Goal: Communication & Community: Participate in discussion

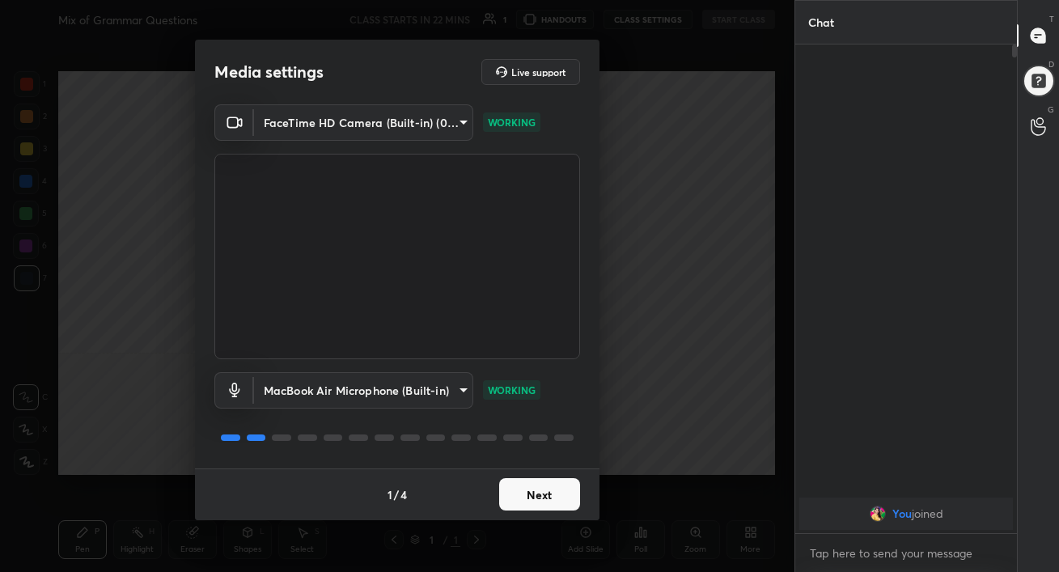
click at [557, 504] on button "Next" at bounding box center [539, 494] width 81 height 32
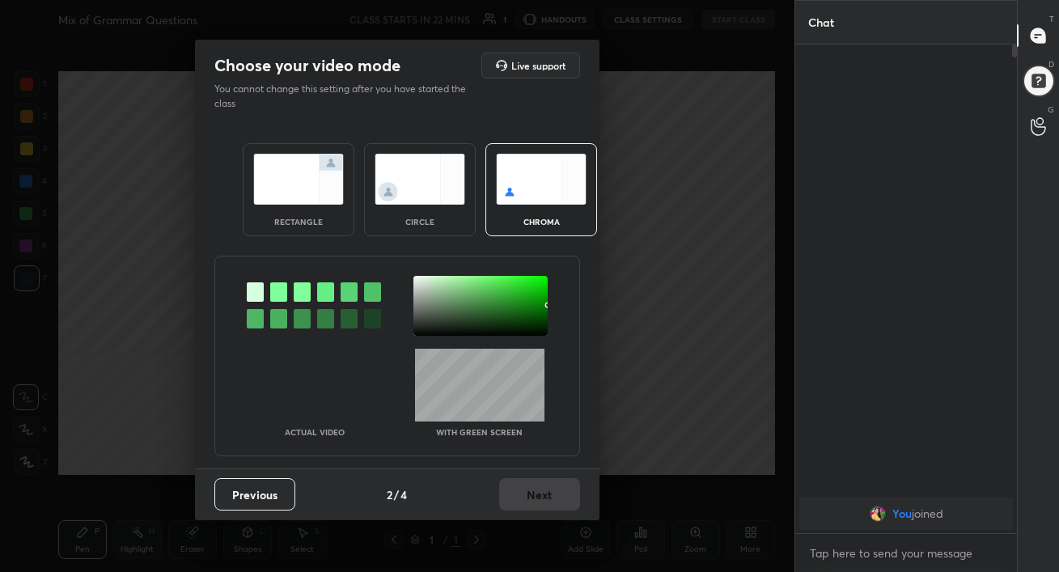
click at [290, 175] on img at bounding box center [298, 179] width 91 height 51
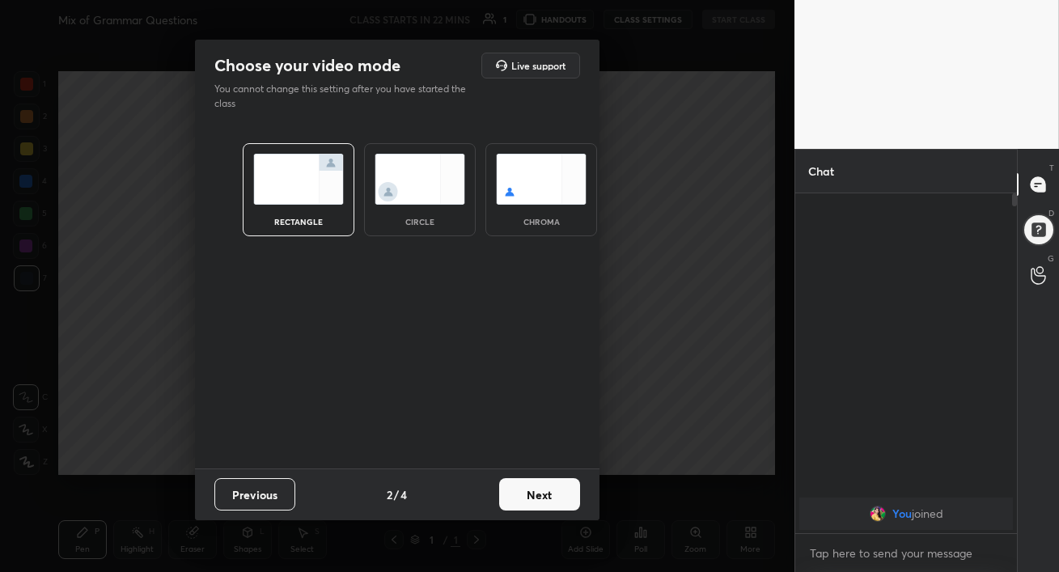
click at [553, 506] on button "Next" at bounding box center [539, 494] width 81 height 32
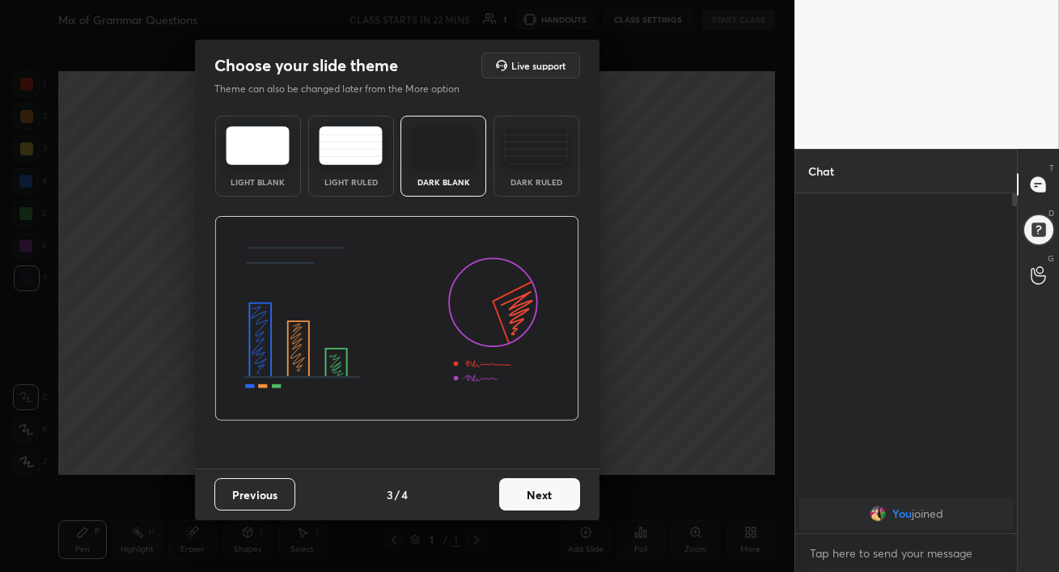
click at [532, 171] on div "Dark Ruled" at bounding box center [536, 156] width 86 height 81
click at [552, 485] on button "Next" at bounding box center [539, 494] width 81 height 32
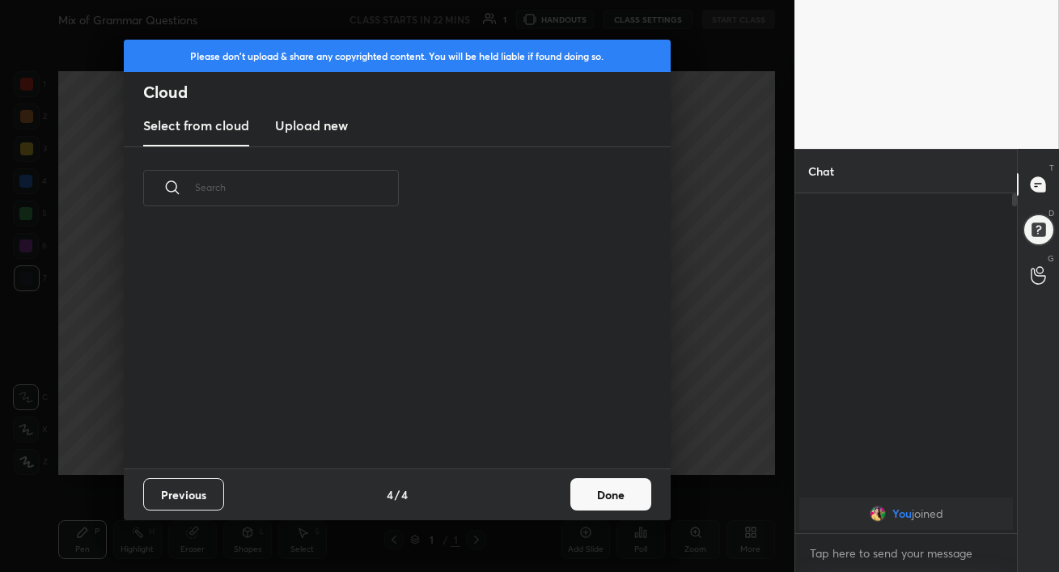
scroll to position [239, 519]
click at [331, 127] on h3 "Upload new" at bounding box center [311, 125] width 73 height 19
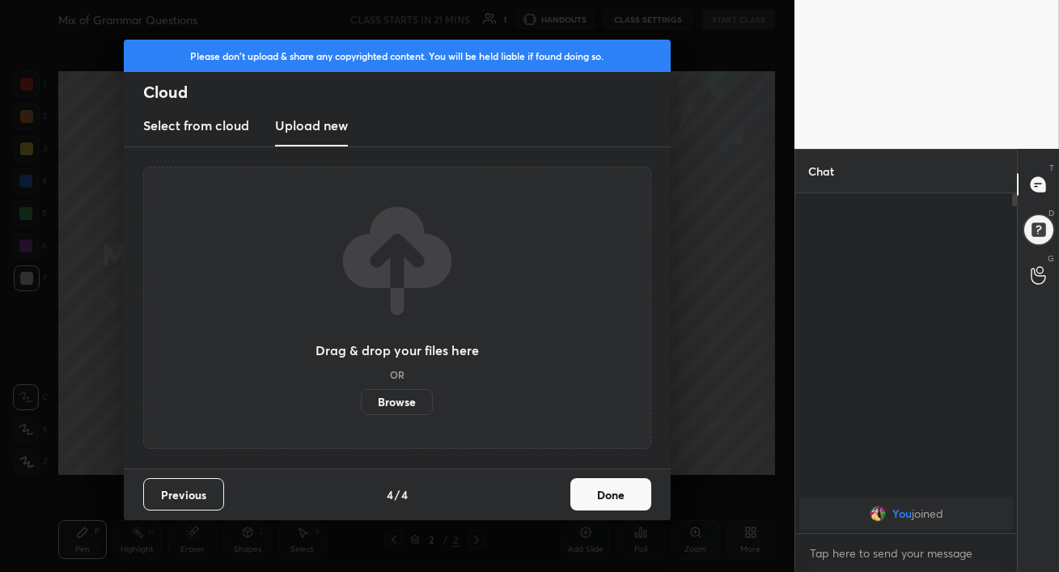
click at [395, 400] on label "Browse" at bounding box center [397, 402] width 72 height 26
click at [361, 400] on input "Browse" at bounding box center [361, 402] width 0 height 26
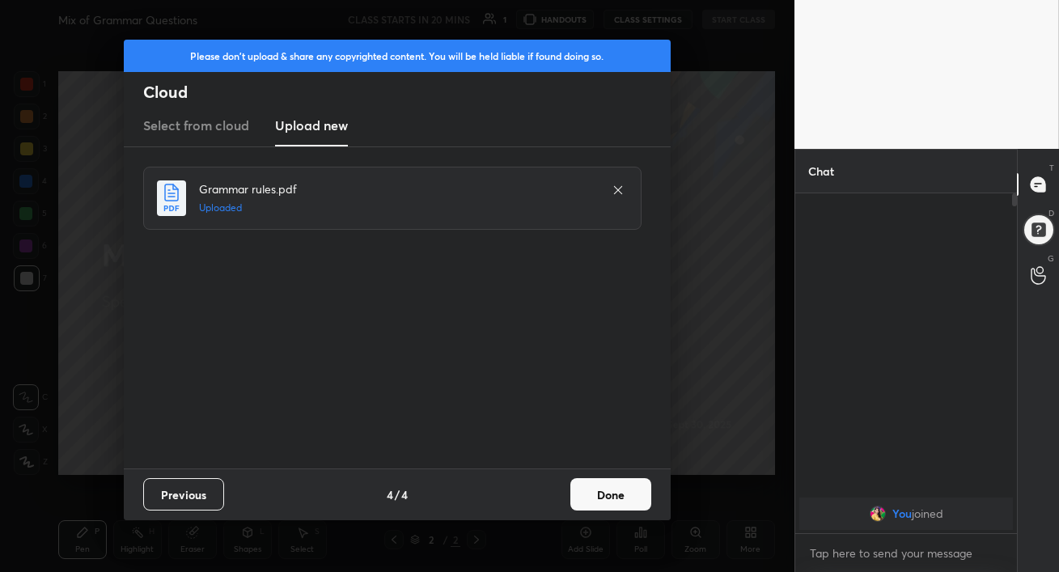
click at [616, 498] on button "Done" at bounding box center [610, 494] width 81 height 32
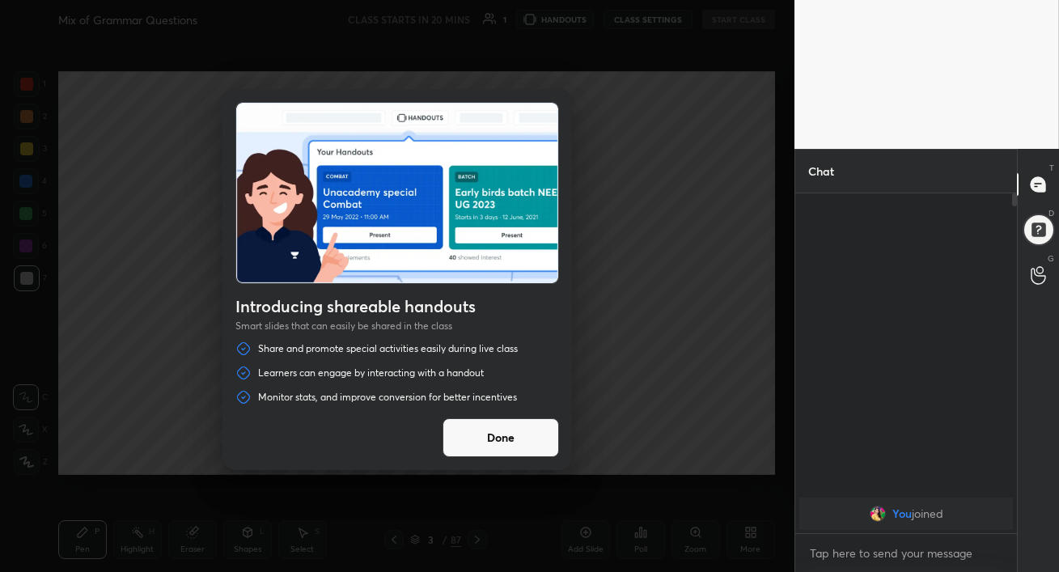
click at [529, 444] on button "Done" at bounding box center [501, 437] width 116 height 39
click at [529, 444] on div at bounding box center [397, 286] width 794 height 572
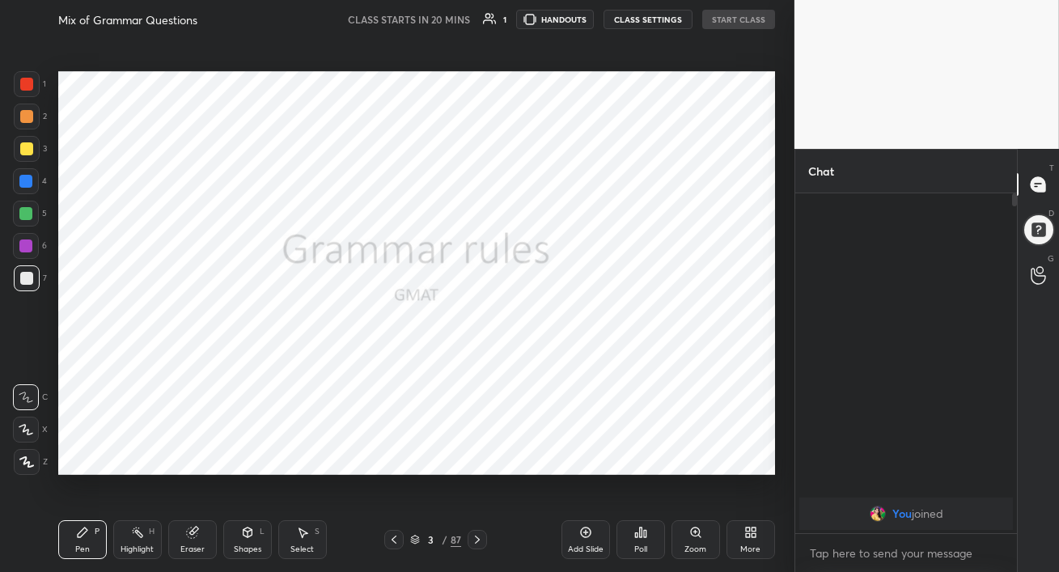
click at [481, 543] on icon at bounding box center [477, 539] width 13 height 13
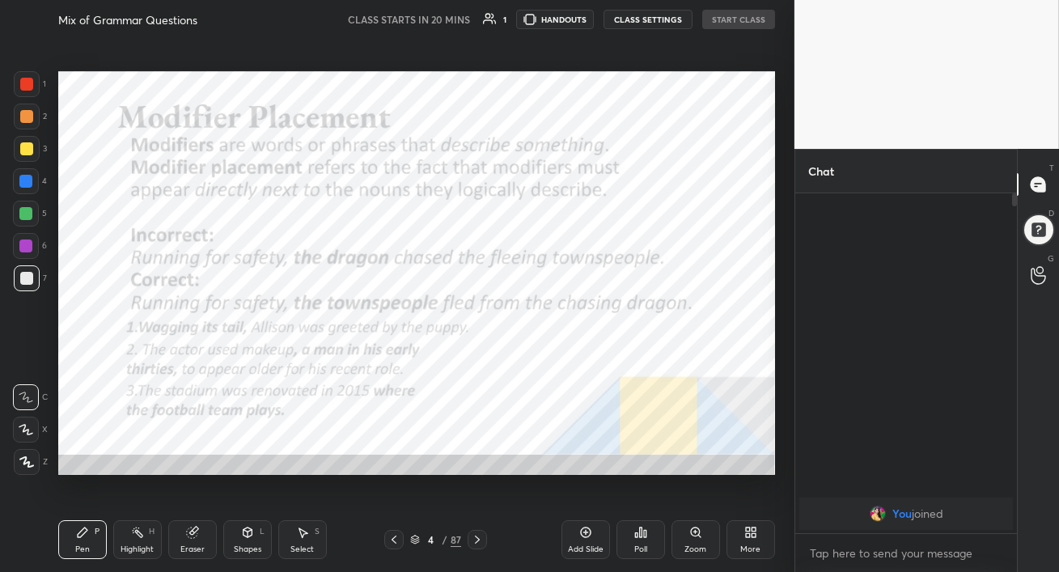
click at [481, 543] on icon at bounding box center [477, 539] width 13 height 13
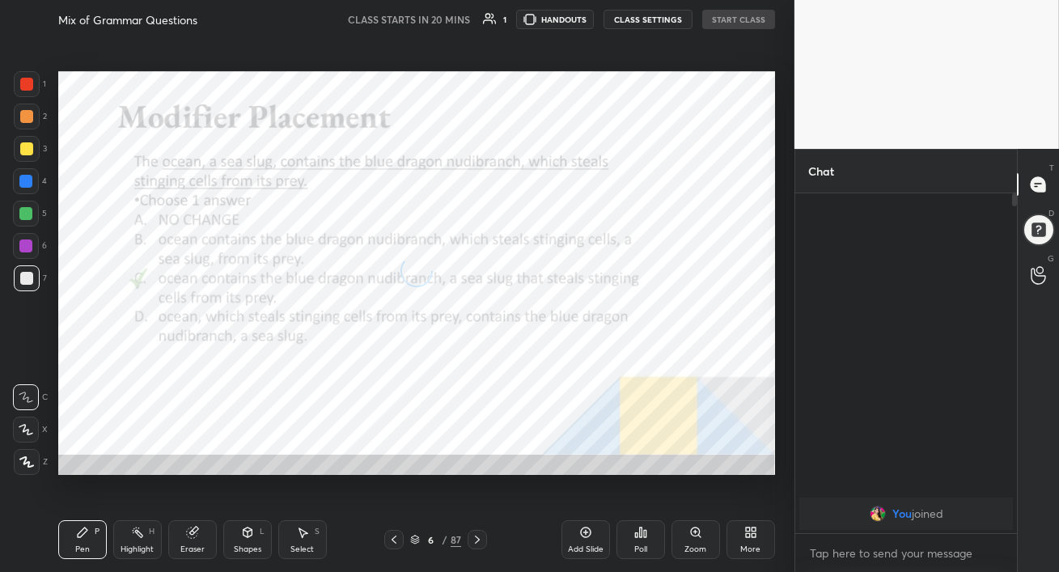
click at [481, 543] on icon at bounding box center [477, 539] width 13 height 13
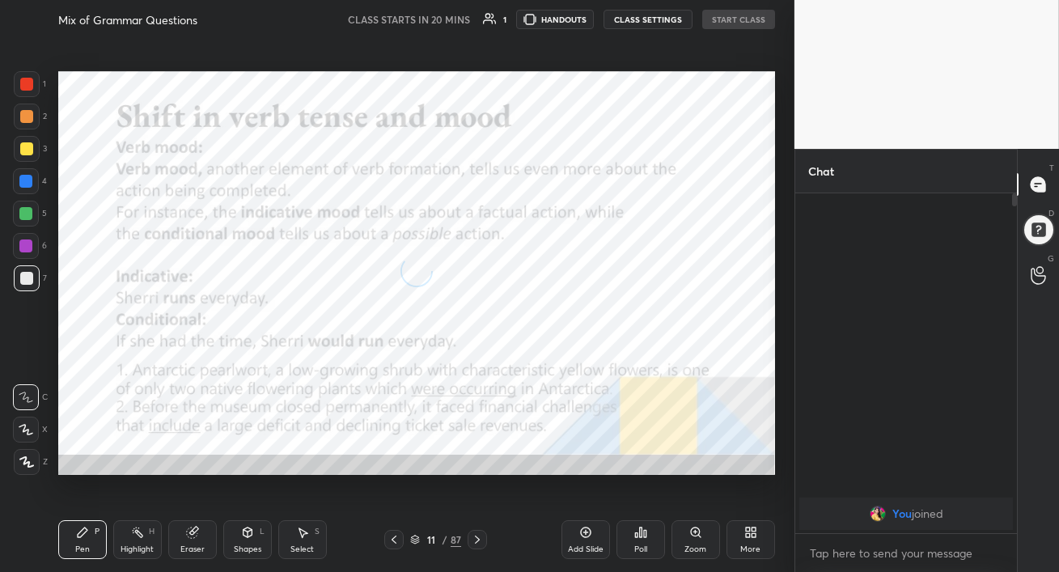
click at [481, 543] on icon at bounding box center [477, 539] width 13 height 13
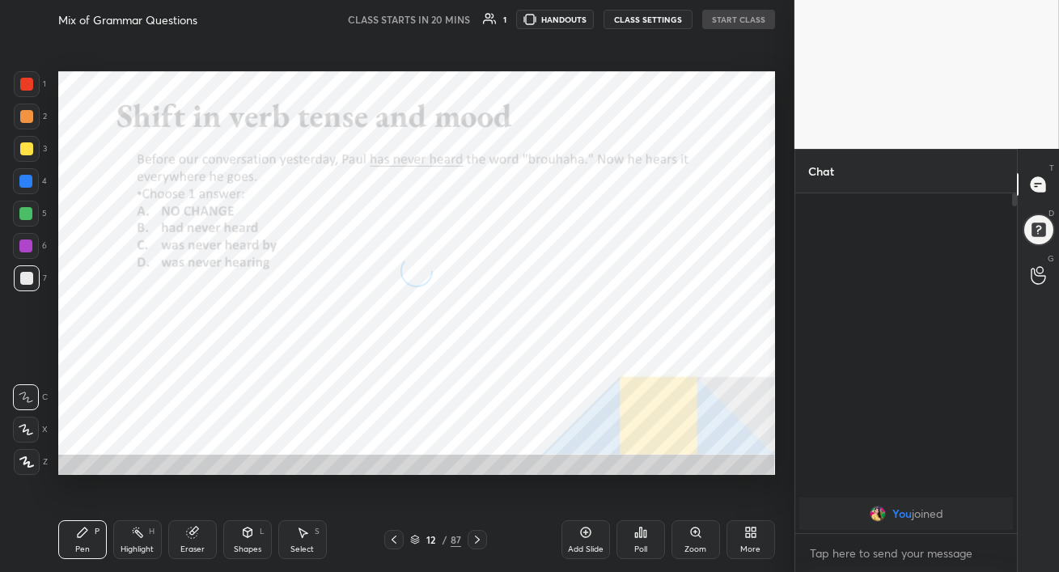
click at [481, 543] on icon at bounding box center [477, 539] width 13 height 13
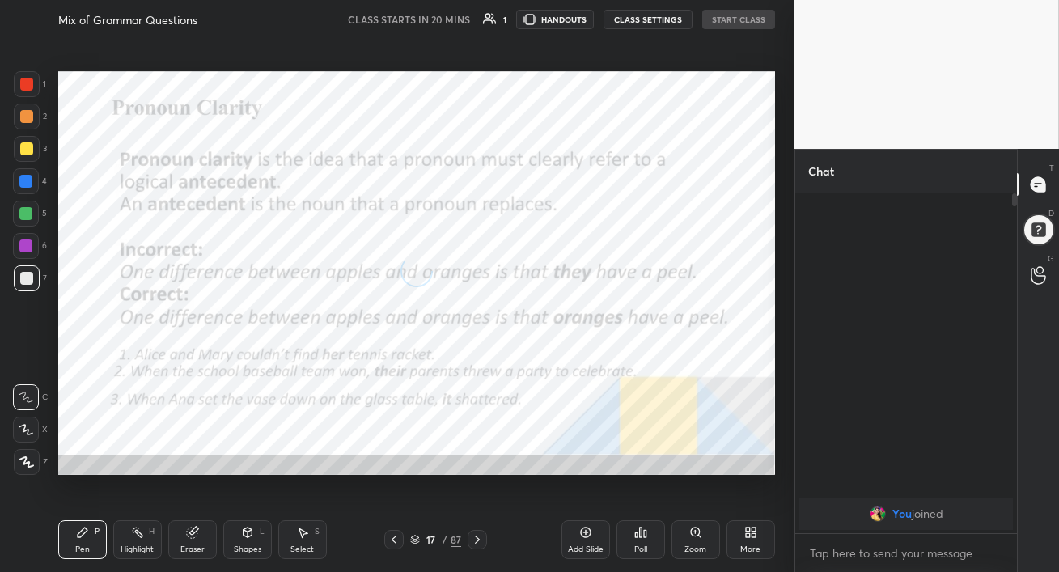
click at [481, 543] on icon at bounding box center [477, 539] width 13 height 13
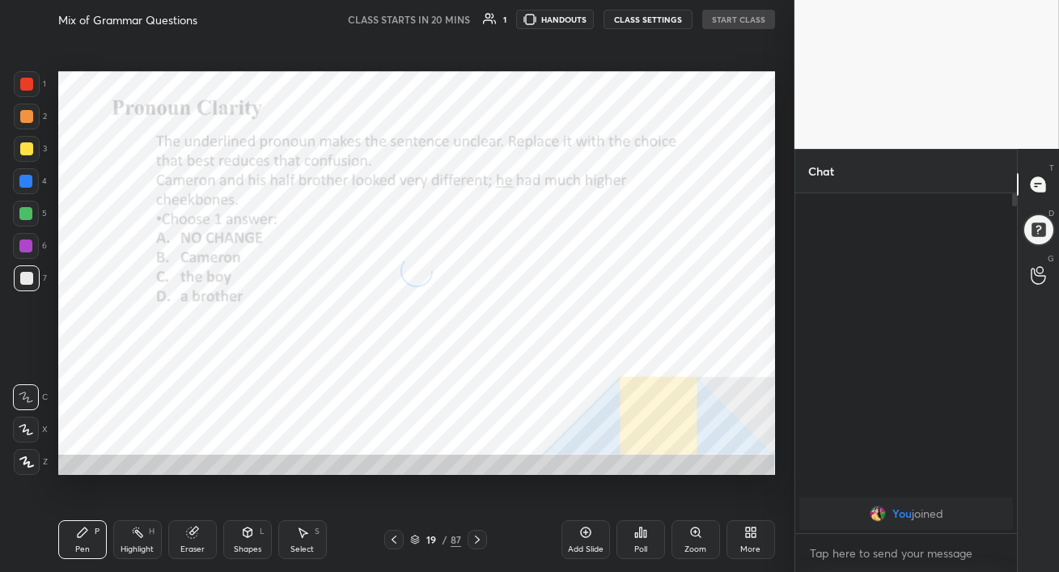
click at [481, 543] on icon at bounding box center [477, 539] width 13 height 13
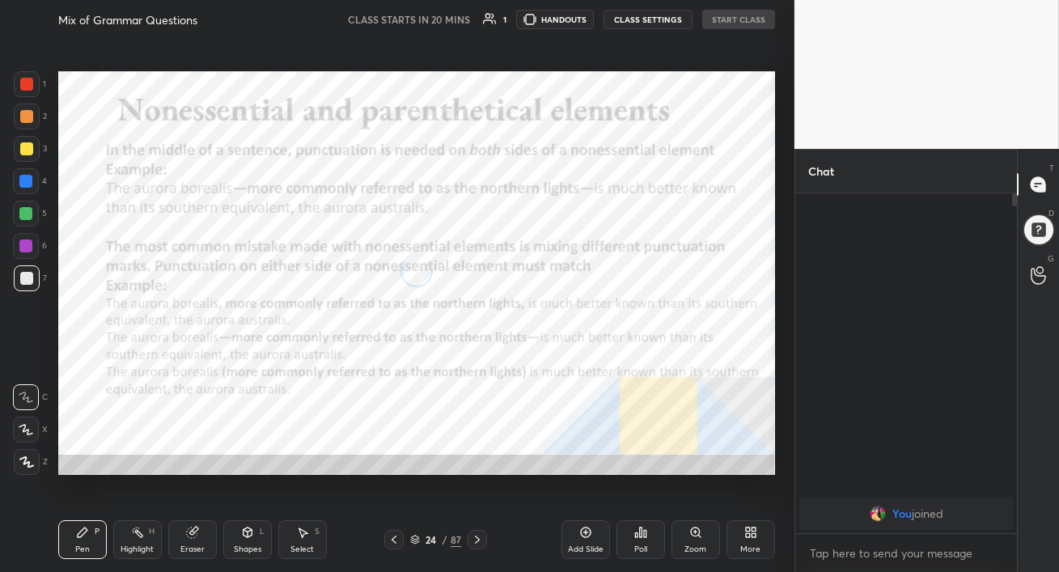
click at [481, 543] on icon at bounding box center [477, 539] width 13 height 13
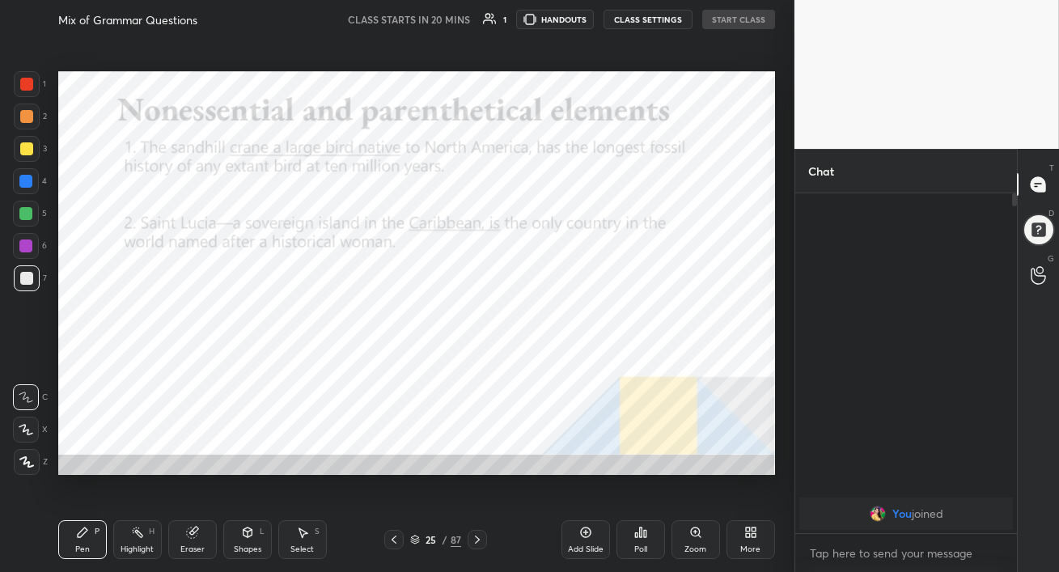
click at [481, 543] on icon at bounding box center [477, 539] width 13 height 13
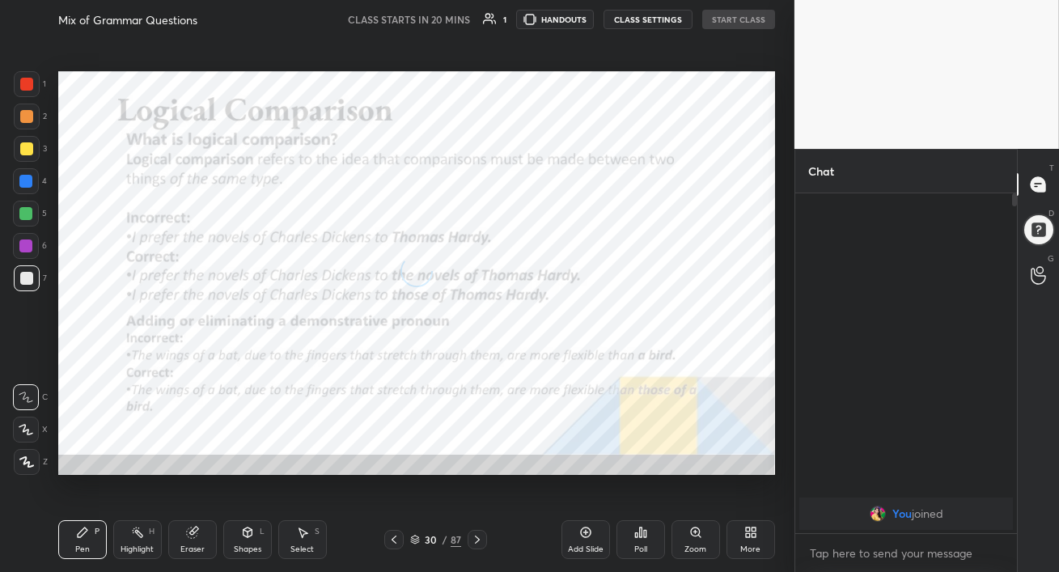
click at [481, 543] on icon at bounding box center [477, 539] width 13 height 13
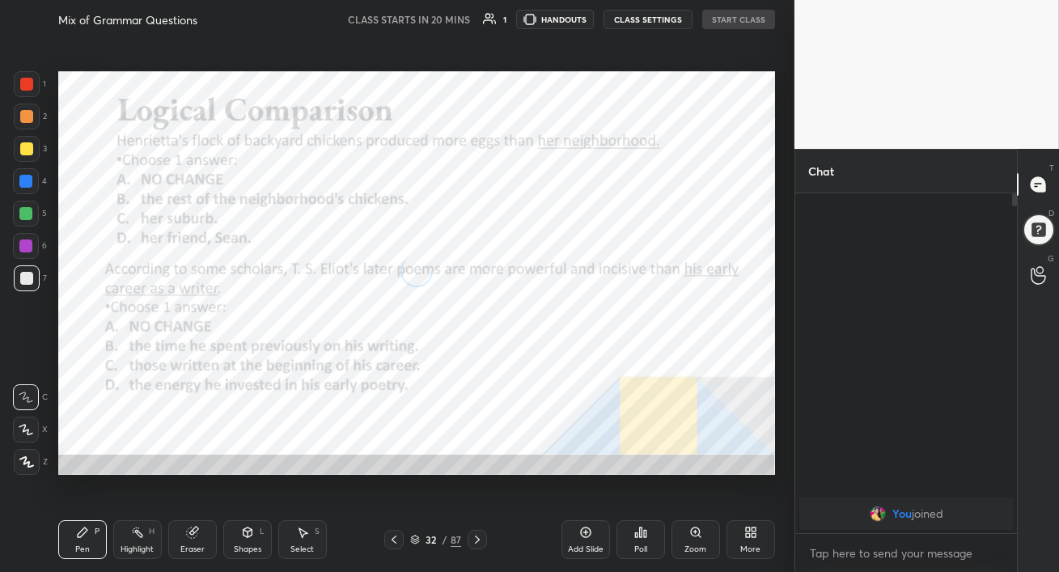
click at [481, 543] on icon at bounding box center [477, 539] width 13 height 13
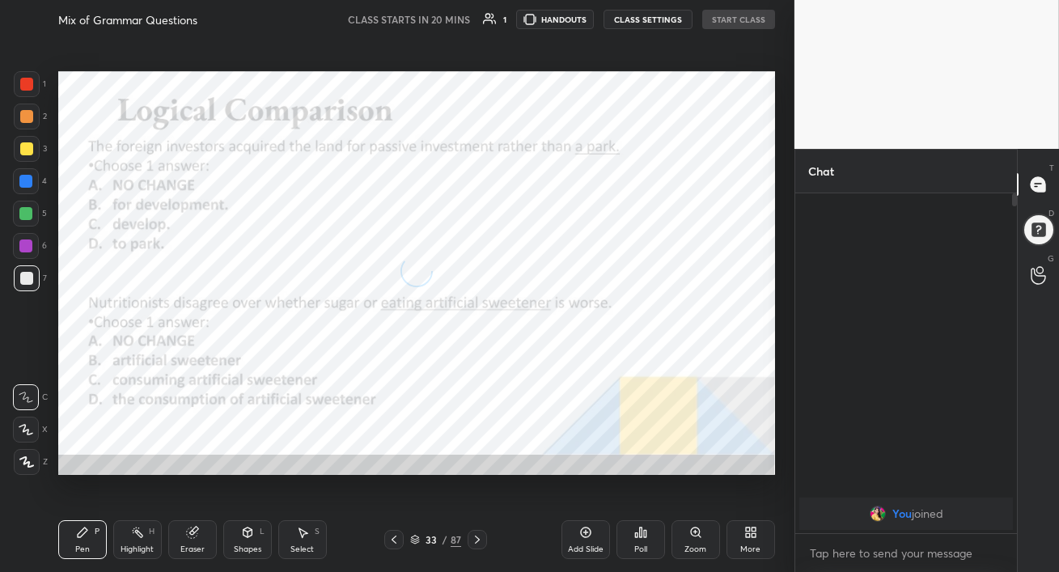
click at [481, 543] on icon at bounding box center [477, 539] width 13 height 13
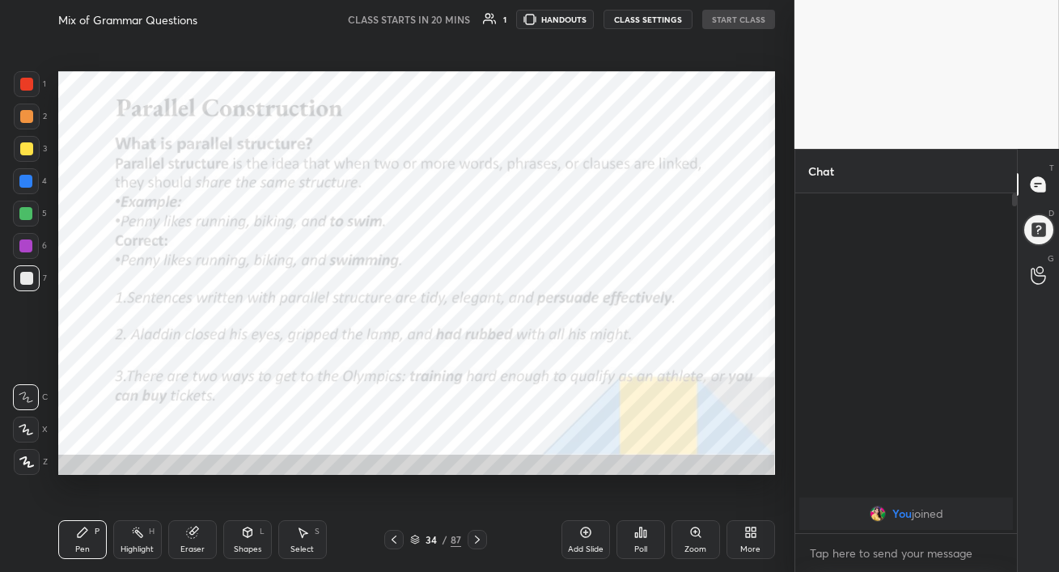
click at [481, 543] on icon at bounding box center [477, 539] width 13 height 13
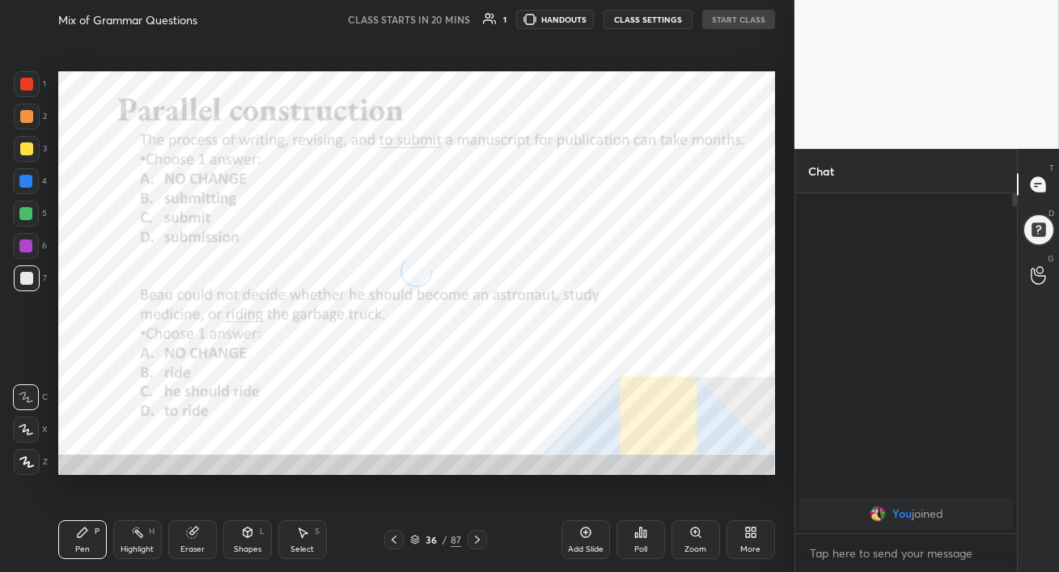
click at [481, 543] on icon at bounding box center [477, 539] width 13 height 13
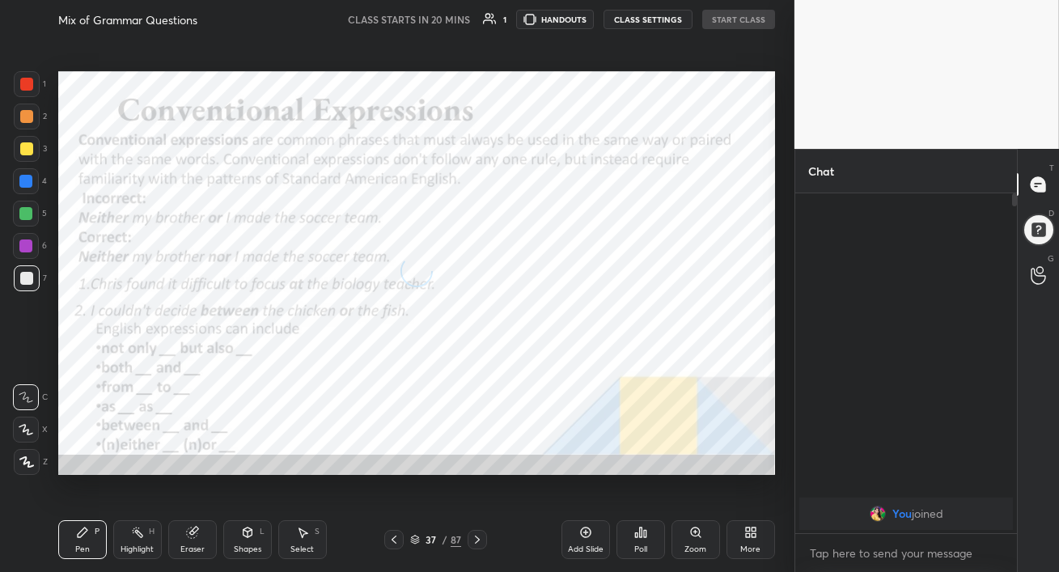
click at [481, 543] on icon at bounding box center [477, 539] width 13 height 13
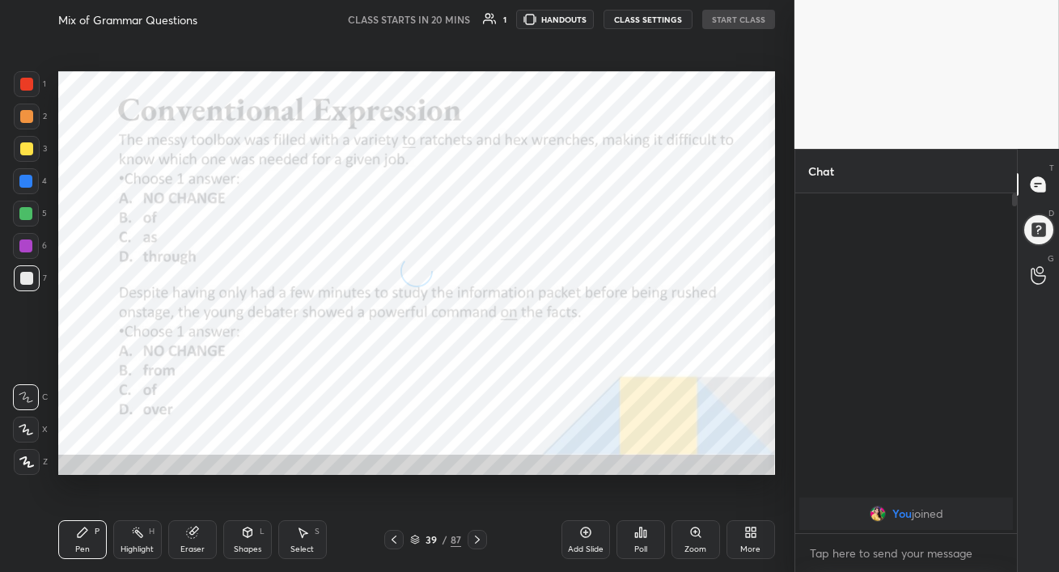
click at [481, 543] on icon at bounding box center [477, 539] width 13 height 13
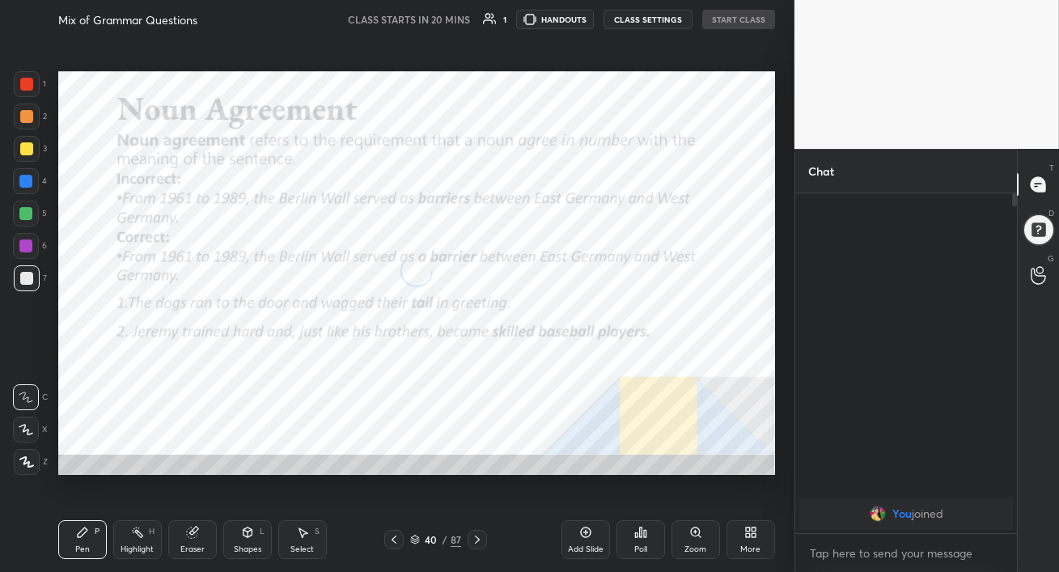
click at [481, 543] on icon at bounding box center [477, 539] width 13 height 13
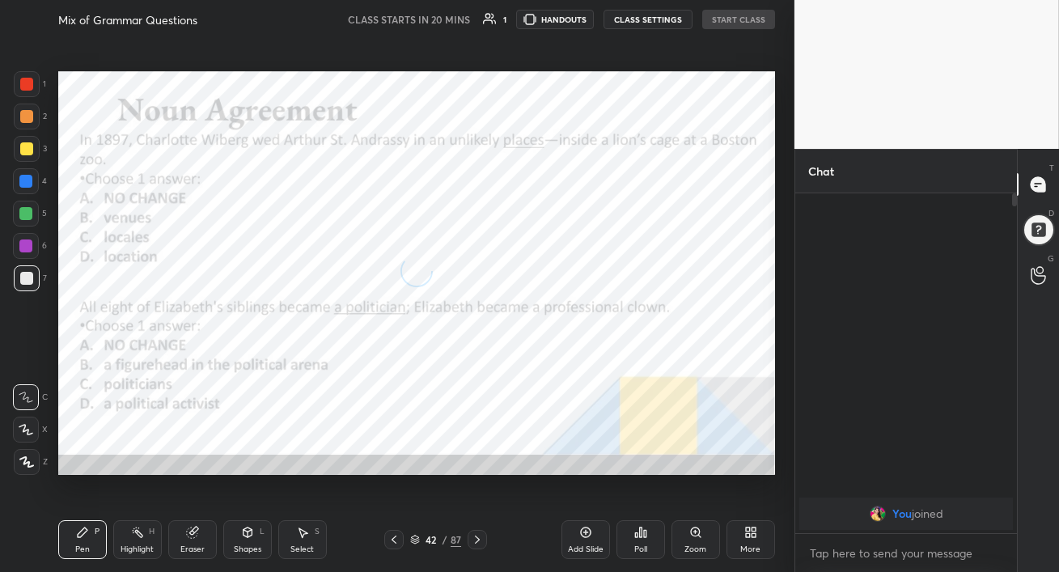
click at [481, 543] on icon at bounding box center [477, 539] width 13 height 13
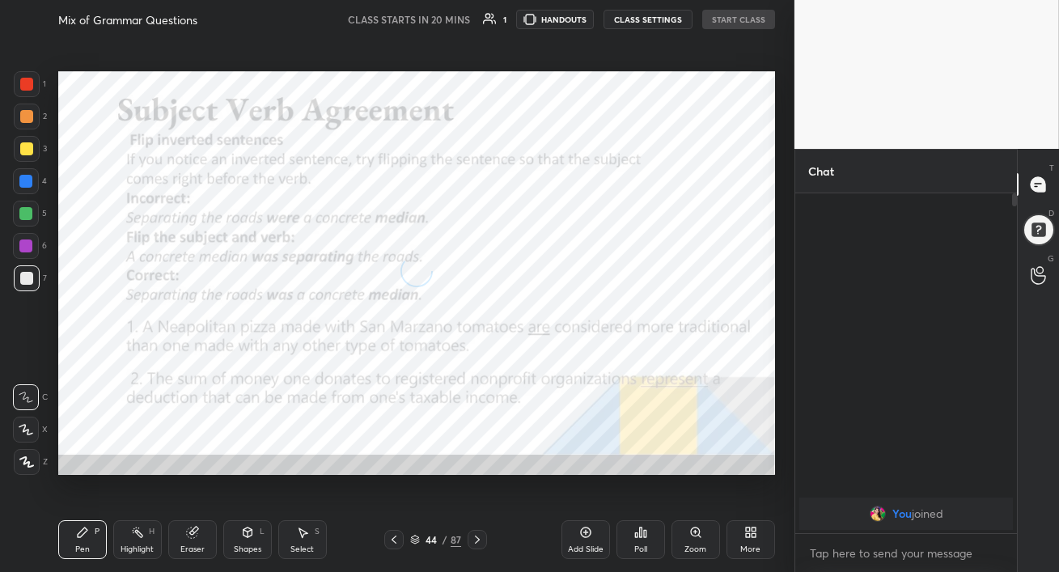
click at [481, 543] on icon at bounding box center [477, 539] width 13 height 13
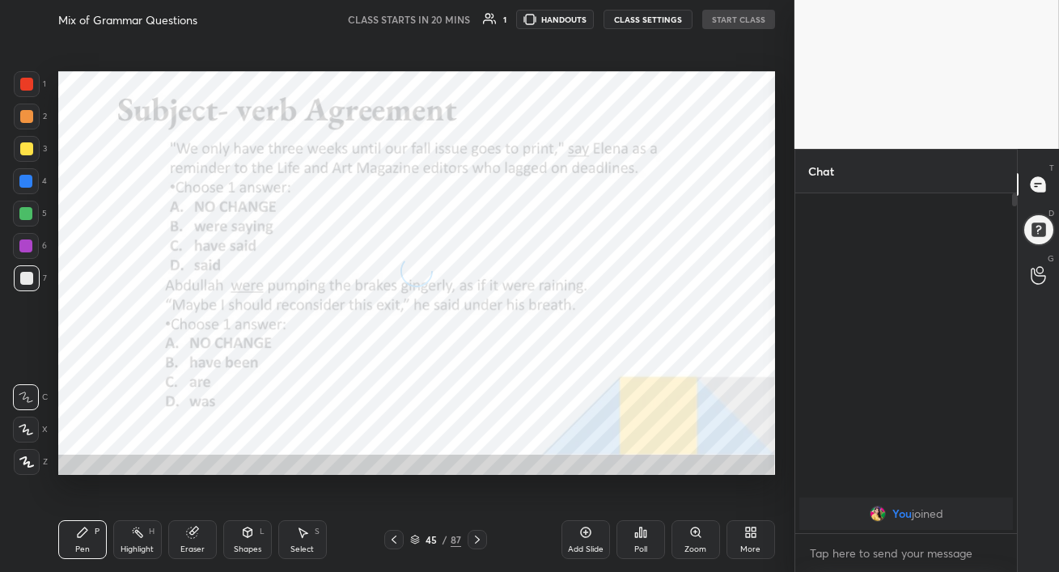
click at [481, 543] on icon at bounding box center [477, 539] width 13 height 13
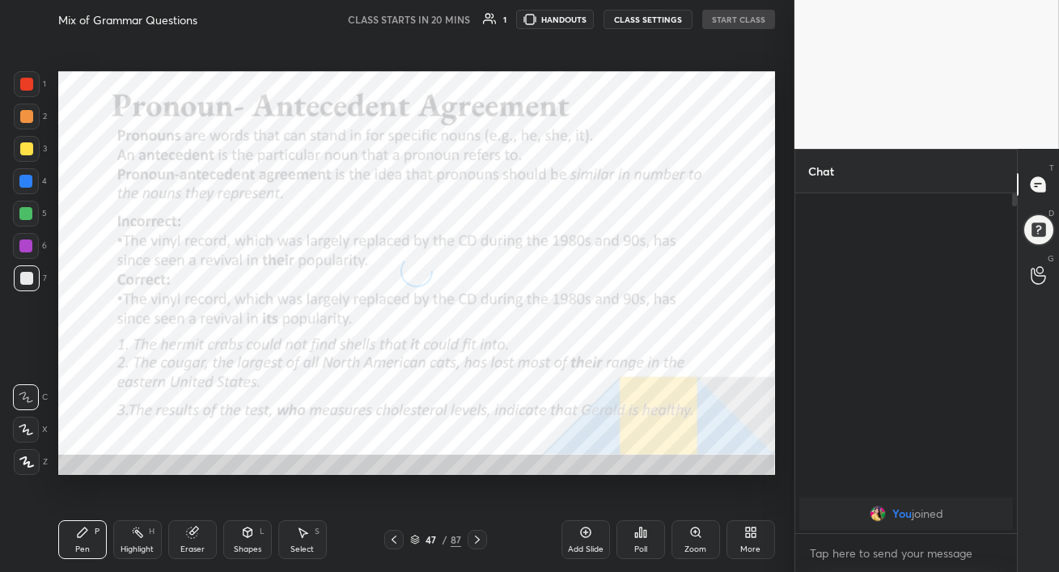
click at [481, 543] on icon at bounding box center [477, 539] width 13 height 13
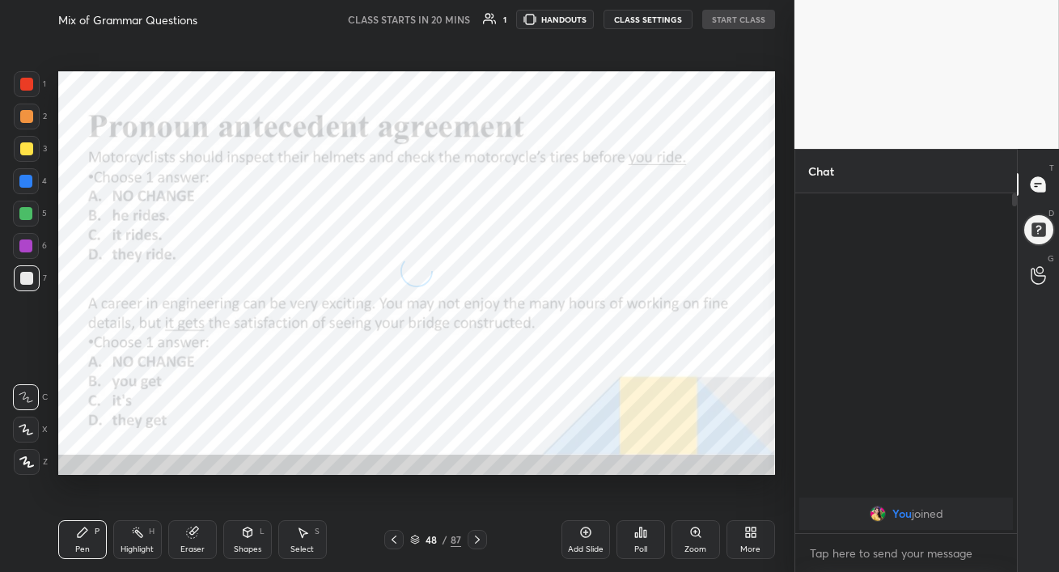
click at [481, 543] on icon at bounding box center [477, 539] width 13 height 13
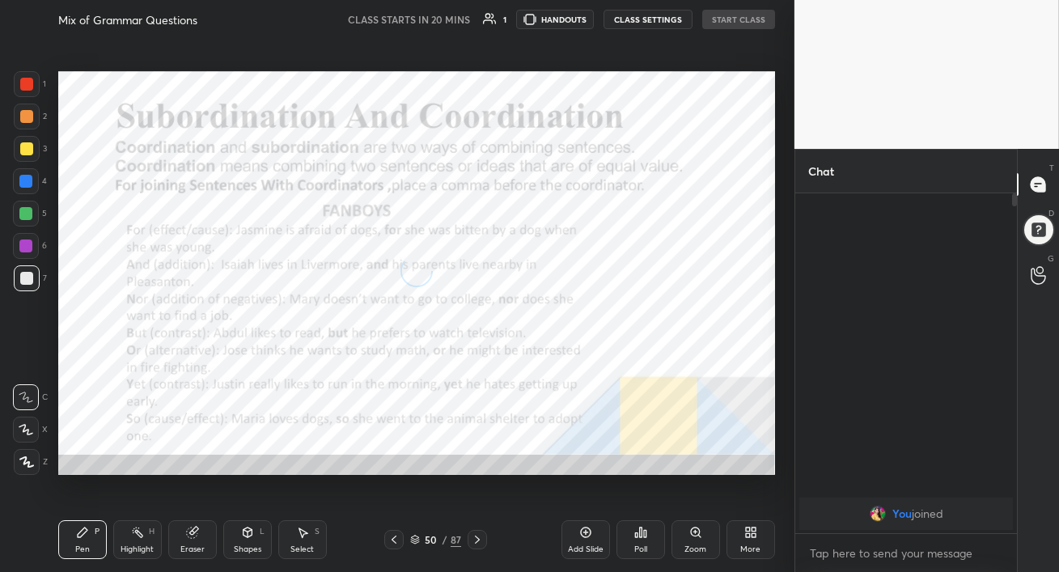
click at [481, 543] on icon at bounding box center [477, 539] width 13 height 13
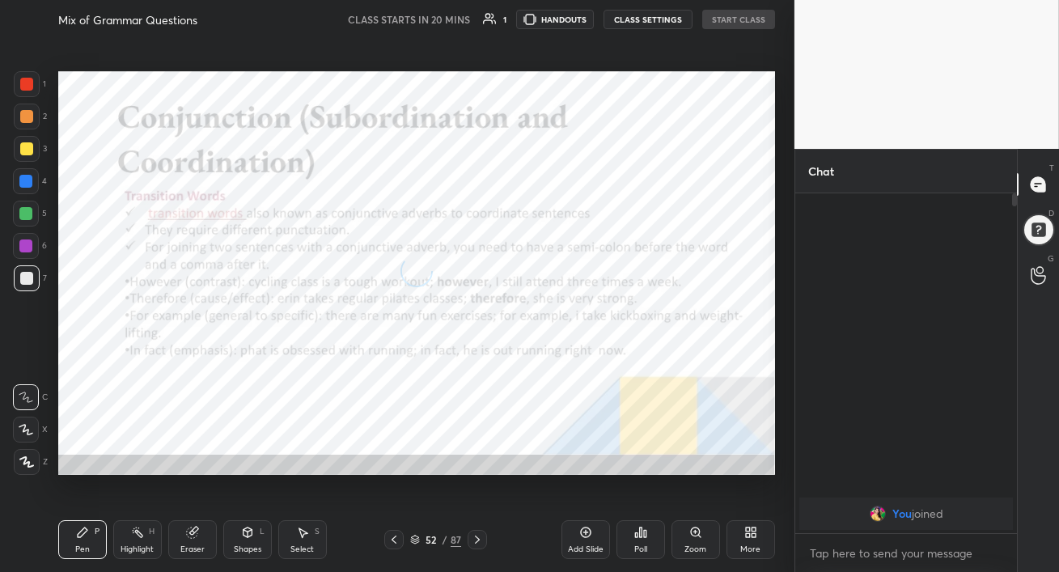
click at [481, 543] on icon at bounding box center [477, 539] width 13 height 13
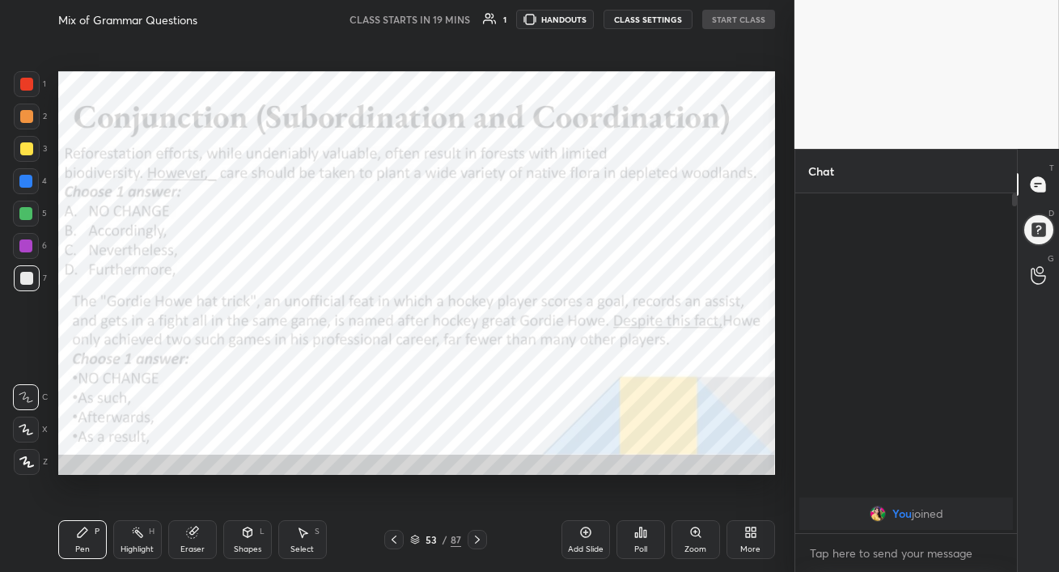
click at [400, 543] on icon at bounding box center [394, 539] width 13 height 13
click at [477, 537] on icon at bounding box center [477, 540] width 5 height 8
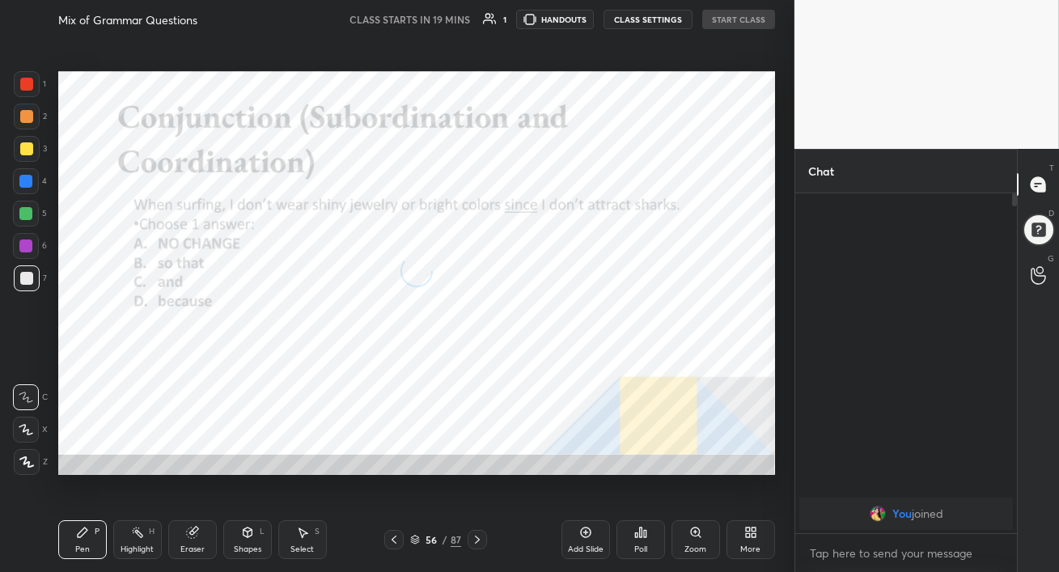
click at [477, 537] on icon at bounding box center [477, 540] width 5 height 8
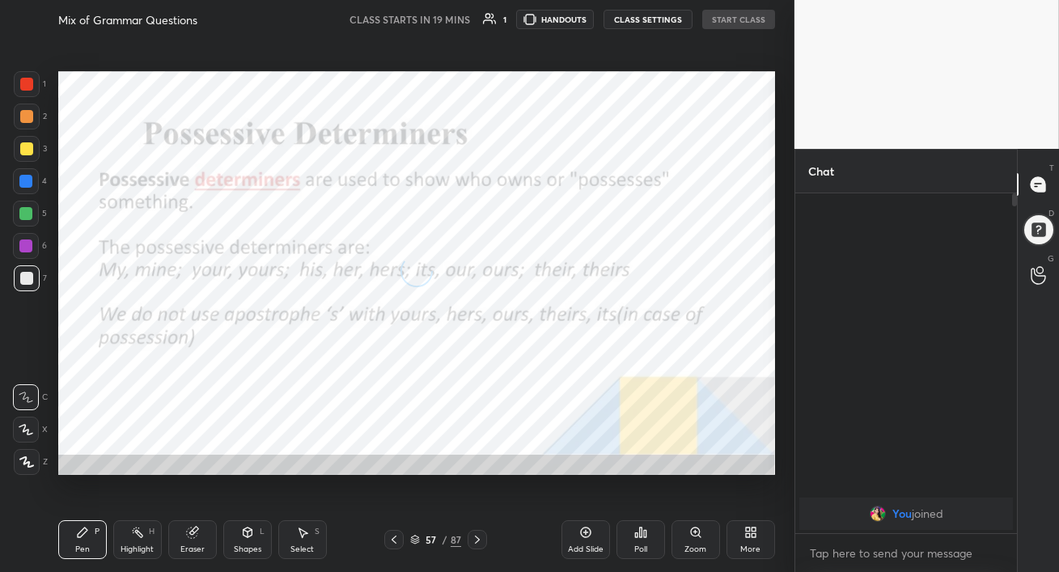
click at [477, 537] on icon at bounding box center [477, 540] width 5 height 8
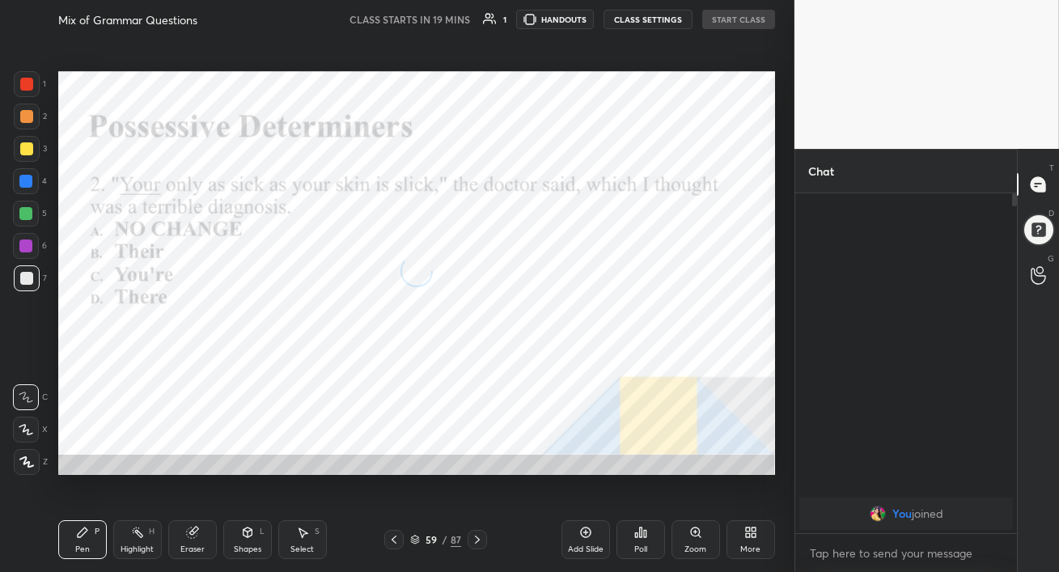
click at [477, 537] on icon at bounding box center [477, 540] width 5 height 8
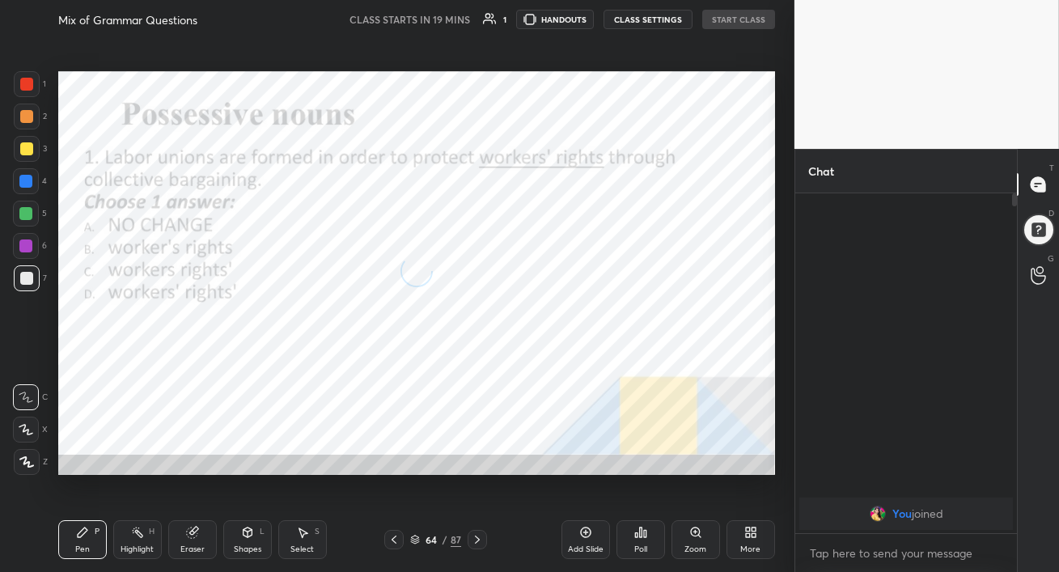
click at [477, 537] on icon at bounding box center [477, 540] width 5 height 8
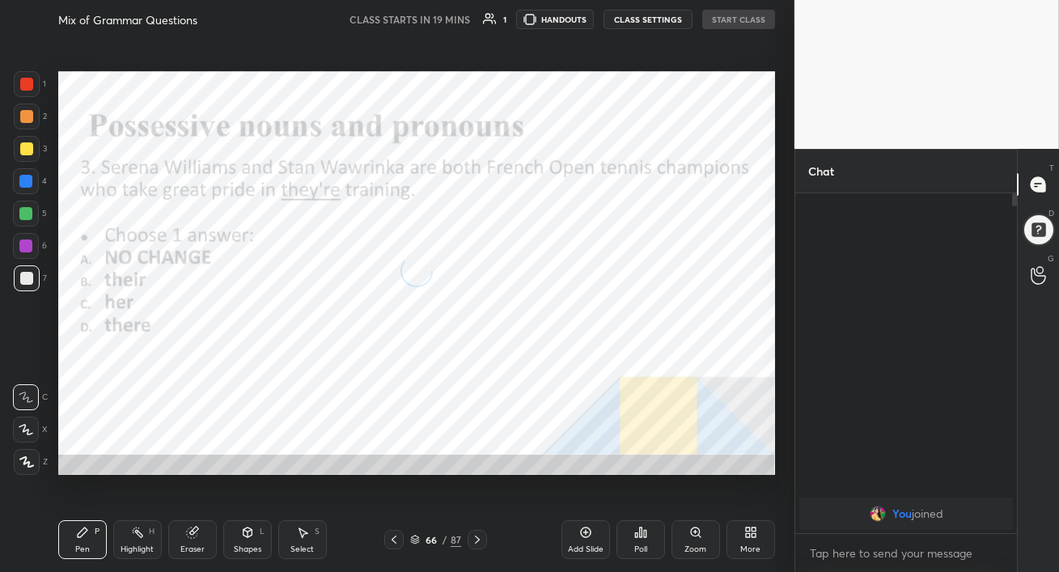
click at [477, 537] on icon at bounding box center [477, 540] width 5 height 8
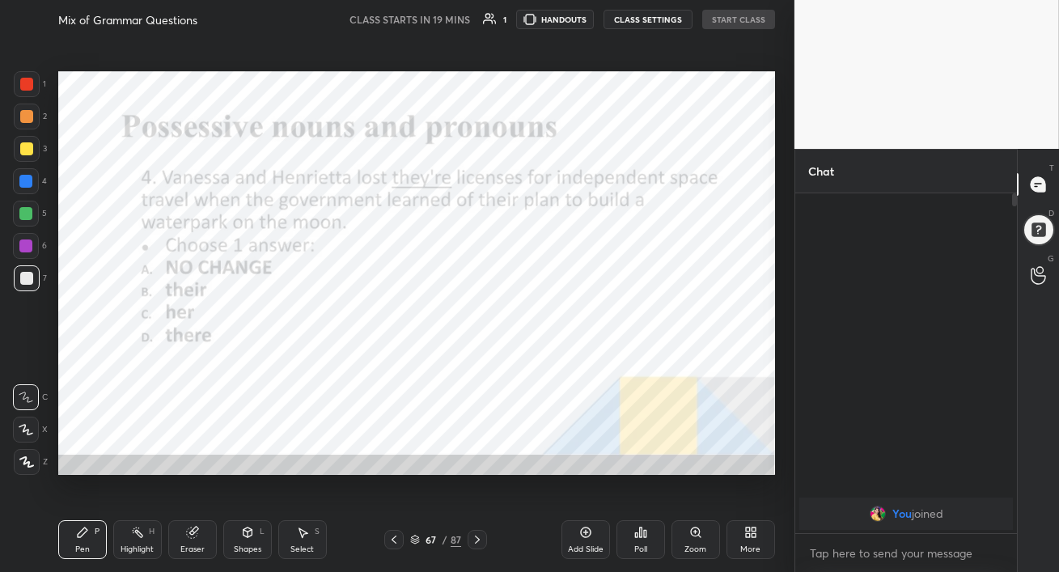
click at [477, 537] on icon at bounding box center [477, 540] width 5 height 8
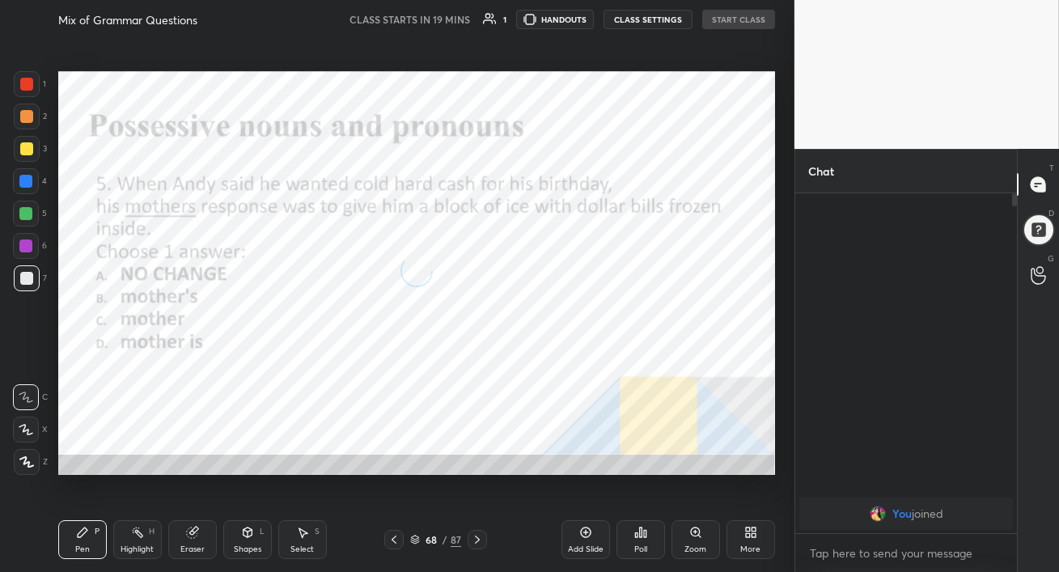
click at [477, 537] on icon at bounding box center [477, 540] width 5 height 8
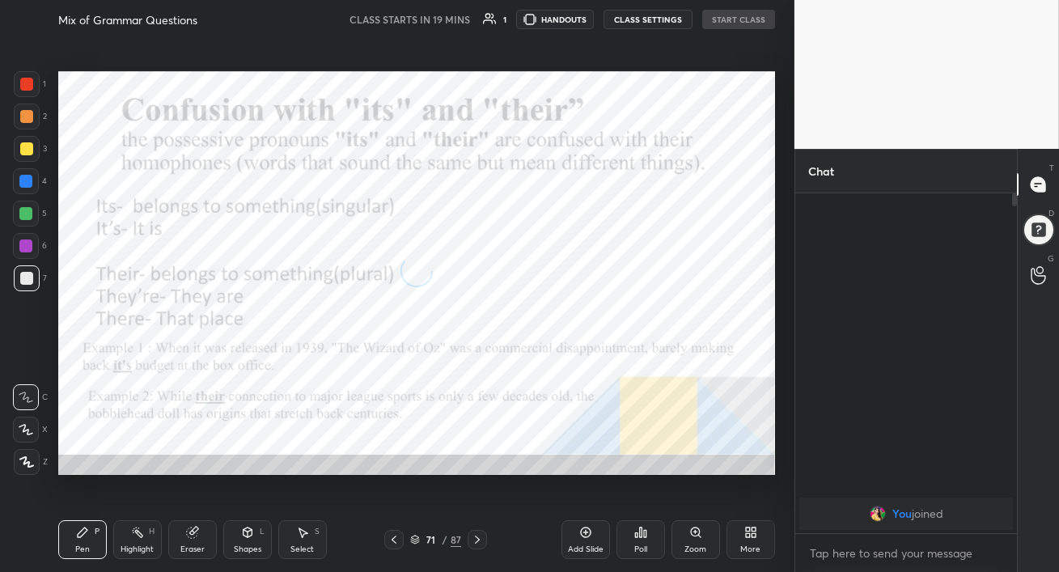
click at [477, 537] on icon at bounding box center [477, 540] width 5 height 8
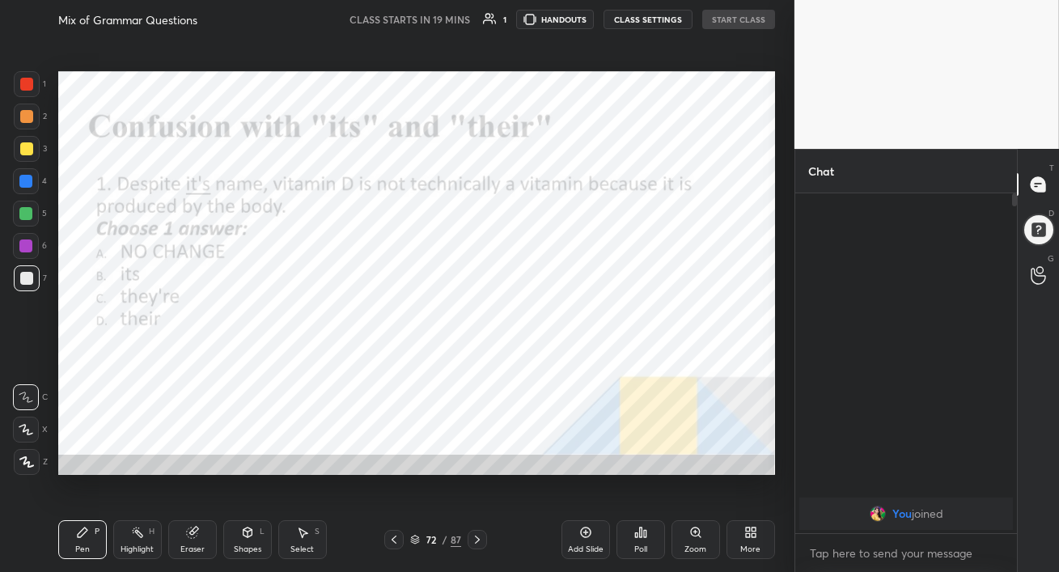
click at [477, 537] on icon at bounding box center [477, 540] width 5 height 8
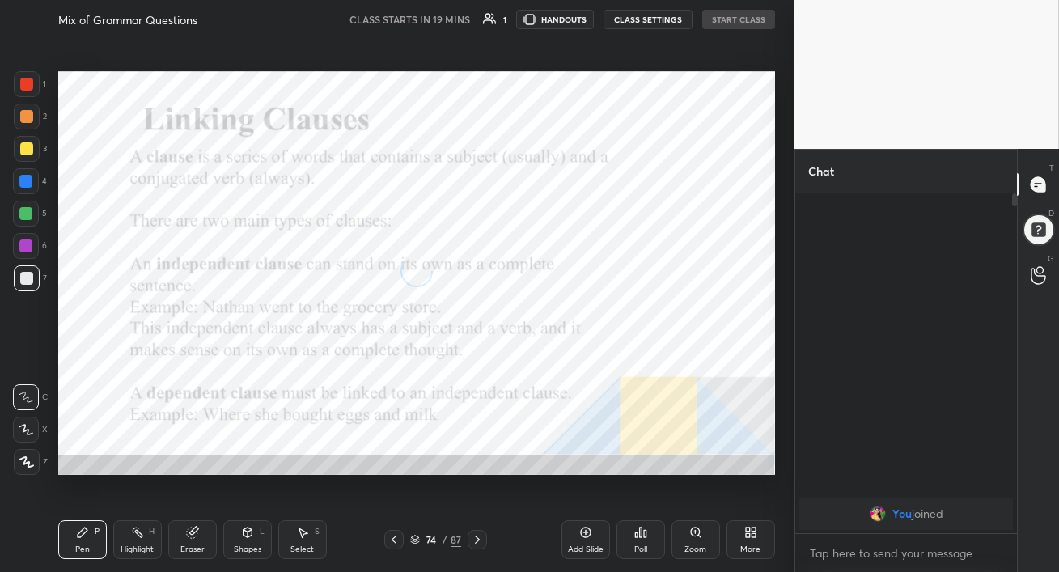
click at [477, 537] on icon at bounding box center [477, 540] width 5 height 8
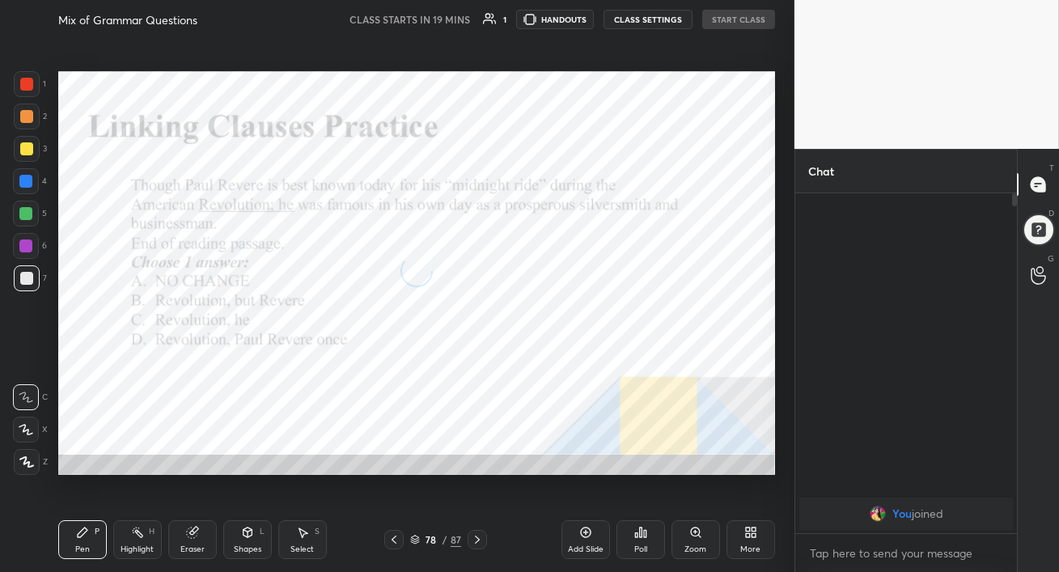
click at [477, 537] on icon at bounding box center [477, 540] width 5 height 8
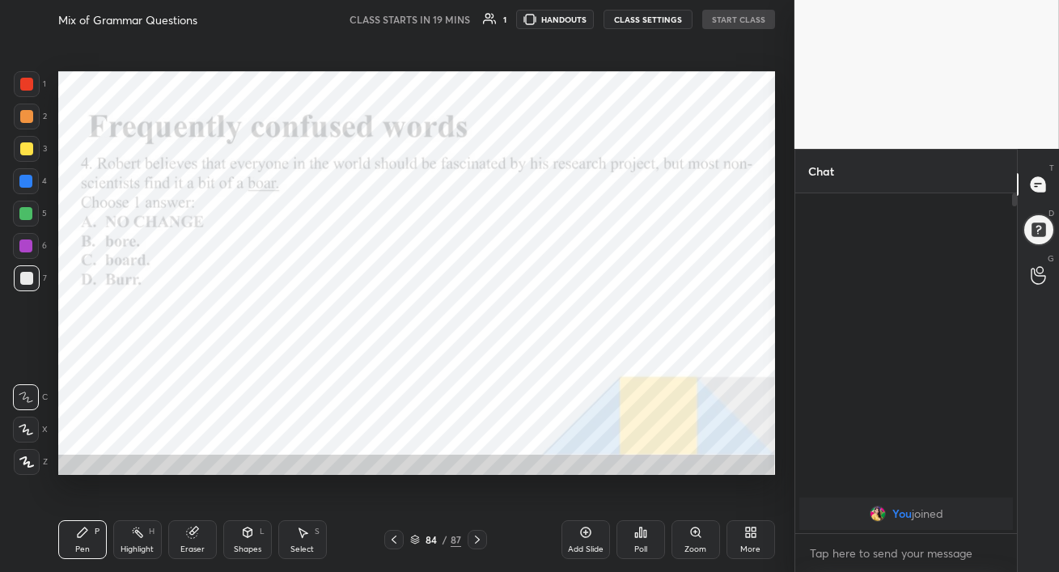
click at [477, 537] on icon at bounding box center [477, 540] width 5 height 8
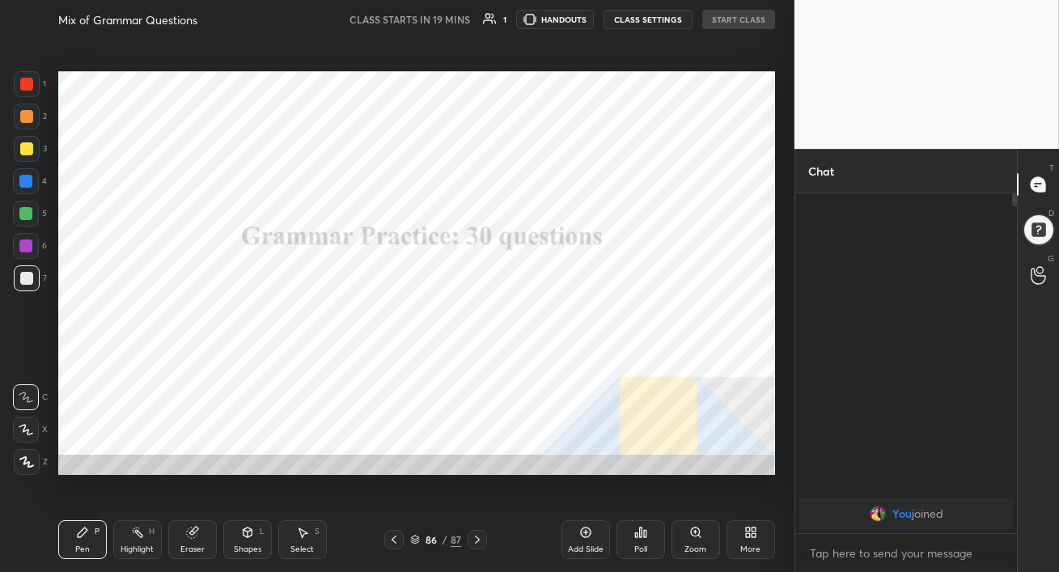
click at [395, 544] on icon at bounding box center [394, 539] width 13 height 13
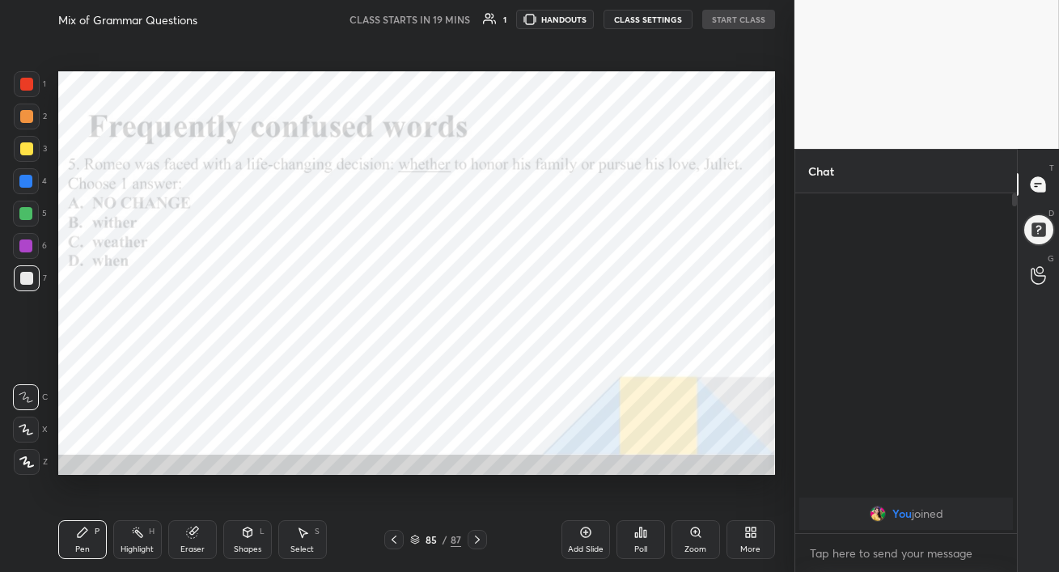
click at [750, 530] on icon at bounding box center [750, 532] width 13 height 13
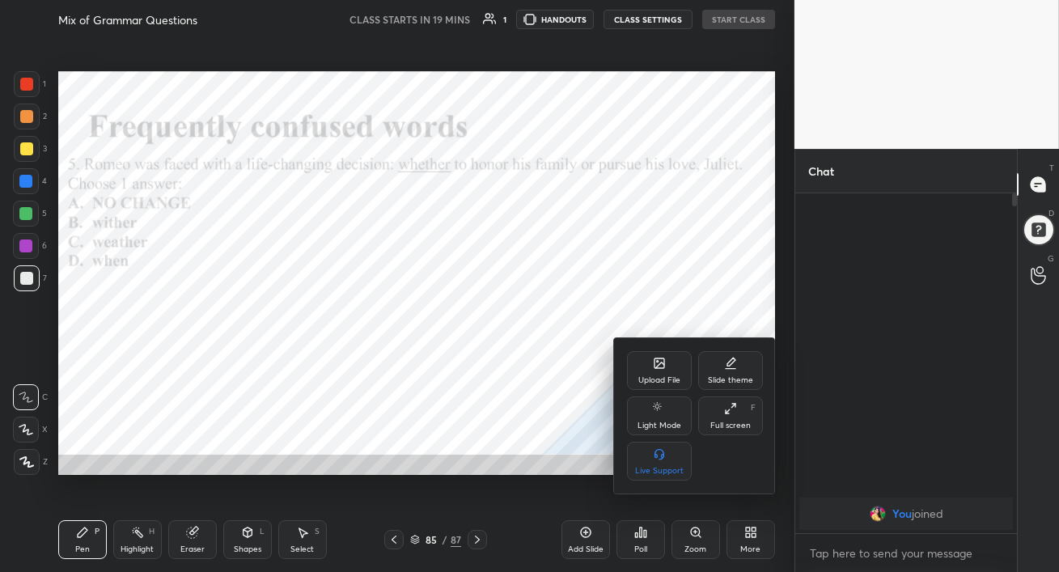
click at [657, 363] on icon at bounding box center [659, 363] width 10 height 10
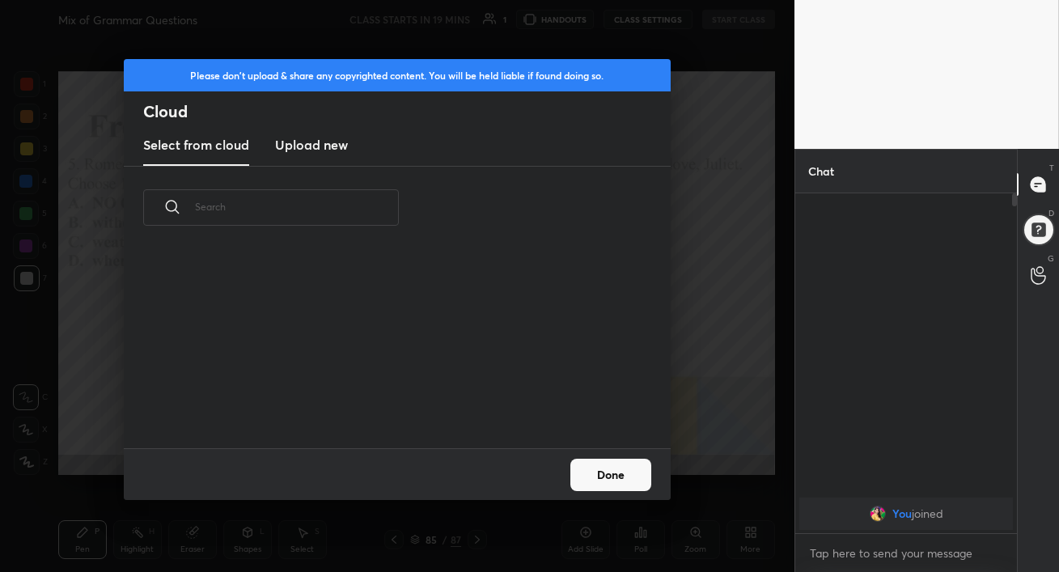
scroll to position [199, 519]
click at [320, 141] on h3 "Upload new" at bounding box center [311, 144] width 73 height 19
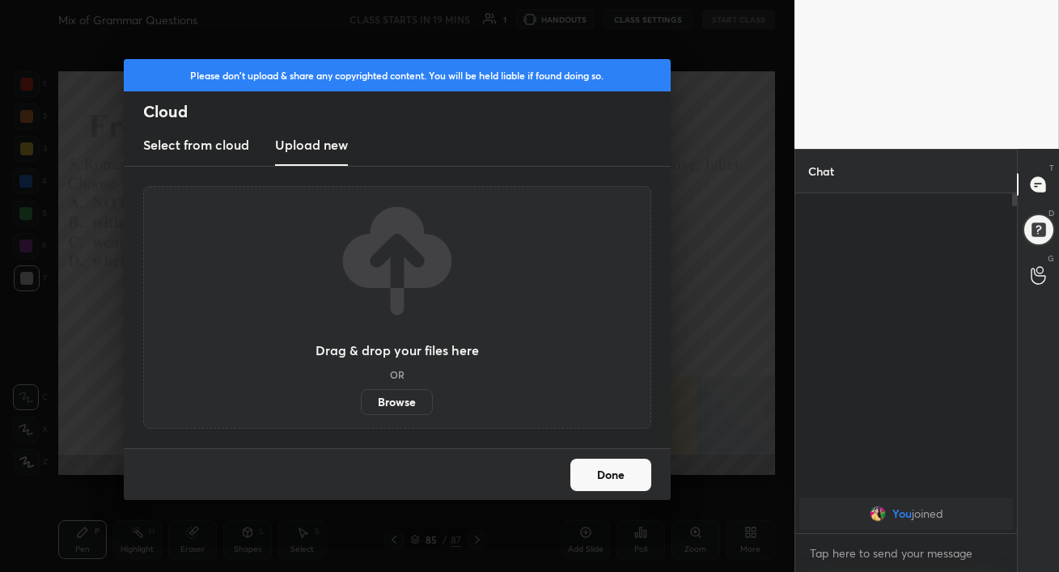
click at [411, 403] on label "Browse" at bounding box center [397, 402] width 72 height 26
click at [361, 403] on input "Browse" at bounding box center [361, 402] width 0 height 26
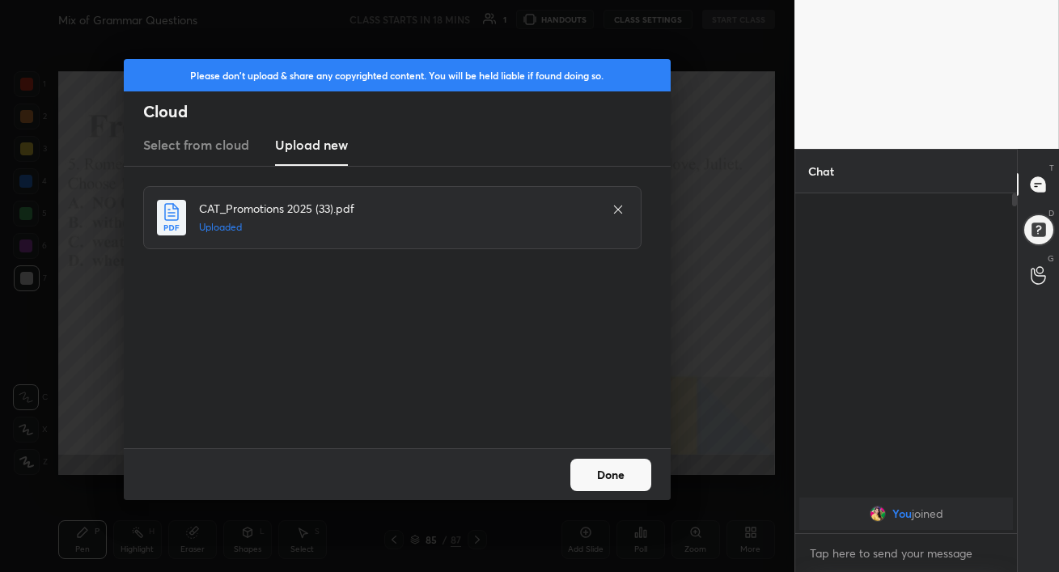
click at [609, 479] on button "Done" at bounding box center [610, 475] width 81 height 32
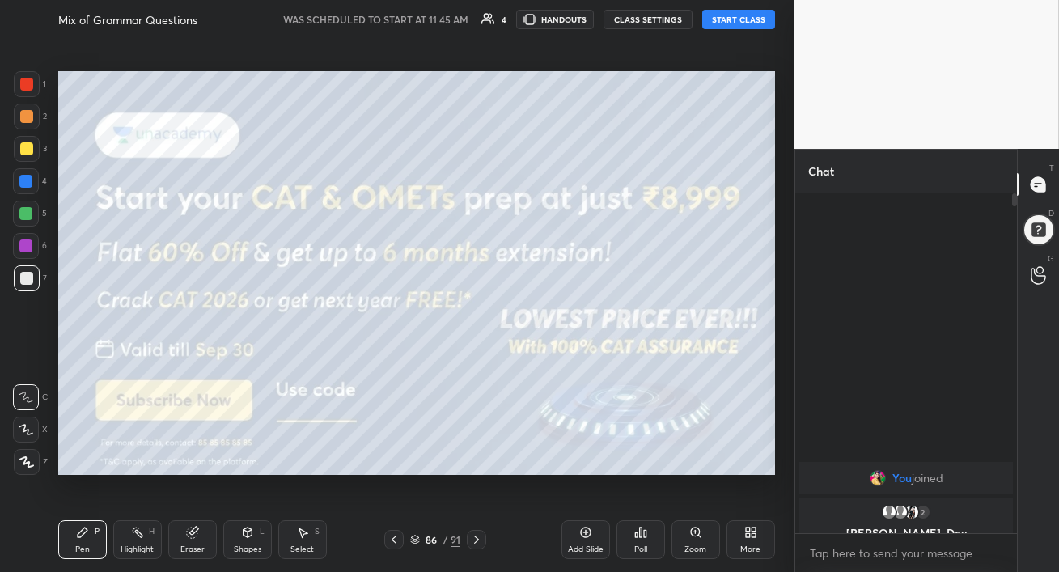
click at [718, 19] on button "START CLASS" at bounding box center [738, 19] width 73 height 19
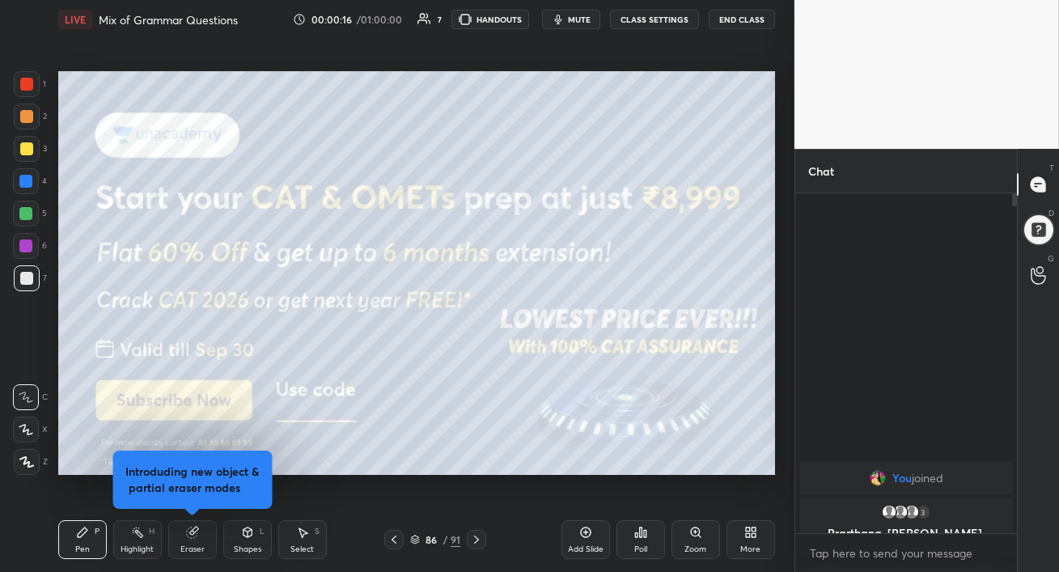
drag, startPoint x: 24, startPoint y: 147, endPoint x: 9, endPoint y: 197, distance: 52.5
click at [24, 147] on div at bounding box center [26, 148] width 13 height 13
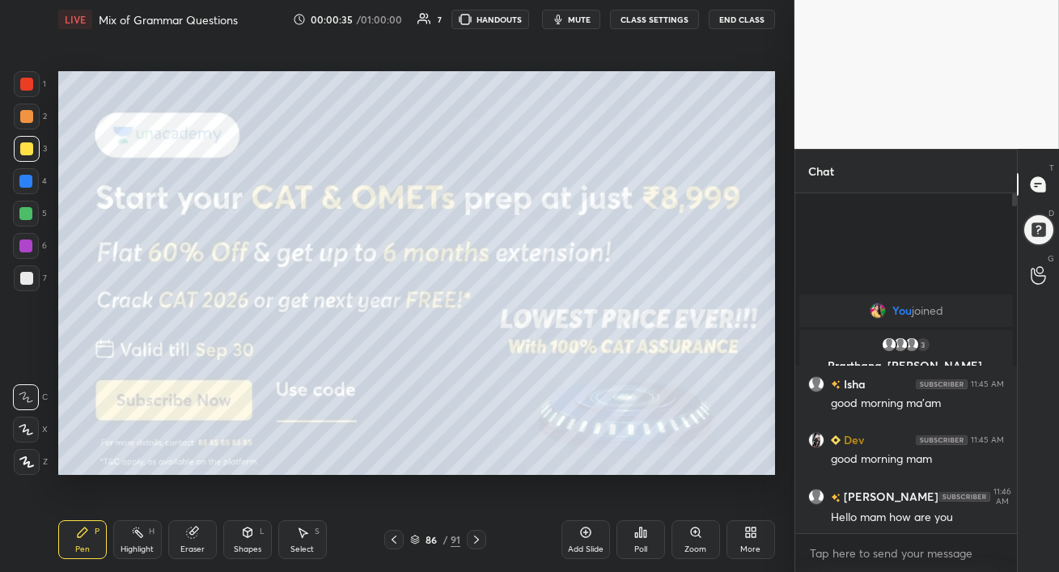
click at [26, 242] on div at bounding box center [25, 245] width 13 height 13
click at [23, 214] on div at bounding box center [25, 213] width 13 height 13
drag, startPoint x: 19, startPoint y: 287, endPoint x: 44, endPoint y: 302, distance: 29.0
click at [19, 286] on div at bounding box center [27, 278] width 26 height 26
click at [480, 535] on icon at bounding box center [476, 539] width 13 height 13
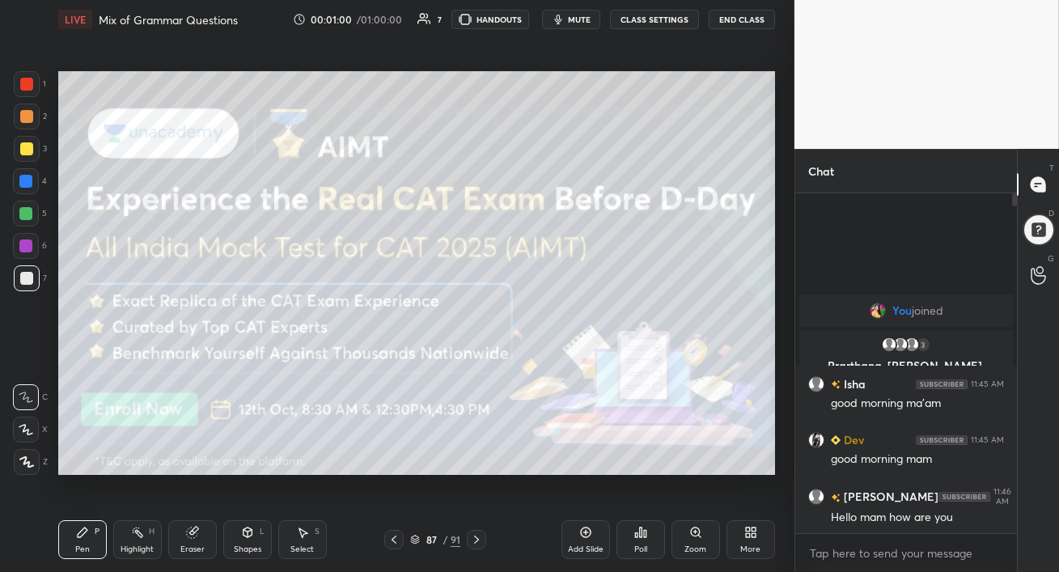
click at [23, 138] on div at bounding box center [27, 149] width 26 height 26
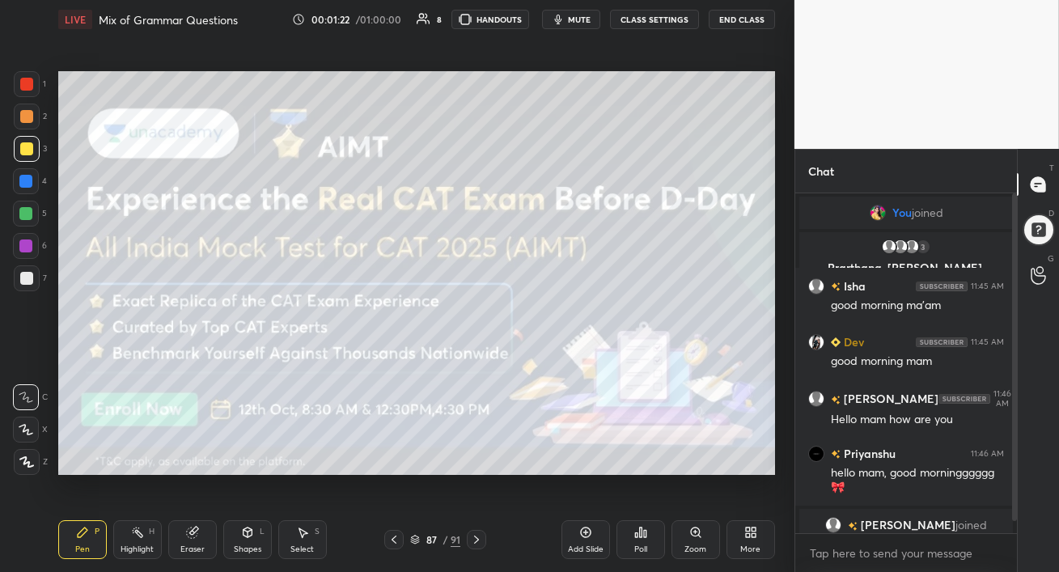
click at [479, 544] on icon at bounding box center [476, 539] width 13 height 13
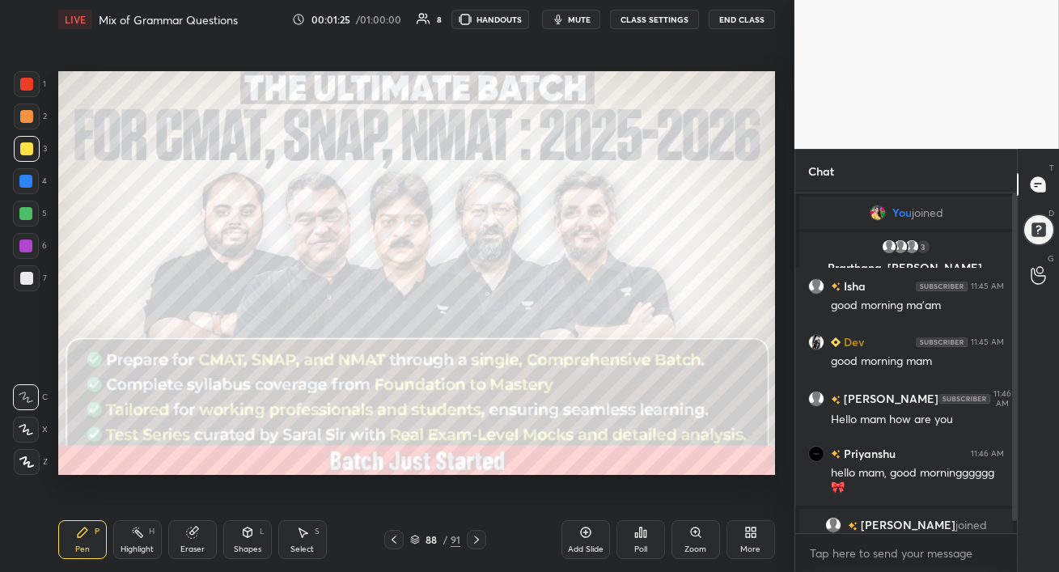
drag, startPoint x: 1017, startPoint y: 460, endPoint x: 1017, endPoint y: 525, distance: 65.5
click at [1017, 525] on div "T Messages (T) D Doubts (D) G Raise Hand (G)" at bounding box center [1038, 360] width 42 height 423
drag, startPoint x: 1018, startPoint y: 495, endPoint x: 1014, endPoint y: 519, distance: 24.6
click at [1014, 522] on div "Chat You joined 3 Prarthana, [PERSON_NAME], [PERSON_NAME] & 3 others joined [PE…" at bounding box center [926, 360] width 265 height 423
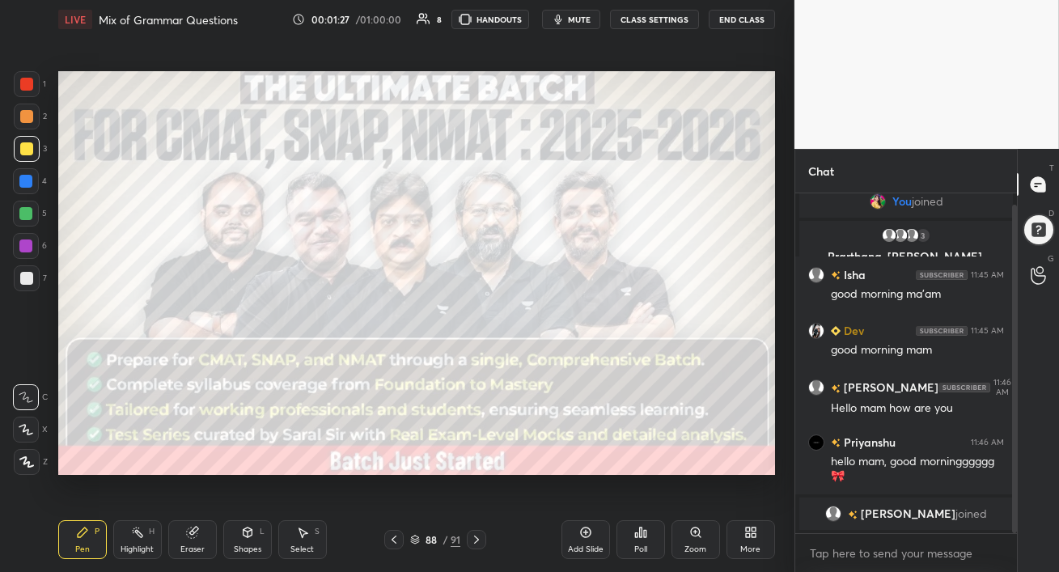
drag, startPoint x: 1015, startPoint y: 494, endPoint x: 1003, endPoint y: 528, distance: 36.1
click at [1015, 522] on div at bounding box center [1014, 369] width 5 height 328
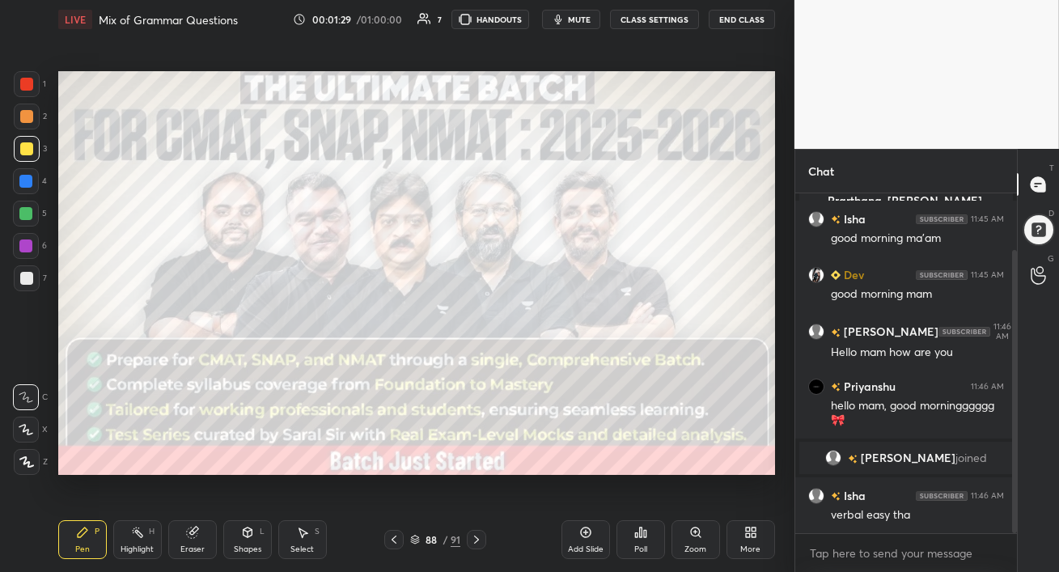
click at [25, 182] on div at bounding box center [25, 181] width 13 height 13
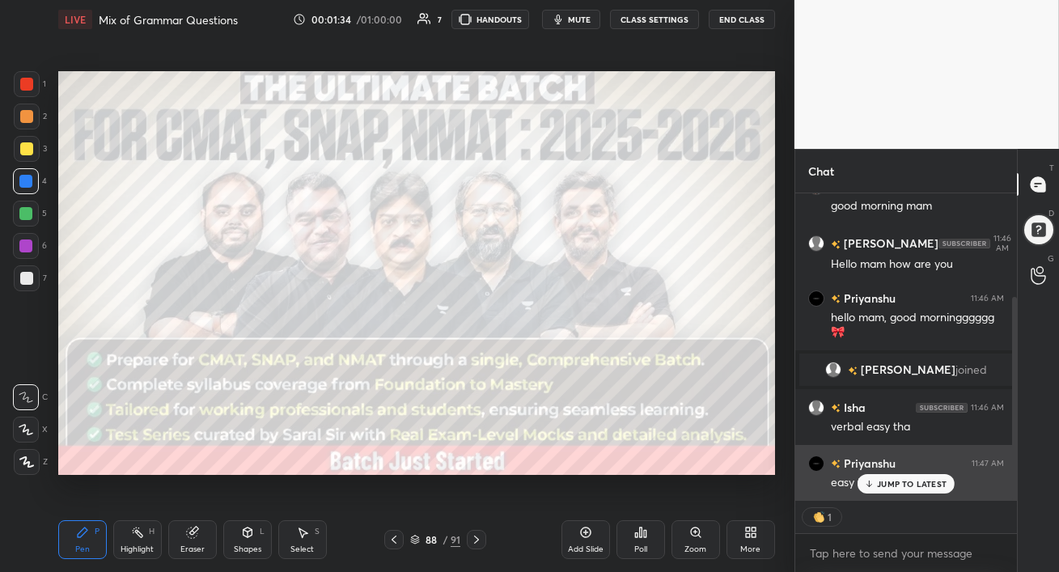
click at [896, 487] on p "JUMP TO LATEST" at bounding box center [912, 484] width 70 height 10
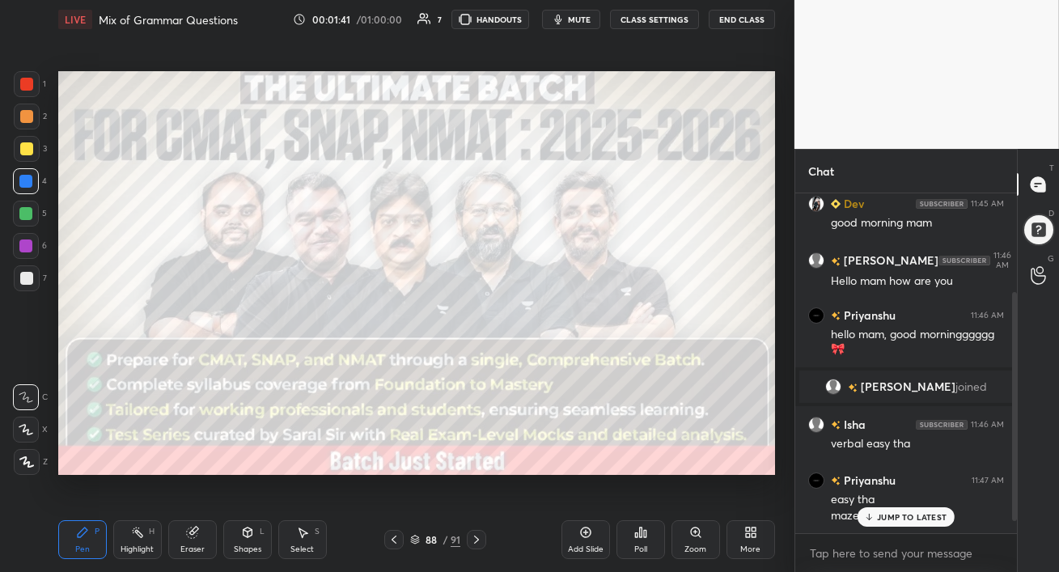
scroll to position [138, 0]
click at [911, 522] on div "You joined 3 Prarthana, [PERSON_NAME], [PERSON_NAME] & 3 others joined Isha 11:…" at bounding box center [906, 363] width 222 height 340
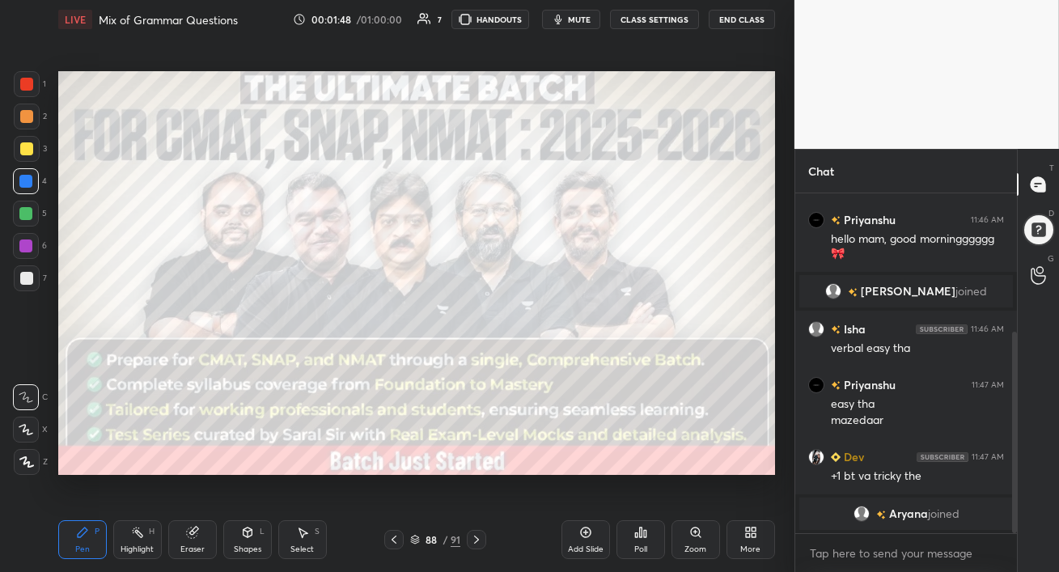
scroll to position [280, 0]
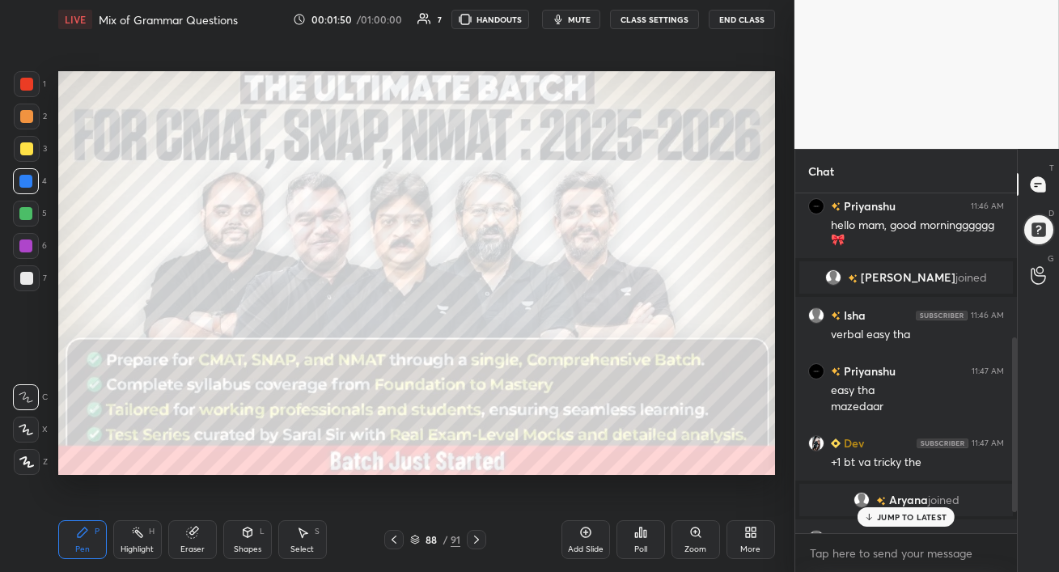
click at [899, 519] on p "JUMP TO LATEST" at bounding box center [912, 517] width 70 height 10
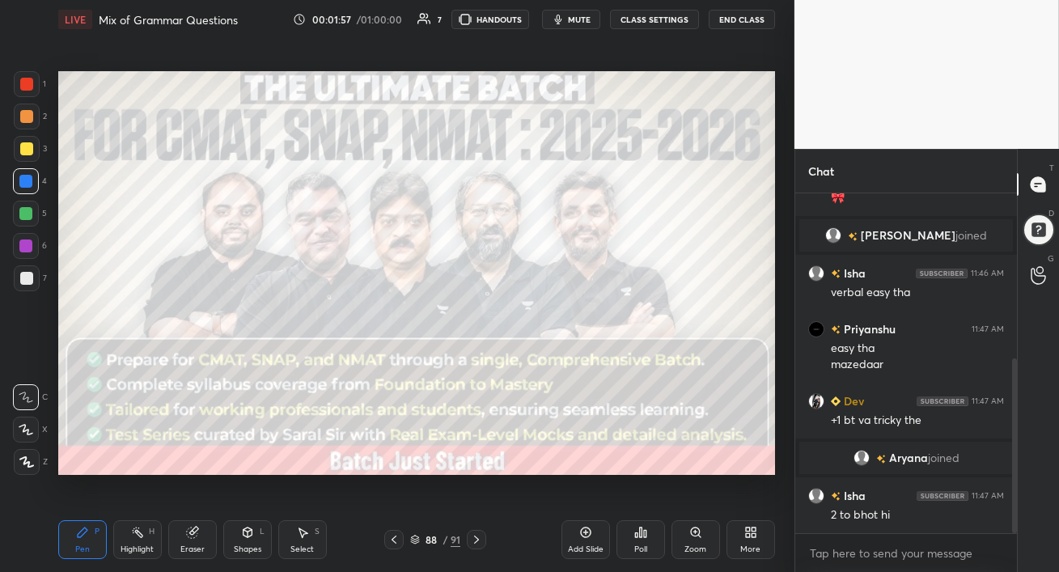
click at [26, 221] on div at bounding box center [26, 214] width 26 height 26
click at [473, 543] on icon at bounding box center [476, 539] width 13 height 13
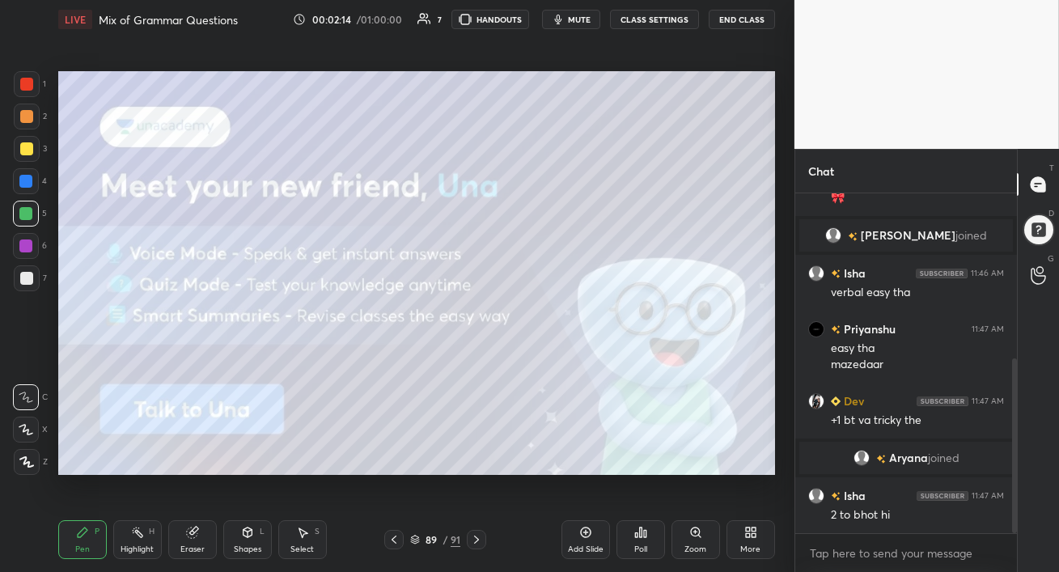
click at [395, 538] on icon at bounding box center [394, 539] width 13 height 13
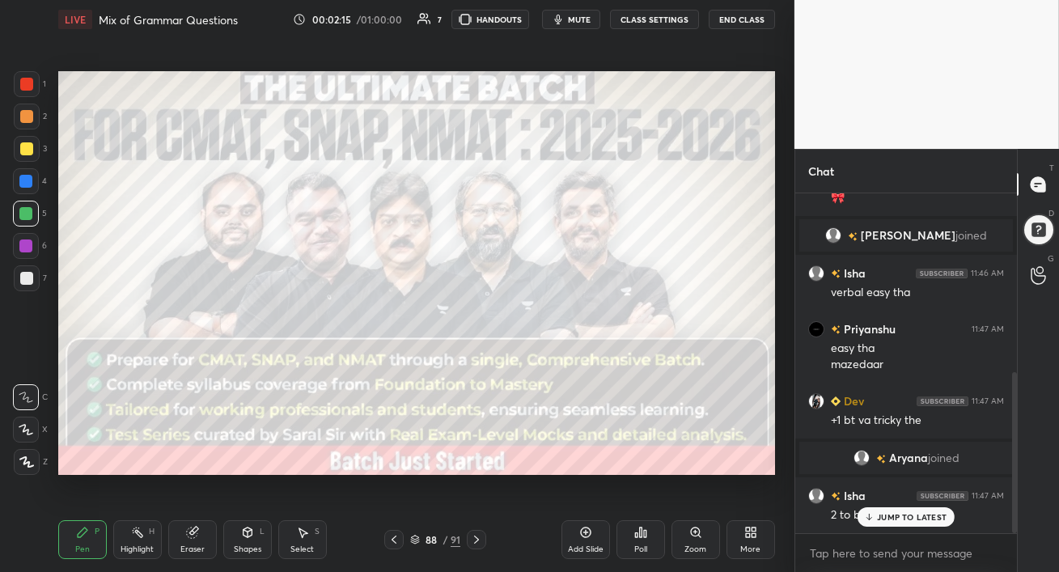
scroll to position [377, 0]
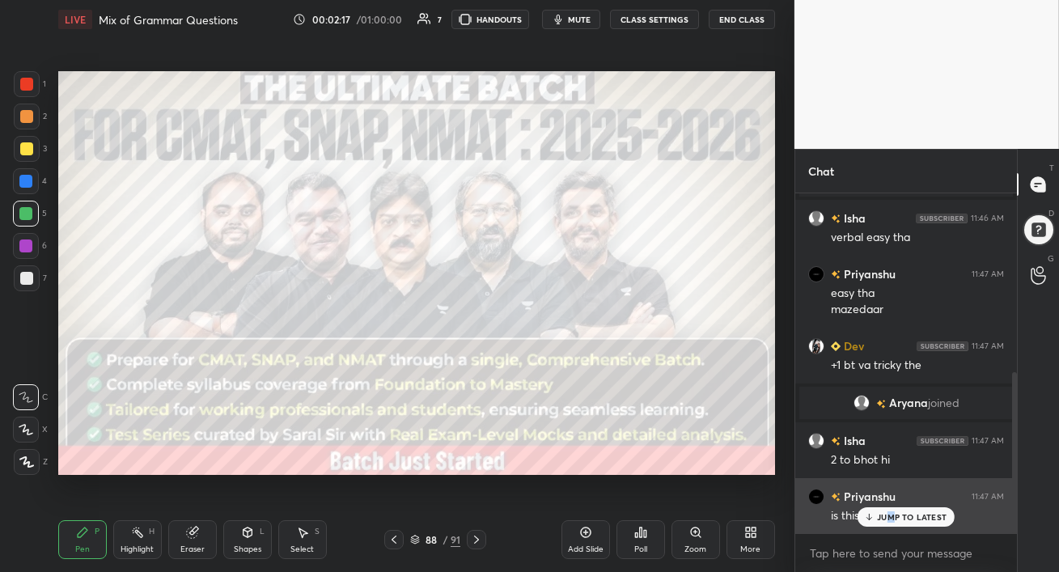
click at [890, 515] on p "JUMP TO LATEST" at bounding box center [912, 517] width 70 height 10
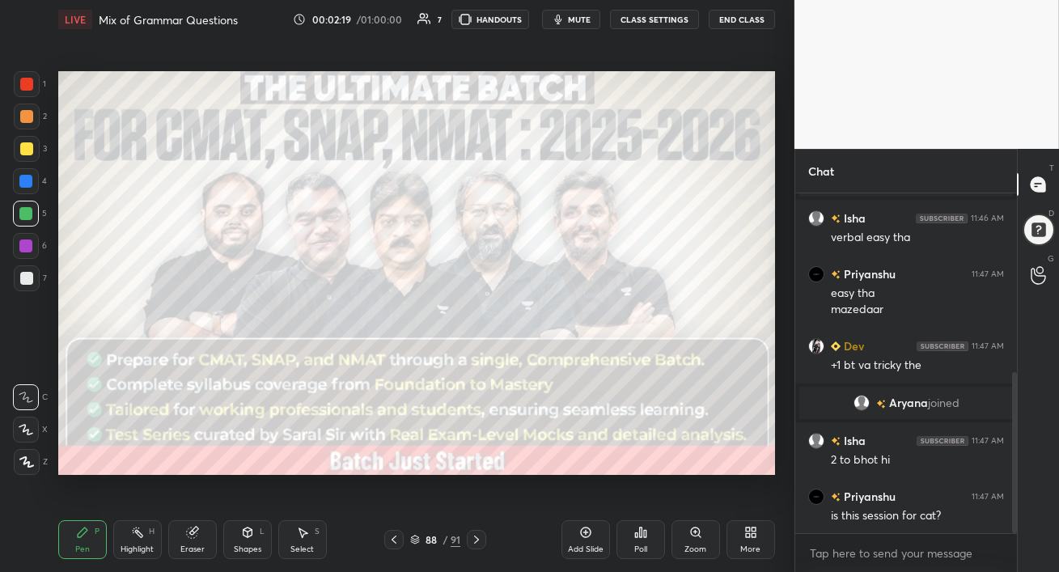
click at [396, 543] on icon at bounding box center [394, 540] width 5 height 8
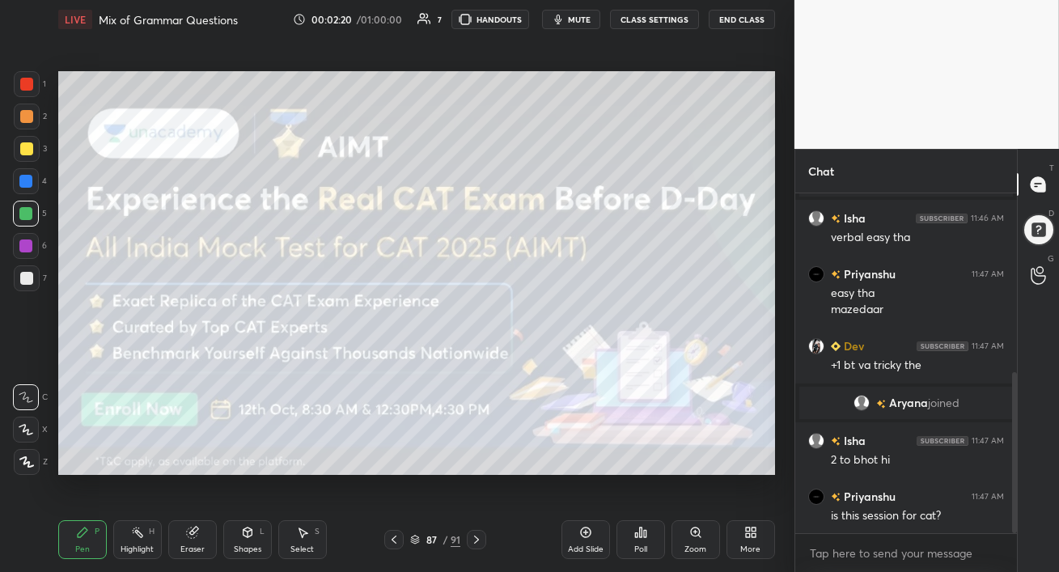
click at [396, 543] on icon at bounding box center [394, 539] width 13 height 13
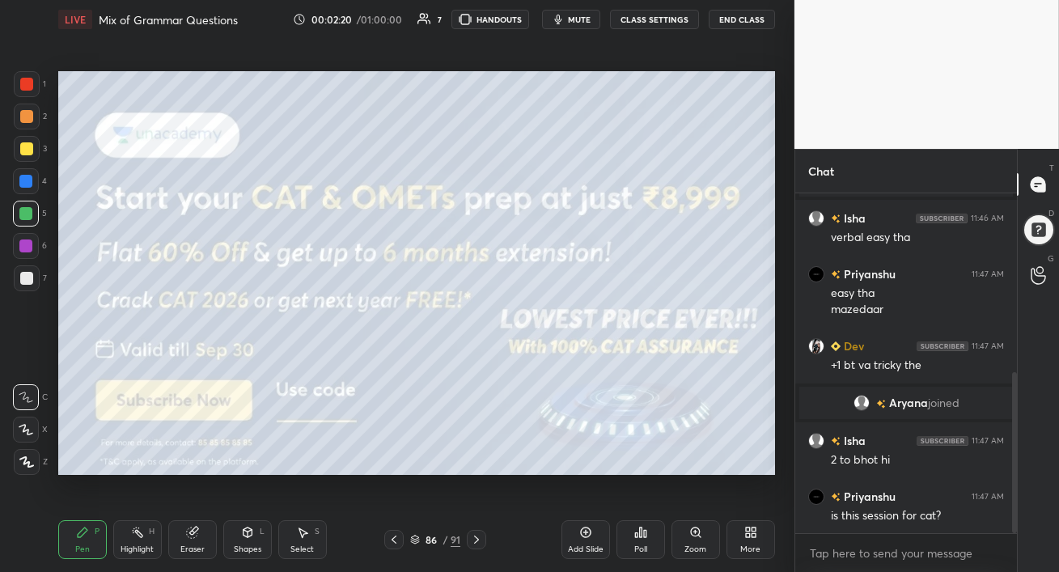
click at [398, 542] on icon at bounding box center [394, 539] width 13 height 13
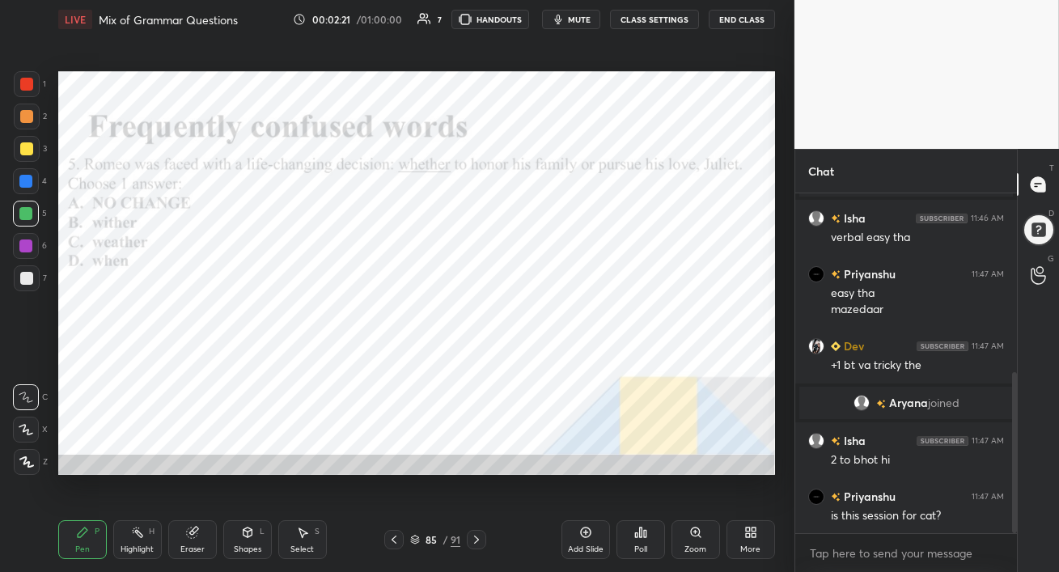
click at [399, 542] on icon at bounding box center [394, 539] width 13 height 13
click at [399, 543] on icon at bounding box center [394, 539] width 13 height 13
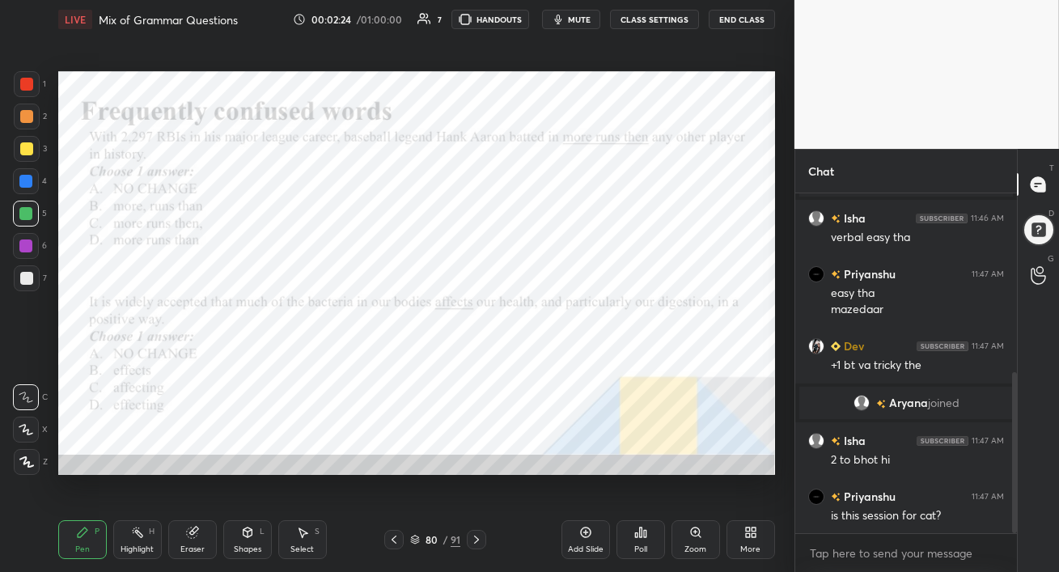
click at [399, 542] on icon at bounding box center [394, 539] width 13 height 13
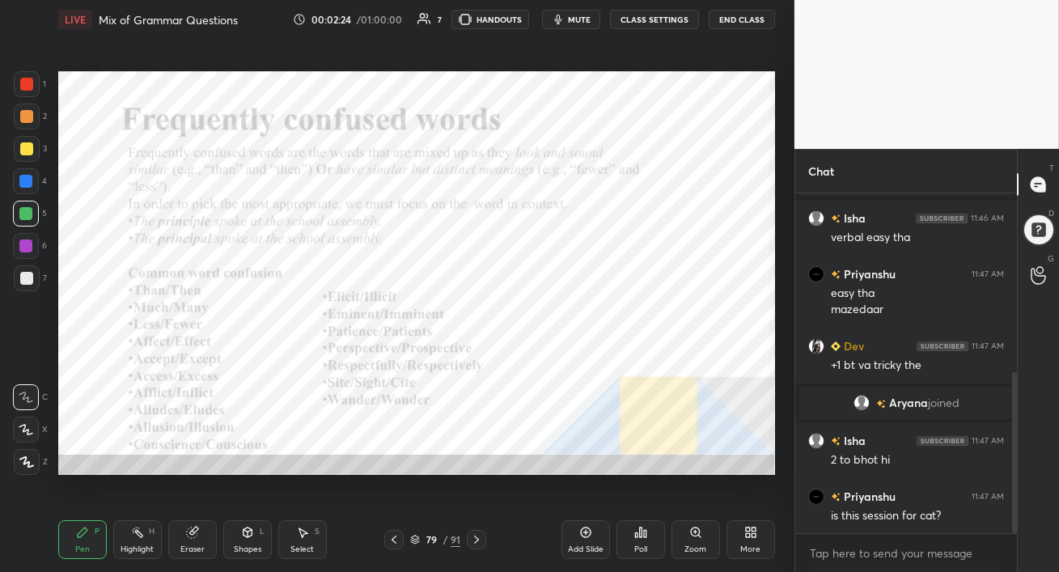
click at [400, 542] on icon at bounding box center [394, 539] width 13 height 13
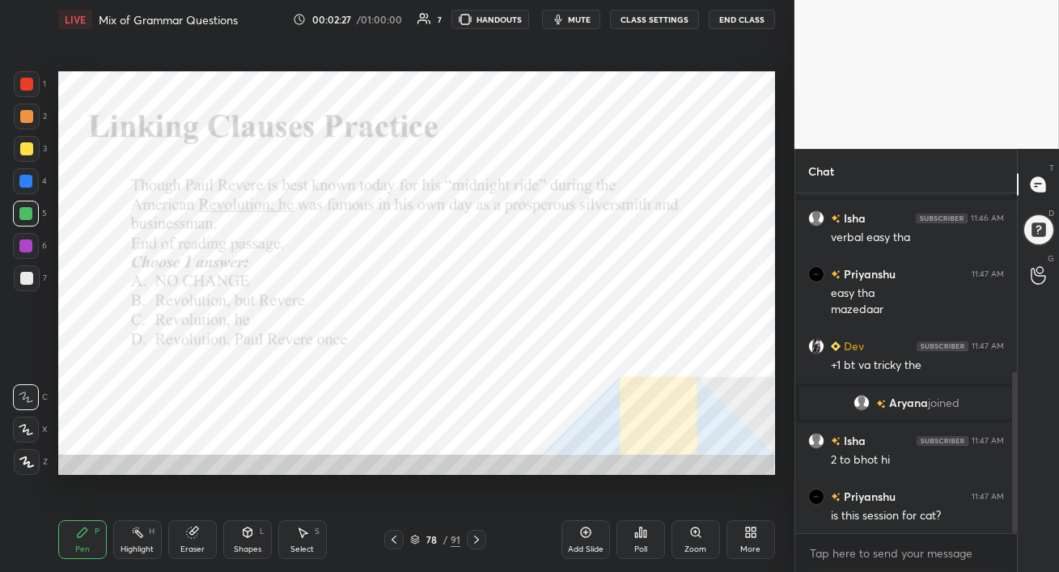
click at [477, 540] on icon at bounding box center [476, 539] width 13 height 13
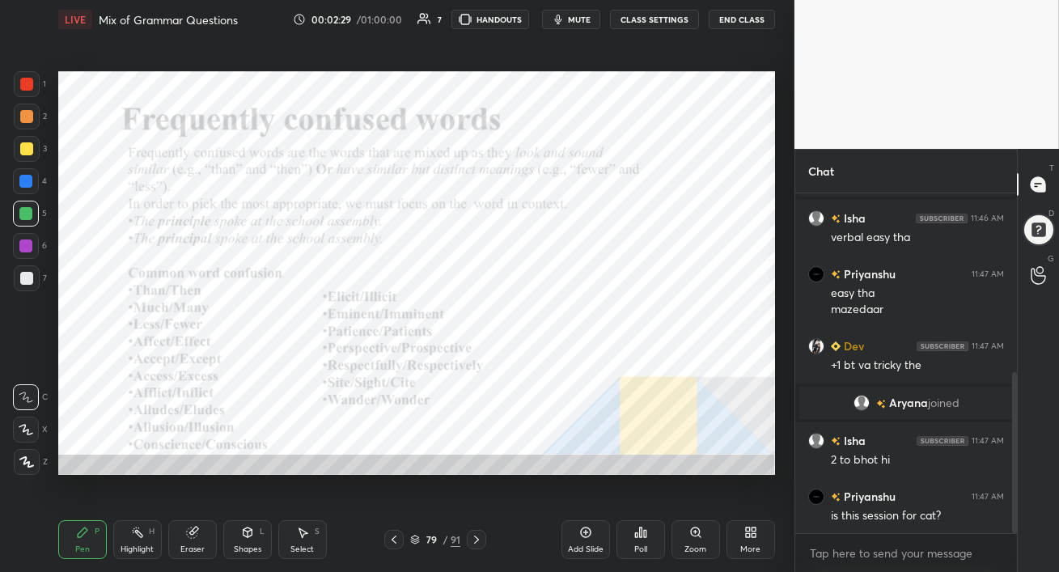
click at [397, 540] on icon at bounding box center [394, 539] width 13 height 13
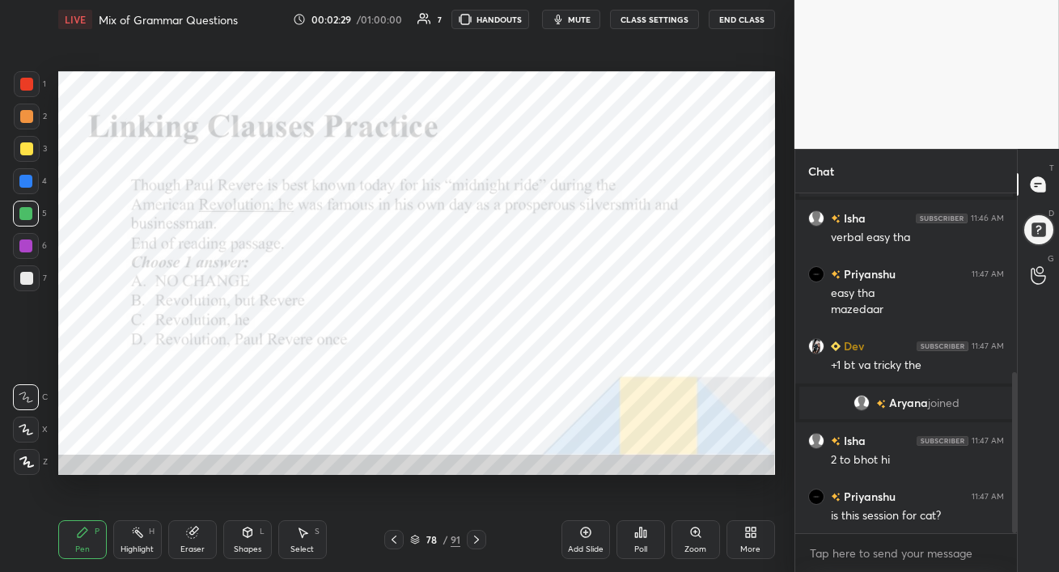
click at [397, 541] on icon at bounding box center [394, 539] width 13 height 13
click at [396, 542] on icon at bounding box center [394, 539] width 13 height 13
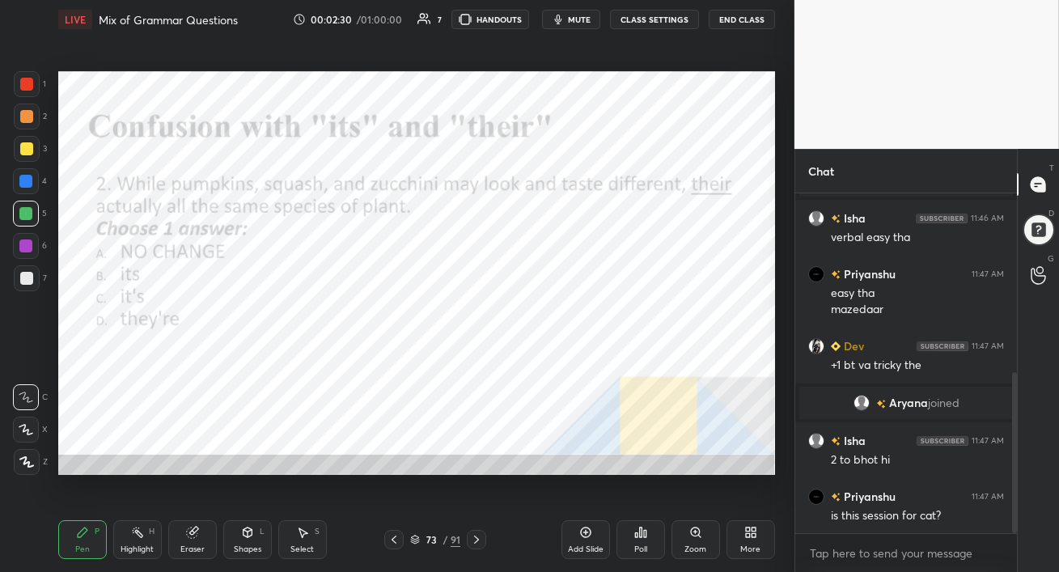
click at [396, 543] on icon at bounding box center [394, 539] width 13 height 13
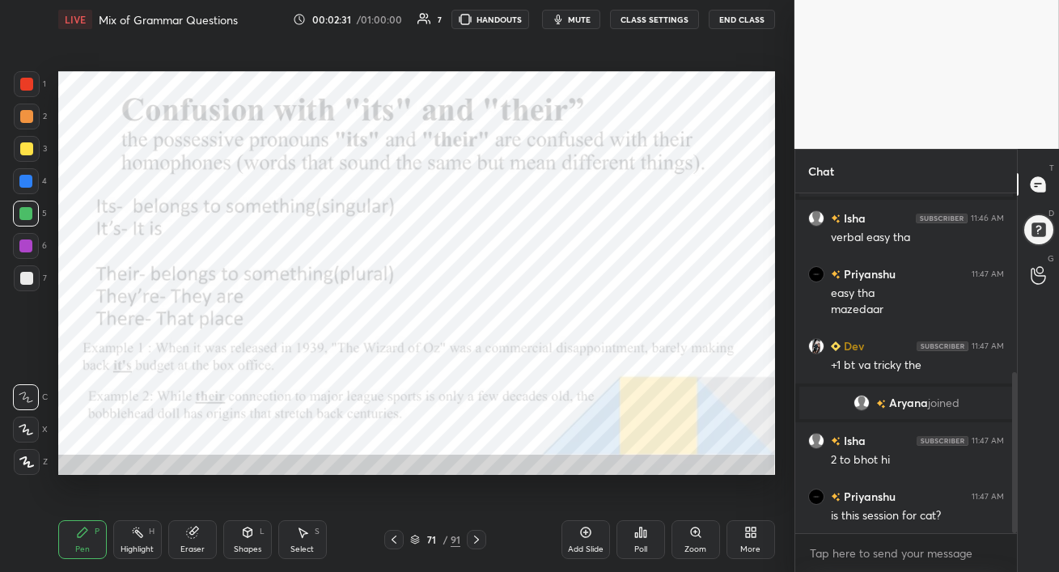
click at [397, 543] on icon at bounding box center [394, 539] width 13 height 13
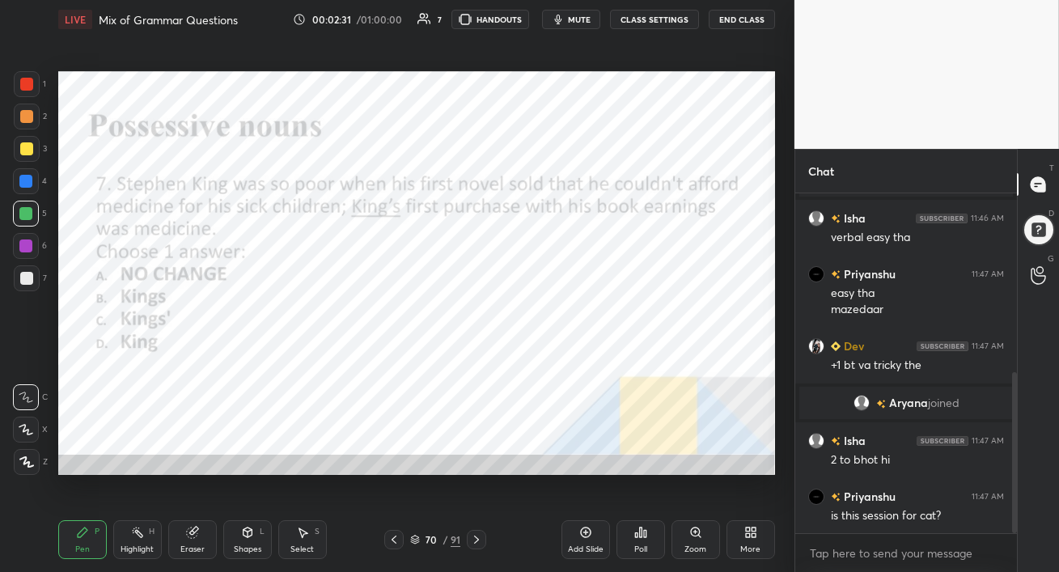
click at [396, 544] on icon at bounding box center [394, 539] width 13 height 13
click at [396, 543] on icon at bounding box center [394, 539] width 13 height 13
click at [471, 537] on icon at bounding box center [476, 539] width 13 height 13
click at [472, 537] on icon at bounding box center [476, 539] width 13 height 13
click at [474, 537] on icon at bounding box center [476, 539] width 13 height 13
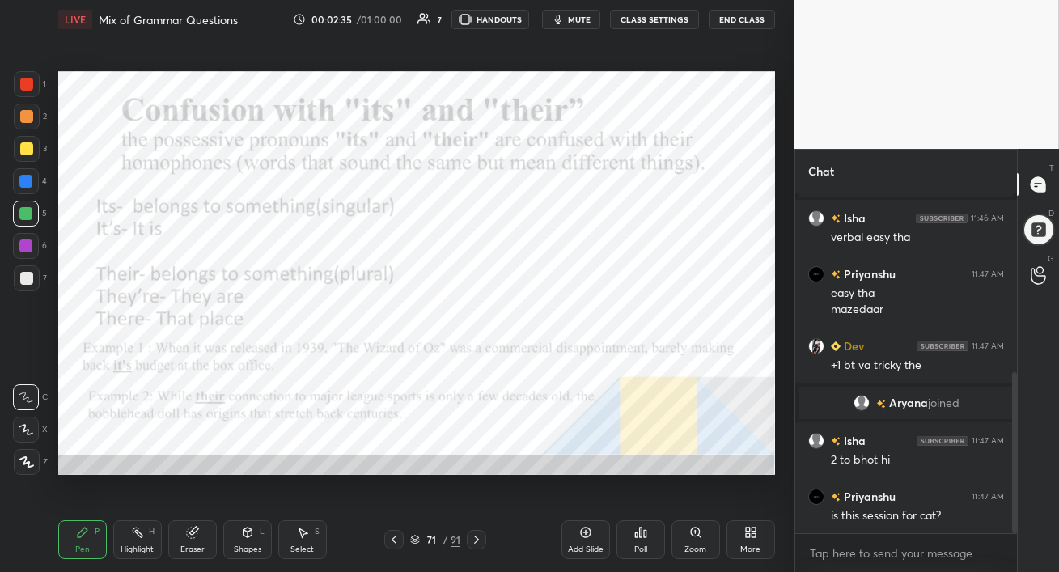
drag, startPoint x: 28, startPoint y: 78, endPoint x: 41, endPoint y: 79, distance: 13.0
click at [28, 78] on div at bounding box center [26, 84] width 13 height 13
click at [23, 457] on icon at bounding box center [26, 461] width 15 height 11
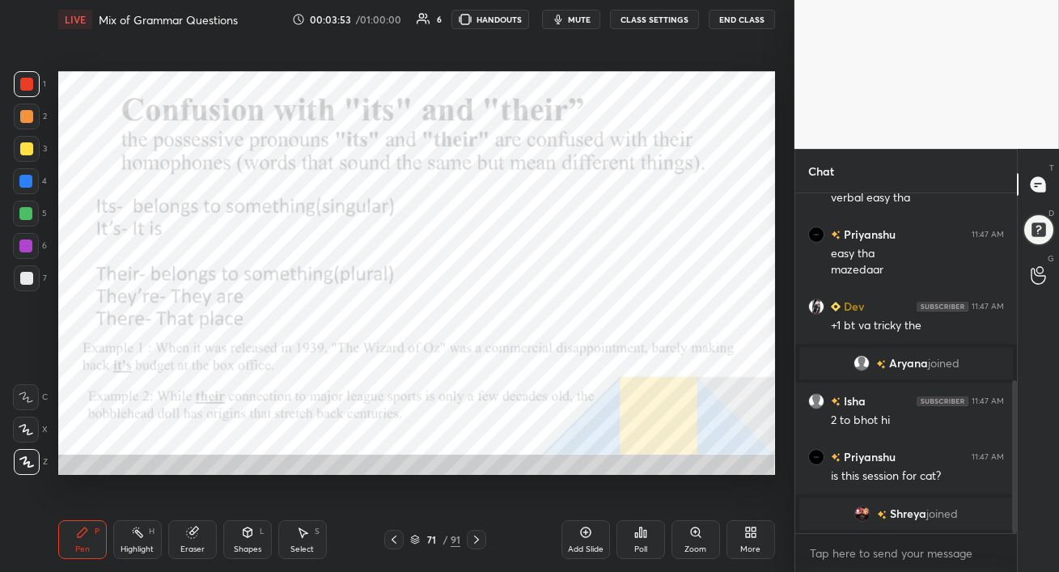
drag, startPoint x: 26, startPoint y: 180, endPoint x: 40, endPoint y: 188, distance: 16.4
click at [26, 180] on div at bounding box center [25, 181] width 13 height 13
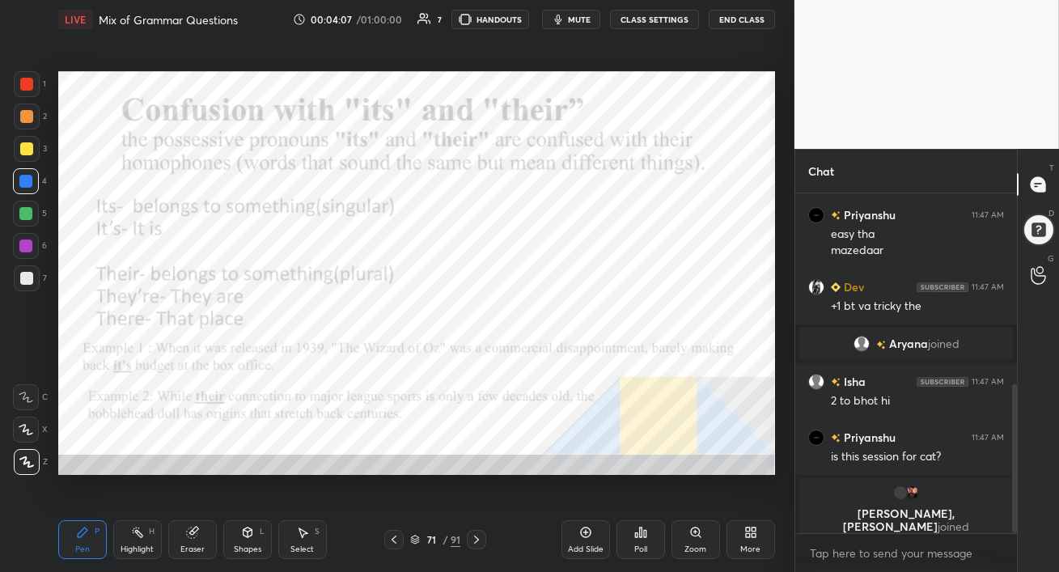
click at [22, 215] on div at bounding box center [25, 213] width 13 height 13
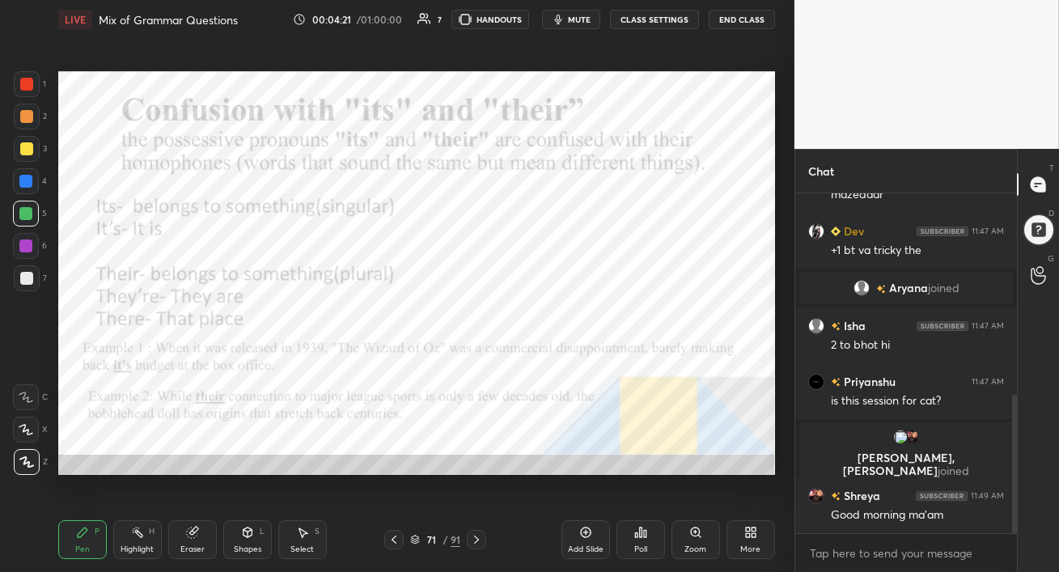
scroll to position [547, 0]
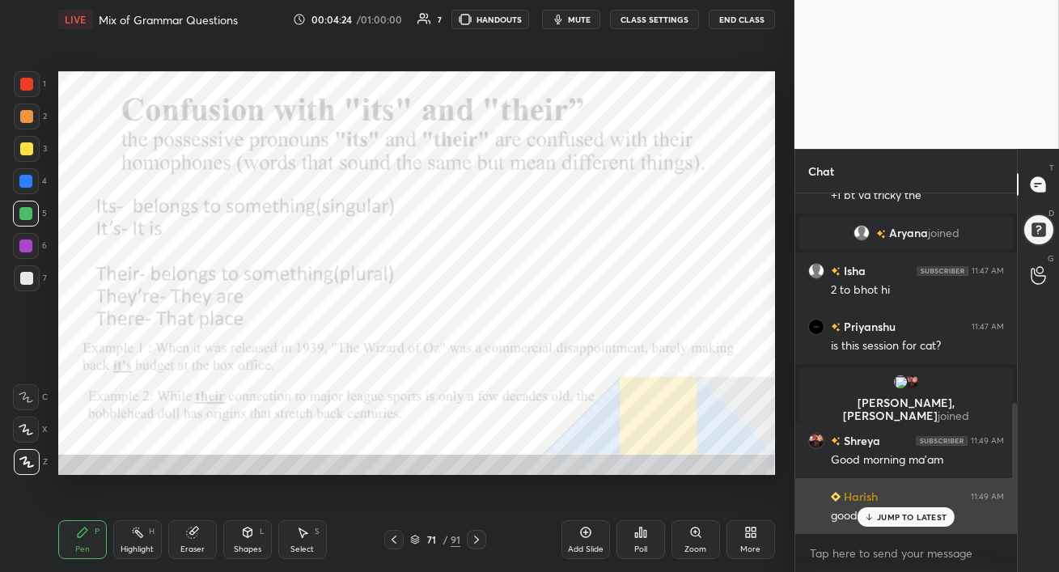
click at [888, 516] on p "JUMP TO LATEST" at bounding box center [912, 517] width 70 height 10
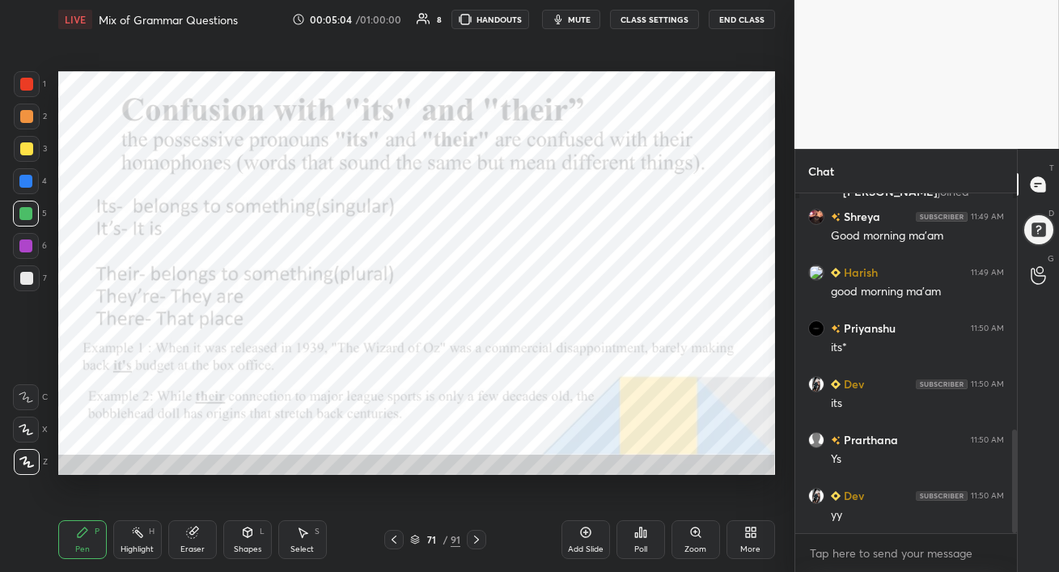
scroll to position [826, 0]
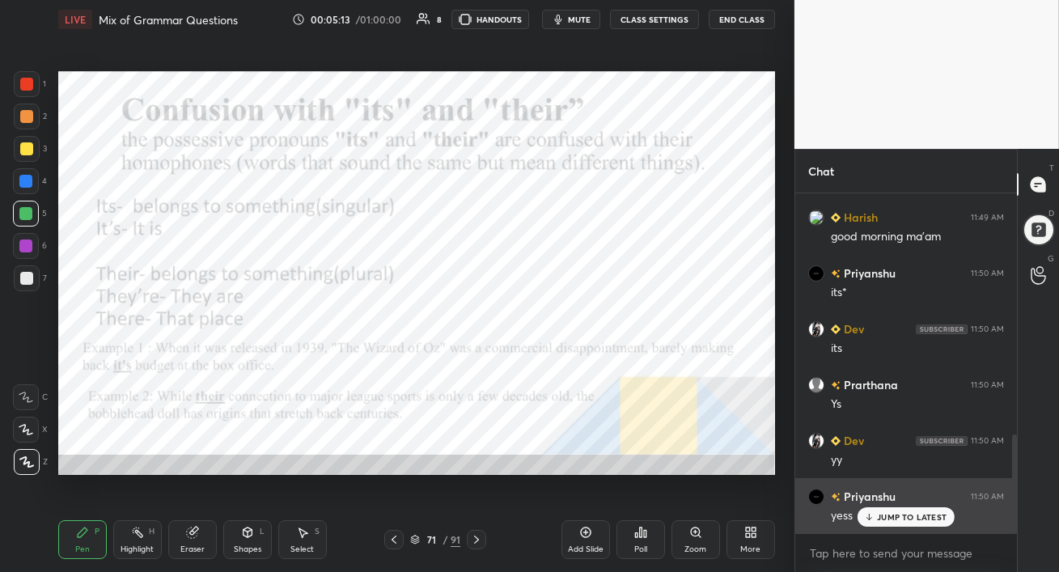
click at [896, 514] on p "JUMP TO LATEST" at bounding box center [912, 517] width 70 height 10
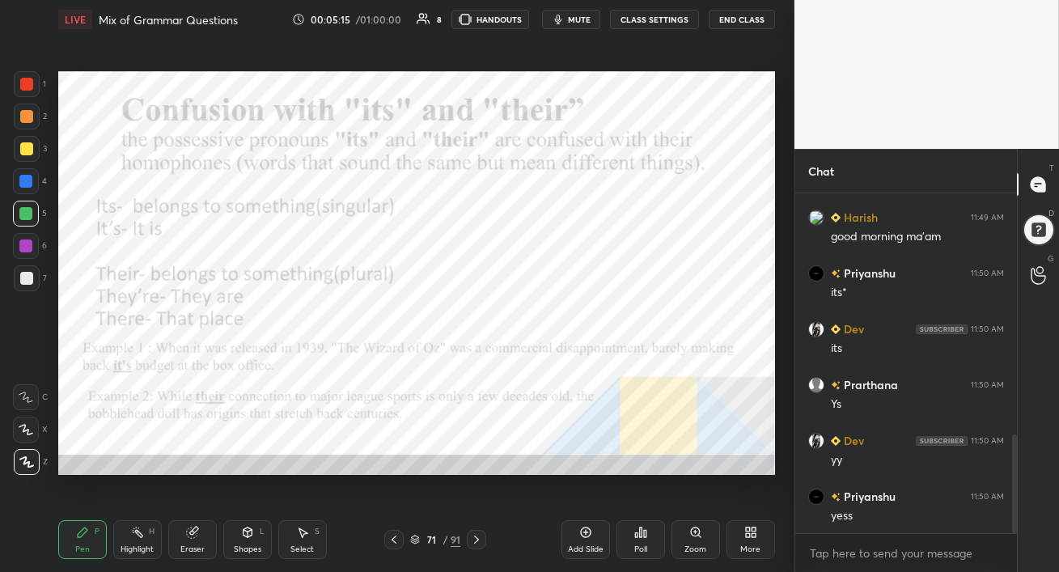
click at [176, 544] on div "Eraser" at bounding box center [192, 539] width 49 height 39
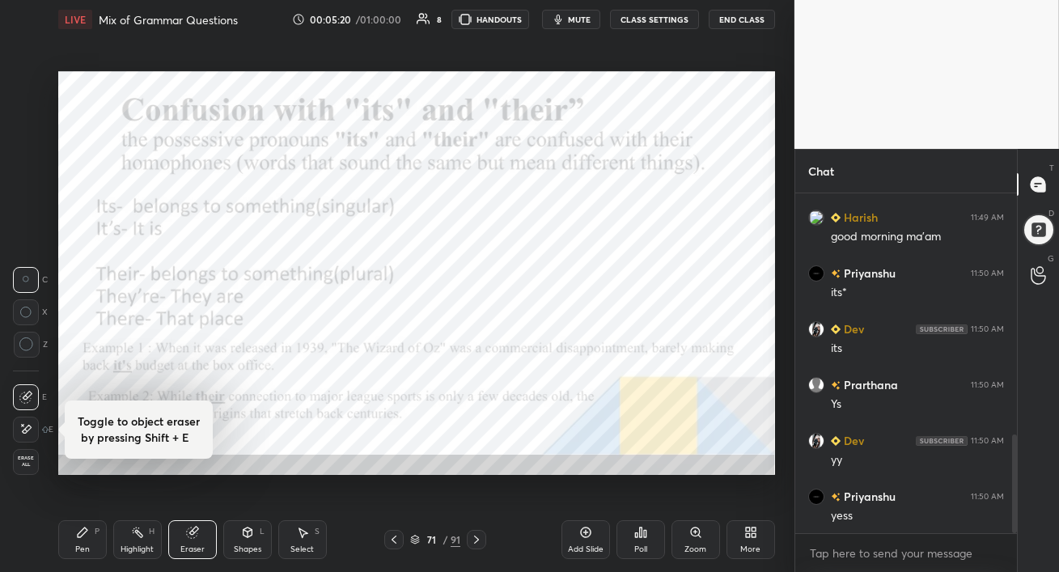
click at [79, 502] on div "Setting up your live class Poll for secs No correct answer Start poll" at bounding box center [417, 273] width 730 height 468
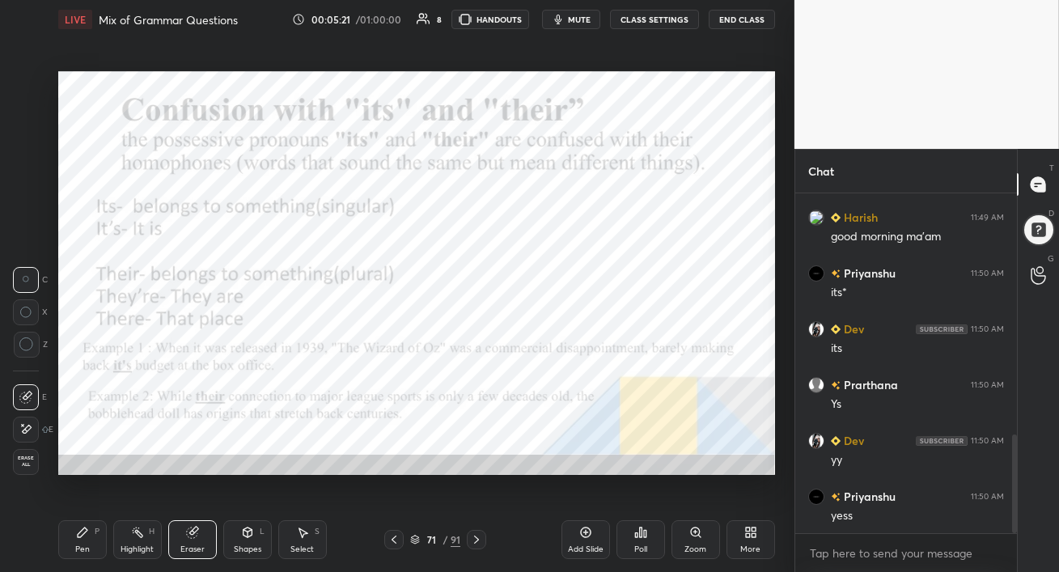
click at [75, 545] on div "Pen" at bounding box center [82, 549] width 15 height 8
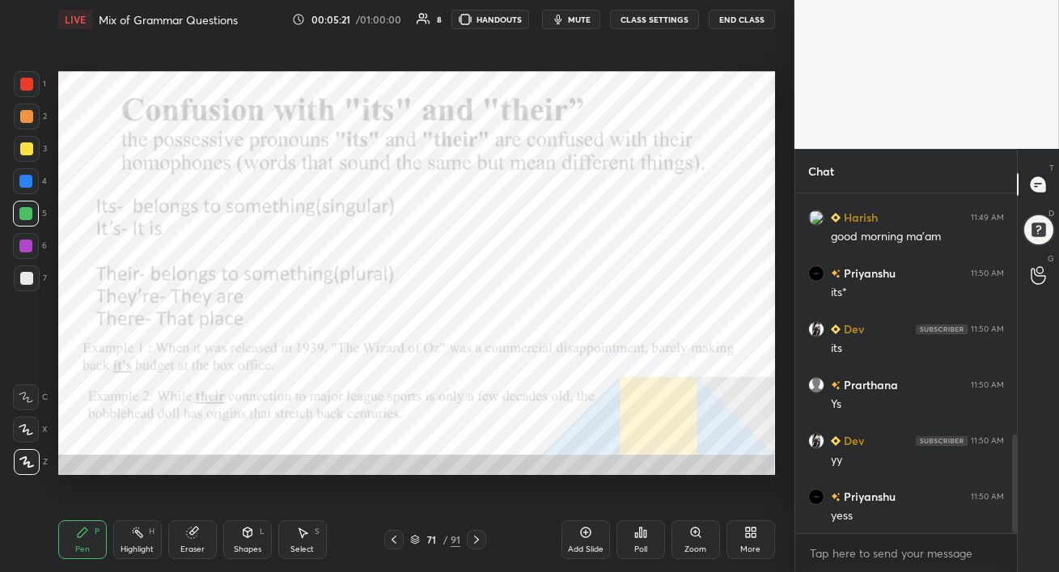
click at [28, 245] on div at bounding box center [25, 245] width 13 height 13
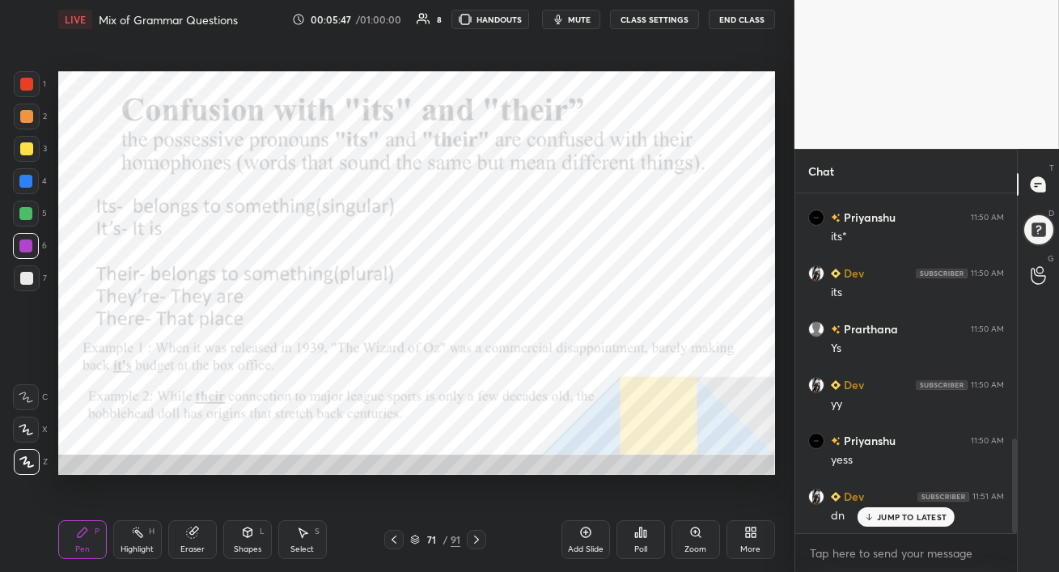
click at [477, 542] on icon at bounding box center [476, 539] width 13 height 13
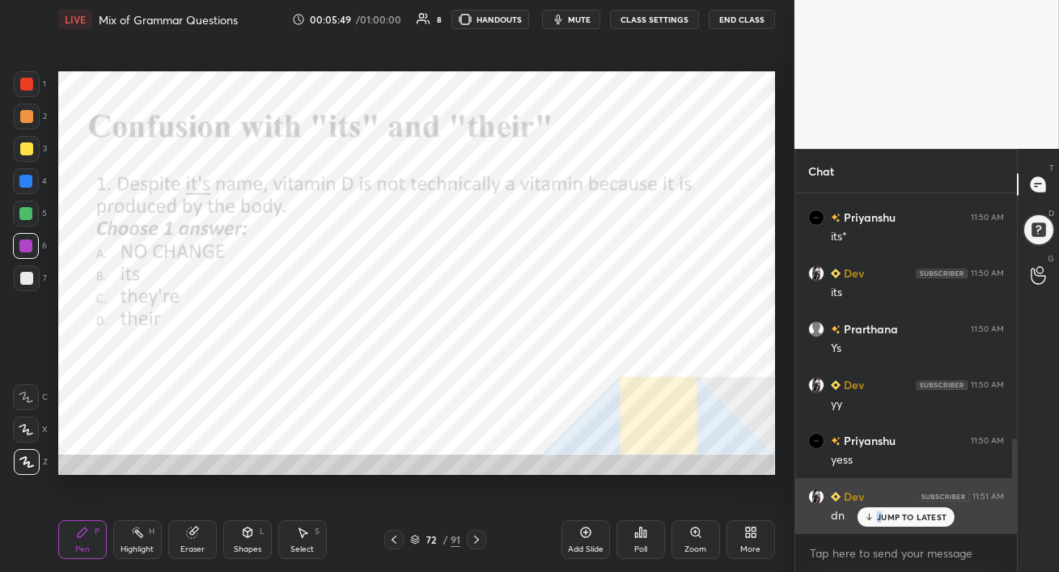
click at [879, 515] on p "JUMP TO LATEST" at bounding box center [912, 517] width 70 height 10
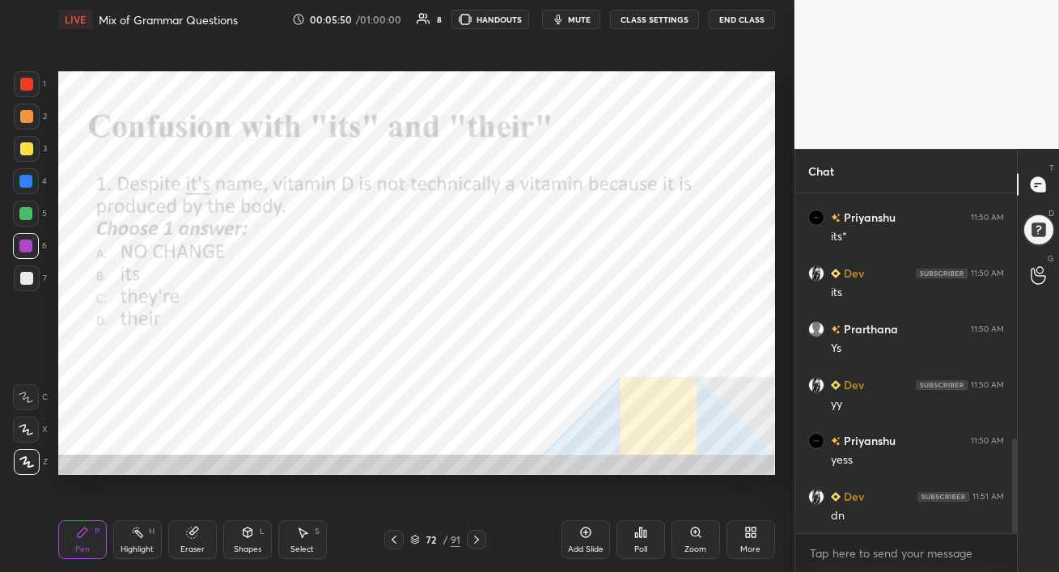
click at [32, 178] on div at bounding box center [26, 181] width 26 height 26
click at [642, 523] on div "Poll" at bounding box center [640, 539] width 49 height 39
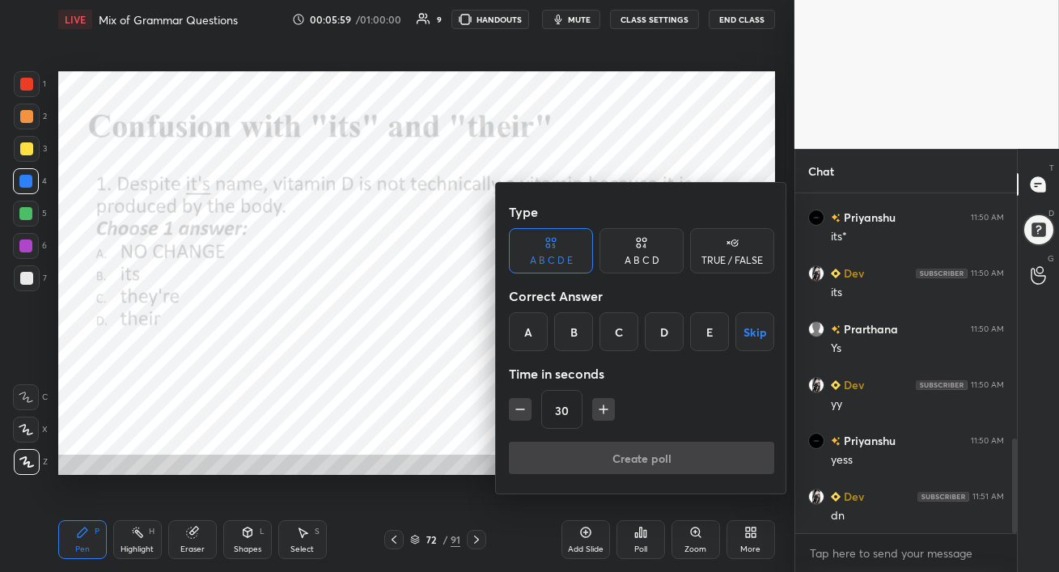
click at [574, 336] on div "B" at bounding box center [573, 331] width 39 height 39
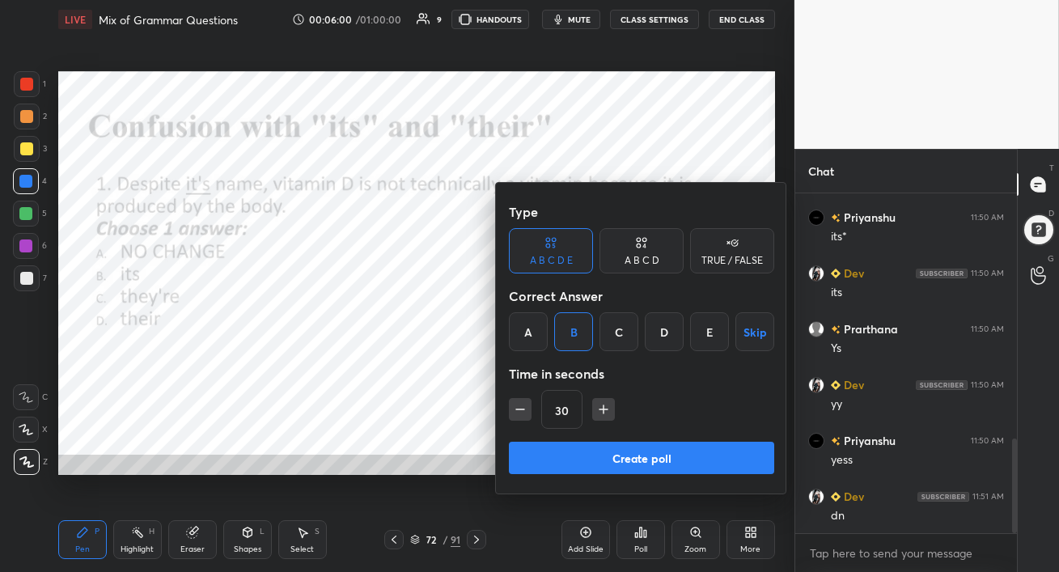
click at [638, 252] on div "A B C D" at bounding box center [641, 250] width 84 height 45
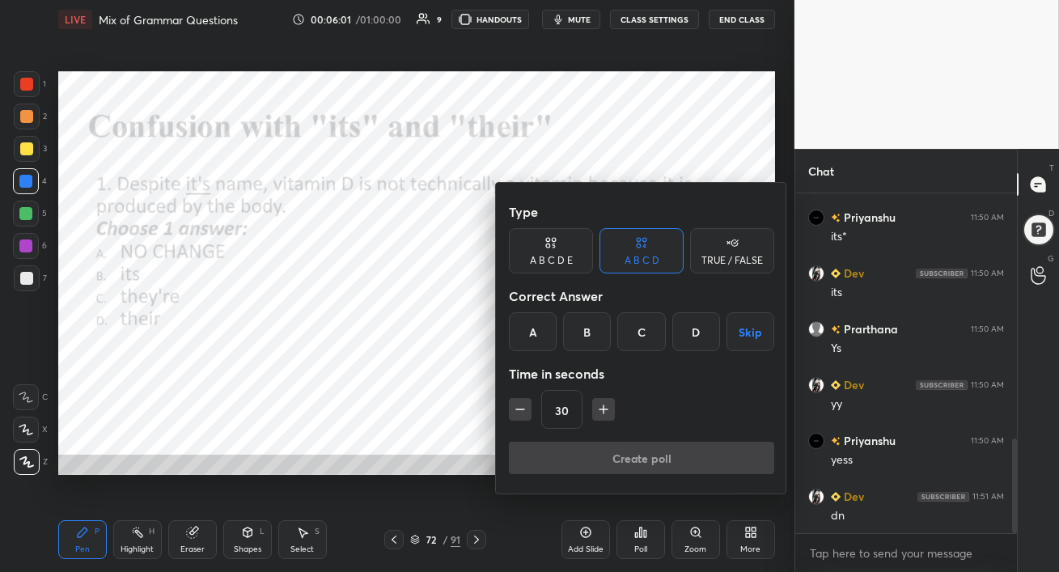
click at [590, 328] on div "B" at bounding box center [587, 331] width 48 height 39
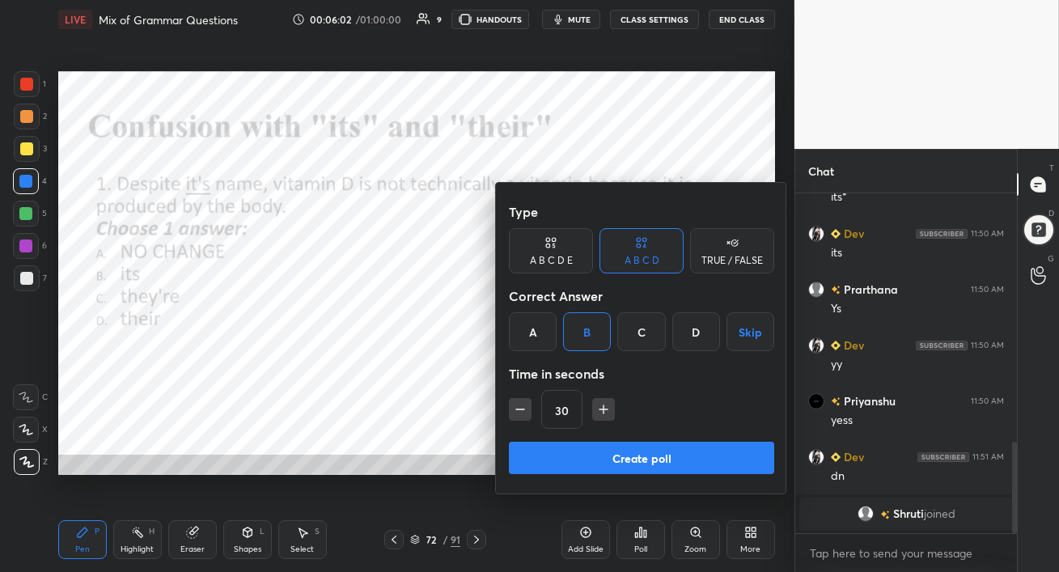
scroll to position [921, 0]
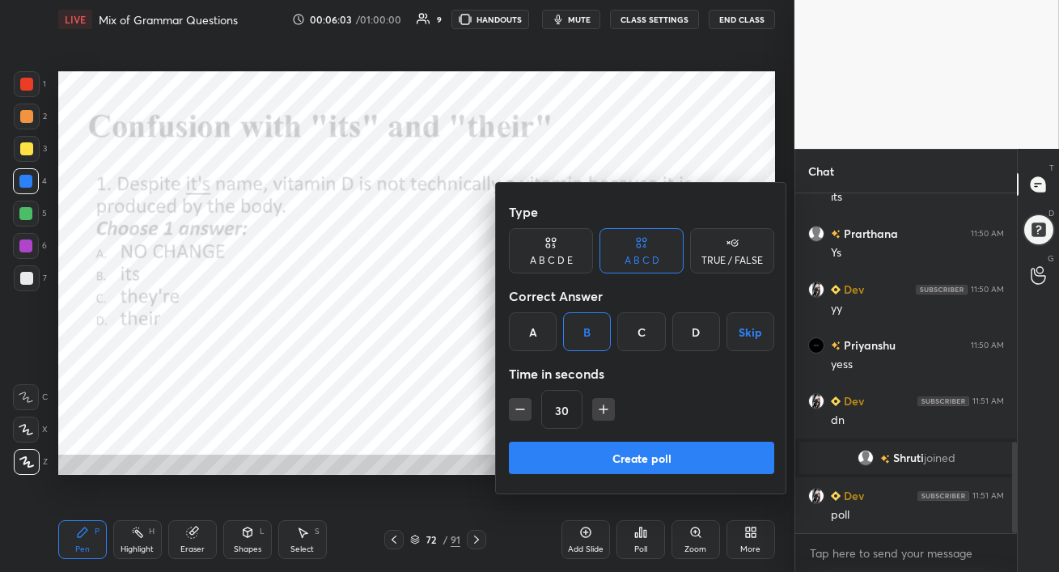
click at [667, 460] on button "Create poll" at bounding box center [641, 458] width 265 height 32
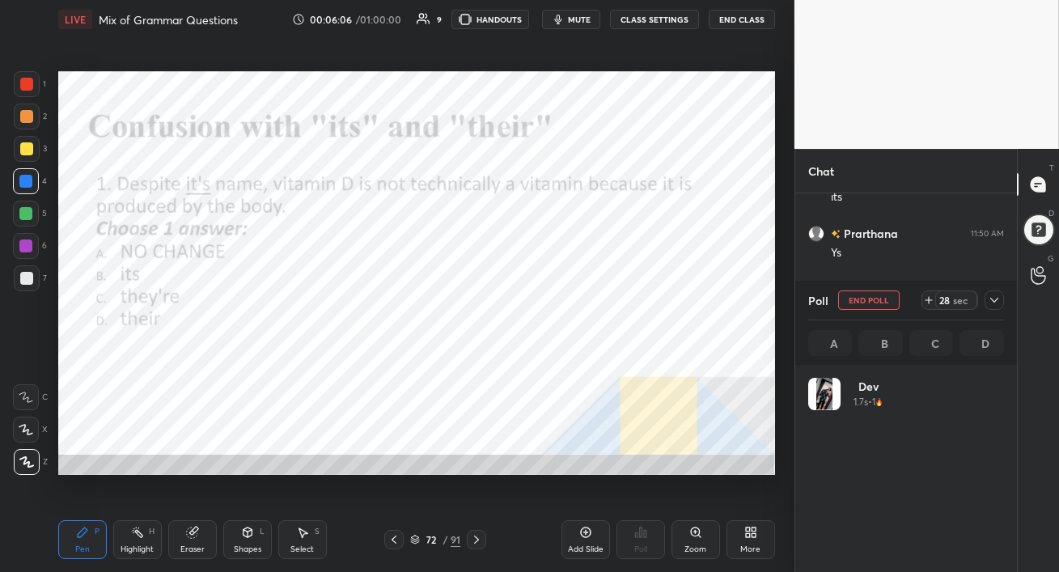
scroll to position [189, 191]
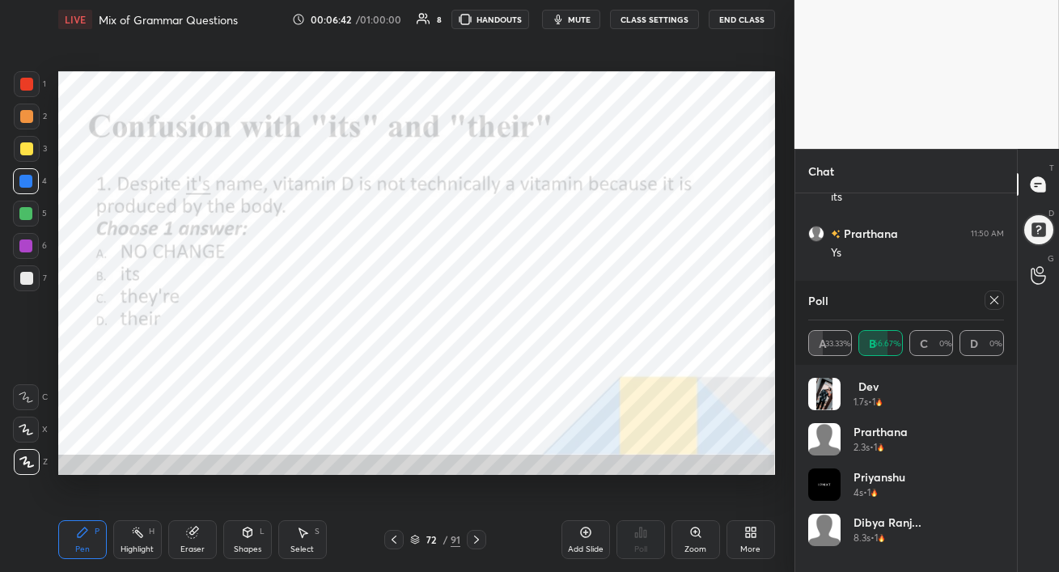
click at [995, 303] on icon at bounding box center [994, 300] width 13 height 13
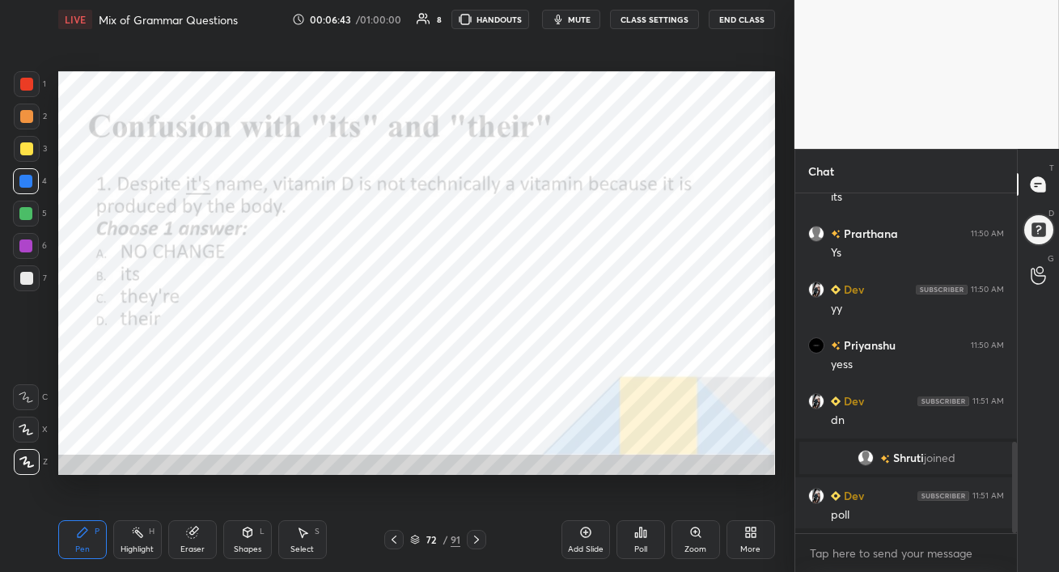
scroll to position [6, 5]
click at [479, 543] on icon at bounding box center [476, 539] width 13 height 13
click at [574, 21] on span "mute" at bounding box center [579, 19] width 23 height 11
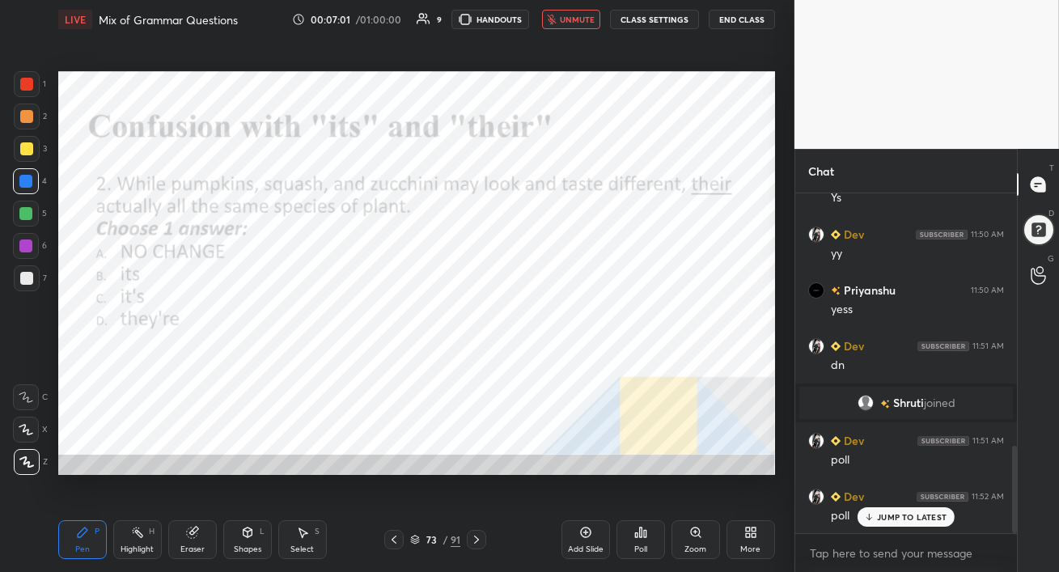
drag, startPoint x: 576, startPoint y: 13, endPoint x: 584, endPoint y: 39, distance: 27.1
click at [574, 12] on button "unmute" at bounding box center [571, 19] width 58 height 19
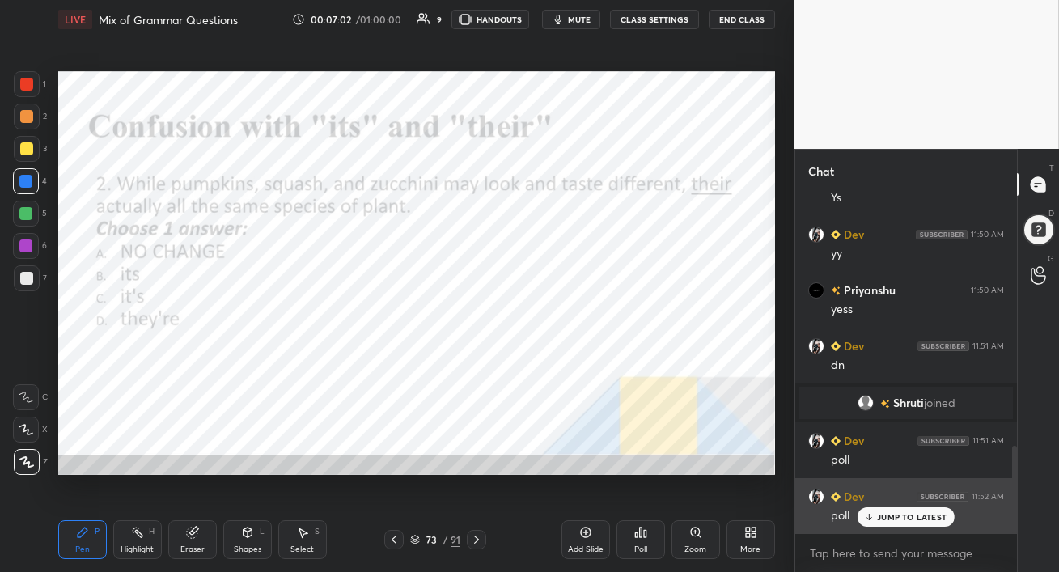
click at [870, 519] on icon at bounding box center [869, 517] width 11 height 10
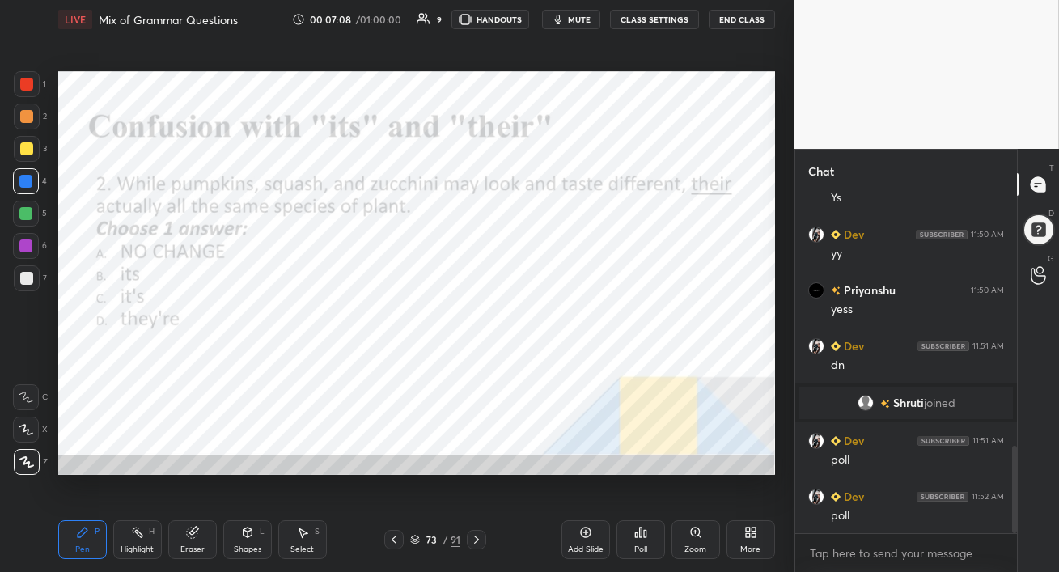
click at [651, 538] on div "Poll" at bounding box center [640, 539] width 49 height 39
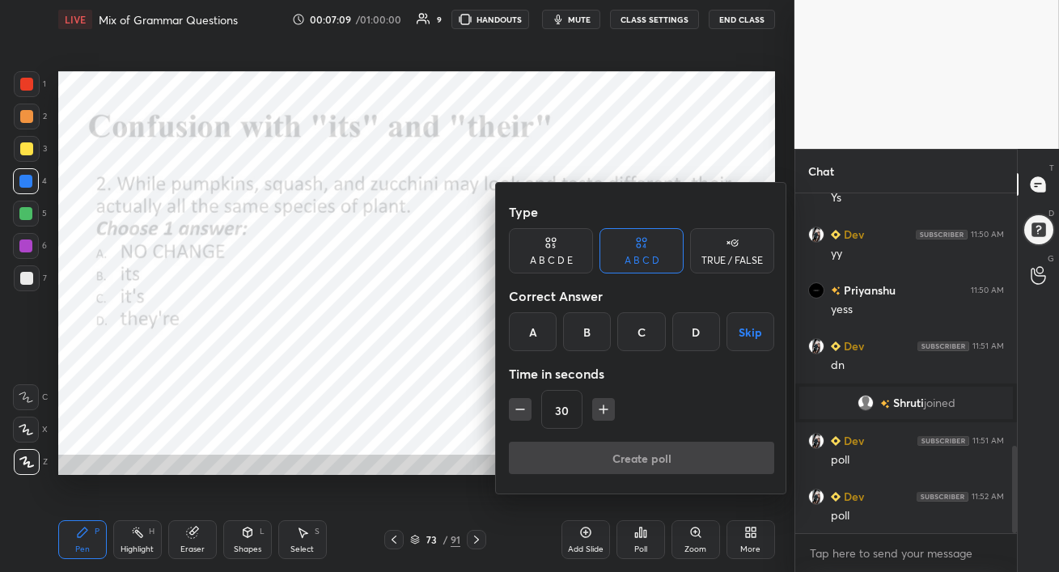
drag, startPoint x: 702, startPoint y: 322, endPoint x: 695, endPoint y: 333, distance: 13.5
click at [701, 322] on div "D" at bounding box center [696, 331] width 48 height 39
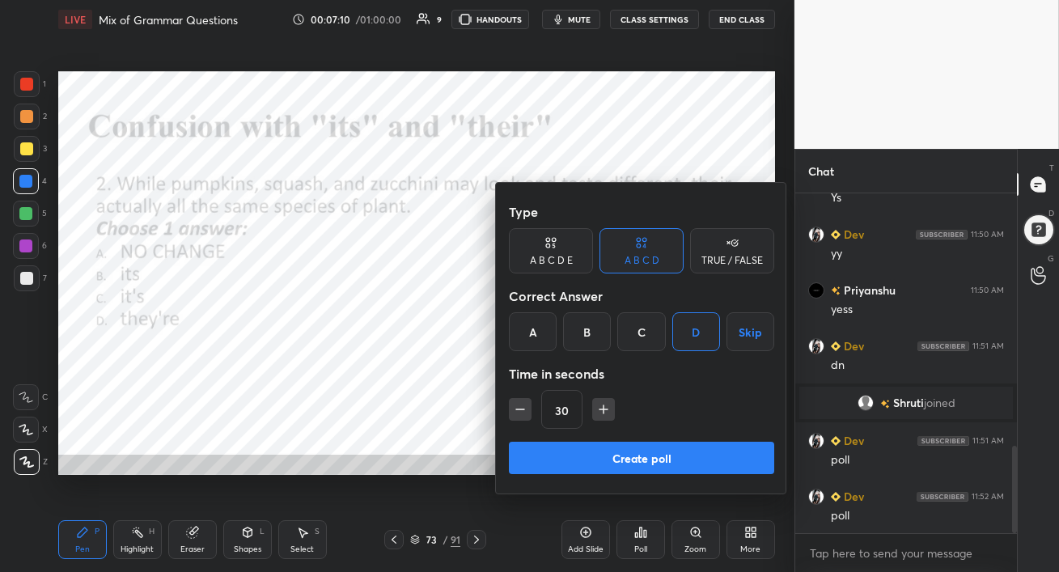
click at [608, 453] on button "Create poll" at bounding box center [641, 458] width 265 height 32
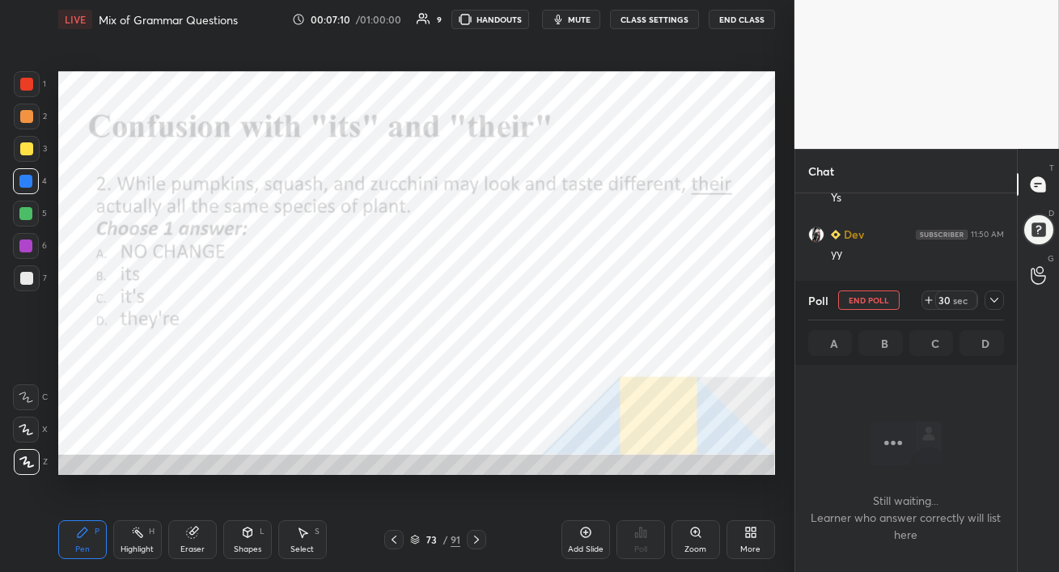
scroll to position [5, 5]
click at [574, 26] on button "mute" at bounding box center [571, 19] width 58 height 19
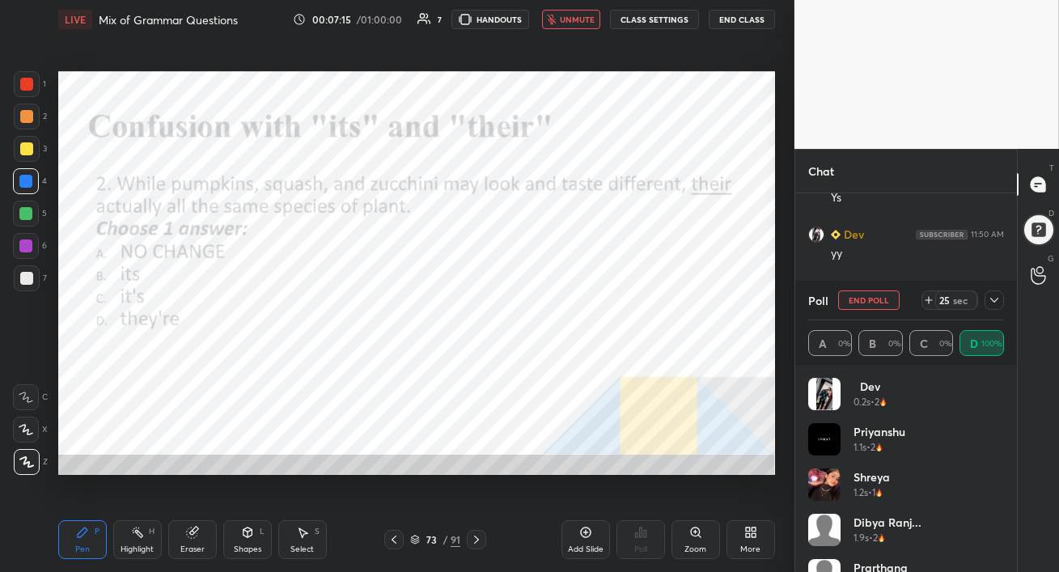
drag, startPoint x: 574, startPoint y: 17, endPoint x: 569, endPoint y: 32, distance: 16.1
click at [574, 17] on span "unmute" at bounding box center [577, 19] width 35 height 11
click at [998, 303] on icon at bounding box center [994, 300] width 13 height 13
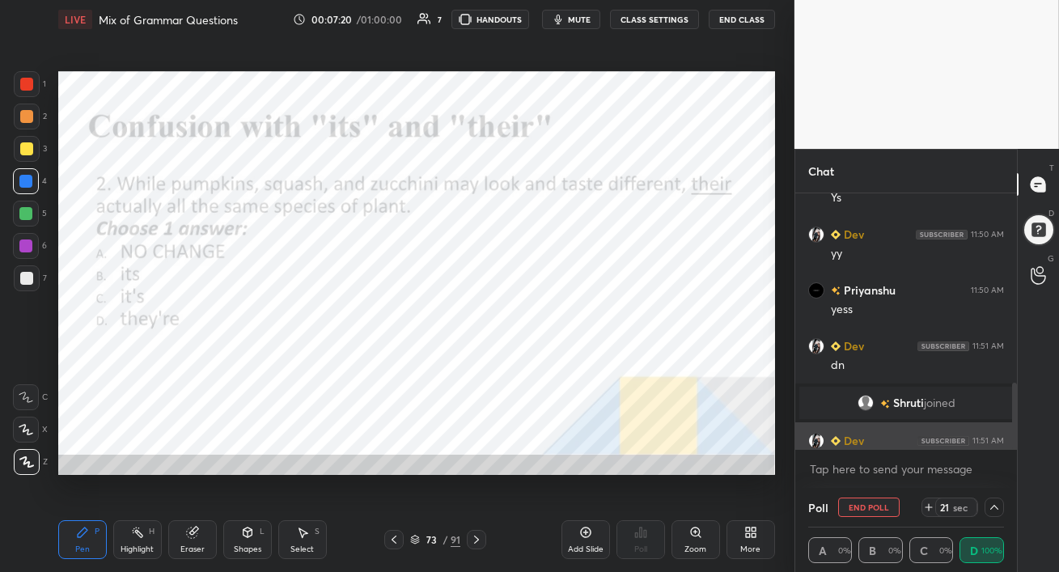
scroll to position [1060, 0]
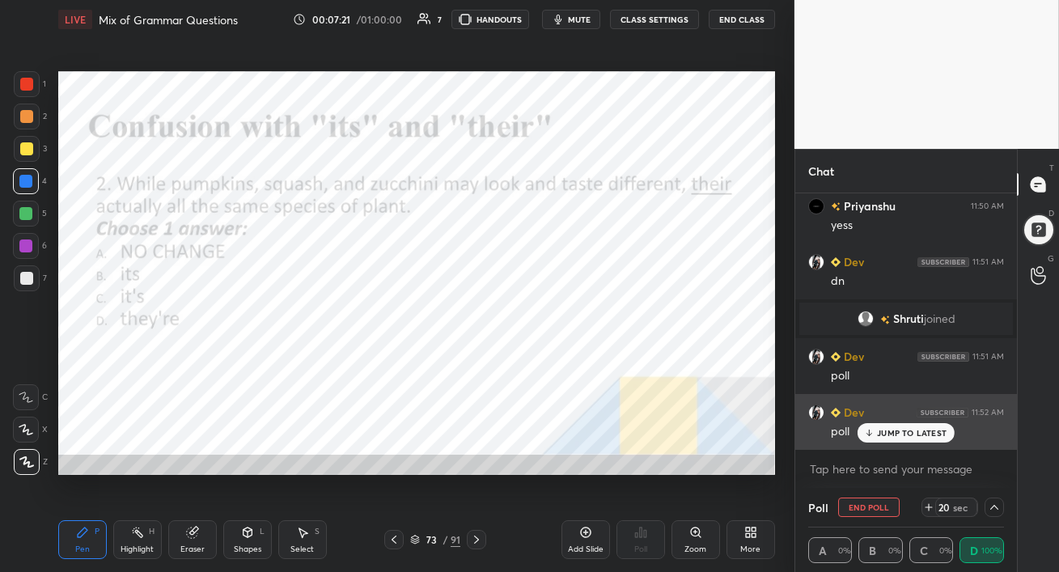
click at [892, 428] on p "JUMP TO LATEST" at bounding box center [912, 433] width 70 height 10
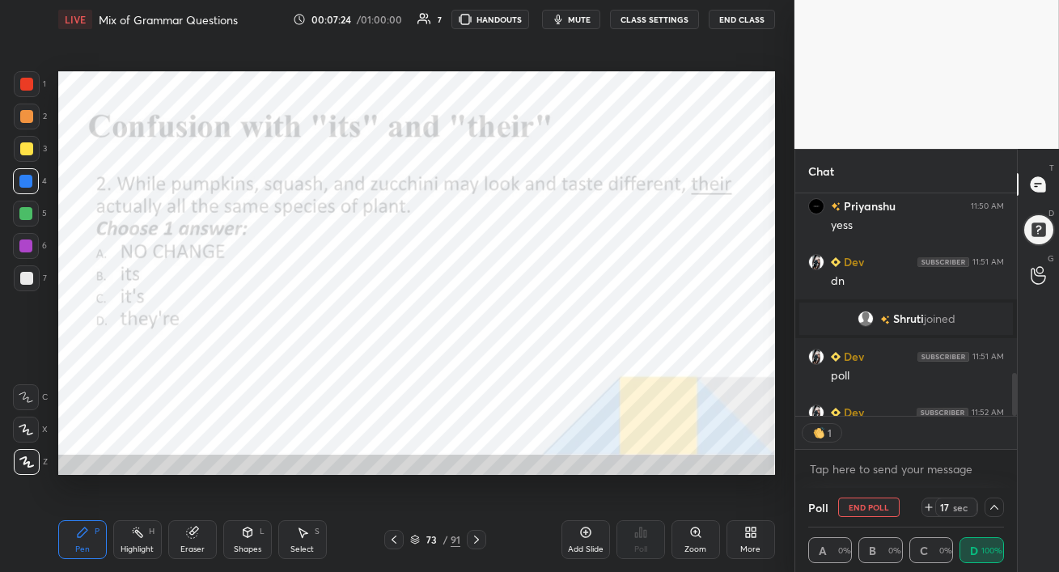
scroll to position [5, 5]
click at [24, 250] on div at bounding box center [25, 245] width 13 height 13
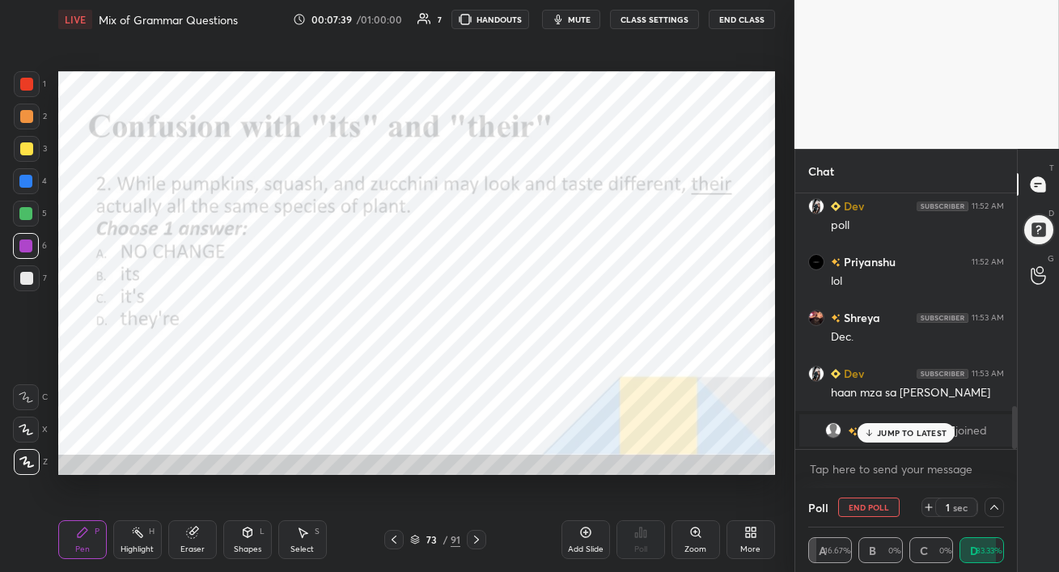
drag, startPoint x: 892, startPoint y: 432, endPoint x: 870, endPoint y: 474, distance: 47.4
click at [892, 431] on p "JUMP TO LATEST" at bounding box center [912, 433] width 70 height 10
click at [994, 510] on icon at bounding box center [994, 507] width 13 height 13
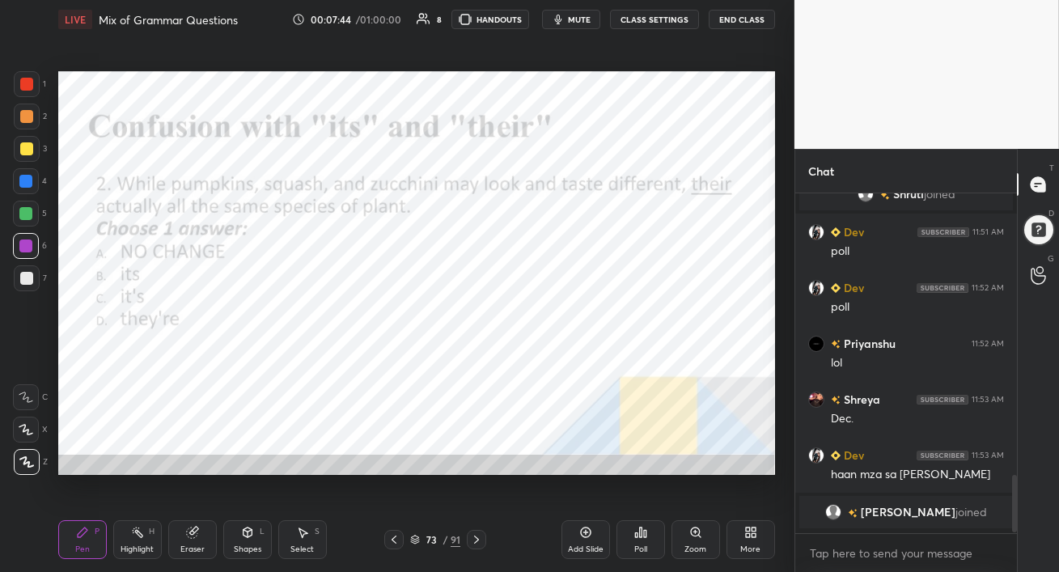
scroll to position [1182, 0]
click at [932, 519] on p "JUMP TO LATEST" at bounding box center [912, 517] width 70 height 10
click at [28, 176] on div at bounding box center [25, 181] width 13 height 13
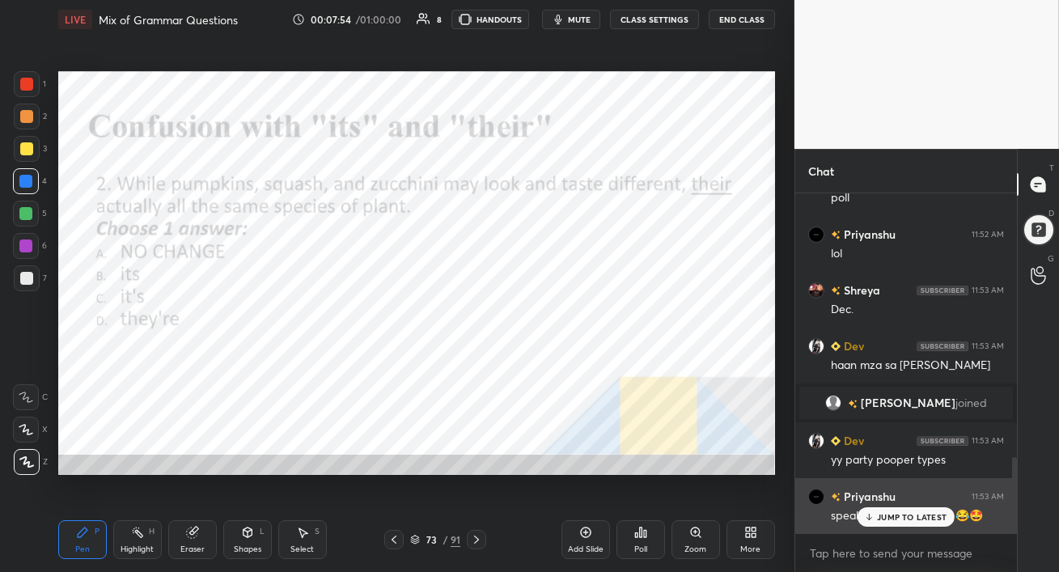
click at [873, 521] on icon at bounding box center [869, 517] width 11 height 10
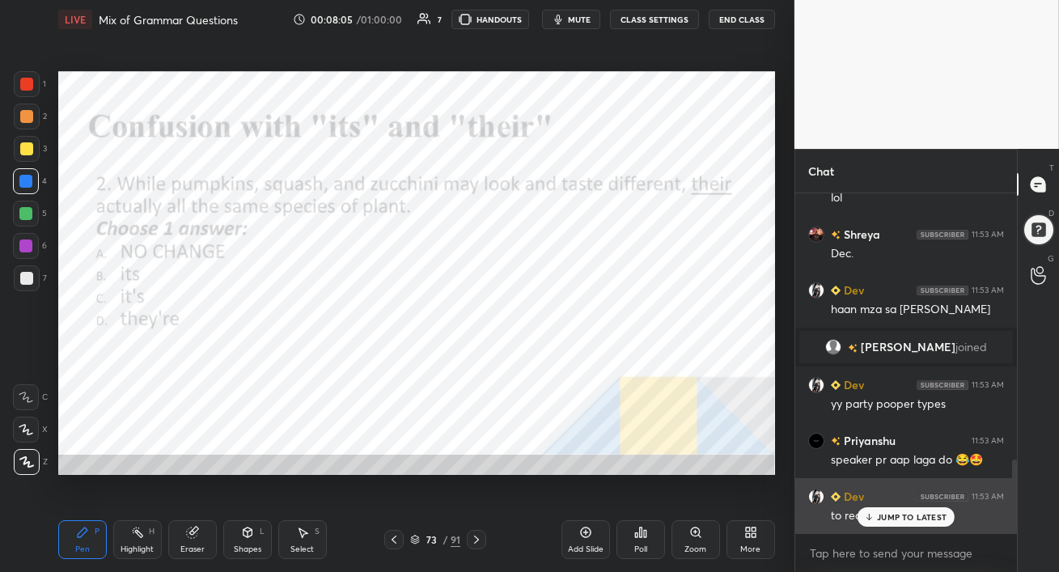
click at [904, 516] on p "JUMP TO LATEST" at bounding box center [912, 517] width 70 height 10
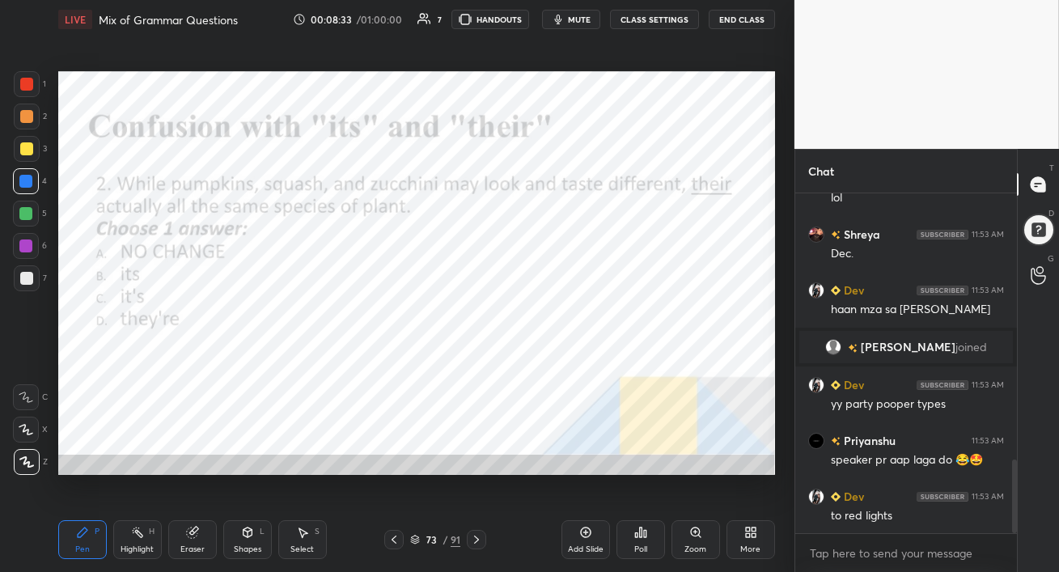
click at [477, 542] on icon at bounding box center [476, 539] width 13 height 13
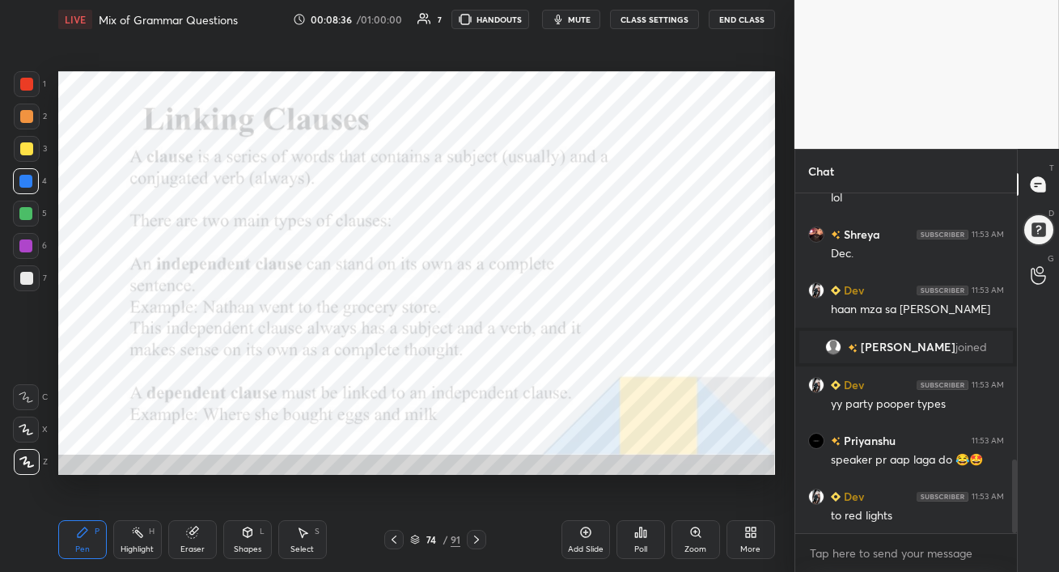
click at [393, 540] on icon at bounding box center [394, 539] width 13 height 13
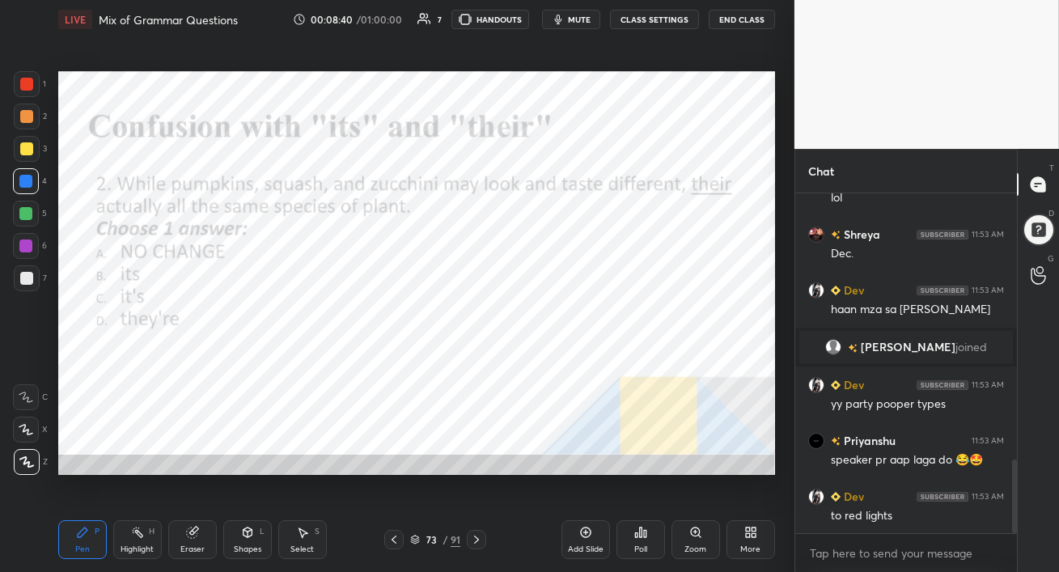
click at [477, 541] on icon at bounding box center [476, 539] width 13 height 13
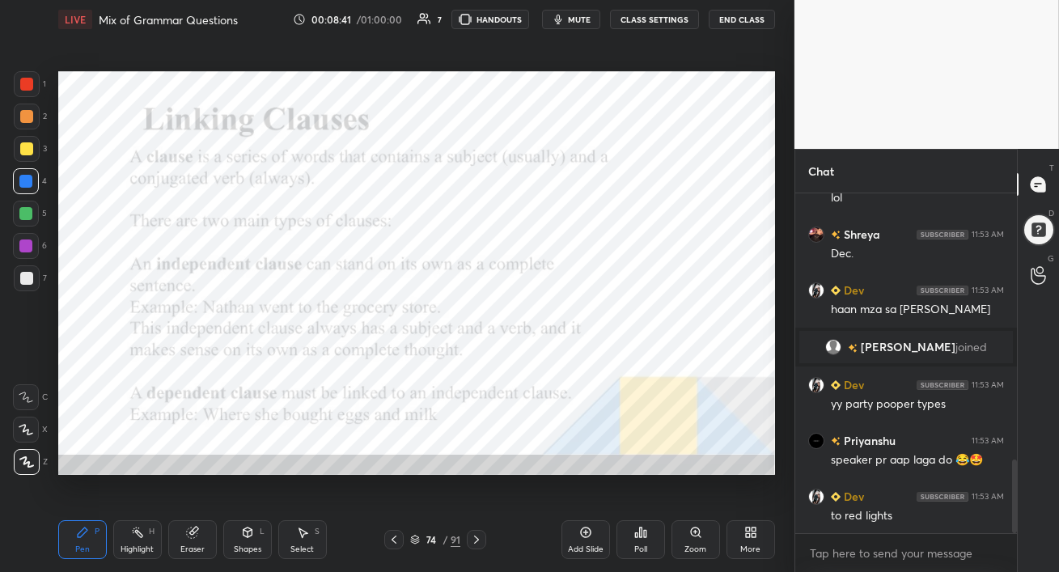
click at [18, 85] on div at bounding box center [27, 84] width 26 height 26
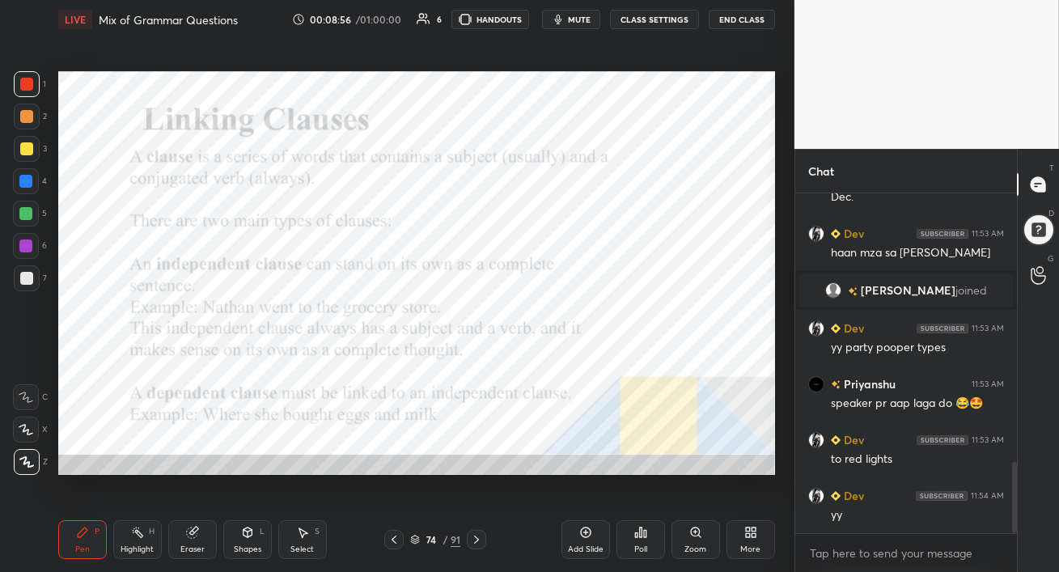
click at [19, 246] on div at bounding box center [25, 245] width 13 height 13
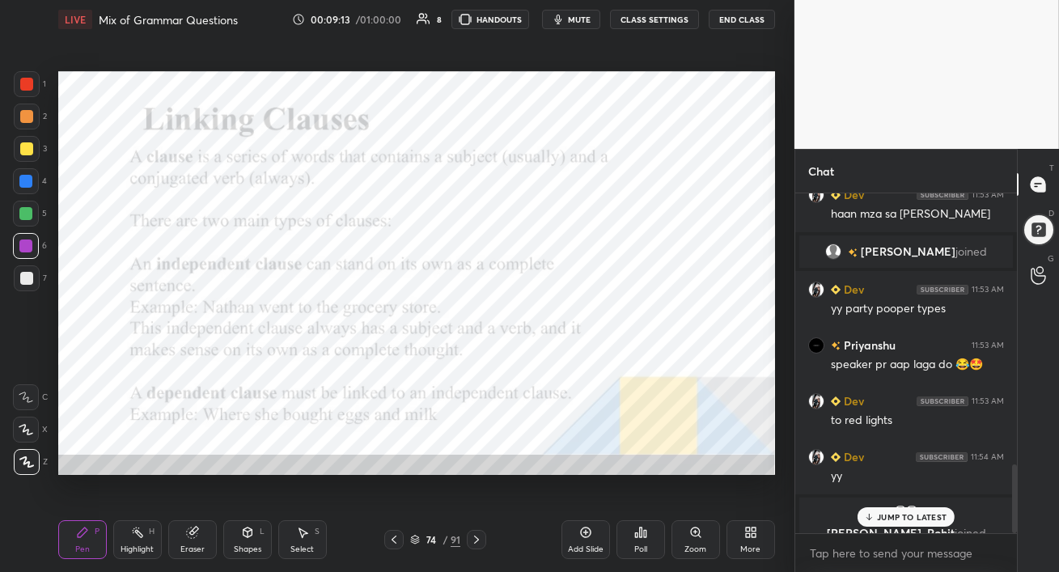
scroll to position [1344, 0]
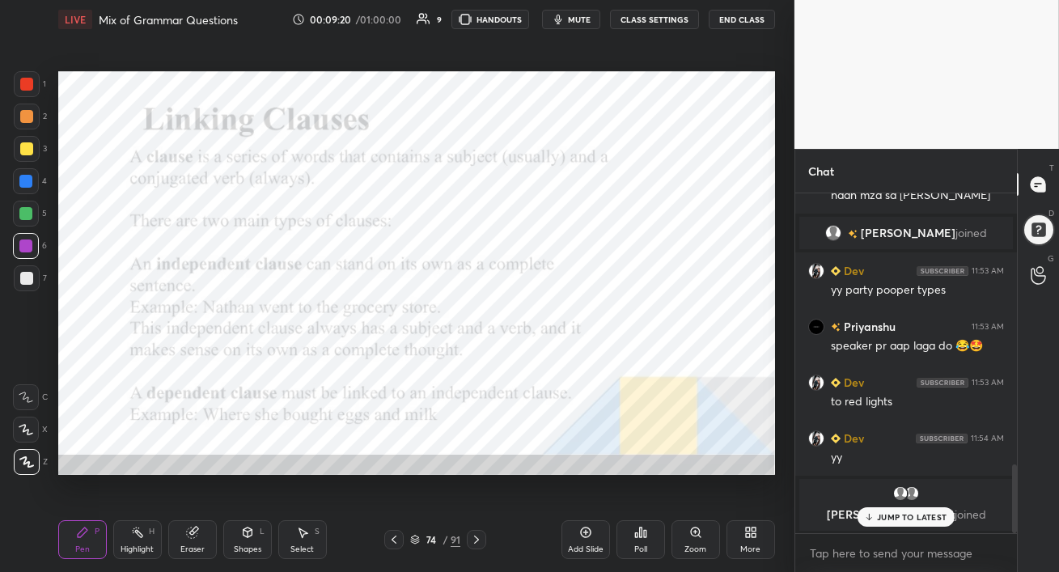
click at [897, 513] on p "JUMP TO LATEST" at bounding box center [912, 517] width 70 height 10
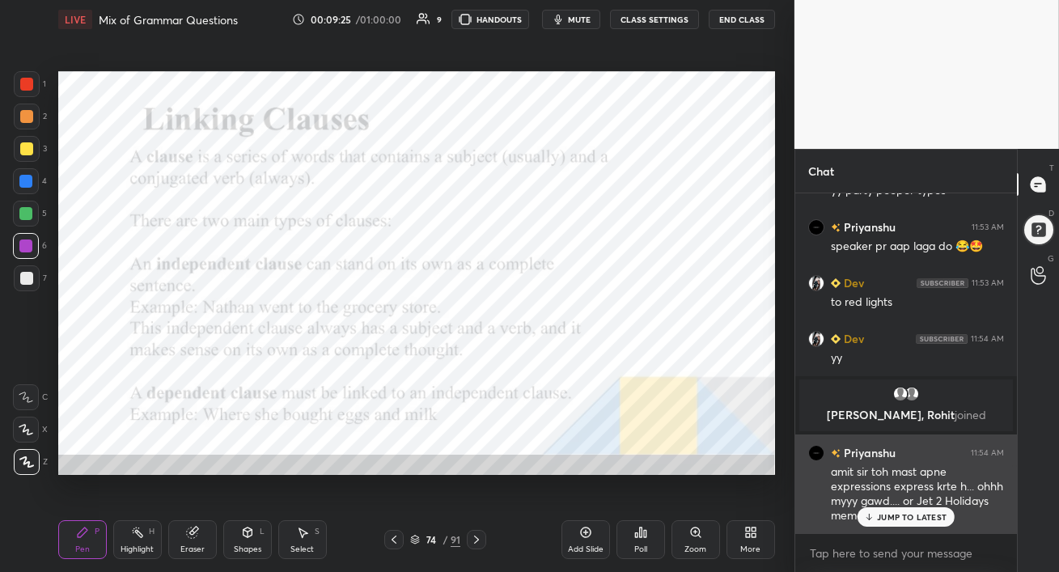
click at [885, 517] on p "JUMP TO LATEST" at bounding box center [912, 517] width 70 height 10
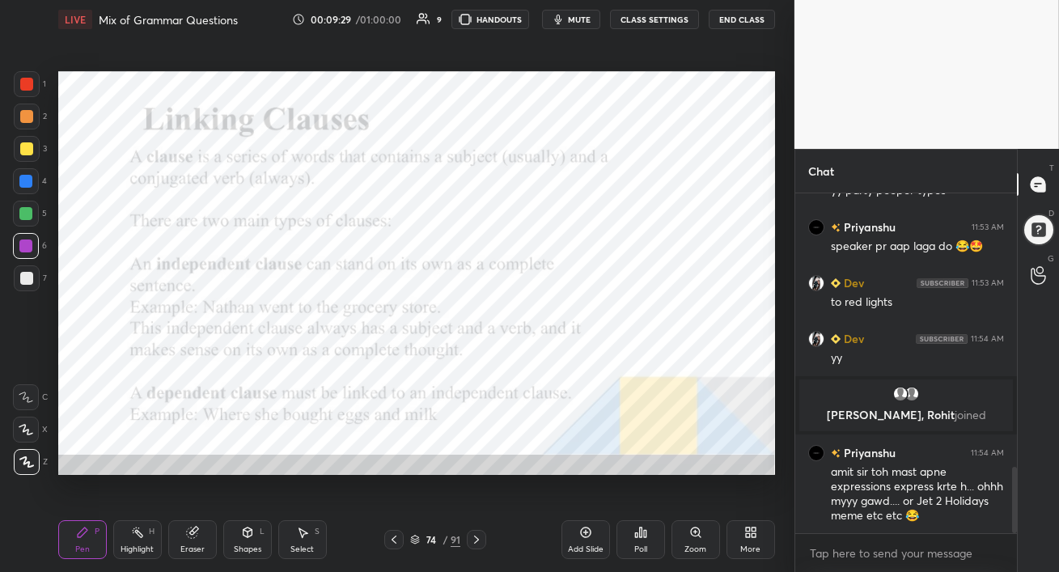
scroll to position [1404, 0]
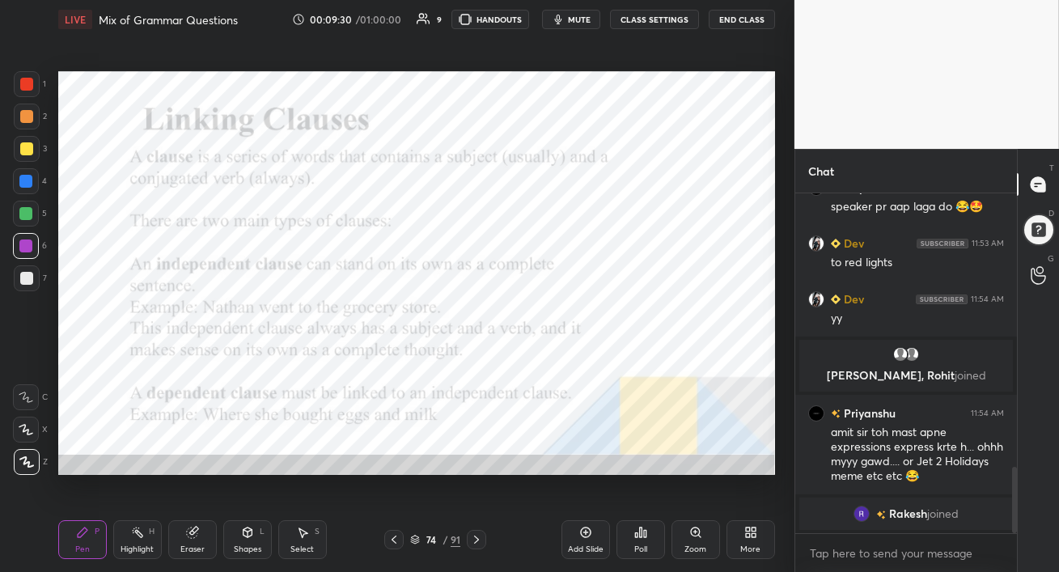
click at [23, 179] on div at bounding box center [25, 181] width 13 height 13
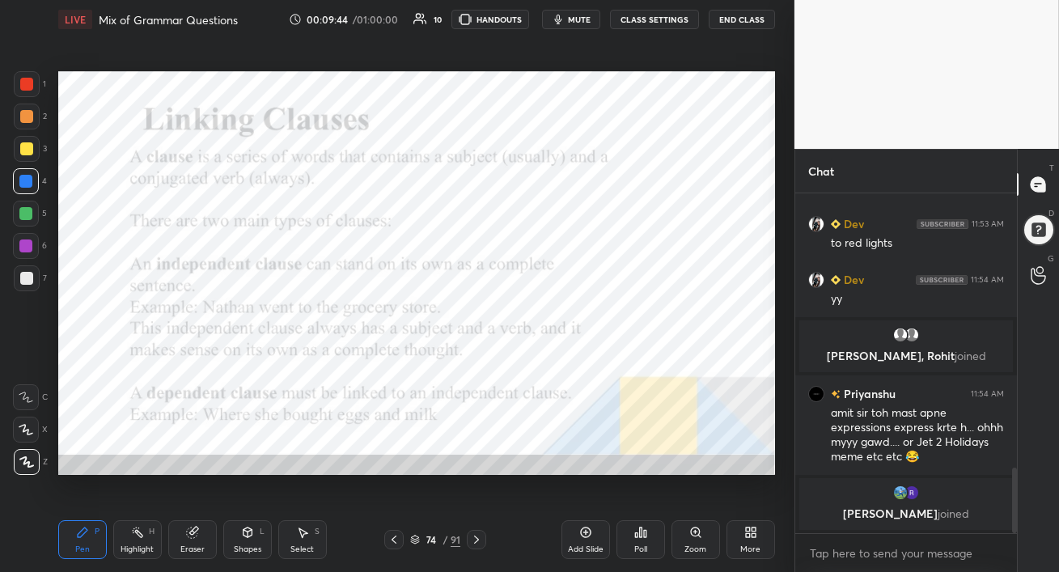
click at [22, 218] on div at bounding box center [25, 213] width 13 height 13
click at [23, 230] on div "5" at bounding box center [30, 217] width 34 height 32
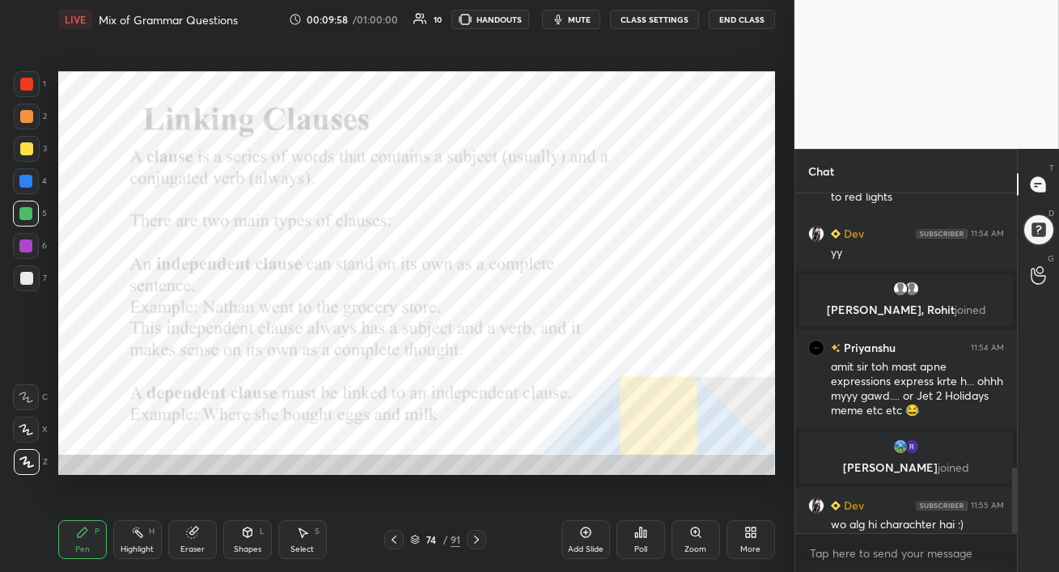
scroll to position [1432, 0]
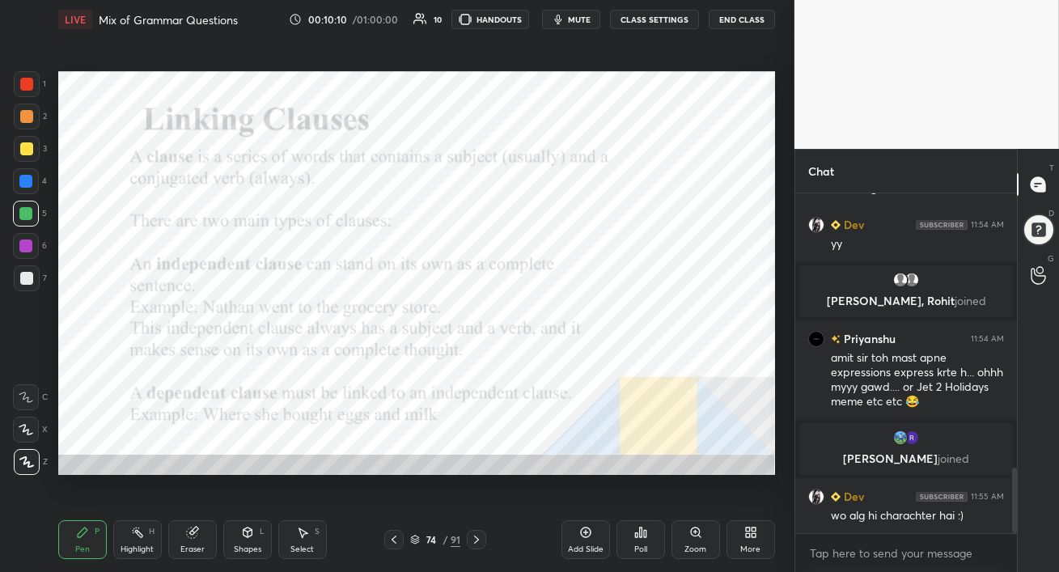
click at [33, 183] on div at bounding box center [26, 181] width 26 height 26
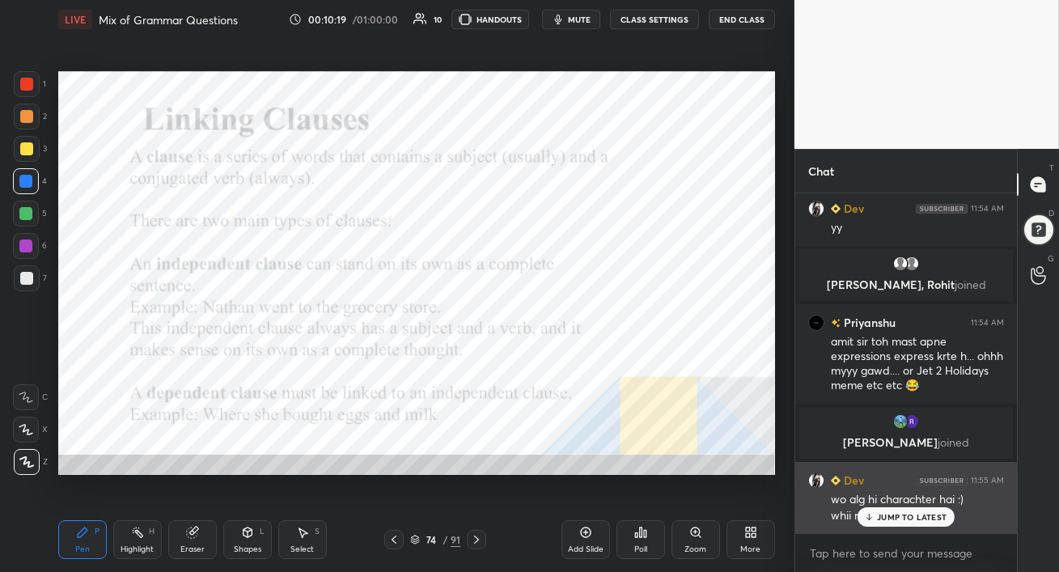
drag, startPoint x: 900, startPoint y: 517, endPoint x: 905, endPoint y: 529, distance: 13.1
click at [900, 517] on p "JUMP TO LATEST" at bounding box center [912, 517] width 70 height 10
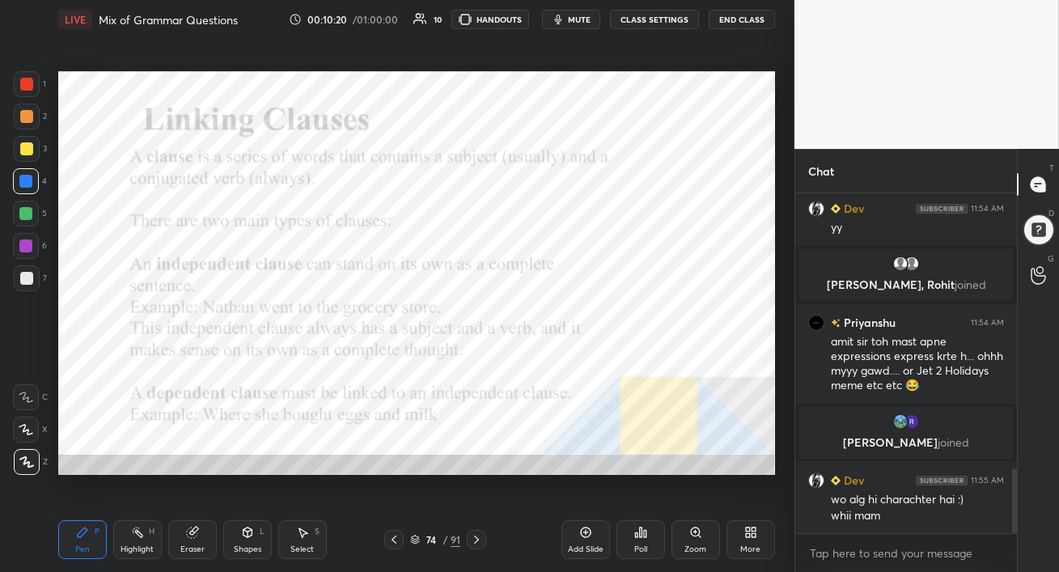
click at [25, 246] on div at bounding box center [25, 245] width 13 height 13
click at [23, 214] on div at bounding box center [25, 213] width 13 height 13
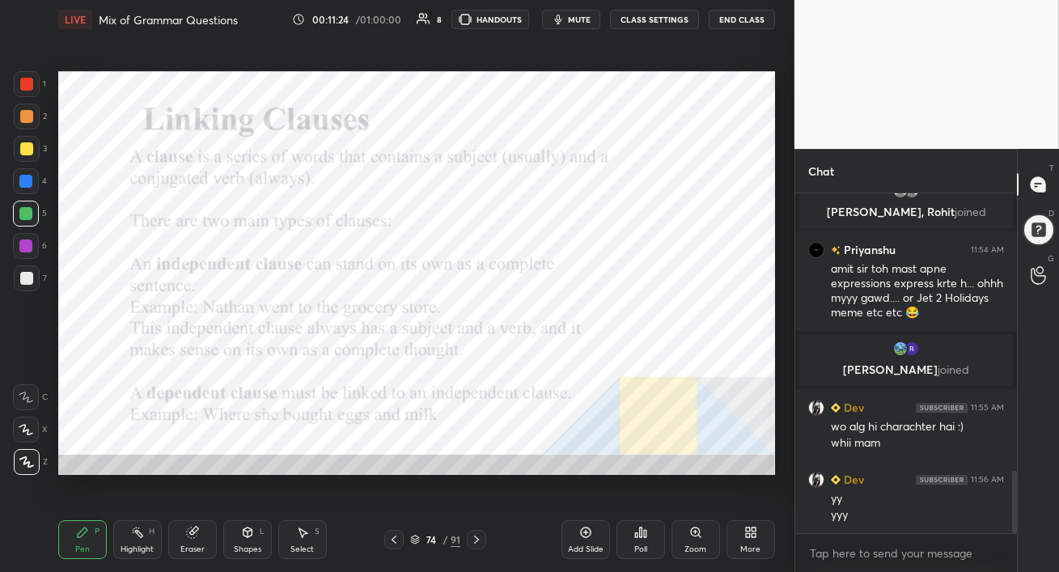
scroll to position [1577, 0]
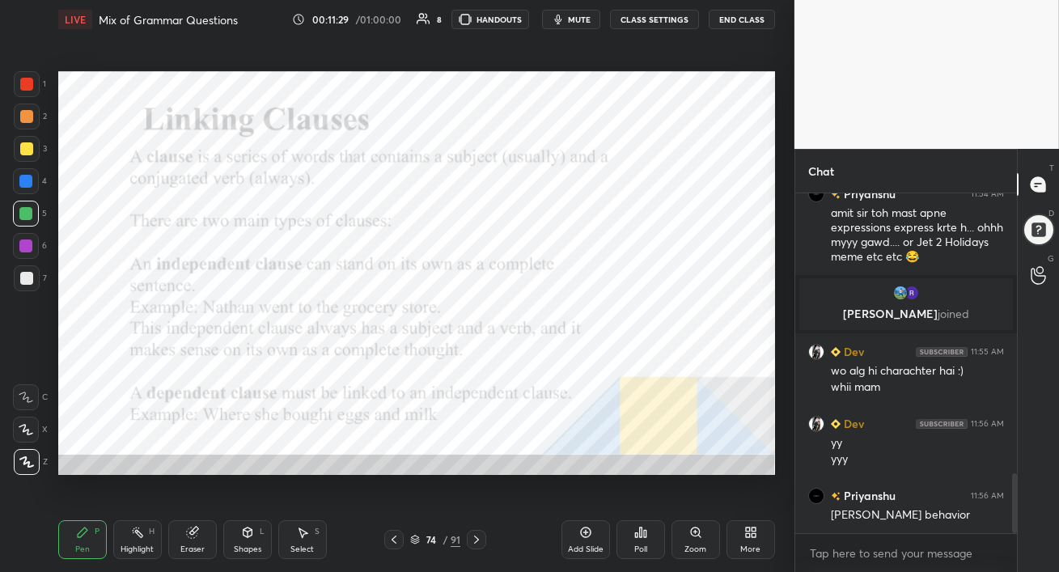
click at [28, 258] on div at bounding box center [26, 246] width 26 height 26
click at [19, 188] on div at bounding box center [26, 181] width 26 height 26
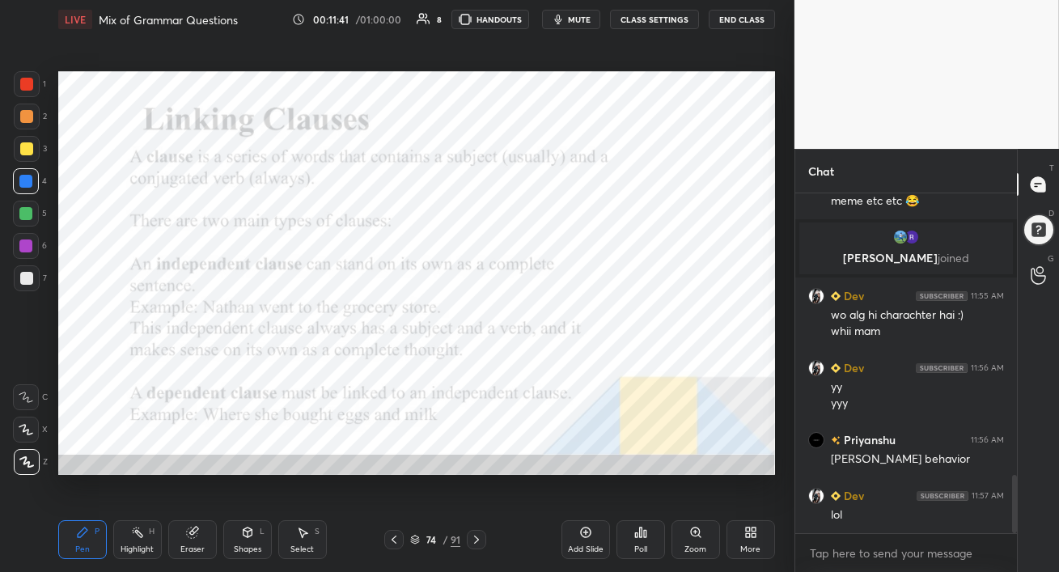
click at [19, 250] on div at bounding box center [26, 246] width 26 height 26
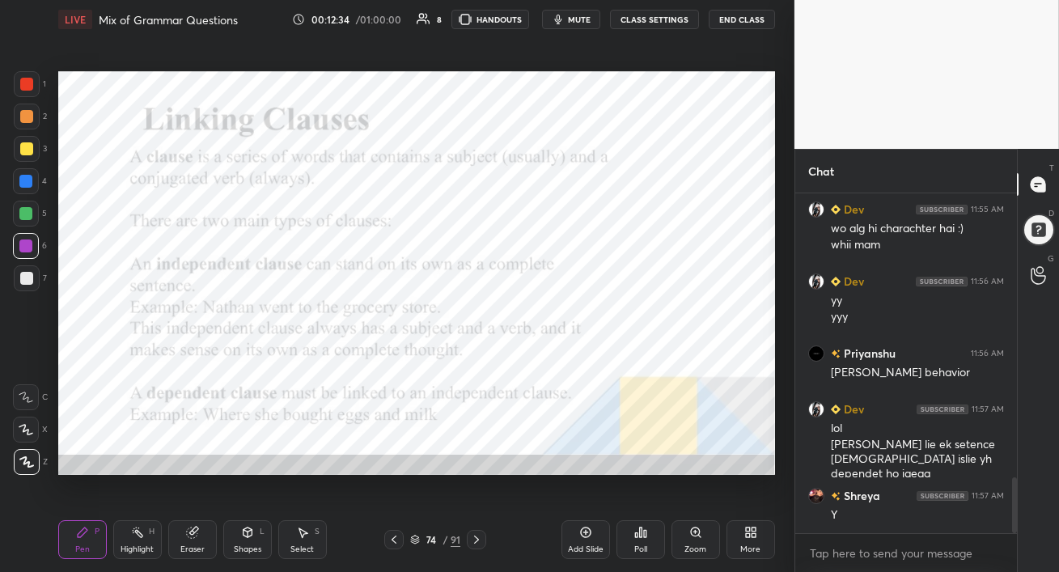
scroll to position [1775, 0]
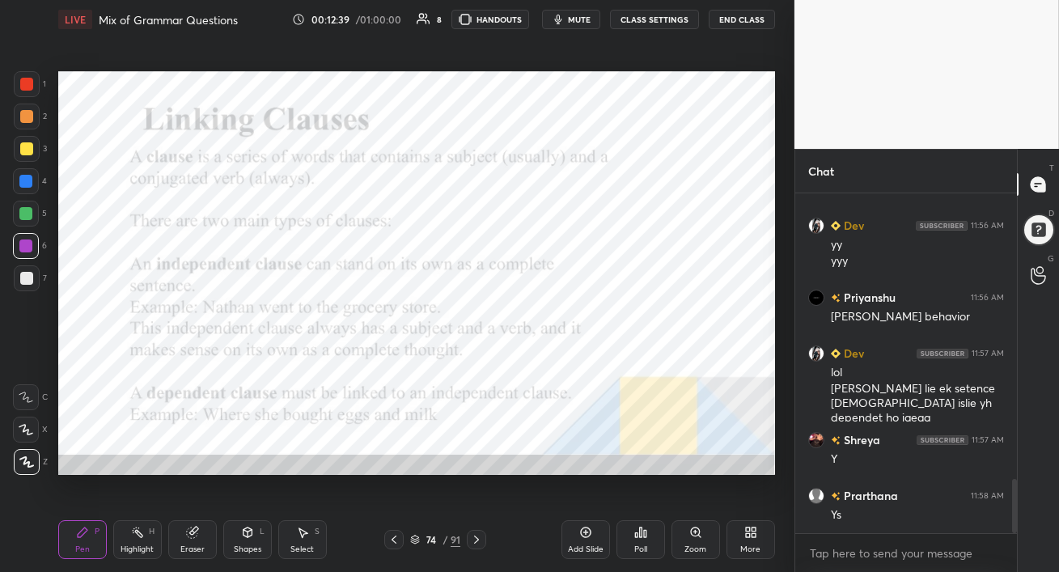
click at [476, 539] on icon at bounding box center [476, 539] width 13 height 13
click at [19, 189] on div at bounding box center [26, 181] width 26 height 26
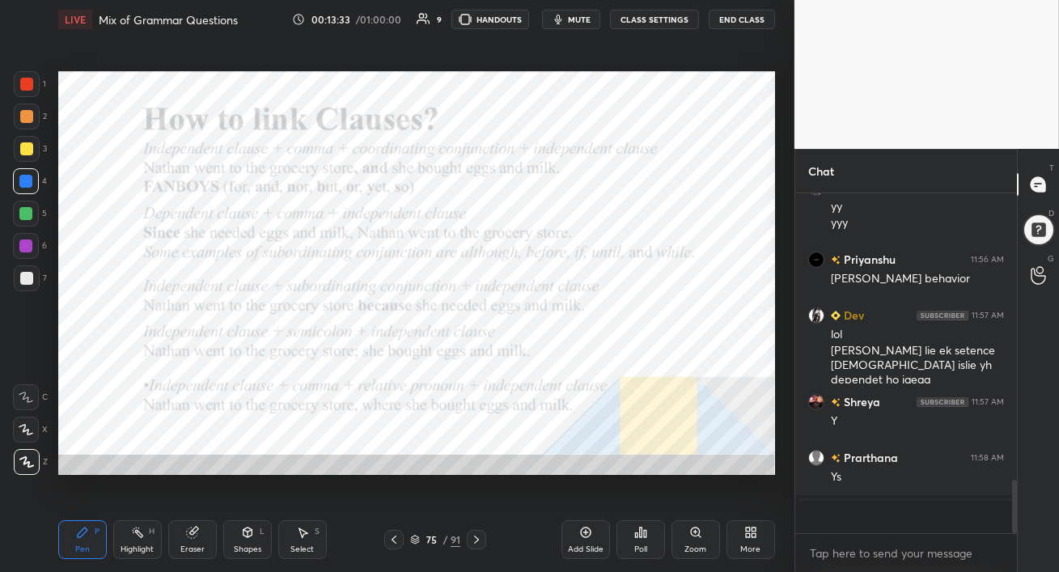
scroll to position [1813, 0]
click at [914, 520] on p "JUMP TO LATEST" at bounding box center [912, 517] width 70 height 10
click at [30, 244] on div at bounding box center [25, 245] width 13 height 13
click at [205, 537] on div "Eraser" at bounding box center [192, 539] width 49 height 39
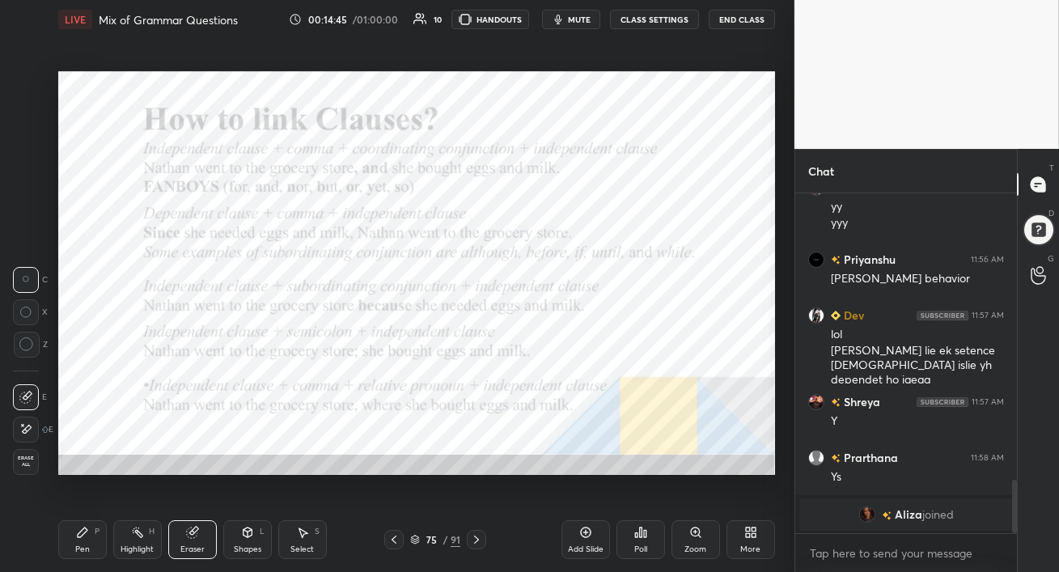
click at [84, 549] on div "Pen" at bounding box center [82, 549] width 15 height 8
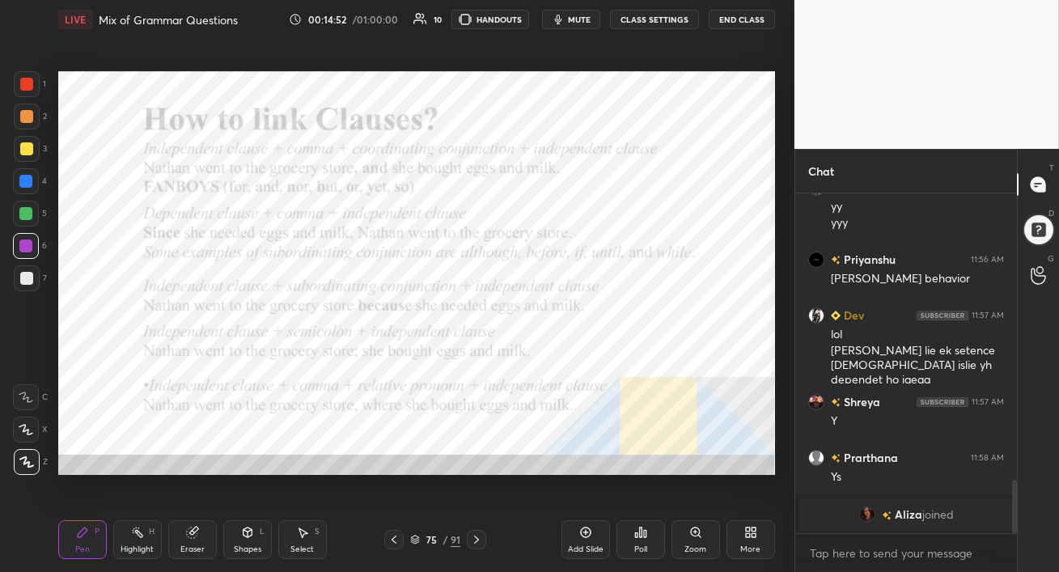
scroll to position [1832, 0]
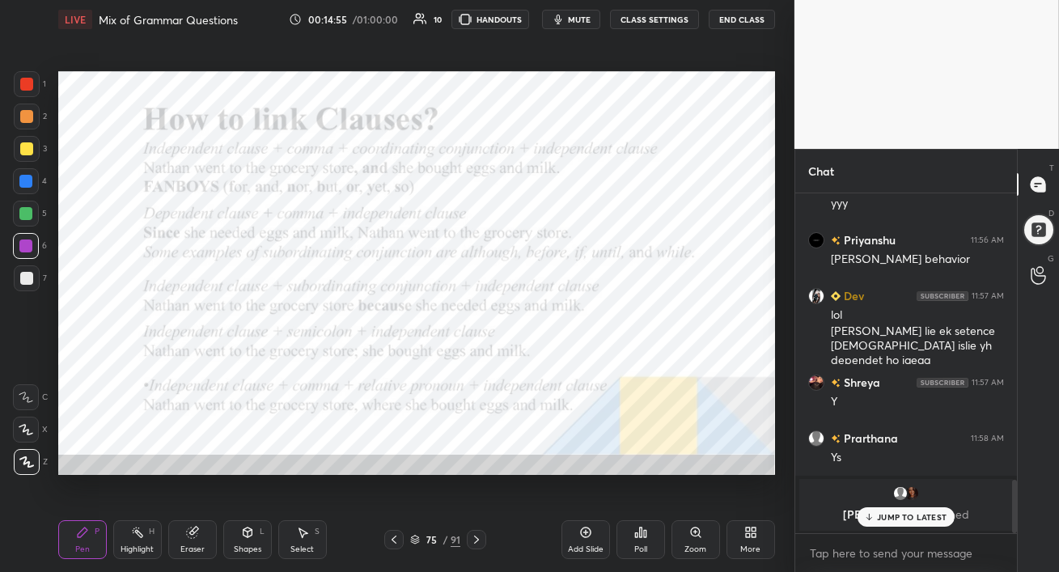
click at [879, 515] on p "JUMP TO LATEST" at bounding box center [912, 517] width 70 height 10
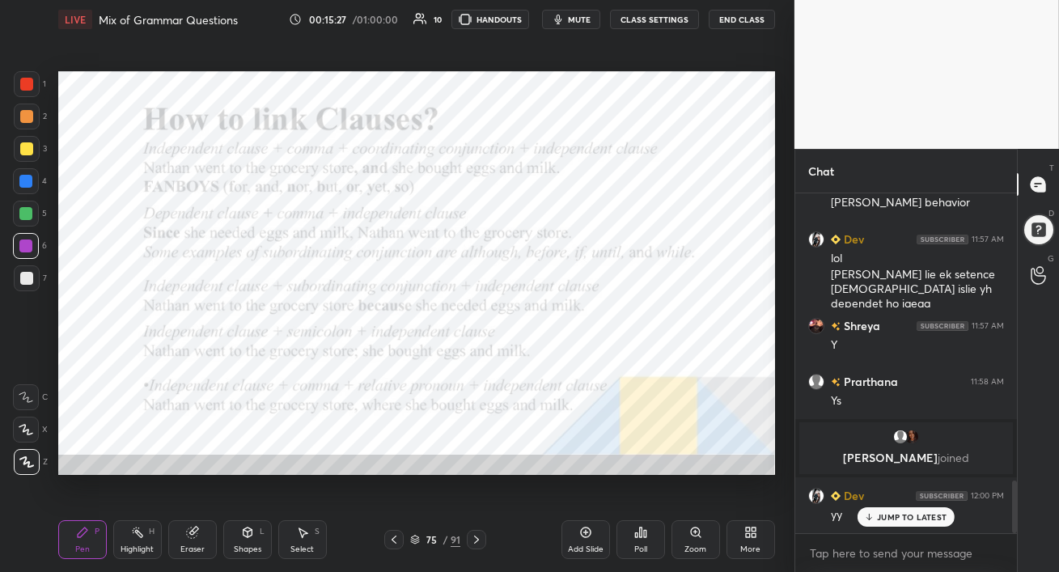
scroll to position [1853, 0]
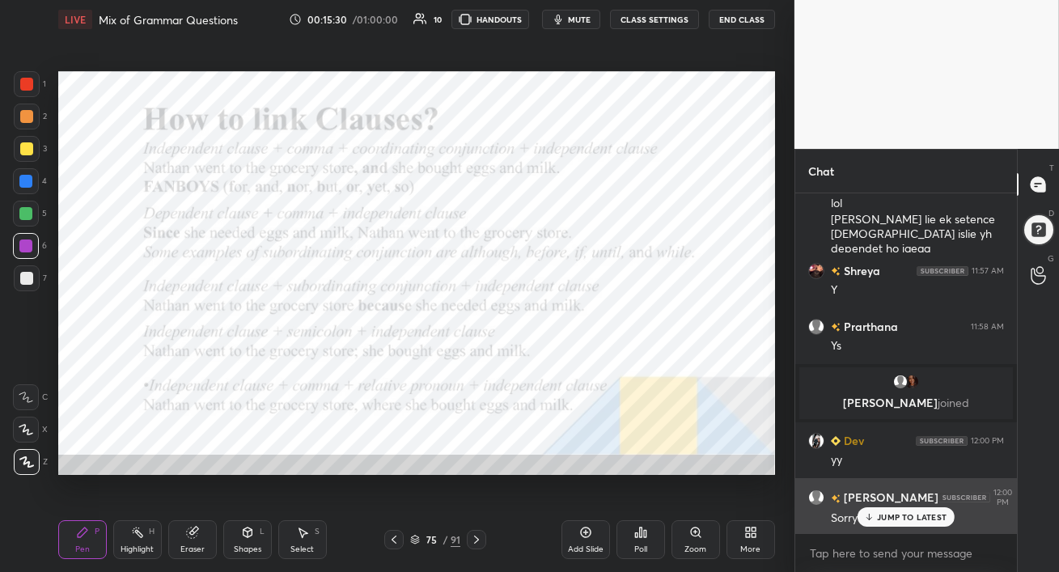
click at [867, 515] on icon at bounding box center [869, 517] width 11 height 10
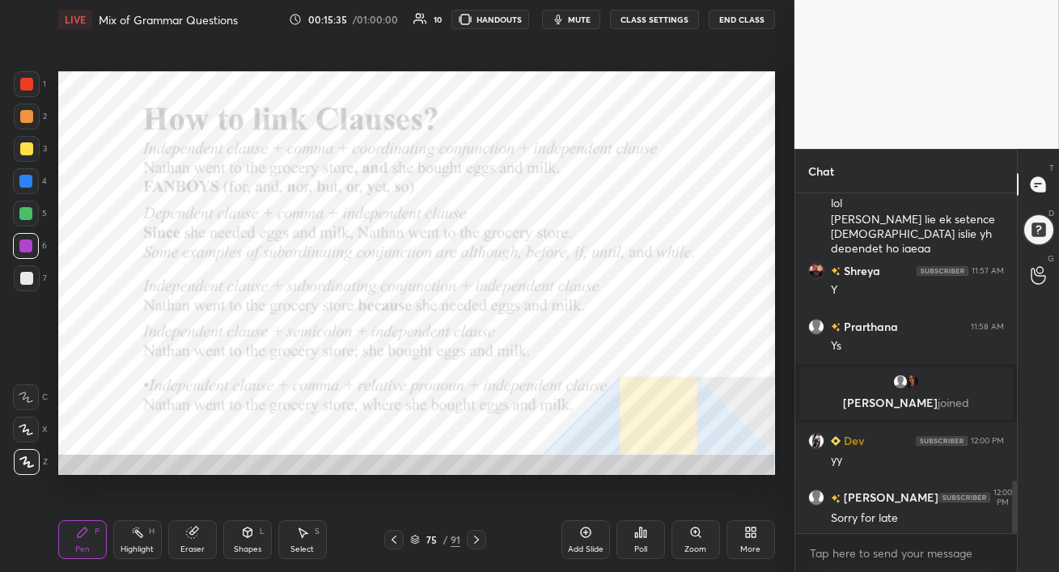
drag, startPoint x: 34, startPoint y: 246, endPoint x: 48, endPoint y: 241, distance: 14.6
click at [34, 247] on div at bounding box center [26, 246] width 26 height 26
drag, startPoint x: 23, startPoint y: 215, endPoint x: 36, endPoint y: 225, distance: 16.8
click at [19, 215] on div at bounding box center [25, 213] width 13 height 13
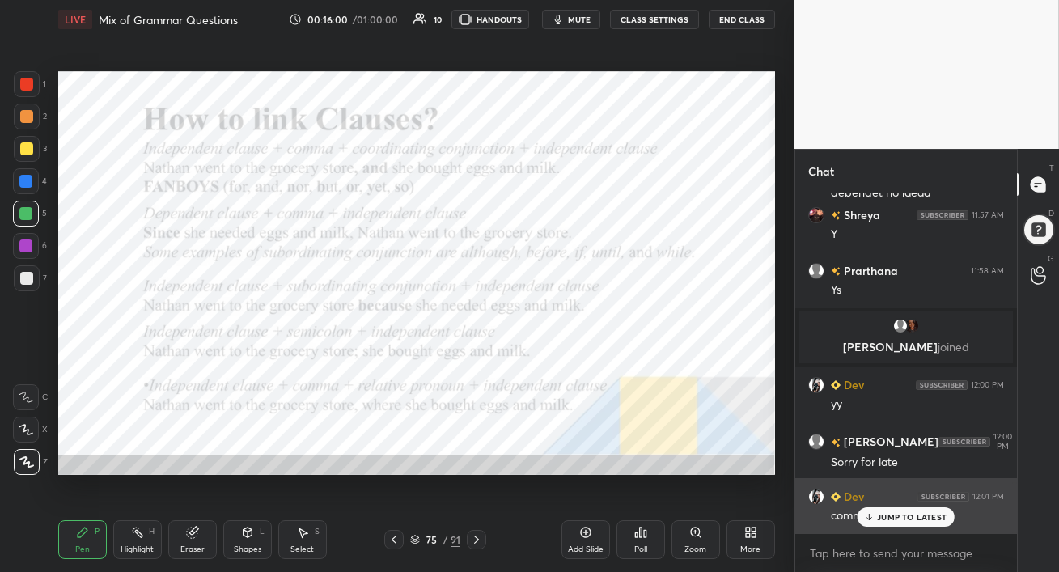
click at [898, 519] on p "JUMP TO LATEST" at bounding box center [912, 517] width 70 height 10
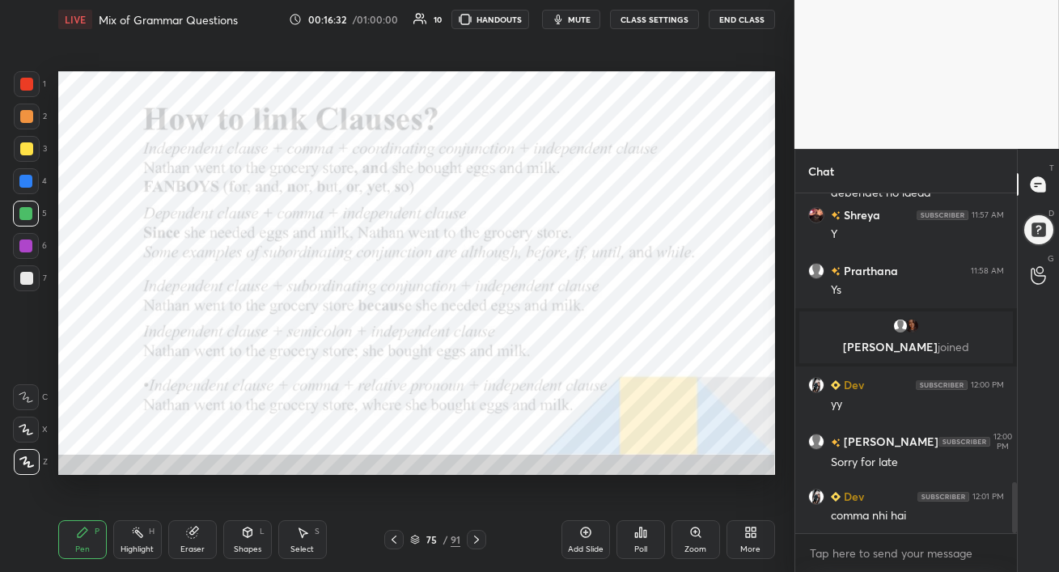
click at [198, 534] on div "Eraser" at bounding box center [192, 539] width 49 height 39
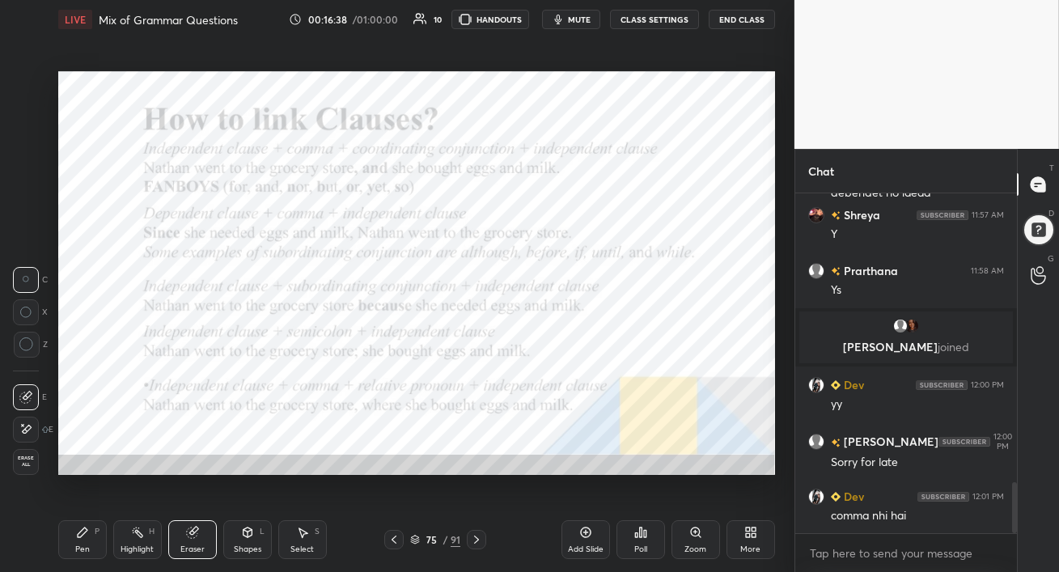
click at [89, 545] on div "Pen" at bounding box center [82, 549] width 15 height 8
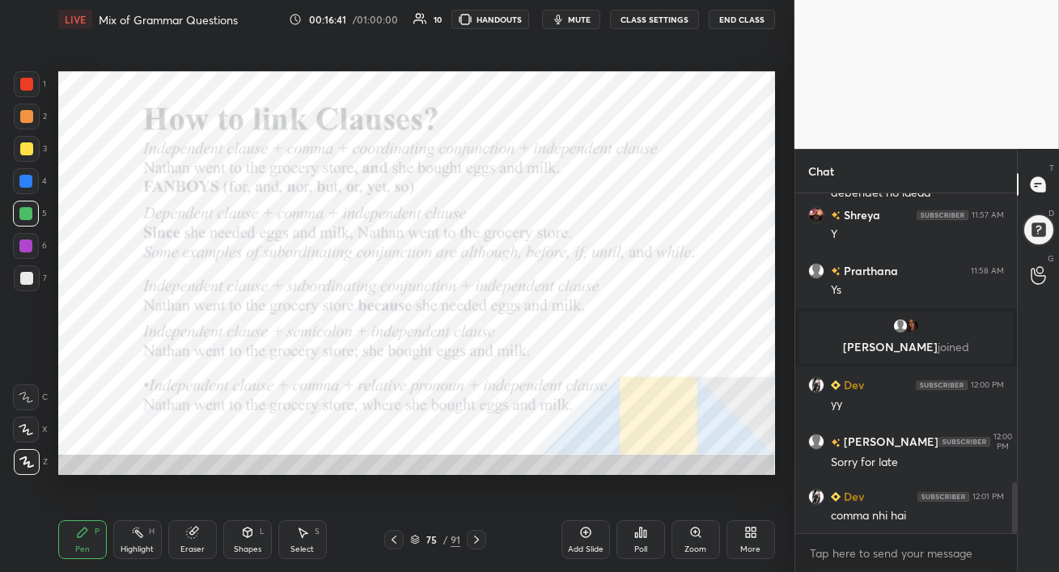
click at [32, 186] on div at bounding box center [26, 181] width 26 height 26
click at [185, 545] on div "Eraser" at bounding box center [192, 549] width 24 height 8
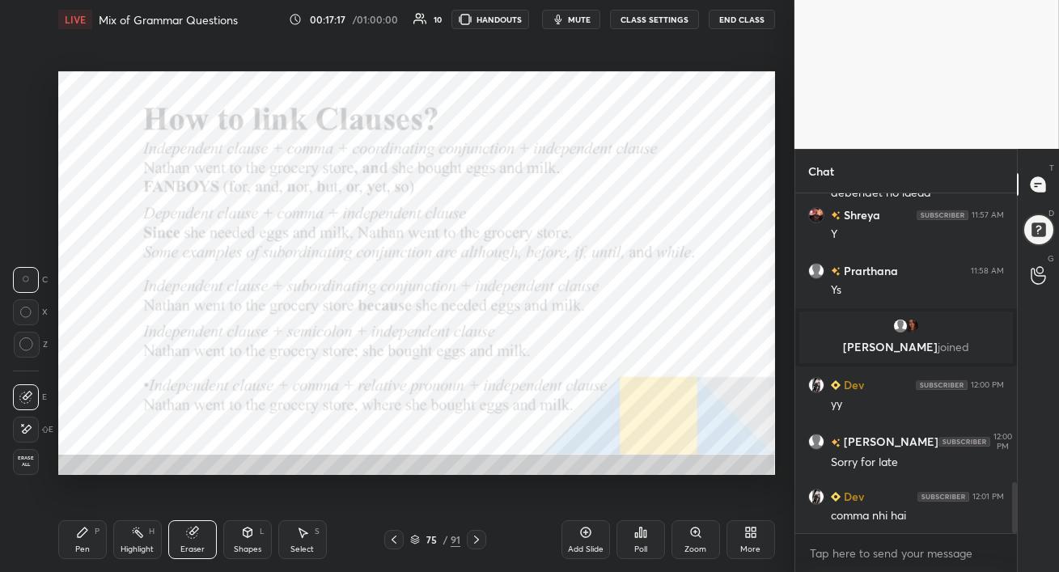
click at [78, 548] on div "Pen" at bounding box center [82, 549] width 15 height 8
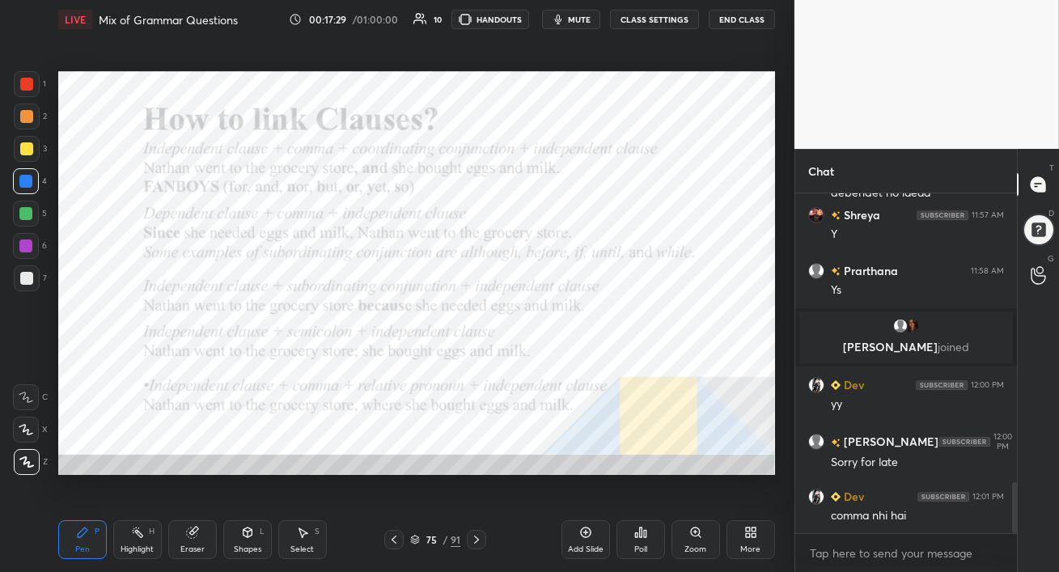
drag, startPoint x: 181, startPoint y: 544, endPoint x: 209, endPoint y: 483, distance: 66.6
click at [181, 545] on div "Eraser" at bounding box center [192, 549] width 24 height 8
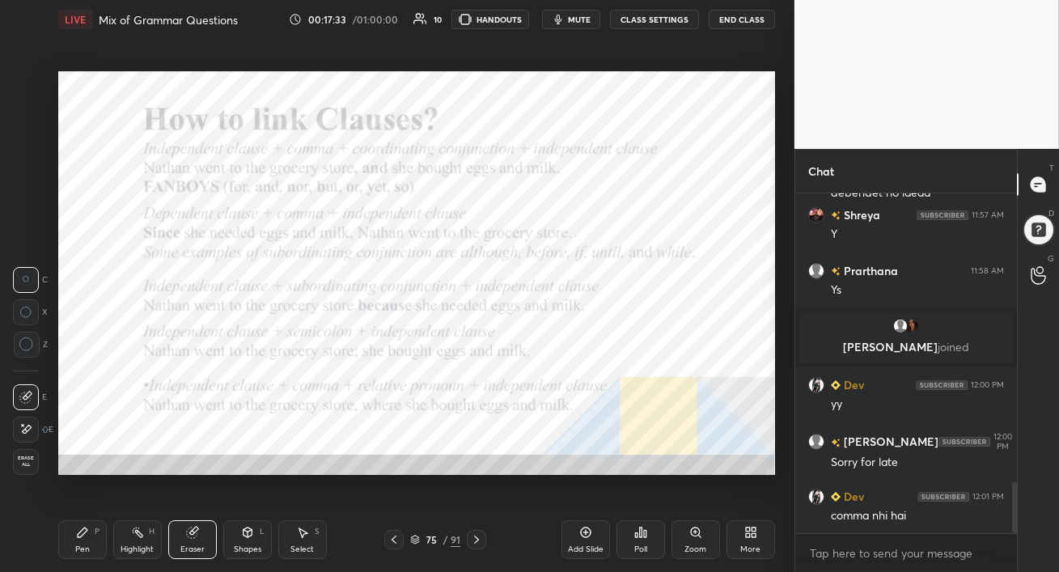
click at [85, 542] on div "Pen P" at bounding box center [82, 539] width 49 height 39
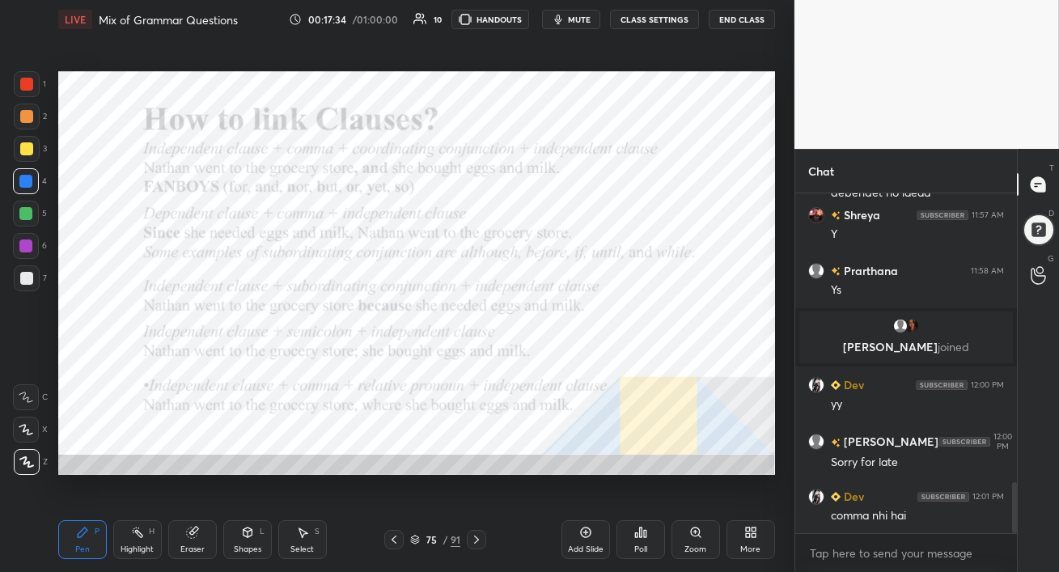
click at [31, 239] on div at bounding box center [26, 246] width 26 height 26
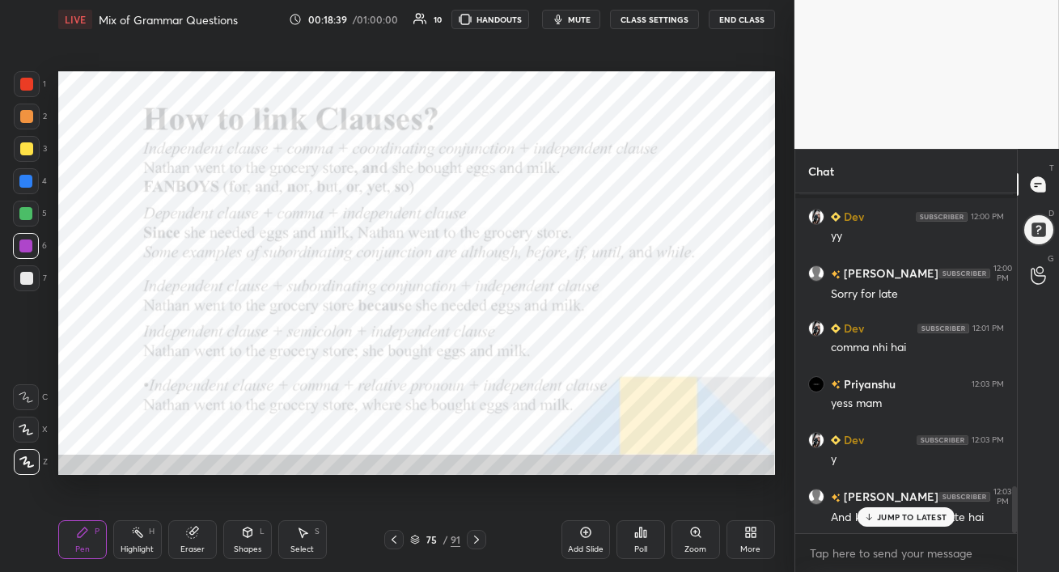
scroll to position [2116, 0]
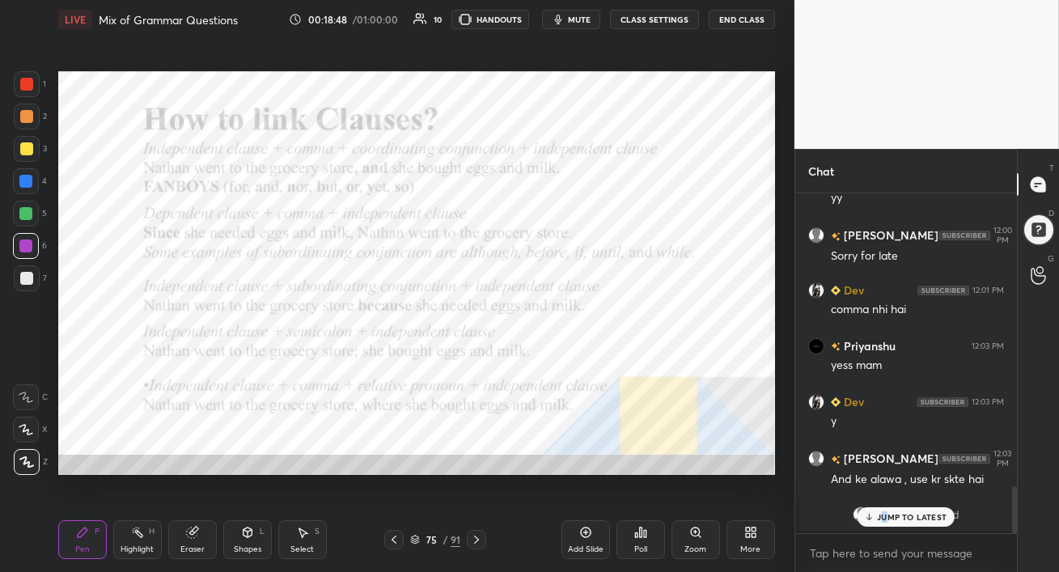
click at [884, 515] on p "JUMP TO LATEST" at bounding box center [912, 517] width 70 height 10
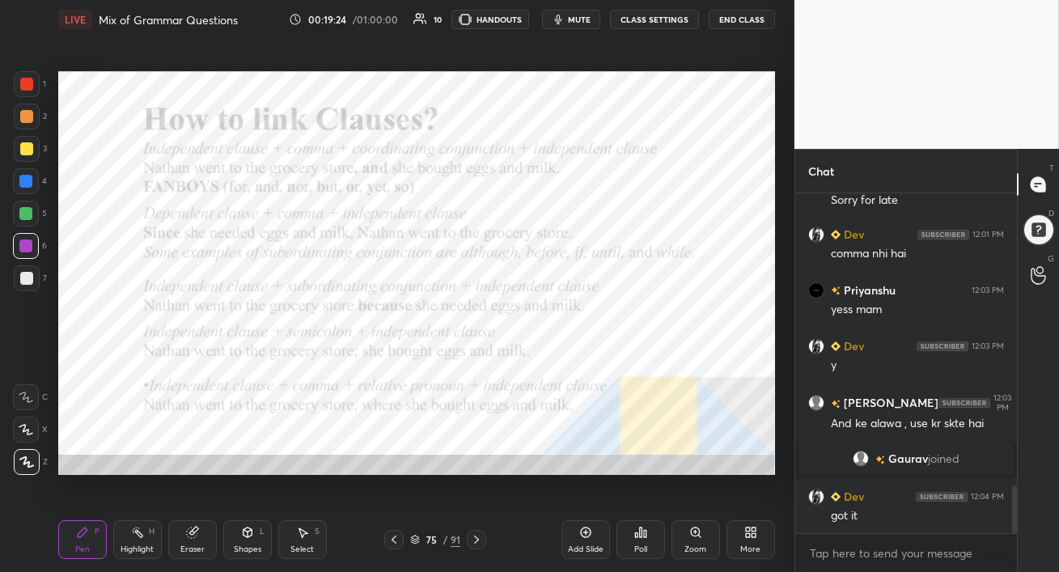
click at [24, 215] on div at bounding box center [25, 213] width 13 height 13
click at [588, 536] on icon at bounding box center [585, 532] width 13 height 13
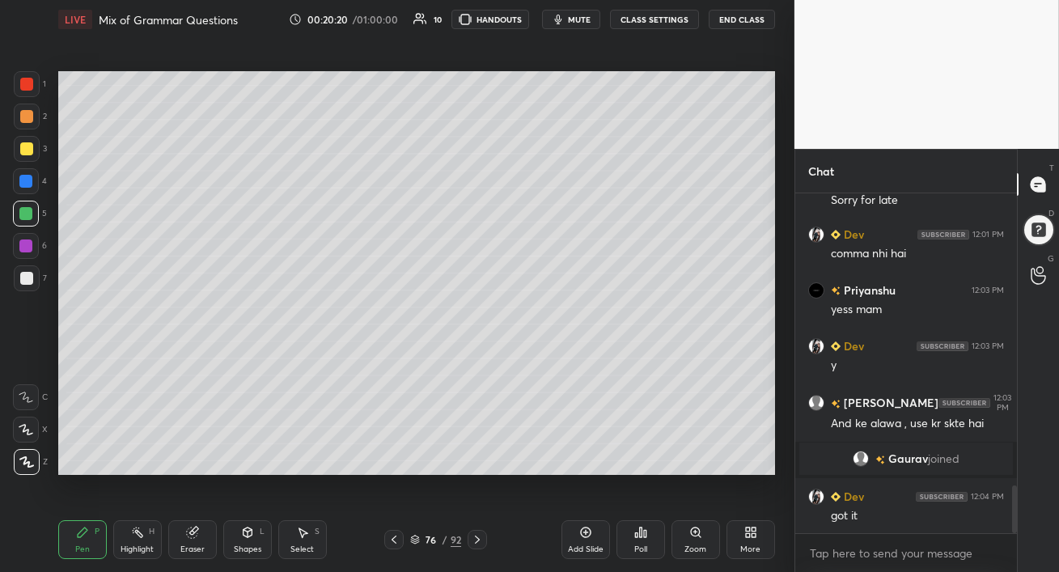
drag, startPoint x: 21, startPoint y: 180, endPoint x: 45, endPoint y: 197, distance: 29.2
click at [19, 181] on div at bounding box center [25, 181] width 13 height 13
click at [24, 254] on div at bounding box center [26, 246] width 26 height 26
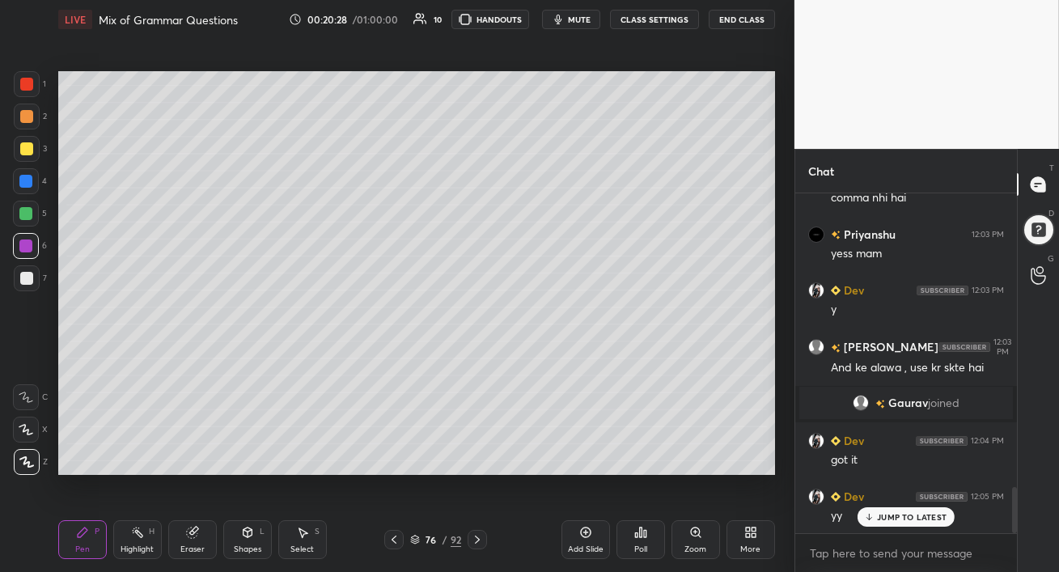
click at [479, 542] on icon at bounding box center [477, 539] width 13 height 13
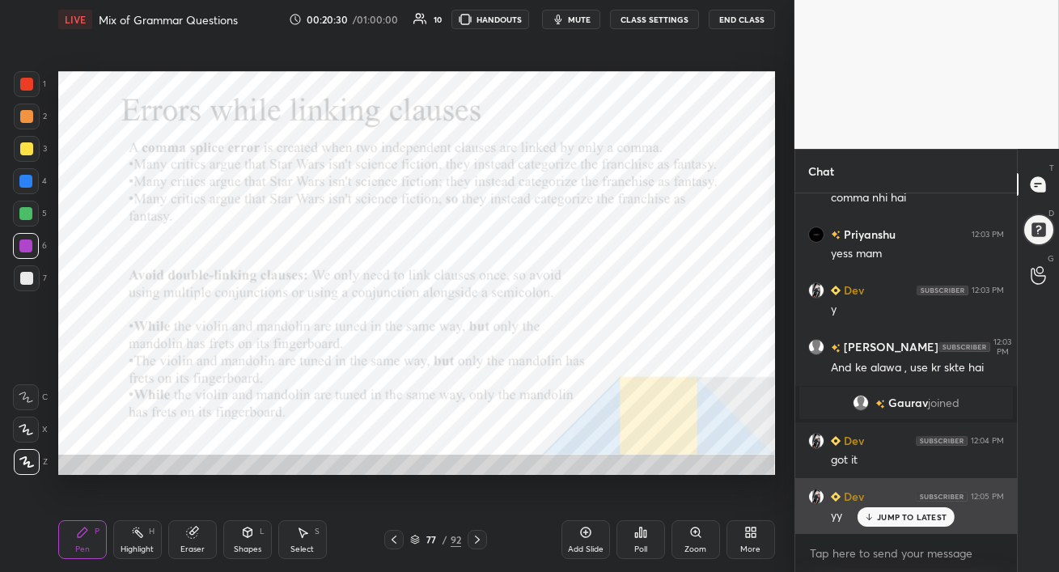
click at [857, 515] on div "[PERSON_NAME] joined Dev 11:55 AM wo alg hi charachter hai :) whii mam Dev 11:5…" at bounding box center [906, 363] width 222 height 340
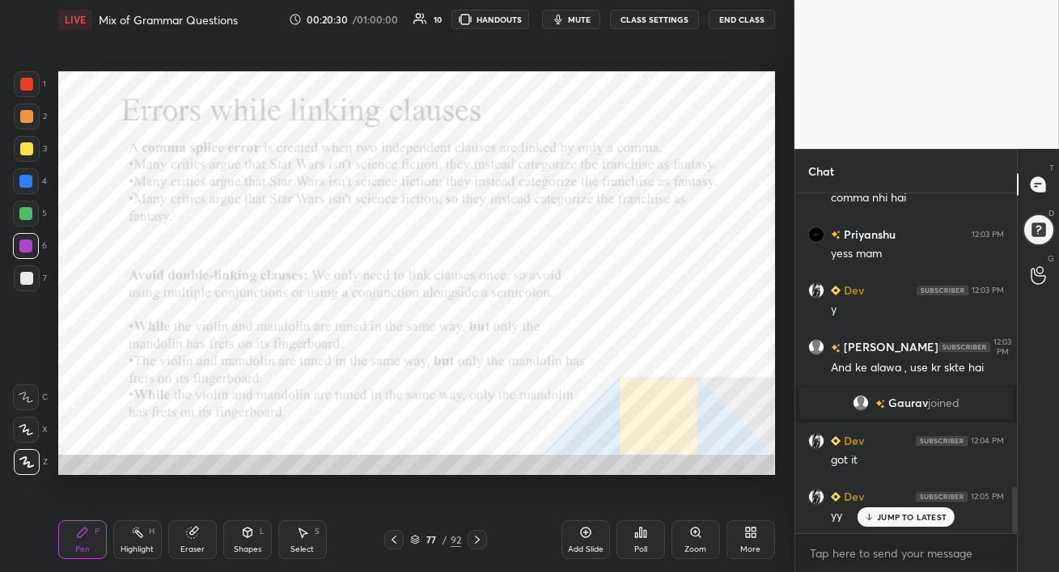
scroll to position [5, 5]
click at [477, 539] on icon at bounding box center [477, 540] width 5 height 8
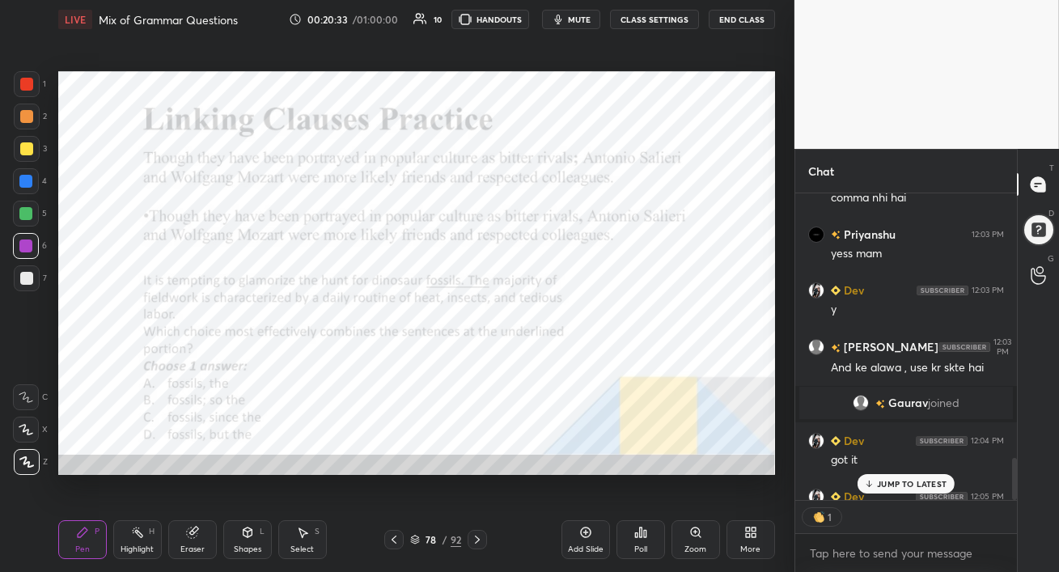
click at [875, 489] on div "JUMP TO LATEST" at bounding box center [906, 483] width 97 height 19
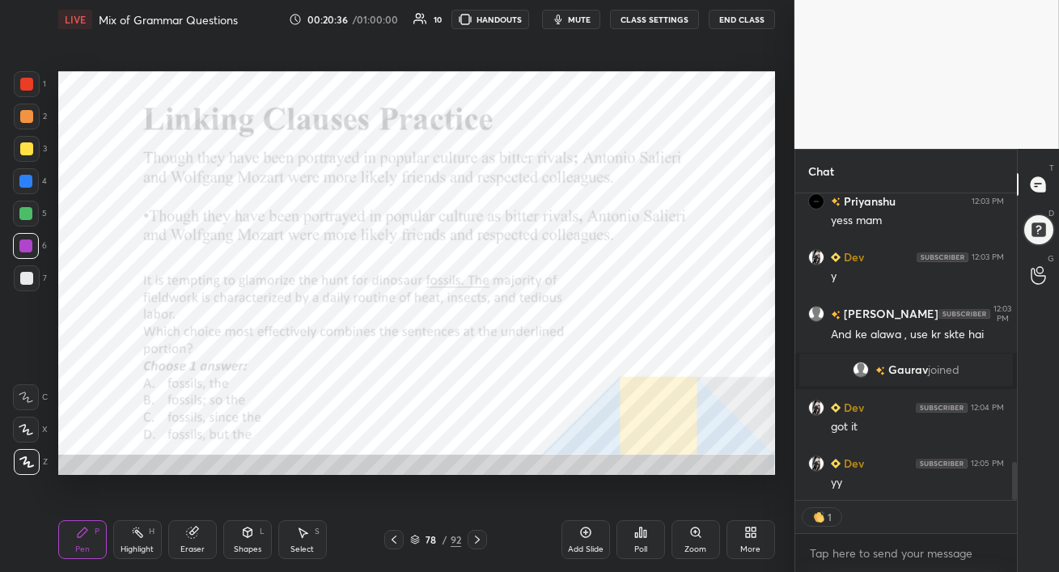
click at [22, 206] on div at bounding box center [26, 214] width 26 height 26
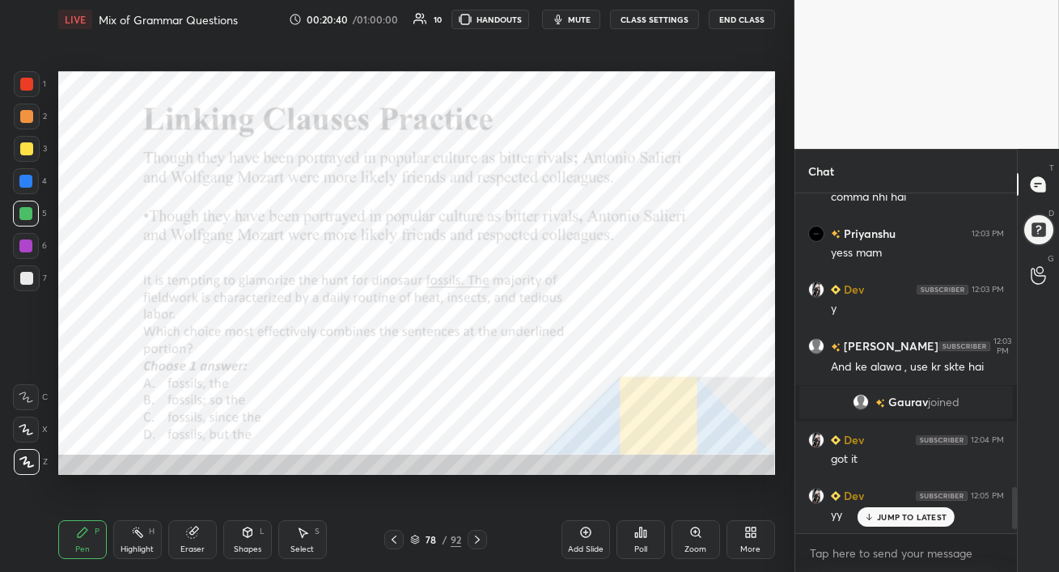
scroll to position [2152, 0]
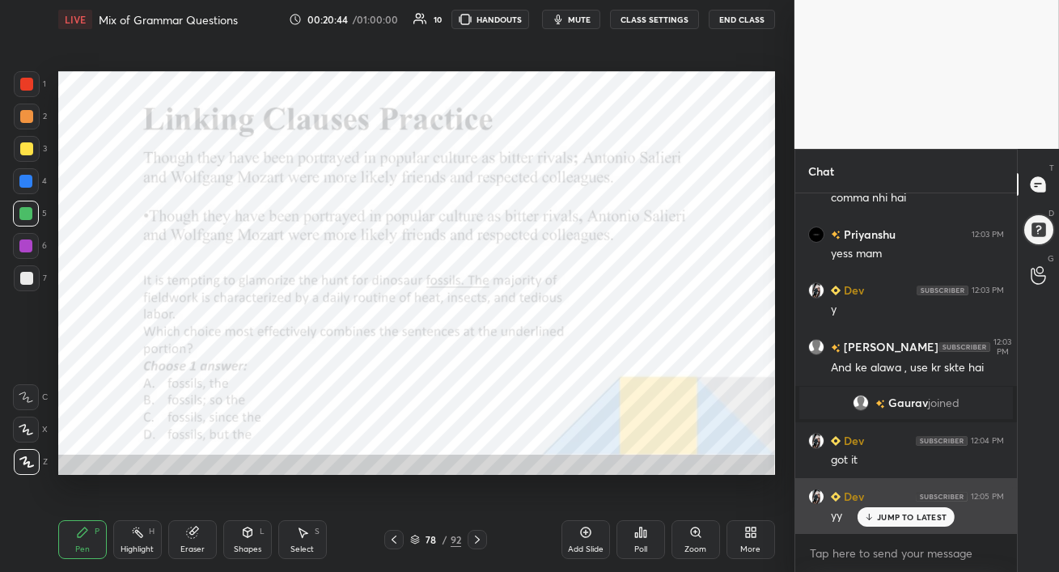
click at [883, 523] on div "JUMP TO LATEST" at bounding box center [906, 516] width 97 height 19
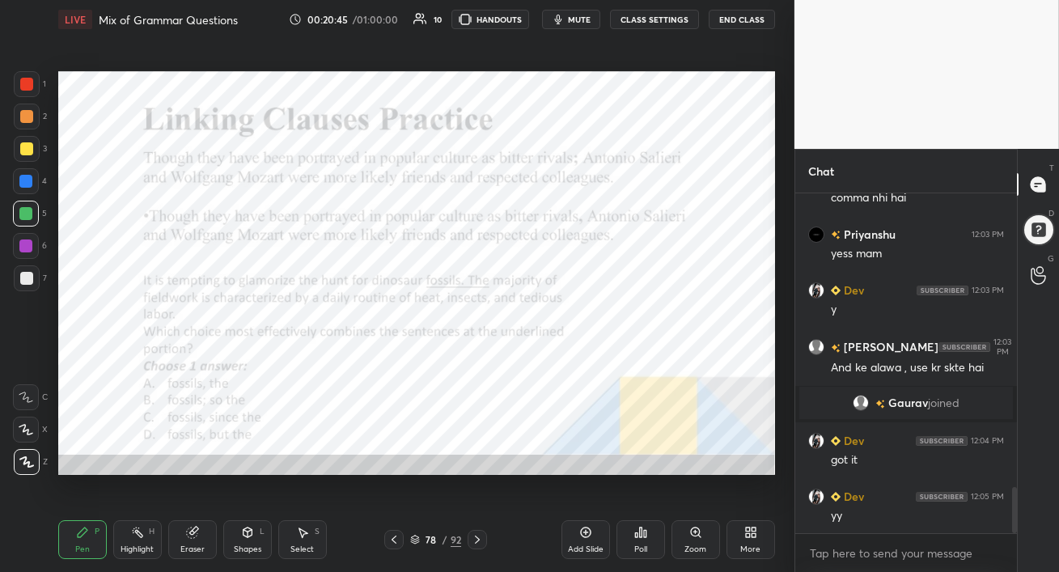
click at [572, 16] on span "mute" at bounding box center [579, 19] width 23 height 11
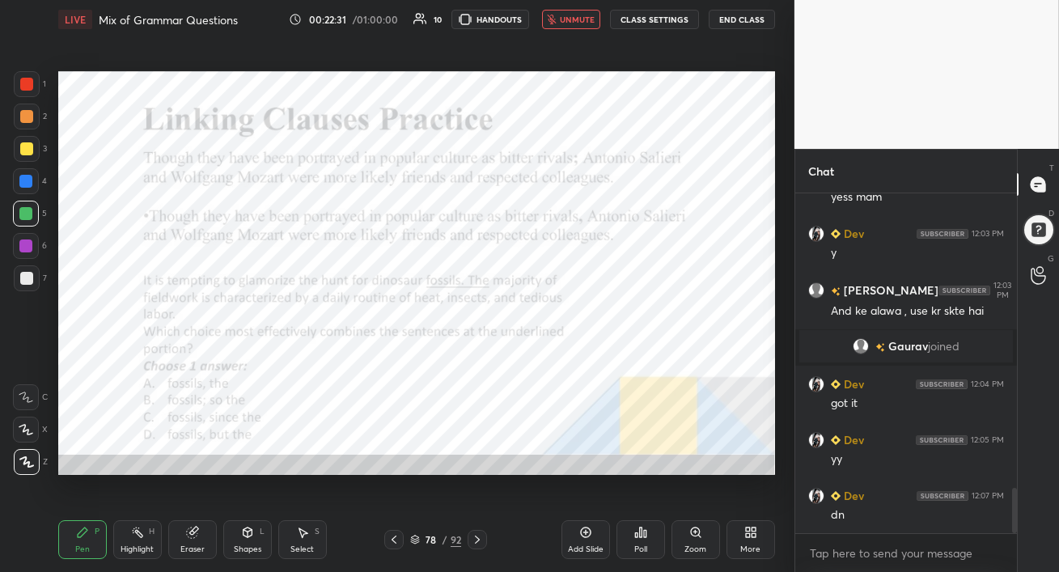
click at [573, 8] on div "LIVE Mix of Grammar Questions 00:22:31 / 01:00:00 10 HANDOUTS unmute CLASS SETT…" at bounding box center [416, 19] width 717 height 39
click at [568, 19] on span "unmute" at bounding box center [577, 19] width 35 height 11
click at [641, 541] on div "Poll" at bounding box center [640, 539] width 49 height 39
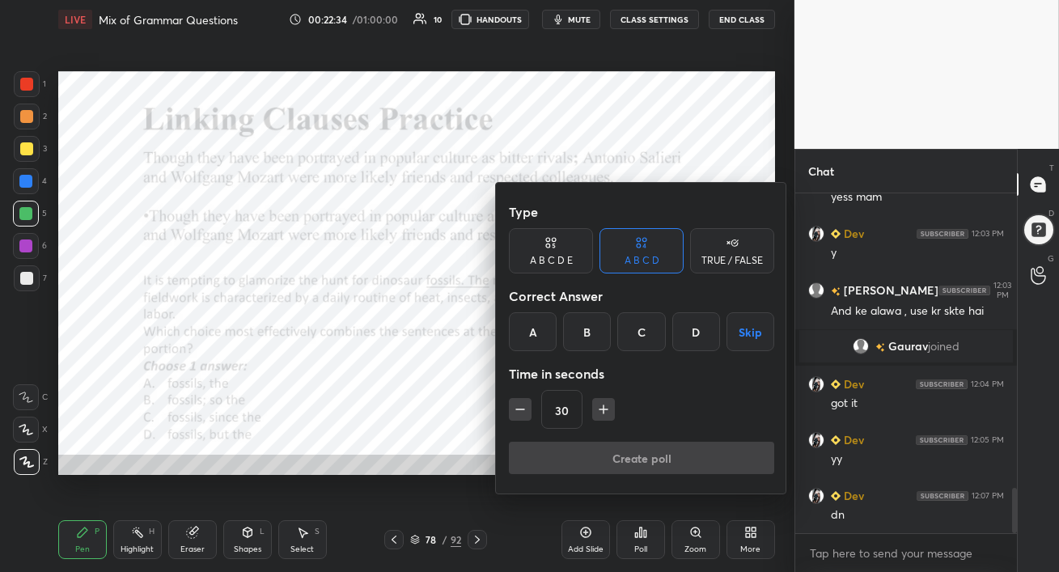
drag, startPoint x: 687, startPoint y: 349, endPoint x: 686, endPoint y: 359, distance: 9.7
click at [687, 349] on div "D" at bounding box center [696, 331] width 48 height 39
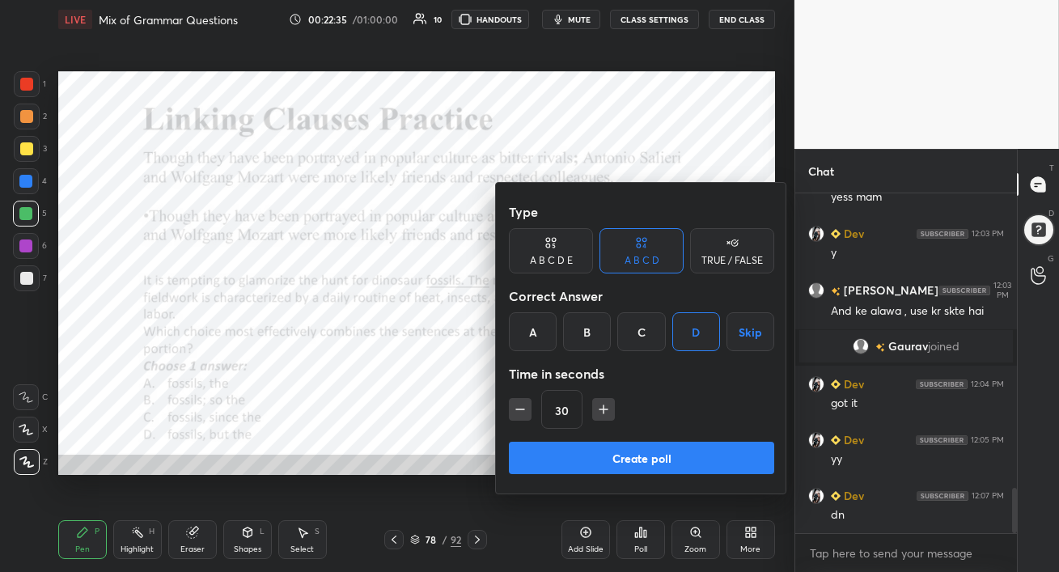
drag, startPoint x: 655, startPoint y: 460, endPoint x: 644, endPoint y: 460, distance: 11.3
click at [654, 460] on button "Create poll" at bounding box center [641, 458] width 265 height 32
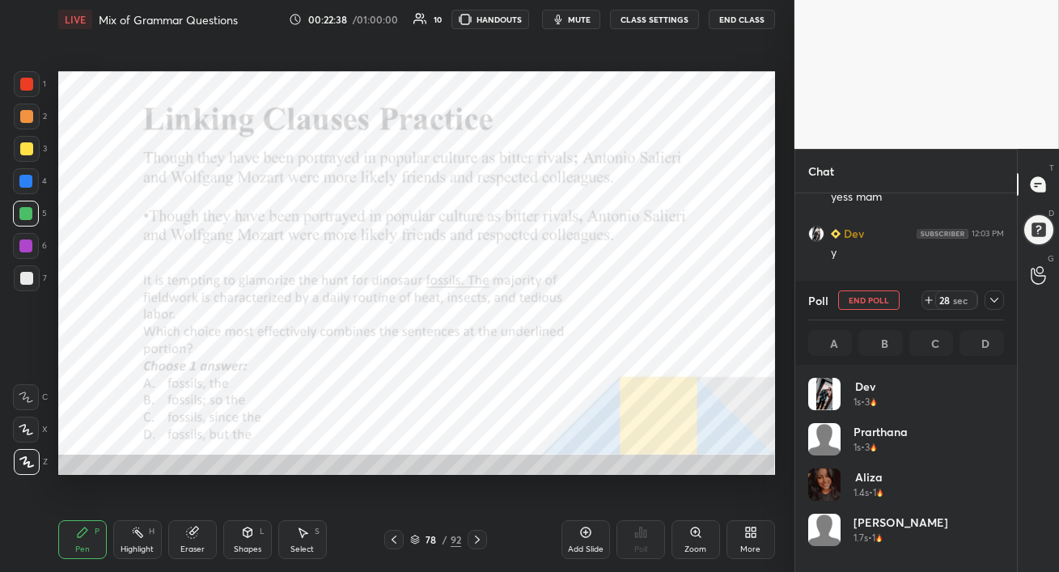
scroll to position [189, 191]
click at [27, 185] on div at bounding box center [25, 181] width 13 height 13
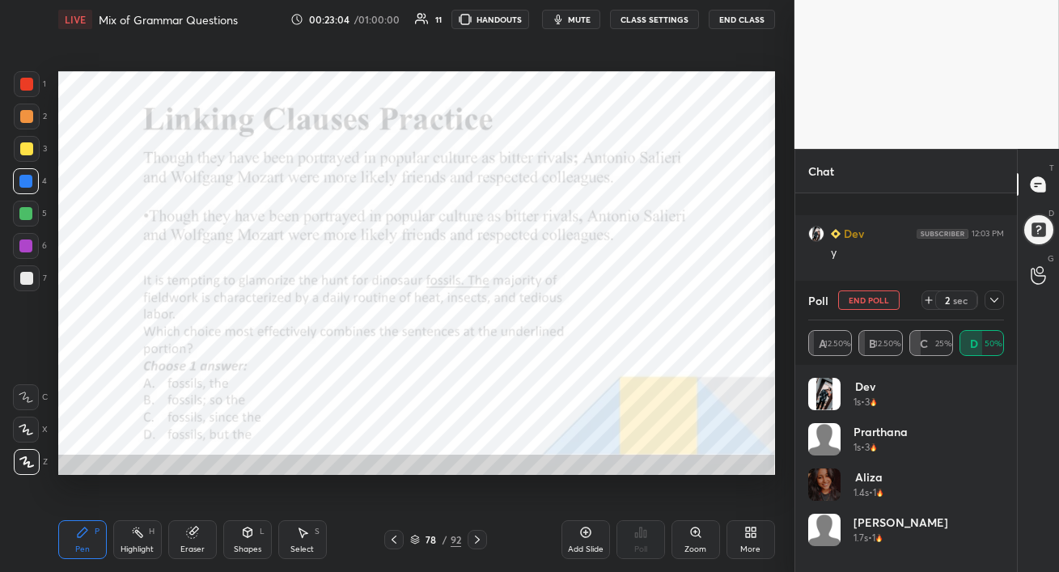
scroll to position [2331, 0]
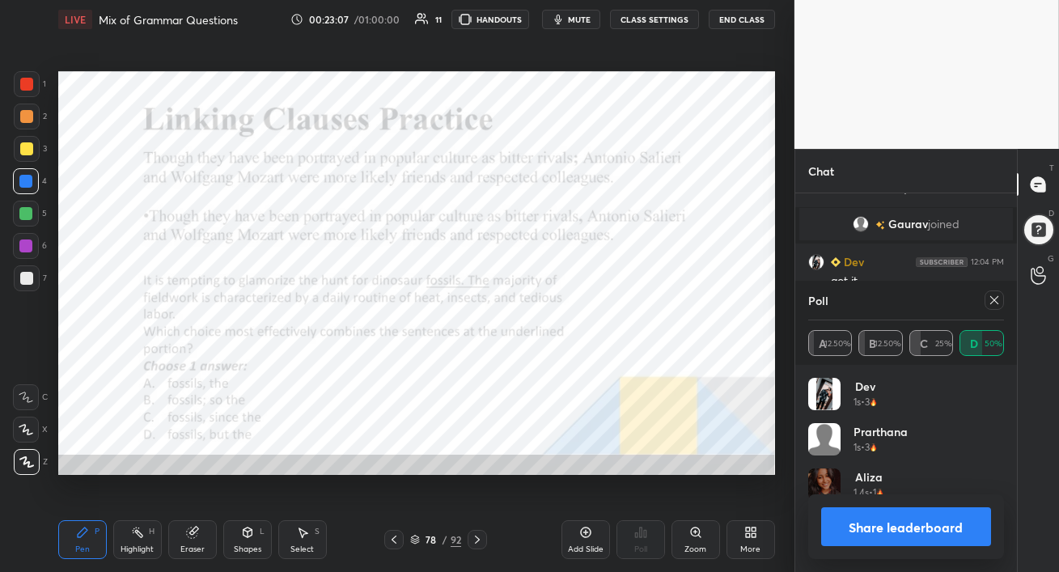
click at [993, 304] on icon at bounding box center [994, 300] width 13 height 13
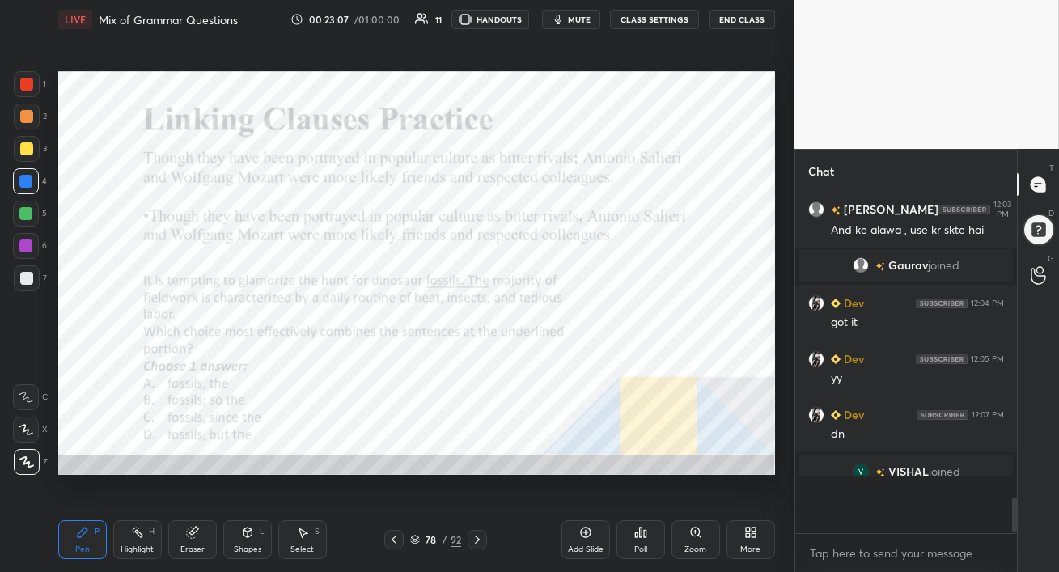
scroll to position [335, 217]
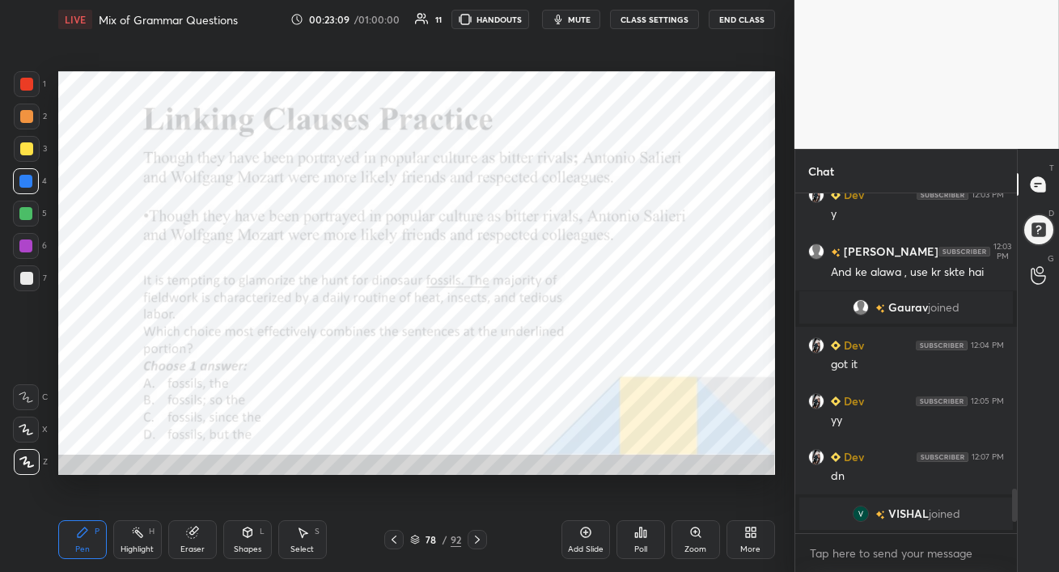
drag, startPoint x: 23, startPoint y: 227, endPoint x: 41, endPoint y: 237, distance: 21.4
click at [21, 225] on div at bounding box center [26, 214] width 26 height 26
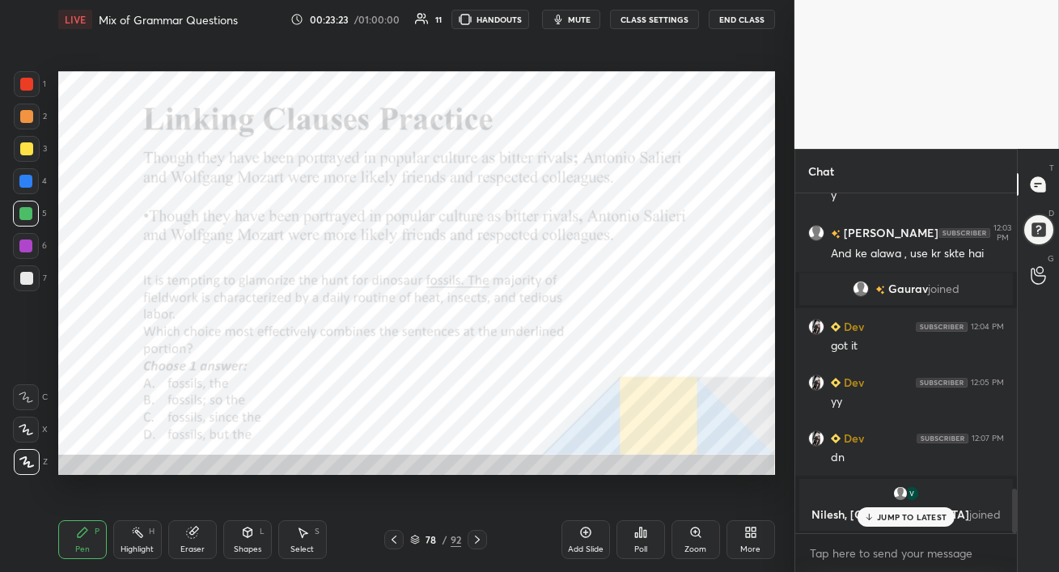
click at [872, 520] on icon at bounding box center [869, 517] width 11 height 10
click at [18, 244] on div at bounding box center [26, 246] width 26 height 26
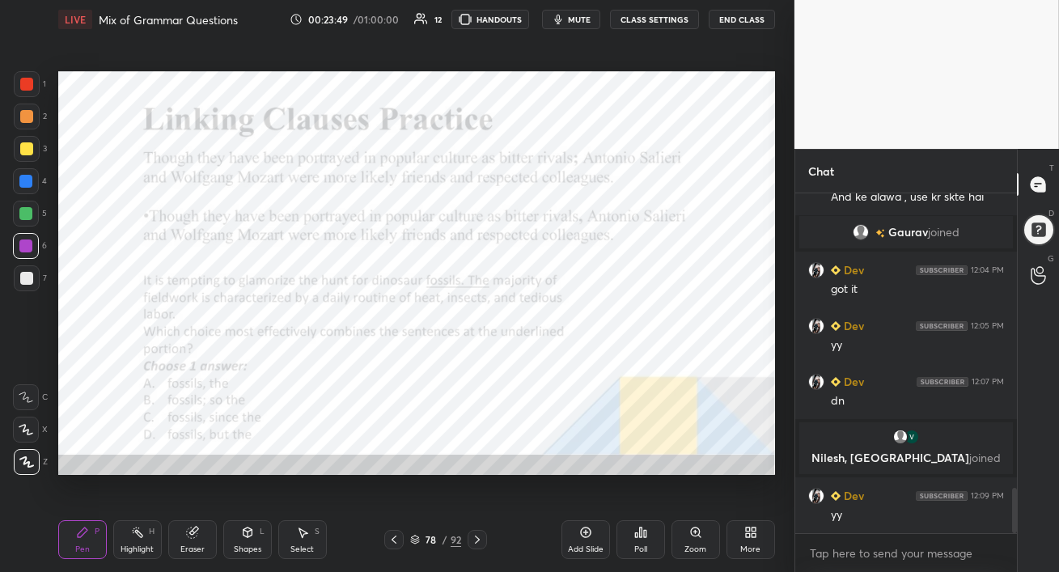
scroll to position [2213, 0]
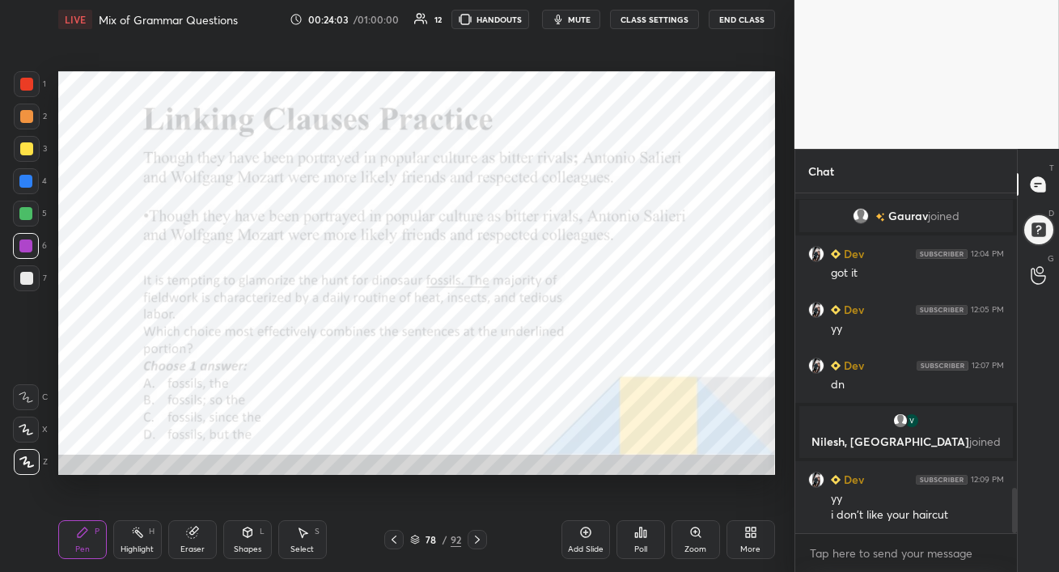
click at [27, 214] on div at bounding box center [25, 213] width 13 height 13
drag, startPoint x: 23, startPoint y: 250, endPoint x: 32, endPoint y: 253, distance: 9.5
click at [25, 250] on div at bounding box center [25, 245] width 13 height 13
click at [28, 218] on div at bounding box center [25, 213] width 13 height 13
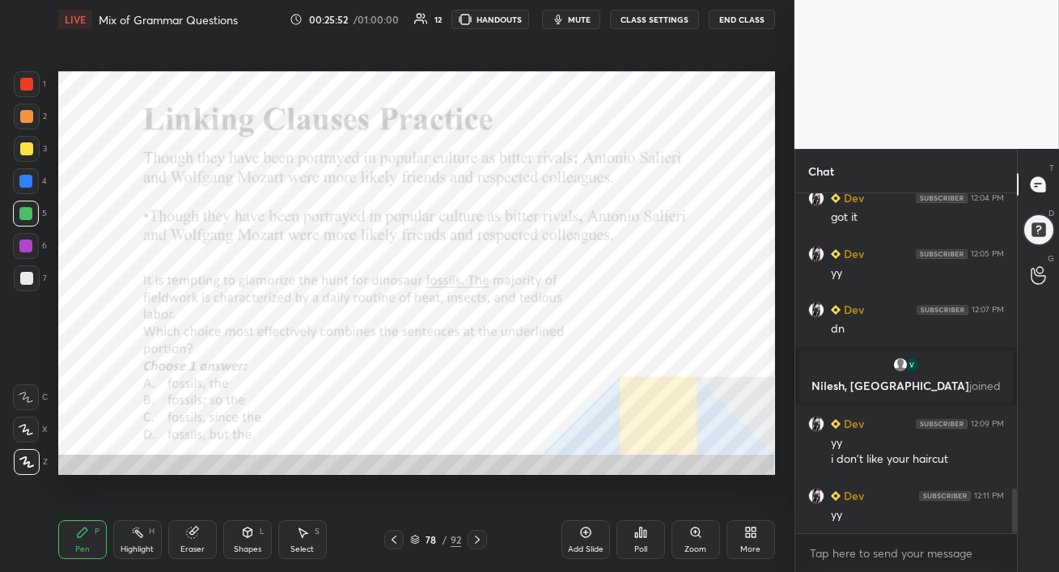
click at [479, 543] on icon at bounding box center [477, 539] width 13 height 13
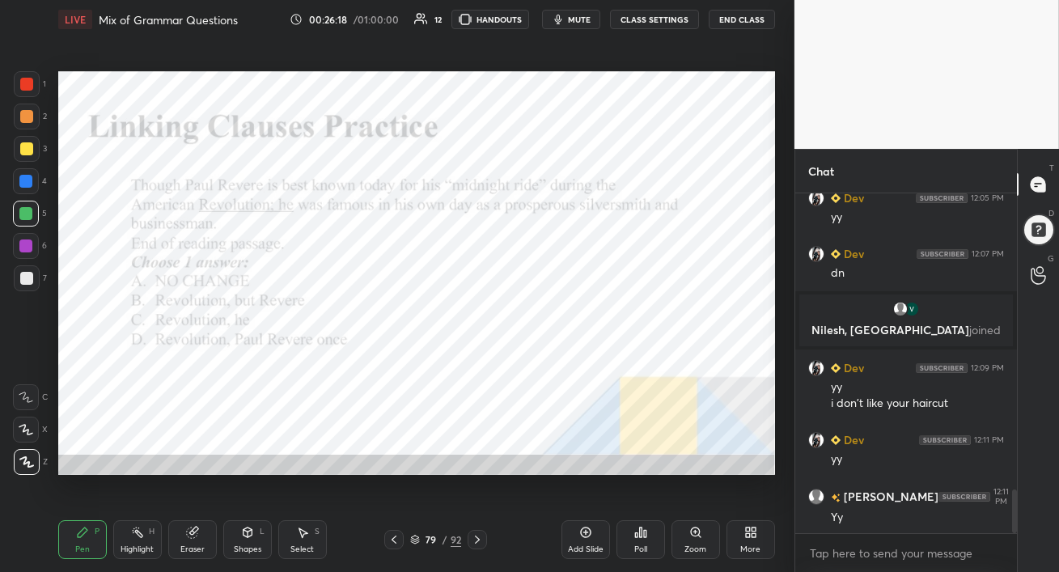
click at [582, 20] on span "mute" at bounding box center [579, 19] width 23 height 11
click at [581, 19] on span "unmute" at bounding box center [577, 19] width 35 height 11
click at [27, 89] on div at bounding box center [26, 84] width 13 height 13
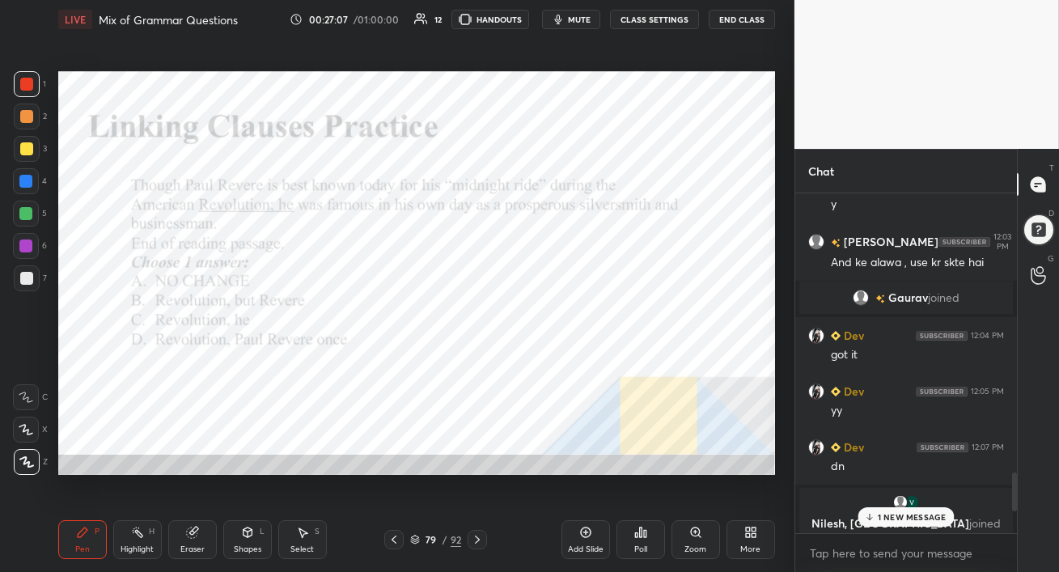
scroll to position [2973, 0]
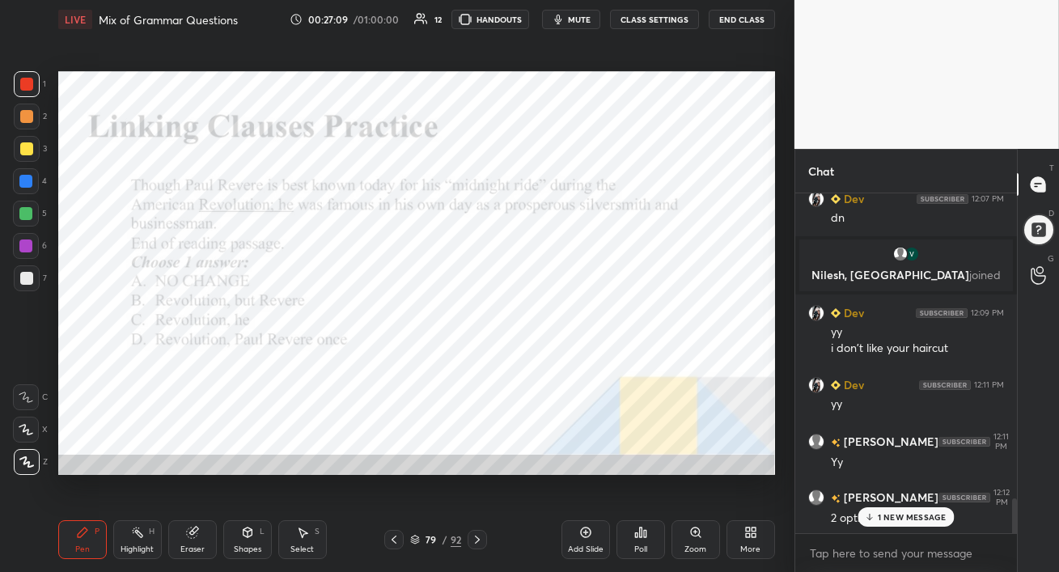
click at [892, 519] on p "1 NEW MESSAGE" at bounding box center [912, 517] width 69 height 10
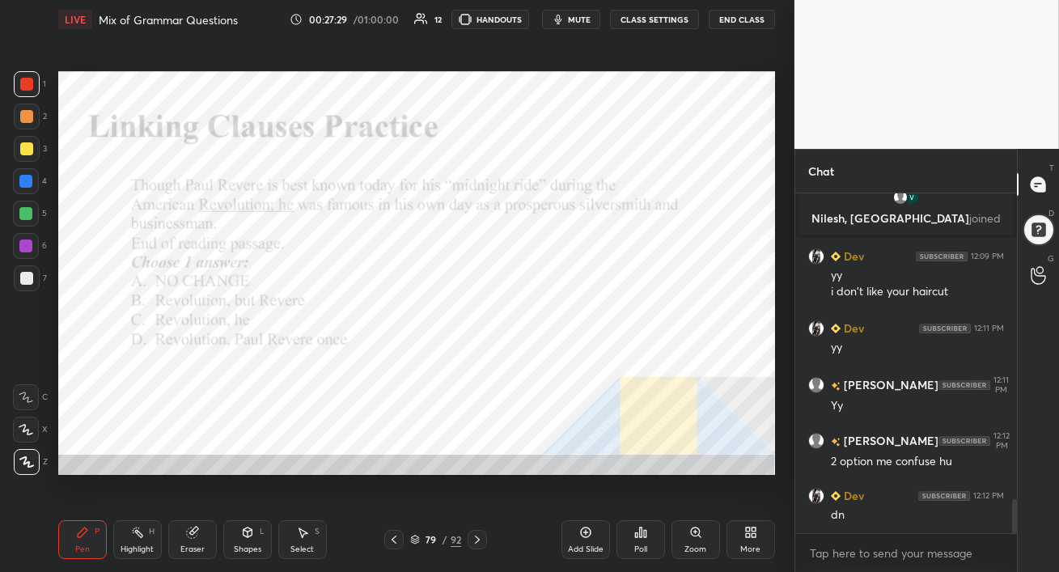
click at [646, 538] on div "Poll" at bounding box center [640, 539] width 49 height 39
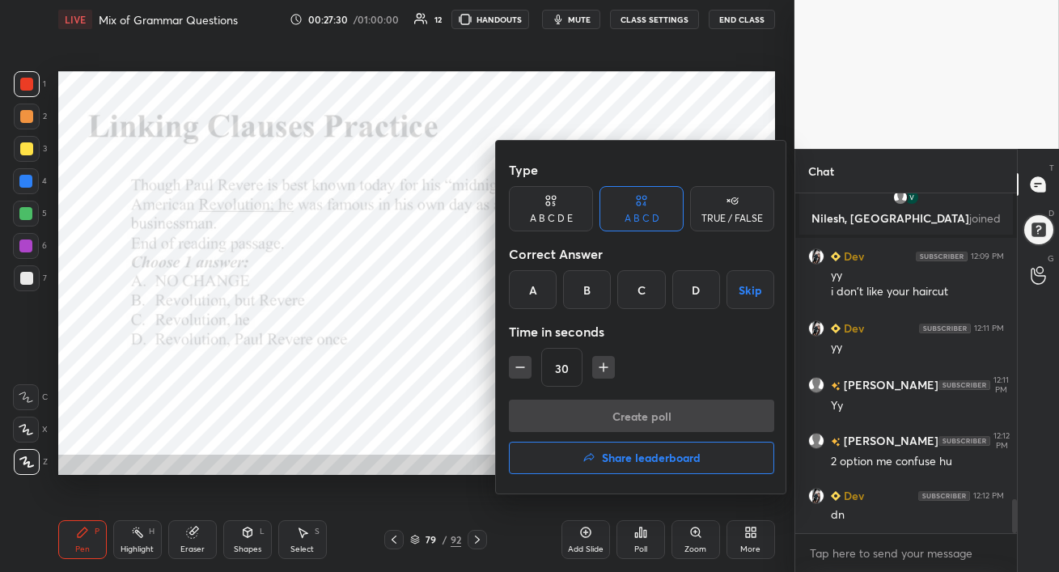
click at [638, 294] on div "C" at bounding box center [641, 289] width 48 height 39
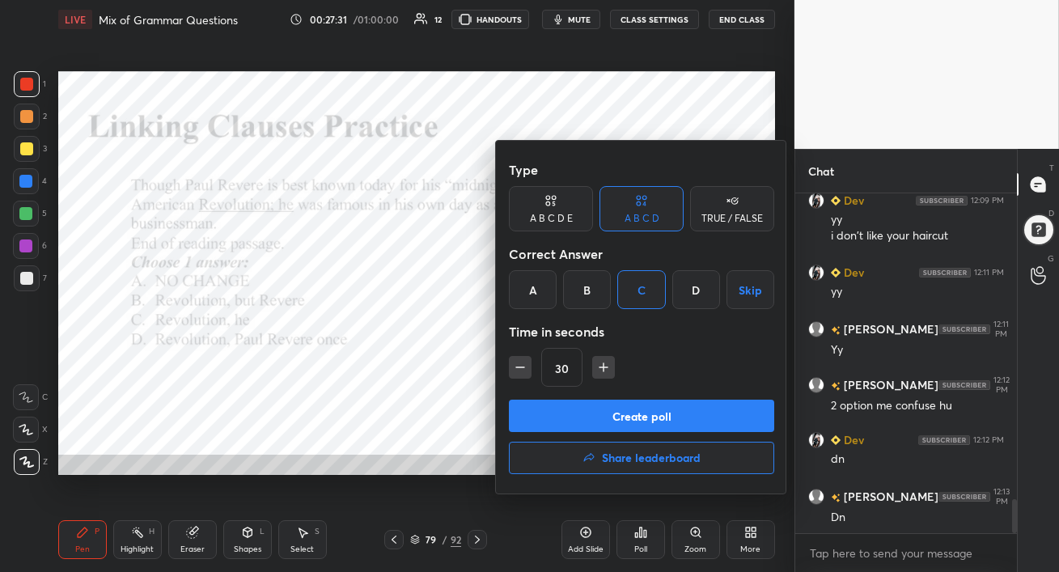
click at [654, 411] on button "Create poll" at bounding box center [641, 416] width 265 height 32
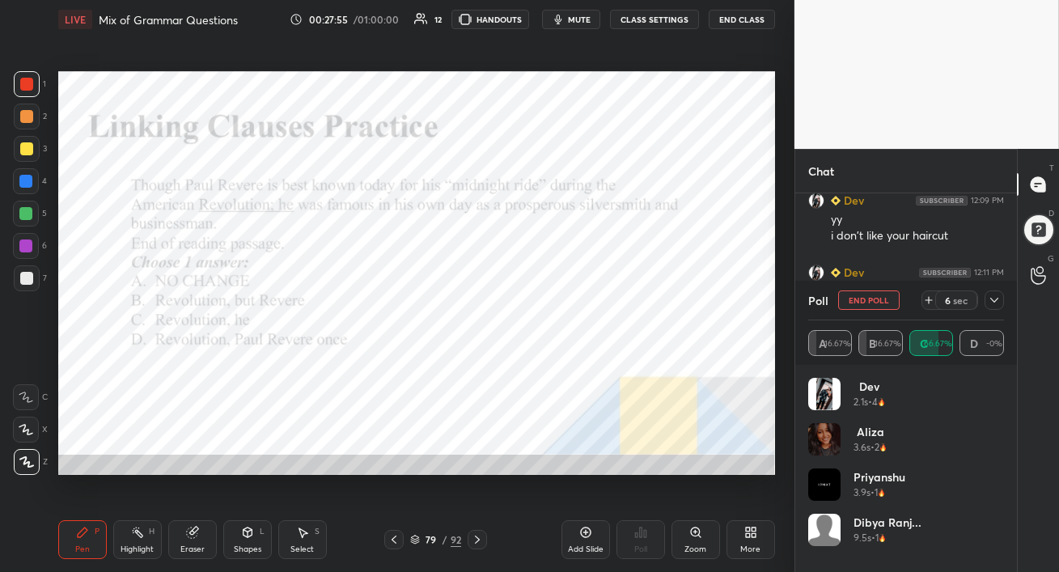
scroll to position [3186, 0]
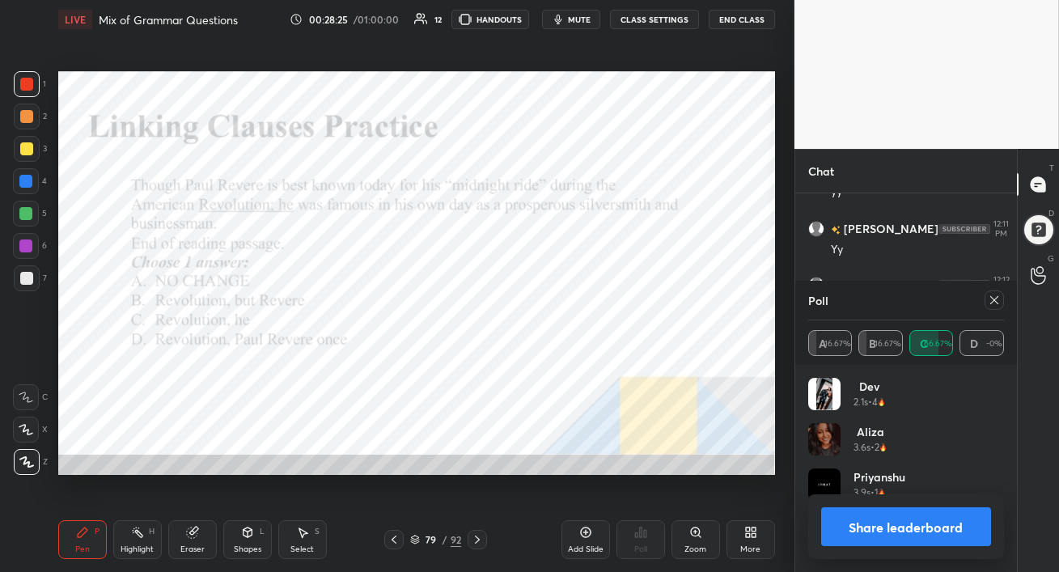
click at [994, 300] on icon at bounding box center [994, 300] width 8 height 8
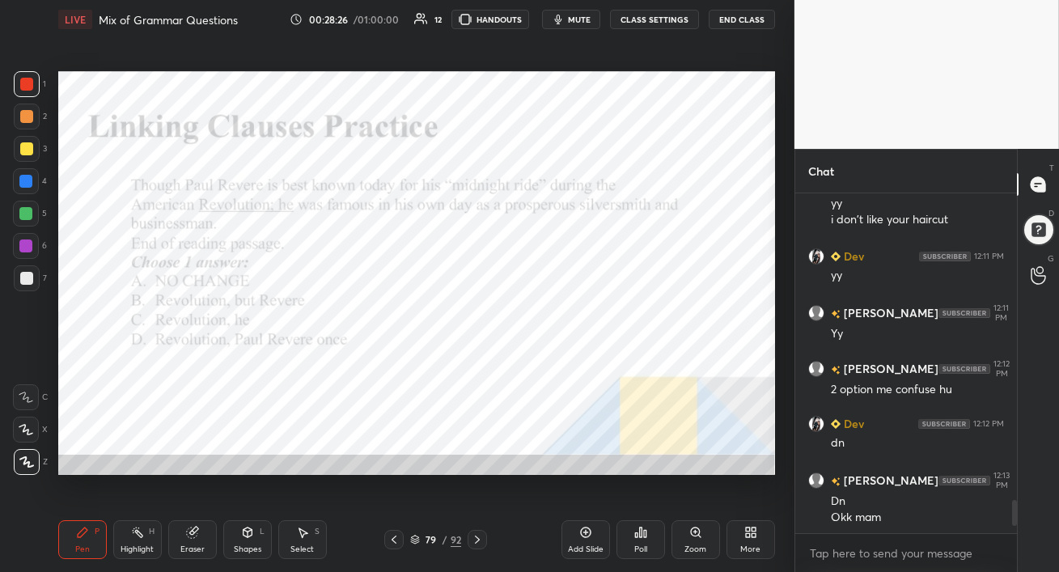
scroll to position [3102, 0]
click at [479, 541] on icon at bounding box center [477, 539] width 13 height 13
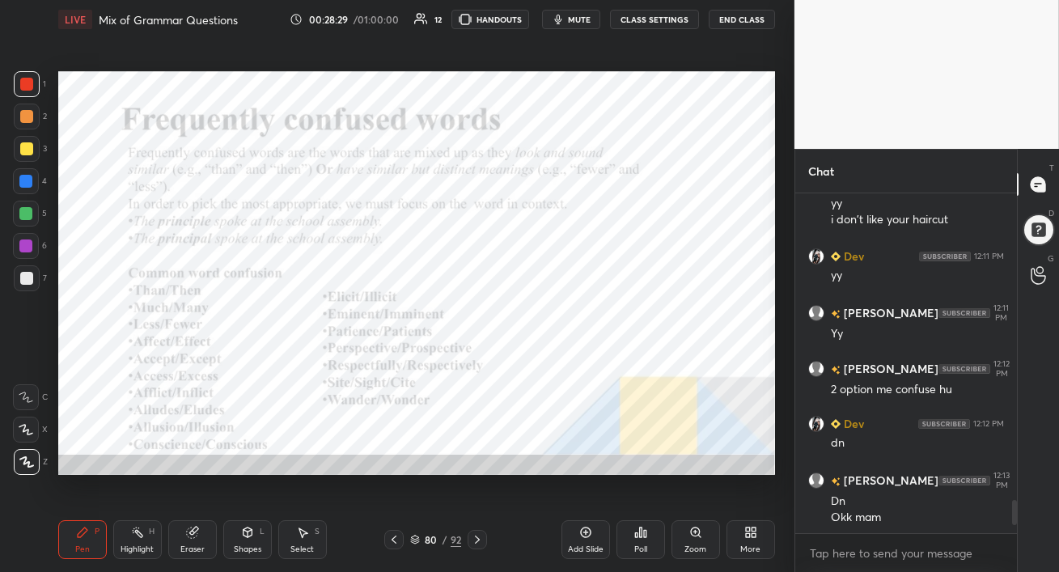
click at [19, 210] on div at bounding box center [26, 214] width 26 height 26
click at [29, 119] on div at bounding box center [26, 116] width 13 height 13
click at [22, 91] on div at bounding box center [27, 84] width 26 height 26
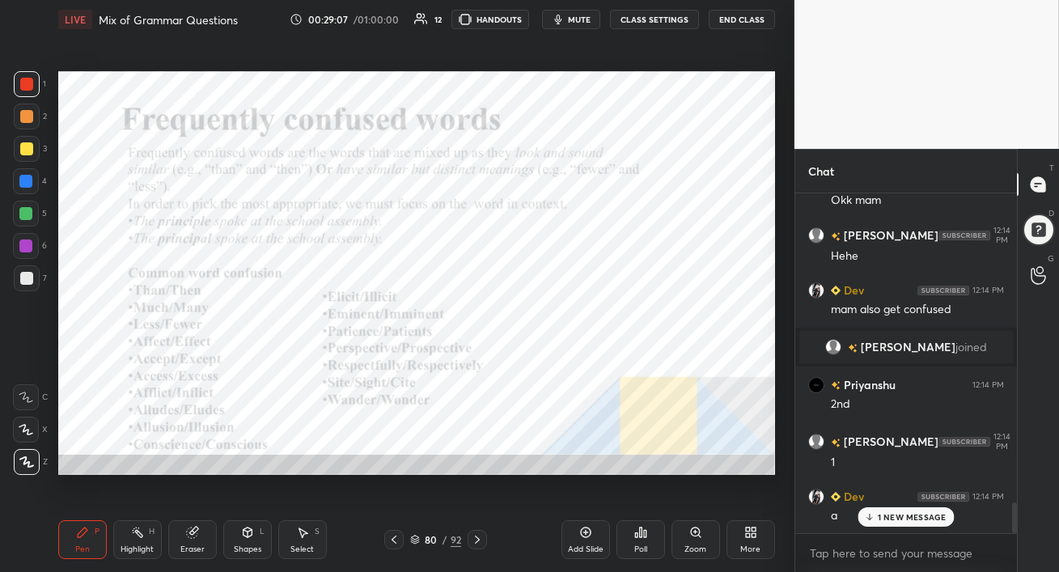
scroll to position [3475, 0]
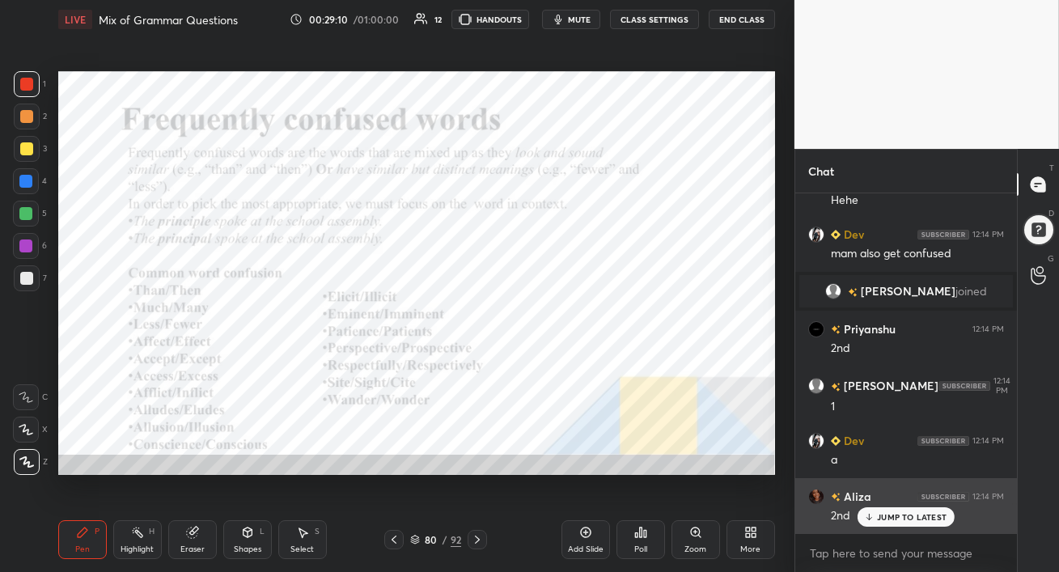
click at [888, 523] on div "JUMP TO LATEST" at bounding box center [906, 516] width 97 height 19
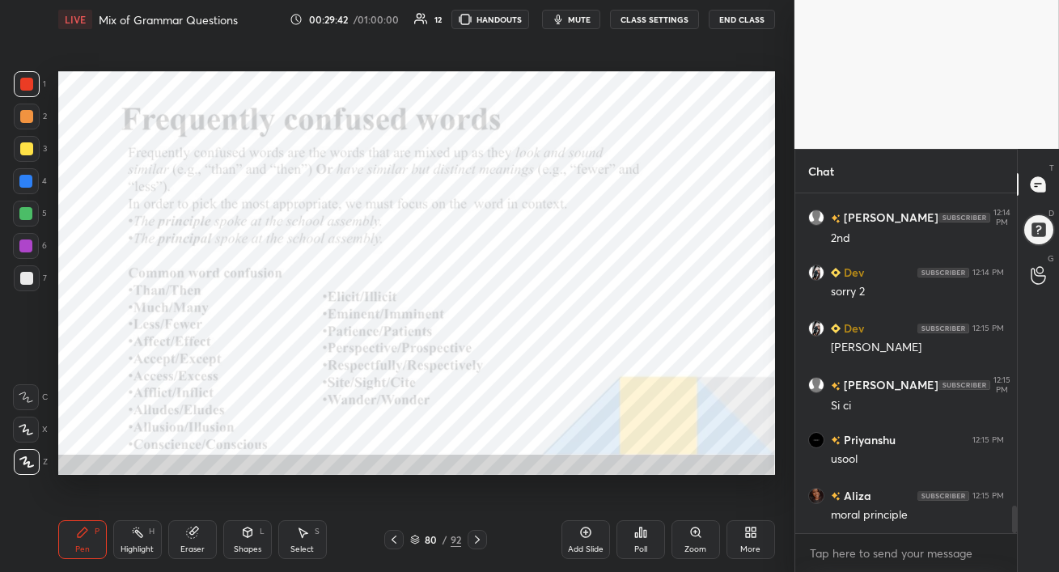
scroll to position [3866, 0]
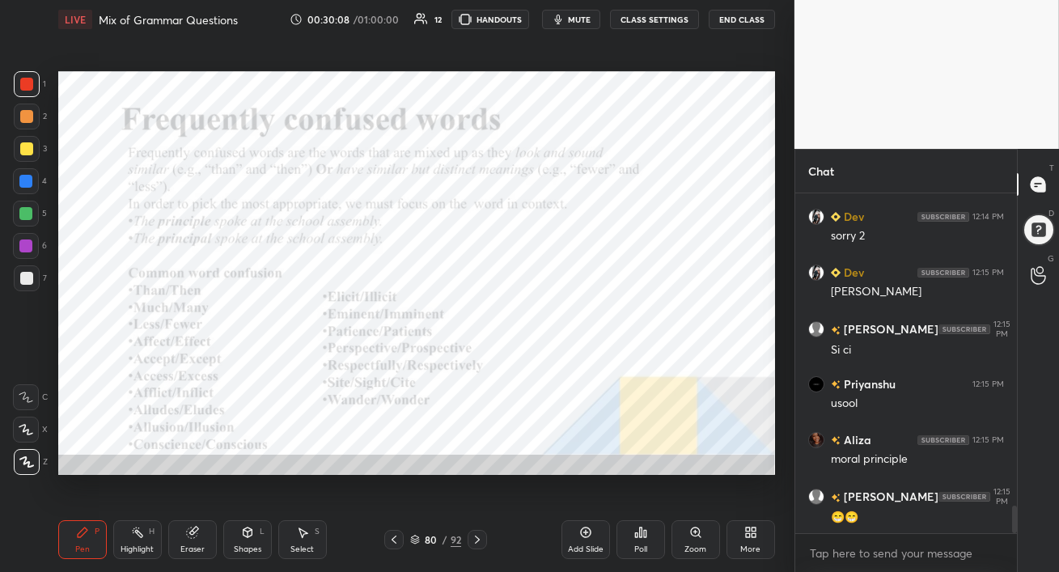
click at [22, 214] on div at bounding box center [25, 213] width 13 height 13
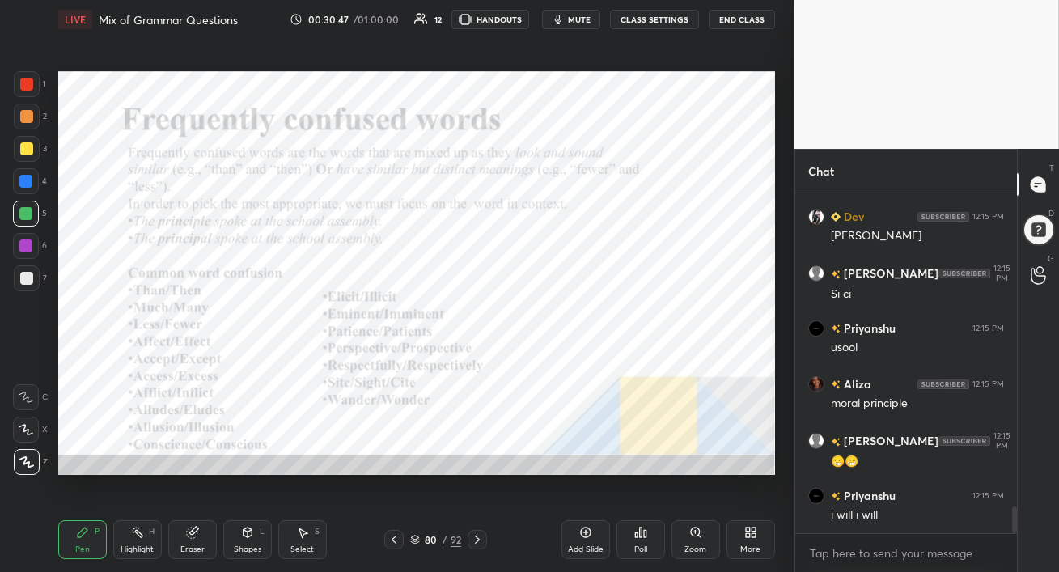
click at [22, 239] on div at bounding box center [26, 246] width 26 height 26
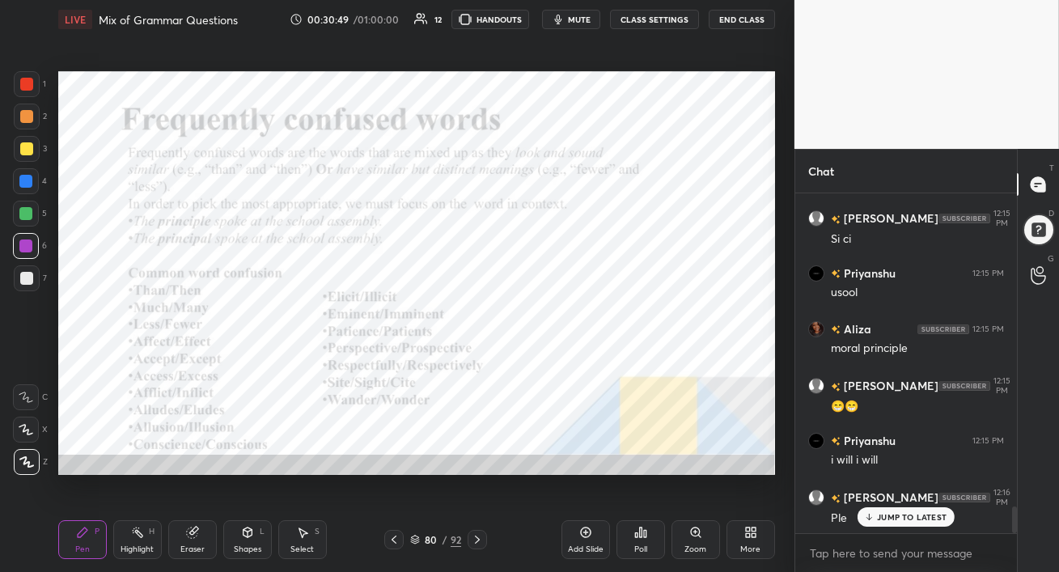
scroll to position [4033, 0]
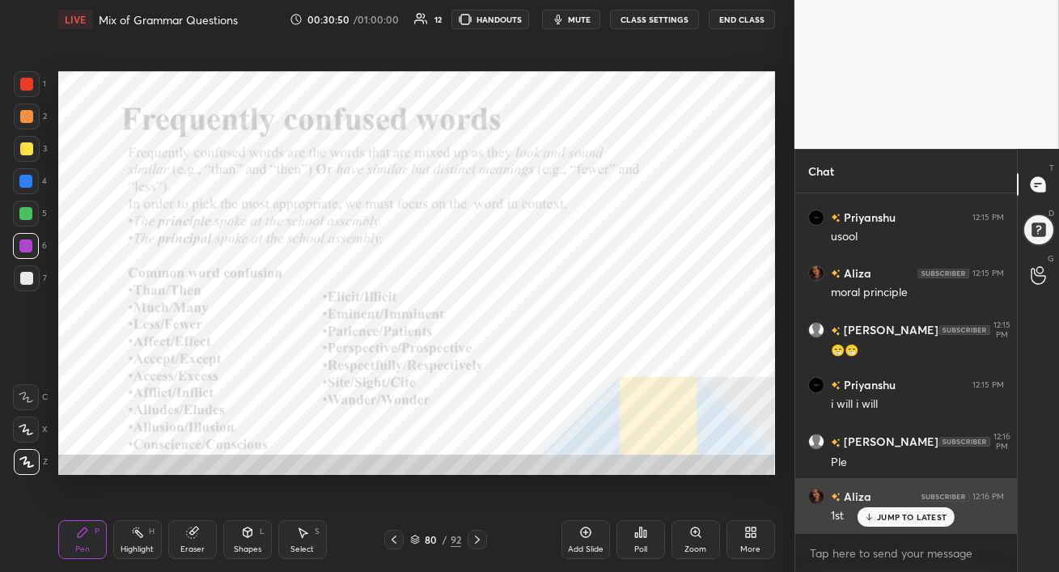
click at [888, 518] on p "JUMP TO LATEST" at bounding box center [912, 517] width 70 height 10
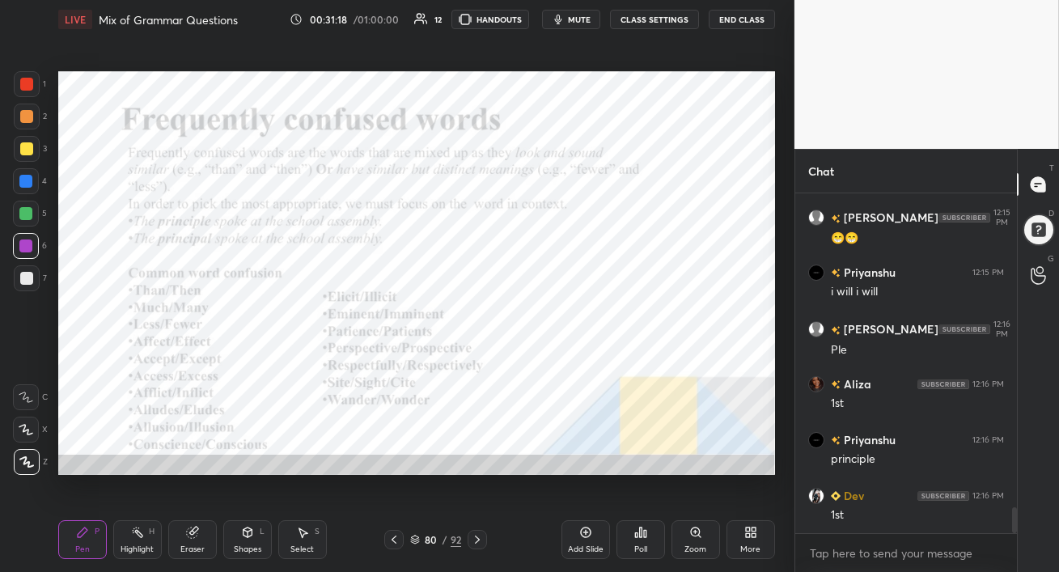
scroll to position [4201, 0]
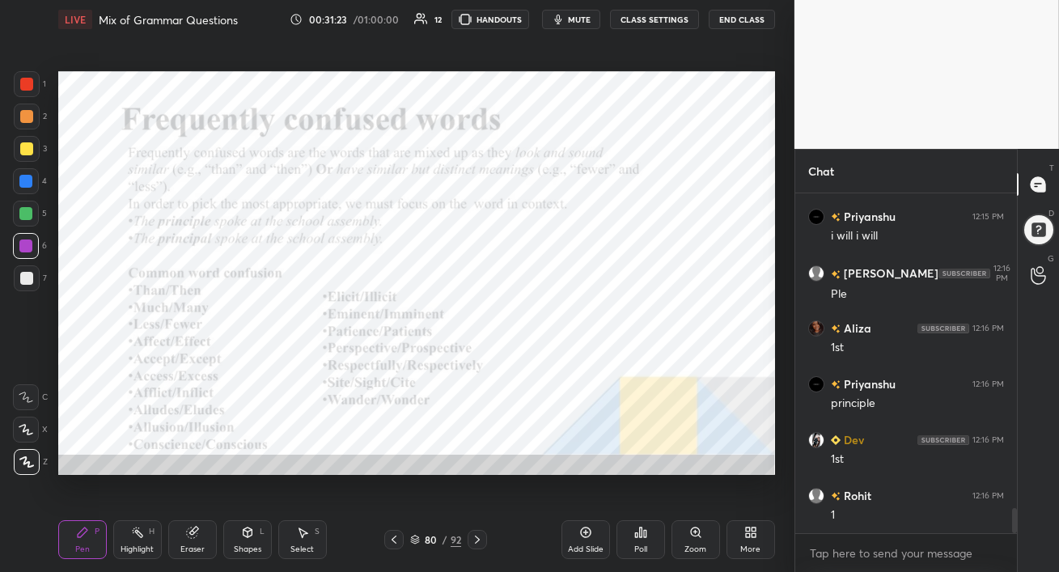
click at [25, 179] on div at bounding box center [25, 181] width 13 height 13
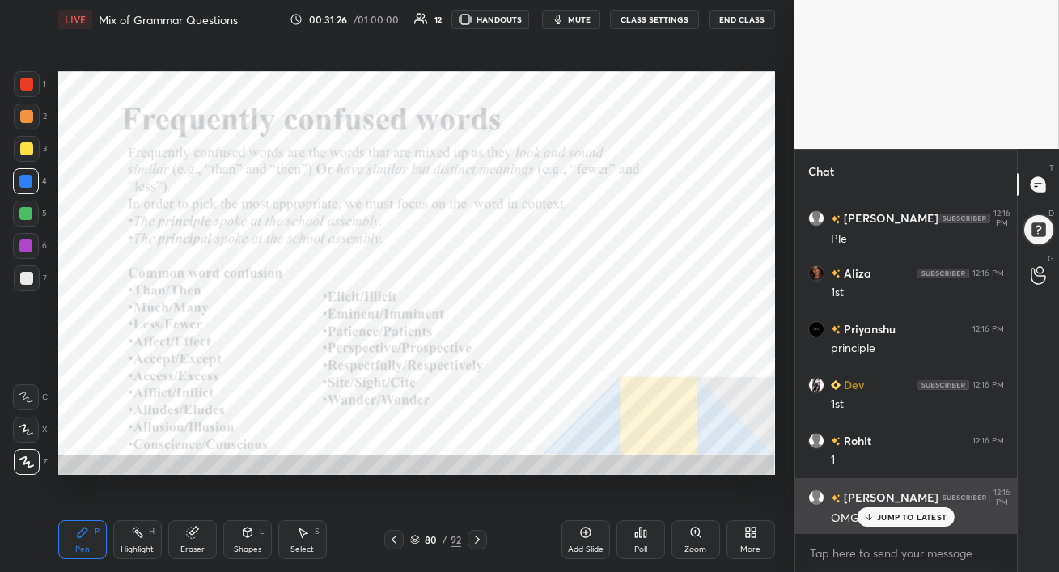
click at [881, 515] on p "JUMP TO LATEST" at bounding box center [912, 517] width 70 height 10
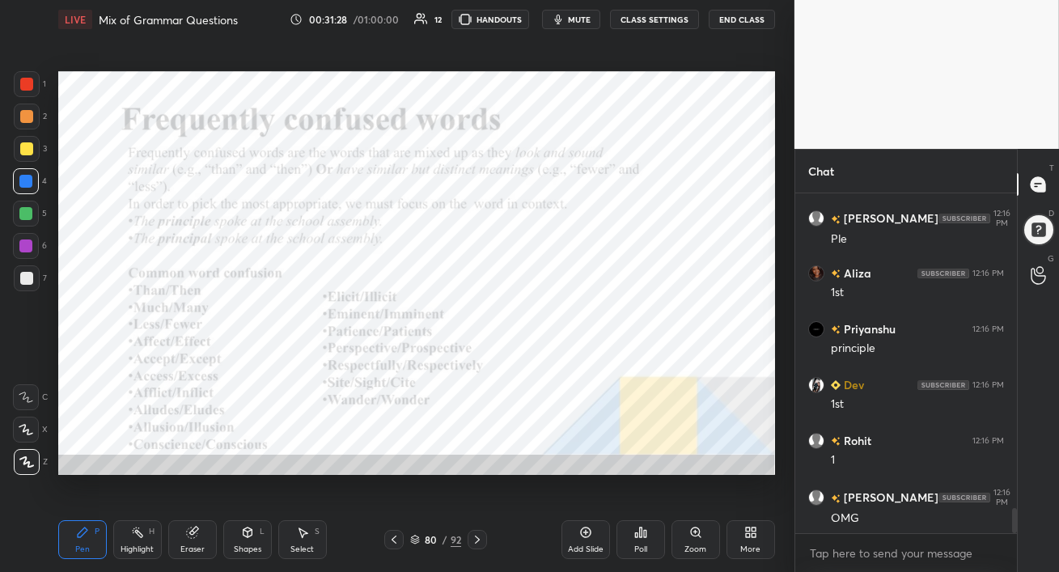
drag, startPoint x: 40, startPoint y: 252, endPoint x: 55, endPoint y: 253, distance: 15.5
click at [40, 252] on div "6" at bounding box center [30, 246] width 34 height 26
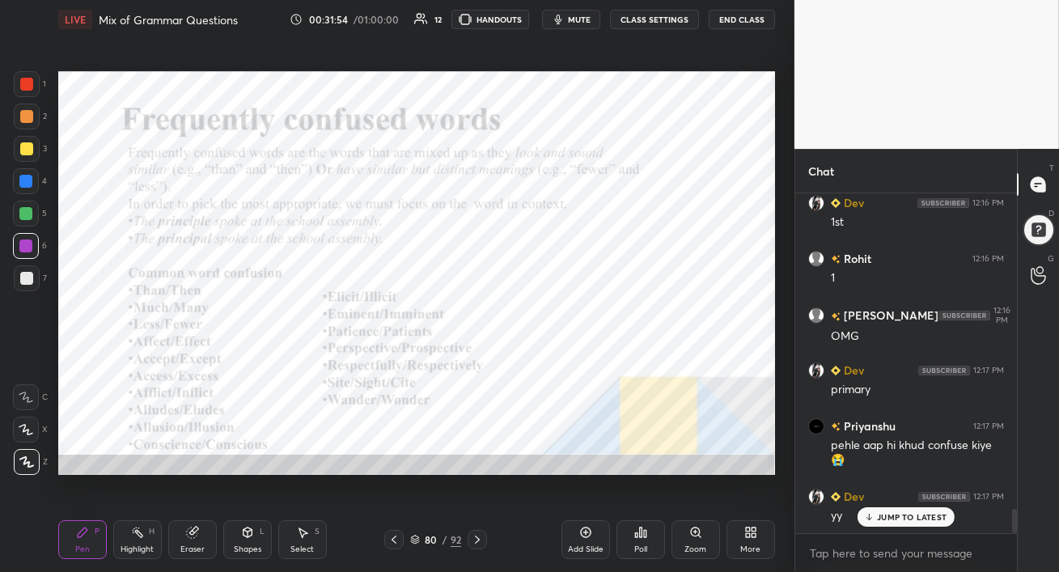
scroll to position [4494, 0]
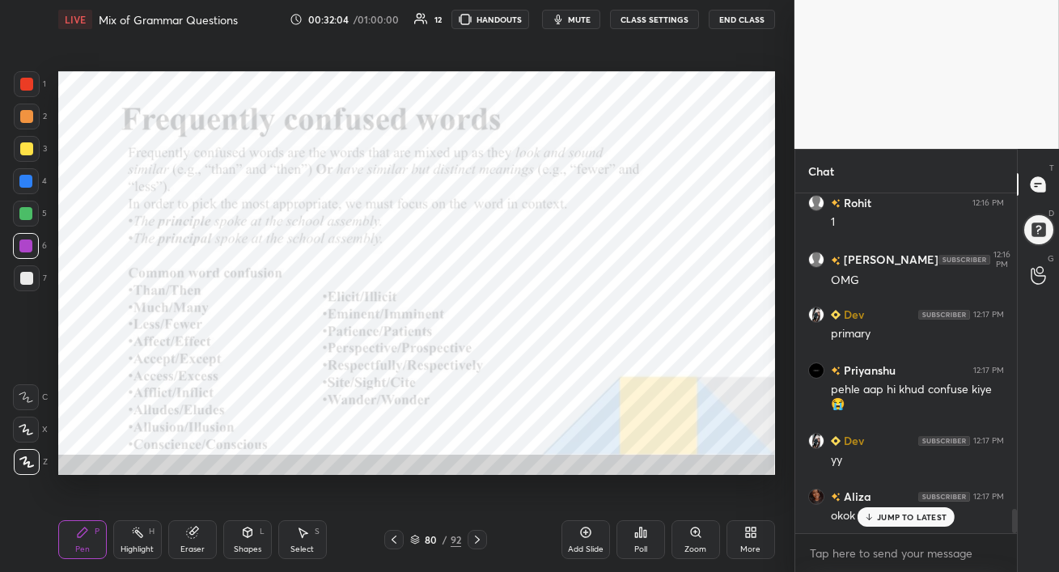
click at [875, 519] on div "JUMP TO LATEST" at bounding box center [906, 516] width 97 height 19
drag, startPoint x: 27, startPoint y: 182, endPoint x: 46, endPoint y: 202, distance: 28.0
click at [26, 182] on div at bounding box center [25, 181] width 13 height 13
click at [190, 537] on icon at bounding box center [192, 532] width 11 height 11
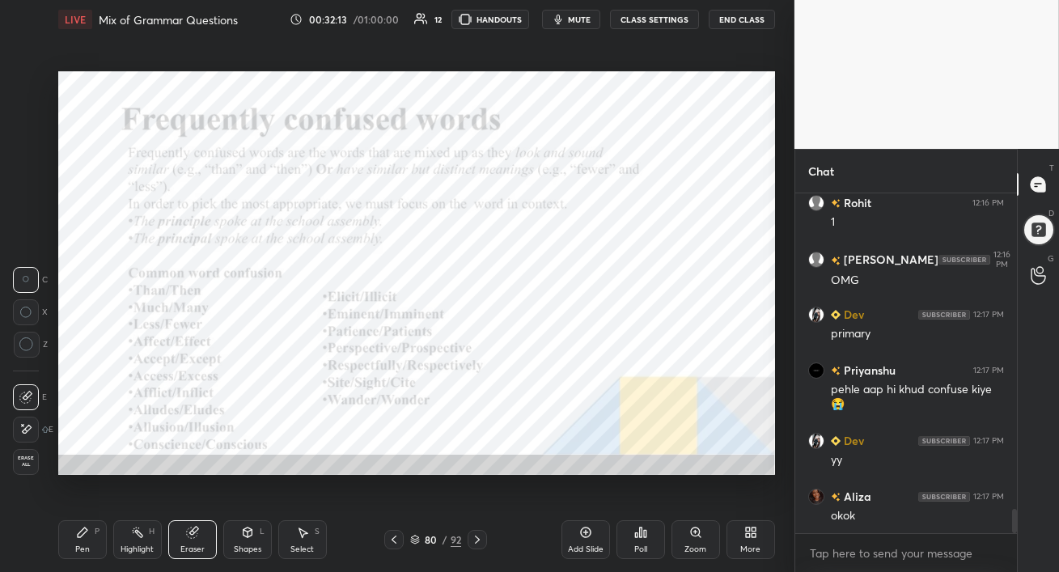
click at [78, 545] on div "Pen" at bounding box center [82, 549] width 15 height 8
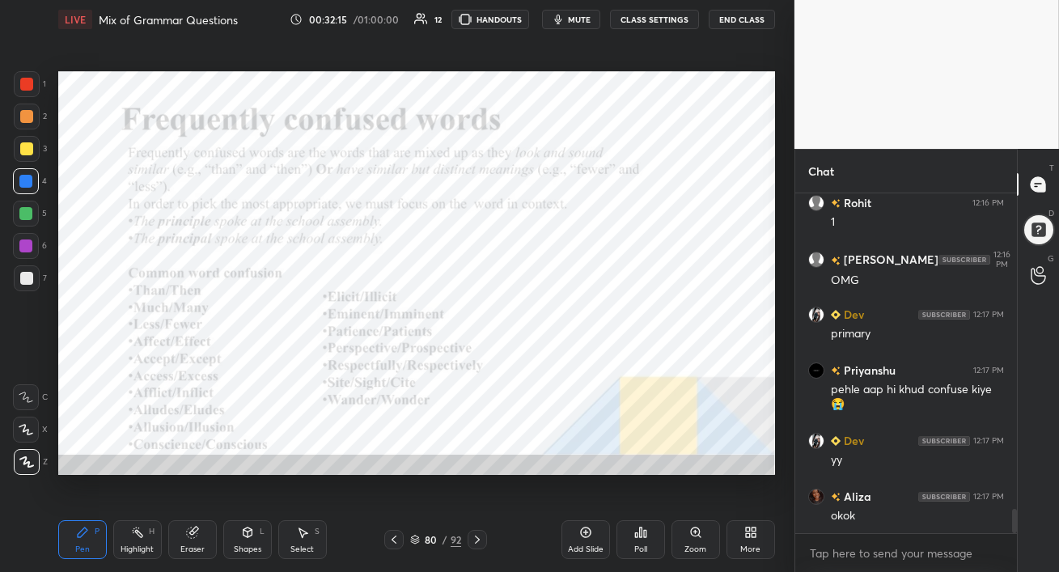
click at [22, 125] on div at bounding box center [27, 117] width 26 height 26
click at [28, 74] on div at bounding box center [27, 84] width 26 height 26
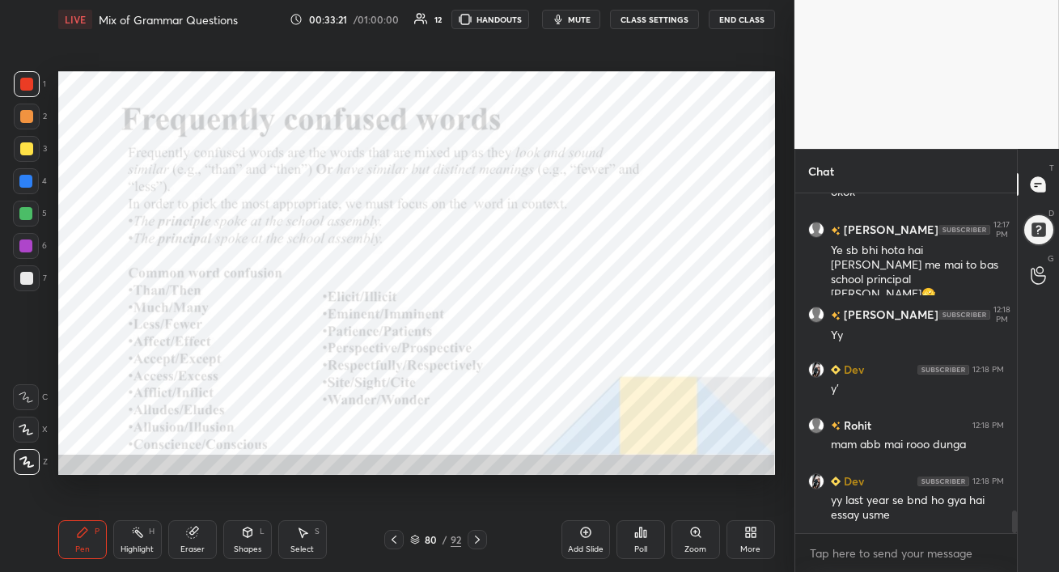
scroll to position [4873, 0]
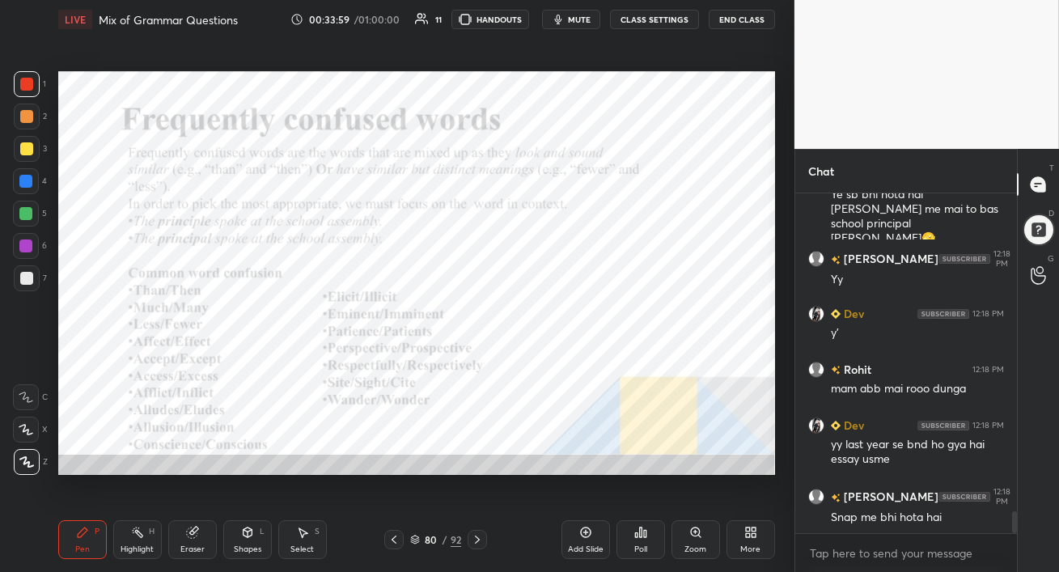
drag, startPoint x: 22, startPoint y: 189, endPoint x: 48, endPoint y: 214, distance: 35.5
click at [21, 189] on div at bounding box center [26, 181] width 26 height 26
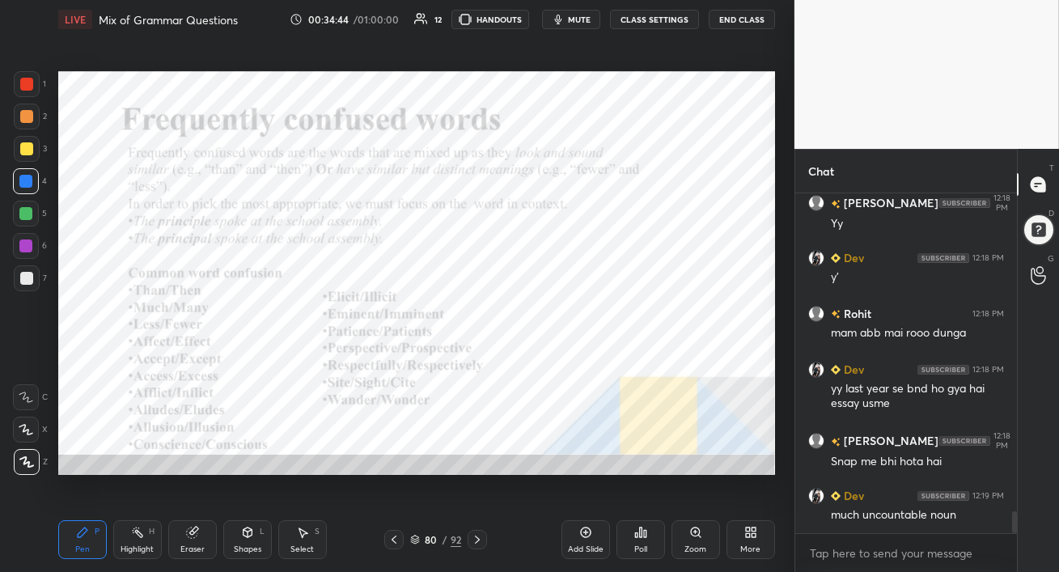
scroll to position [4984, 0]
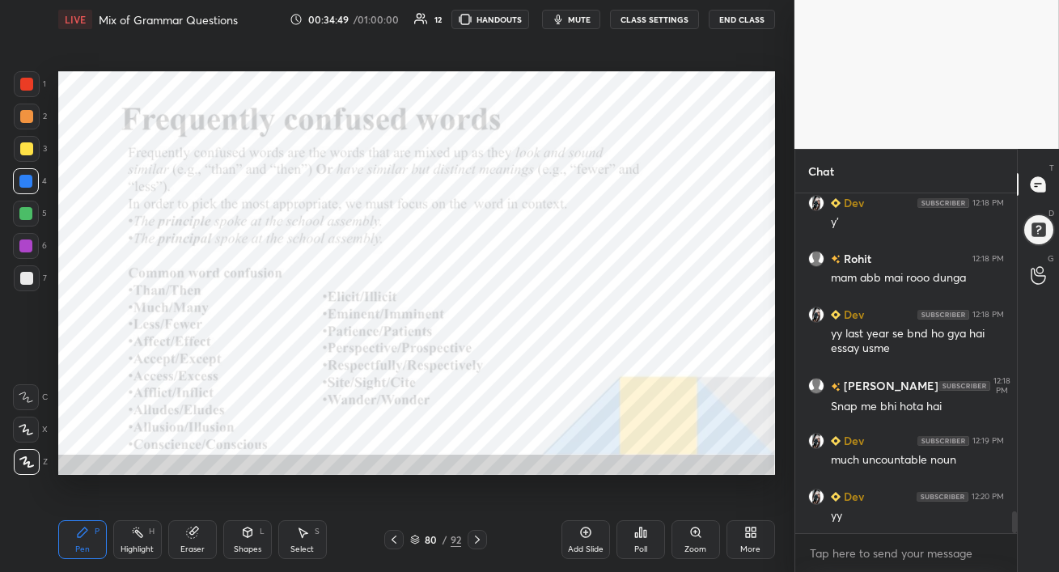
click at [21, 214] on div at bounding box center [25, 213] width 13 height 13
click at [24, 248] on div at bounding box center [25, 245] width 13 height 13
drag, startPoint x: 27, startPoint y: 222, endPoint x: 32, endPoint y: 244, distance: 21.6
click at [24, 225] on div at bounding box center [26, 214] width 26 height 26
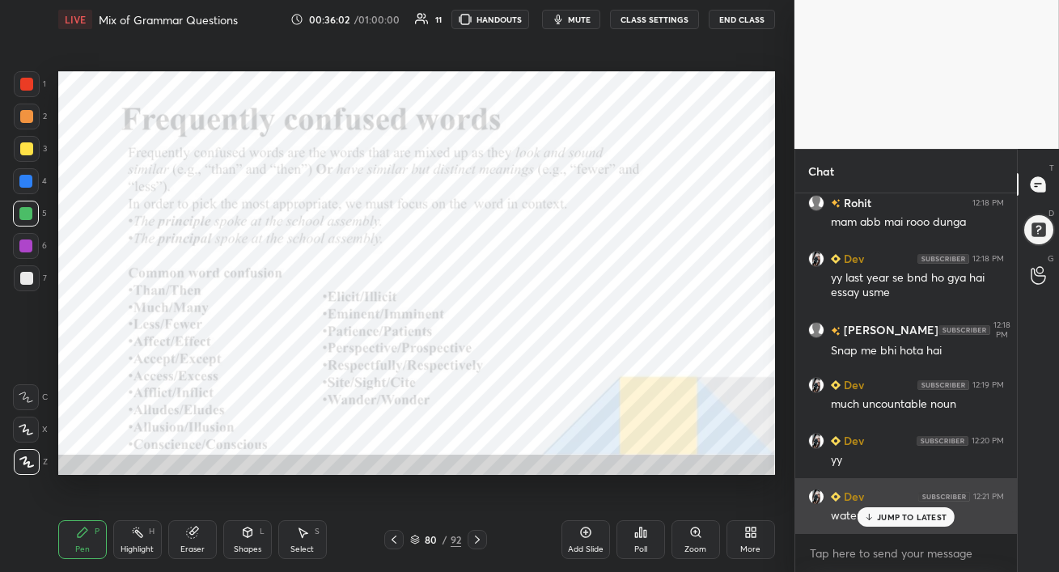
click at [871, 517] on icon at bounding box center [869, 517] width 11 height 10
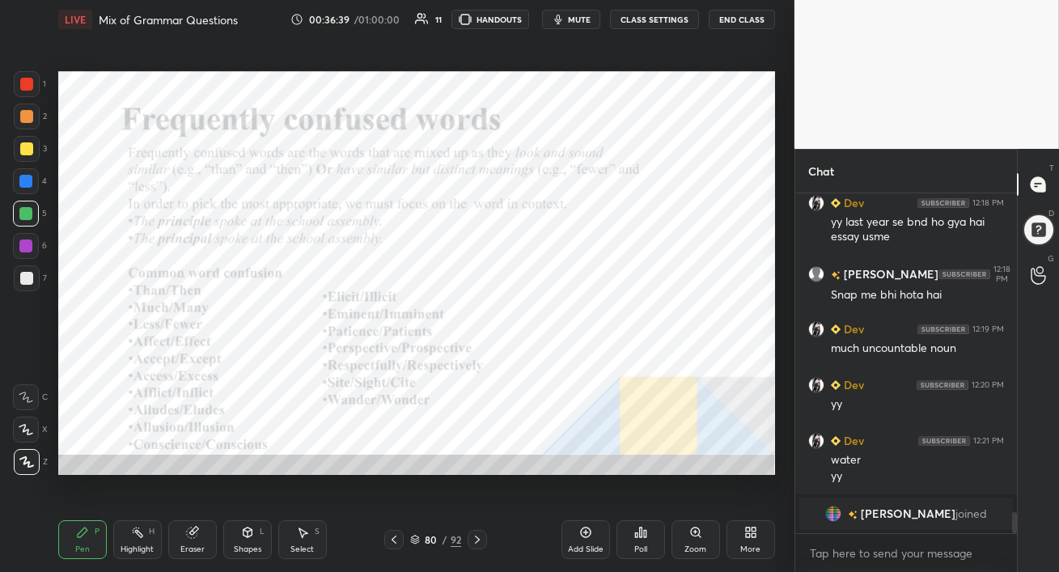
scroll to position [5152, 0]
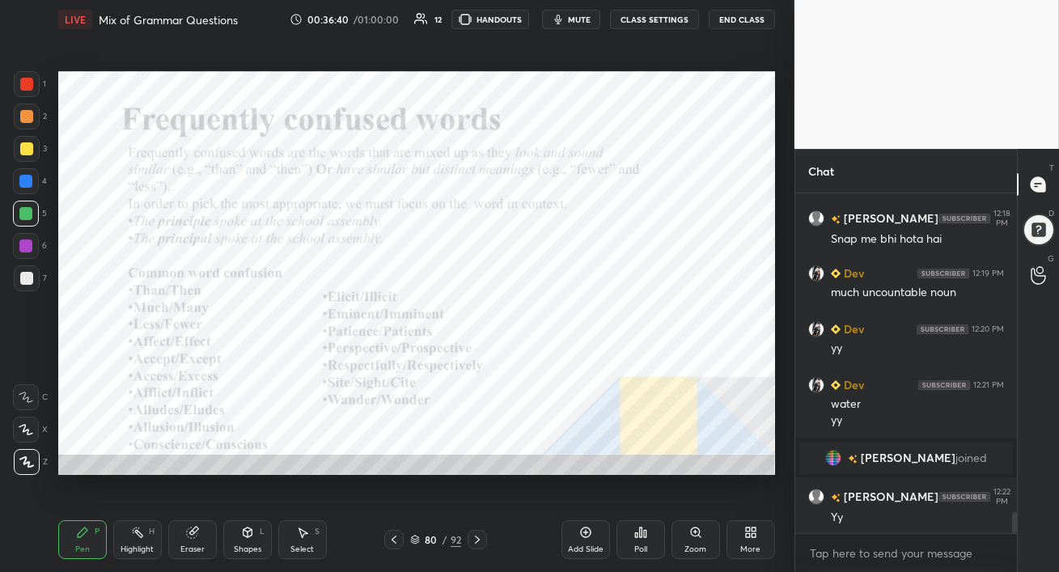
click at [19, 256] on div at bounding box center [26, 246] width 26 height 26
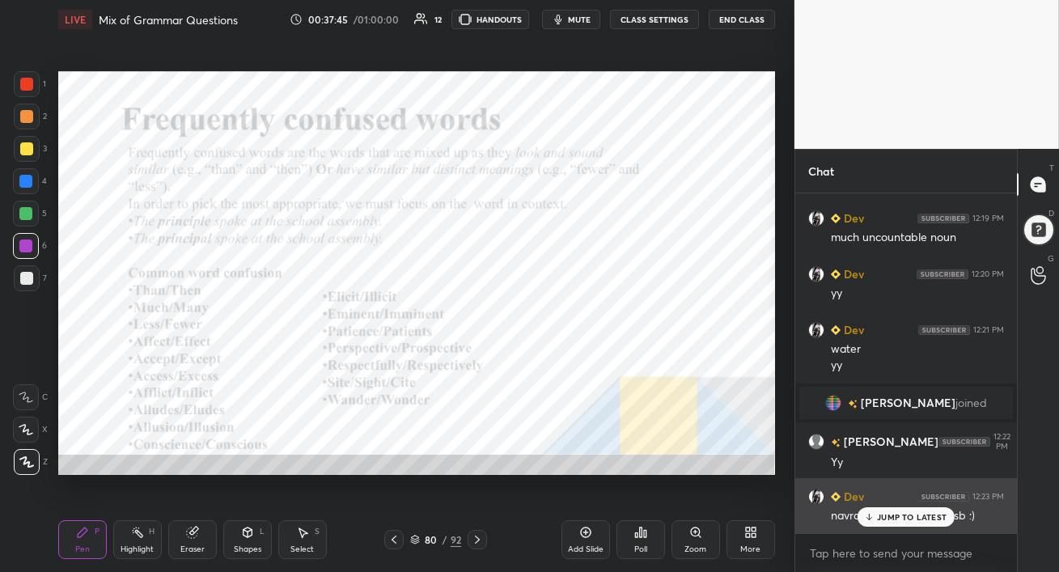
click at [887, 527] on div "Dev 12:23 PM navratre me to bnd hai sb :)" at bounding box center [906, 506] width 222 height 56
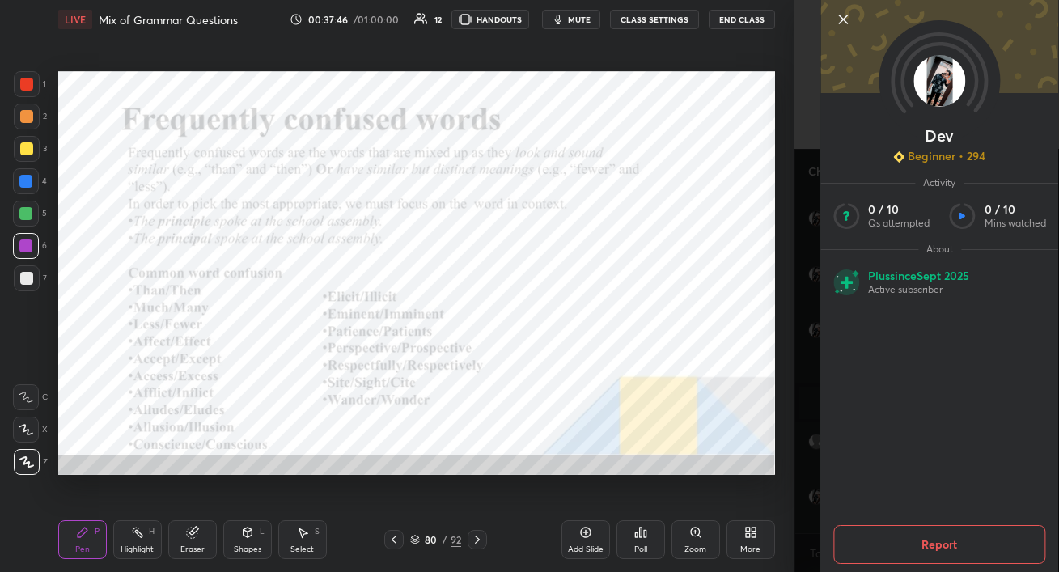
click at [698, 517] on div "Add Slide Poll Zoom More" at bounding box center [668, 539] width 214 height 91
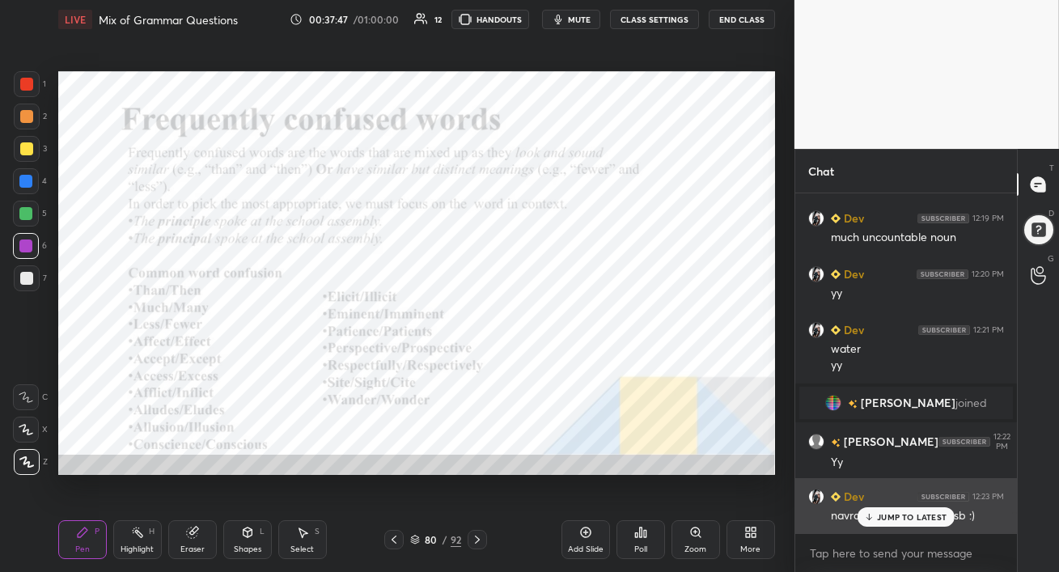
click at [882, 517] on p "JUMP TO LATEST" at bounding box center [912, 517] width 70 height 10
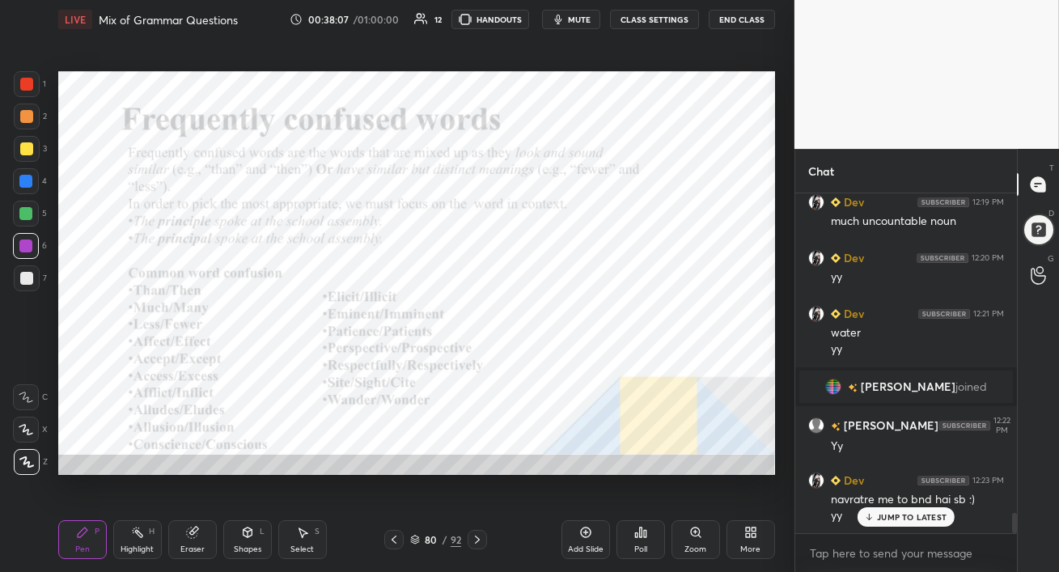
scroll to position [5279, 0]
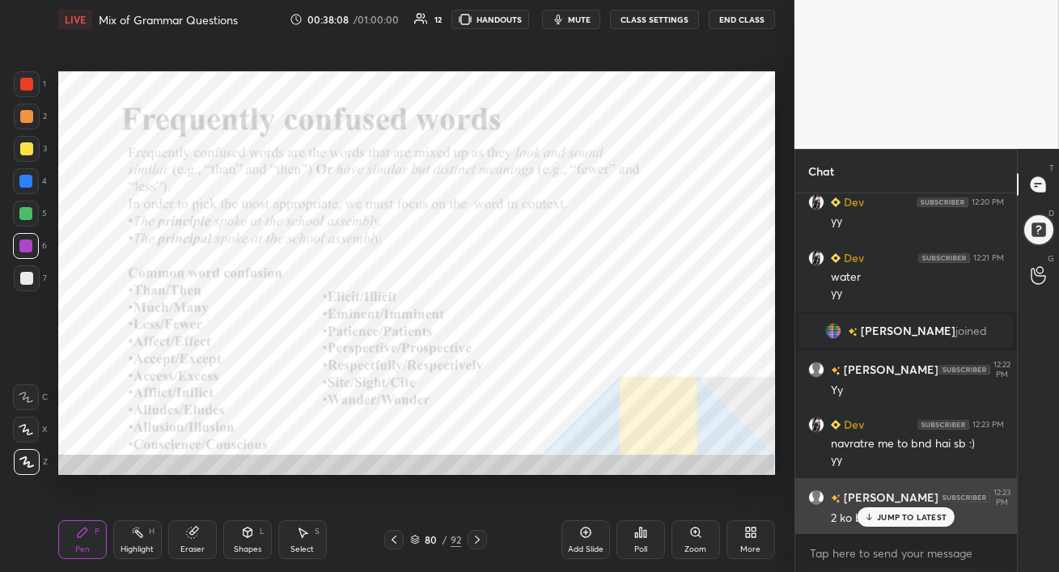
click at [890, 519] on p "JUMP TO LATEST" at bounding box center [912, 517] width 70 height 10
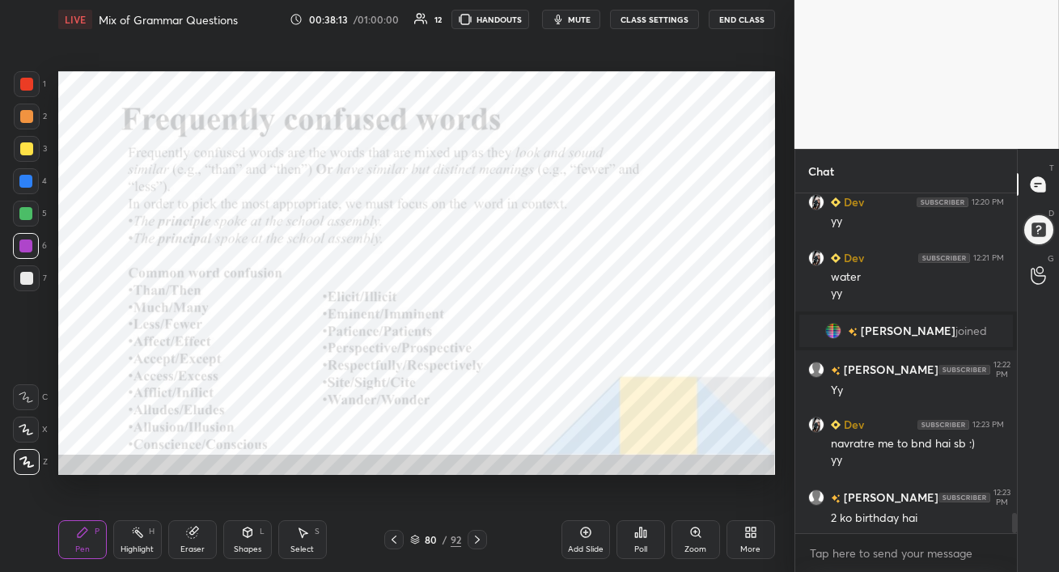
scroll to position [5295, 0]
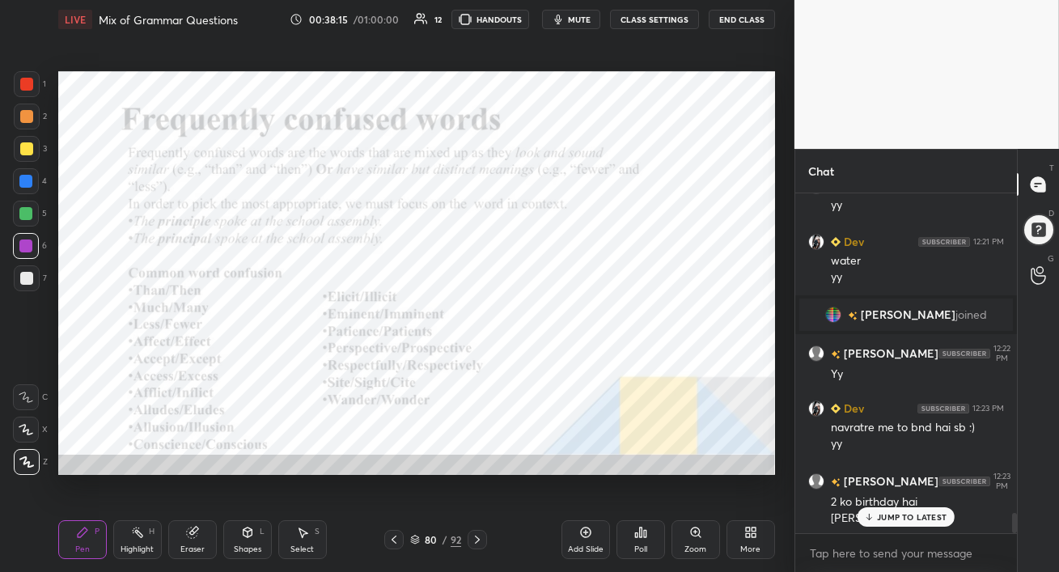
click at [898, 510] on div "JUMP TO LATEST" at bounding box center [906, 516] width 97 height 19
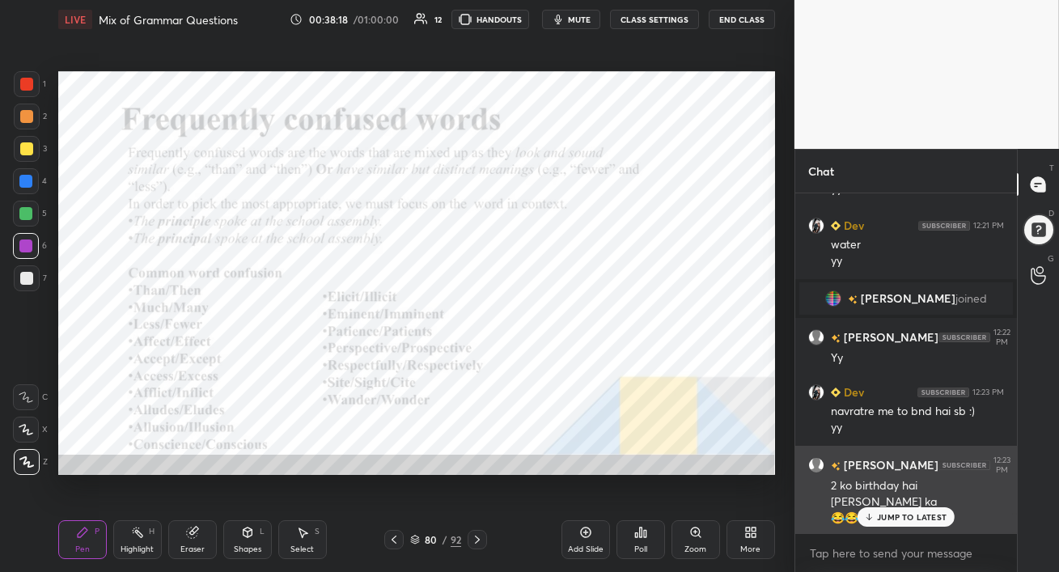
click at [878, 519] on p "JUMP TO LATEST" at bounding box center [912, 517] width 70 height 10
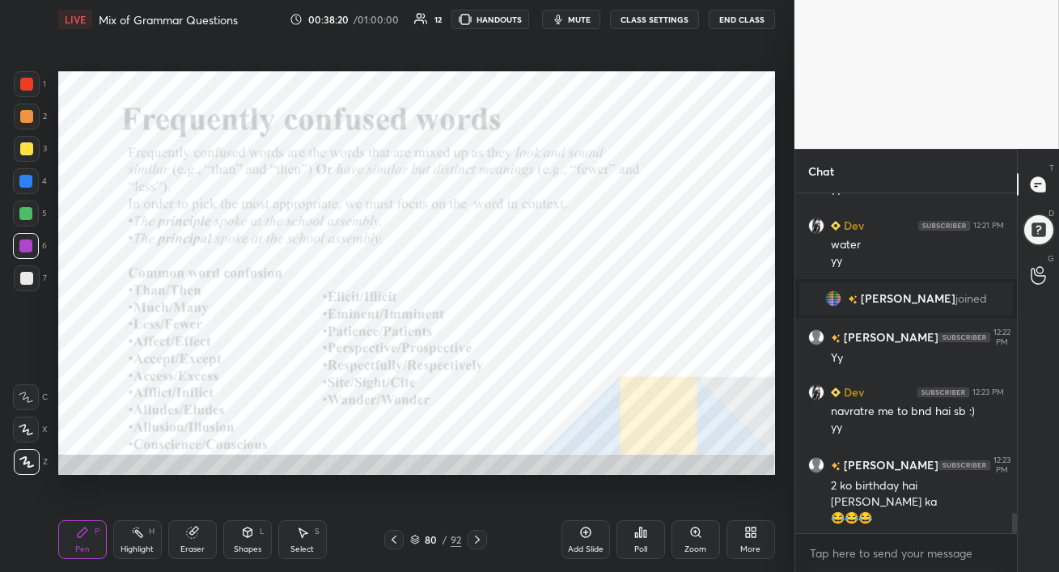
click at [25, 172] on div at bounding box center [26, 181] width 26 height 26
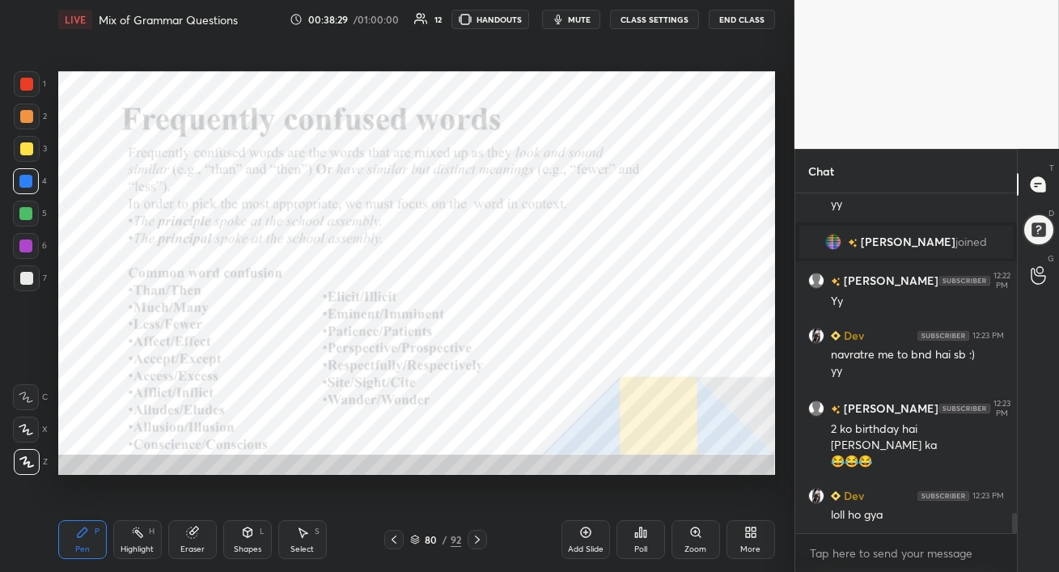
drag, startPoint x: 20, startPoint y: 252, endPoint x: 21, endPoint y: 268, distance: 15.4
click at [20, 252] on div at bounding box center [26, 246] width 26 height 26
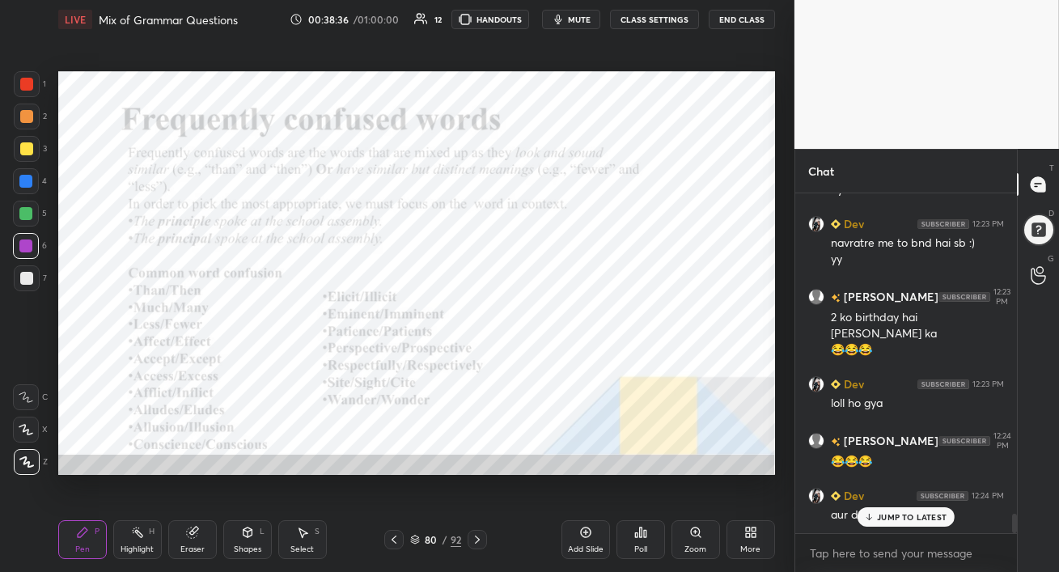
scroll to position [5534, 0]
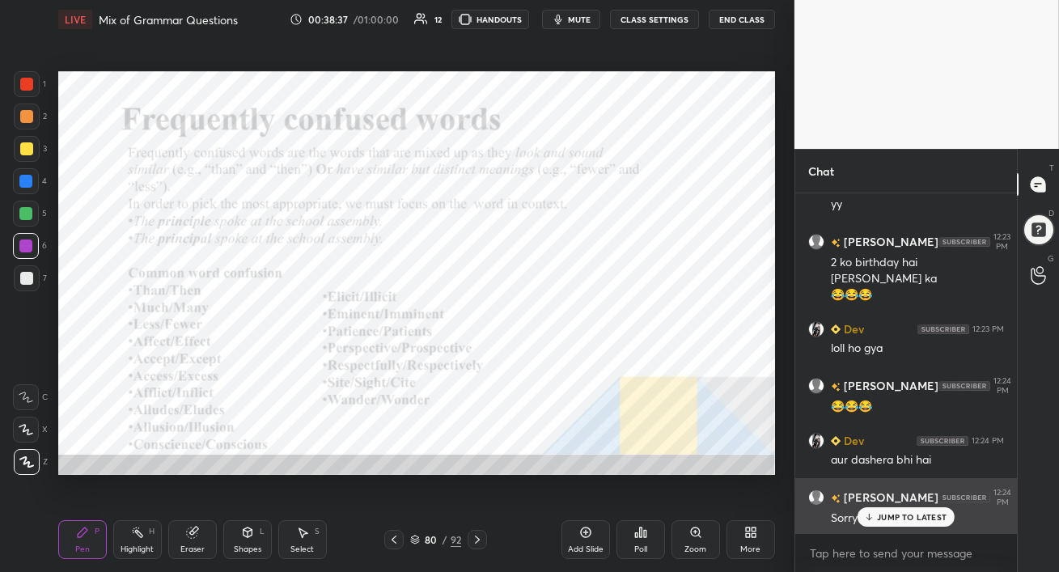
click at [895, 521] on p "JUMP TO LATEST" at bounding box center [912, 517] width 70 height 10
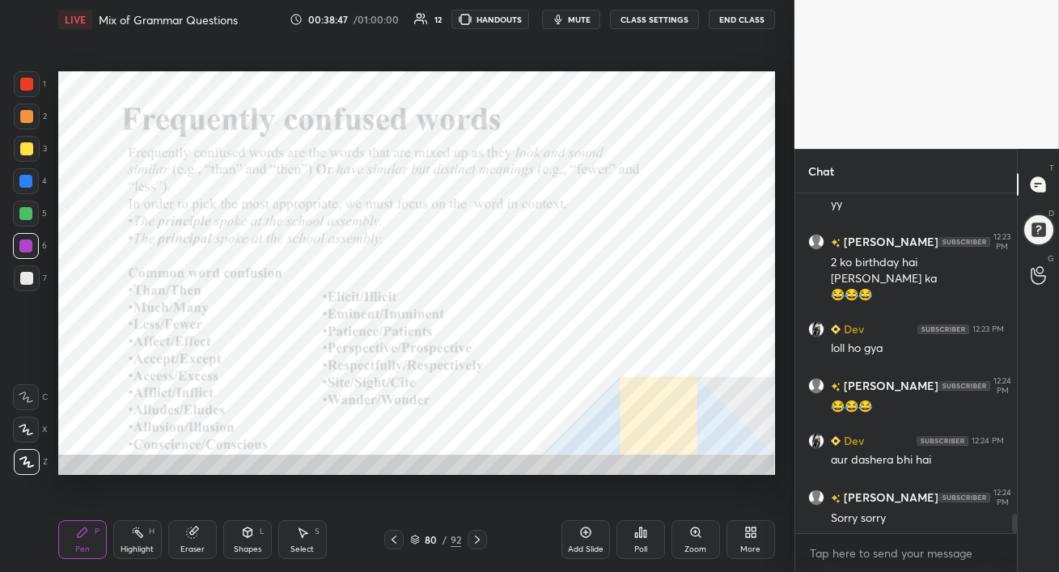
click at [19, 180] on div at bounding box center [26, 181] width 26 height 26
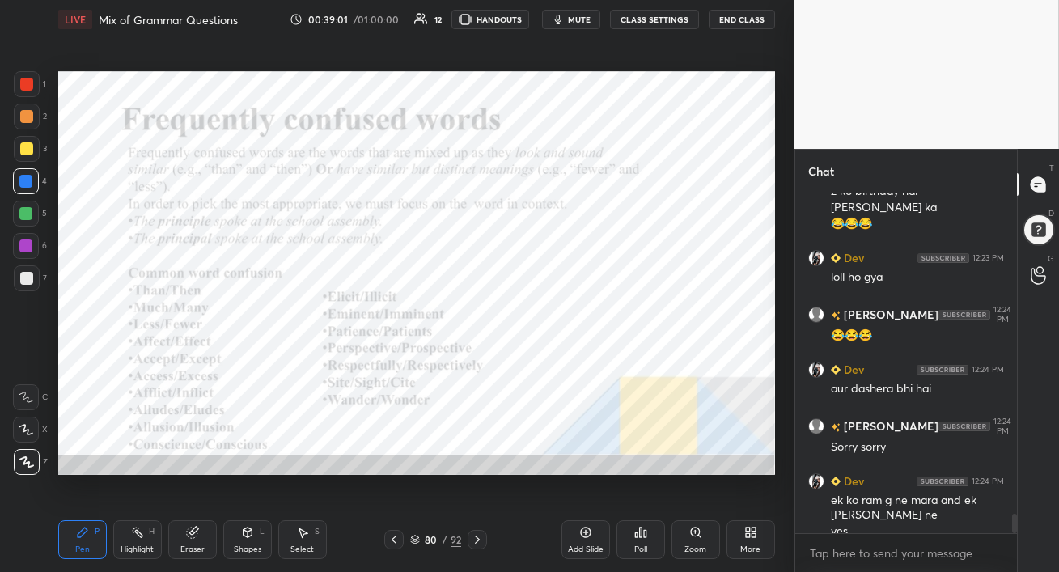
scroll to position [5622, 0]
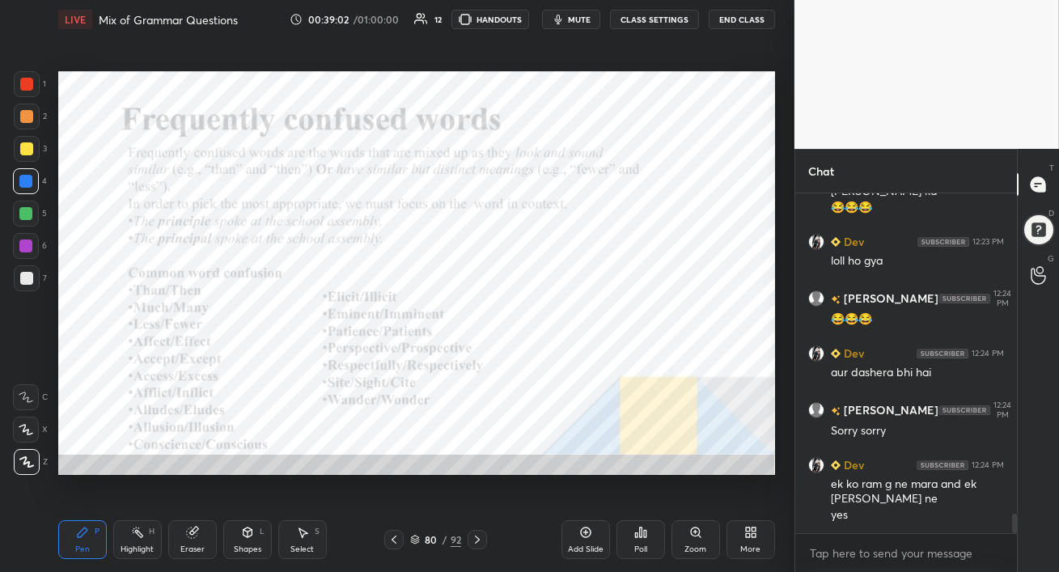
click at [479, 537] on icon at bounding box center [477, 539] width 13 height 13
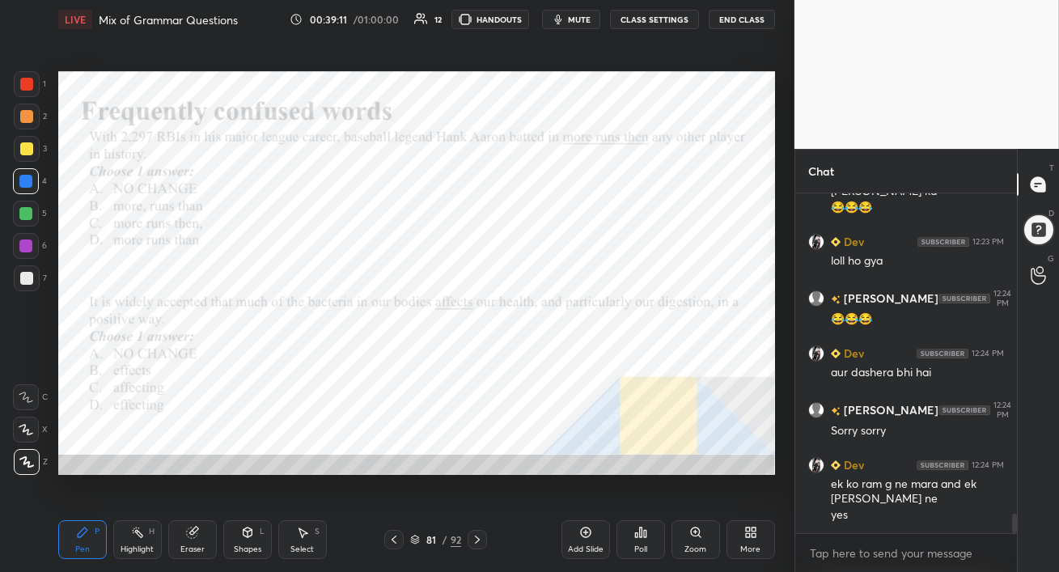
click at [582, 19] on span "mute" at bounding box center [579, 19] width 23 height 11
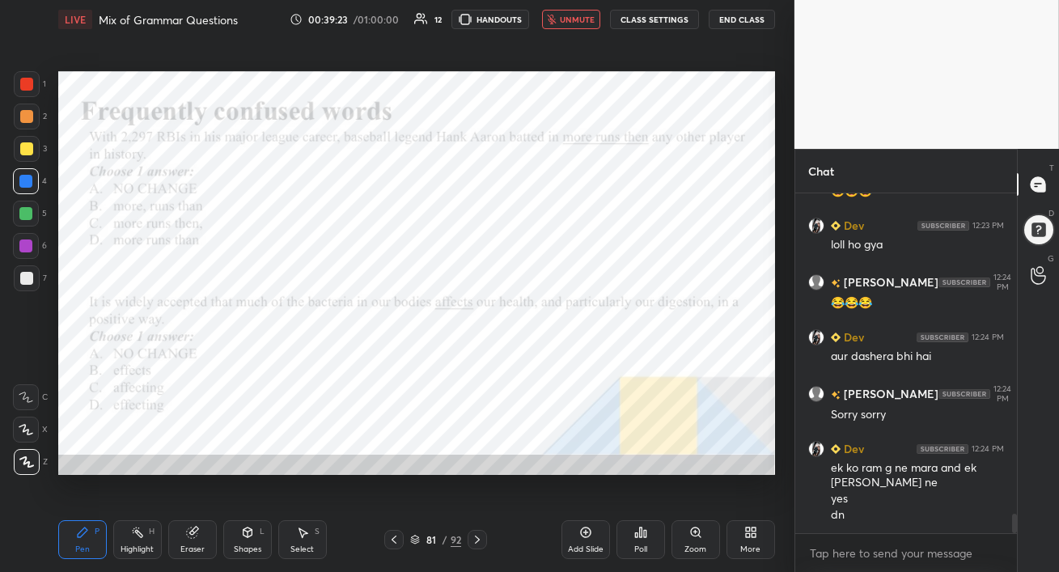
click at [646, 536] on div "Poll" at bounding box center [640, 539] width 49 height 39
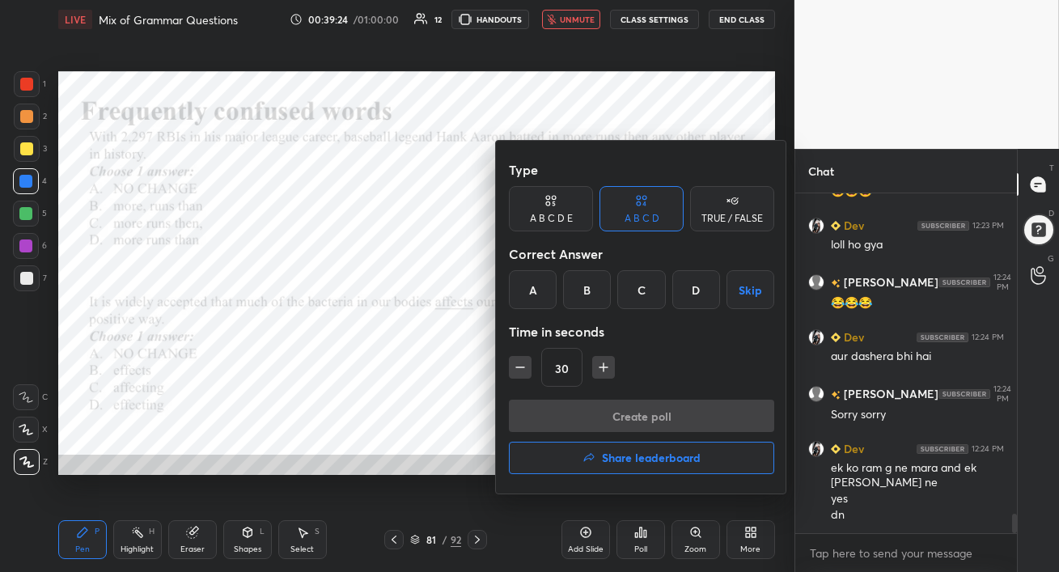
click at [694, 287] on div "D" at bounding box center [696, 289] width 48 height 39
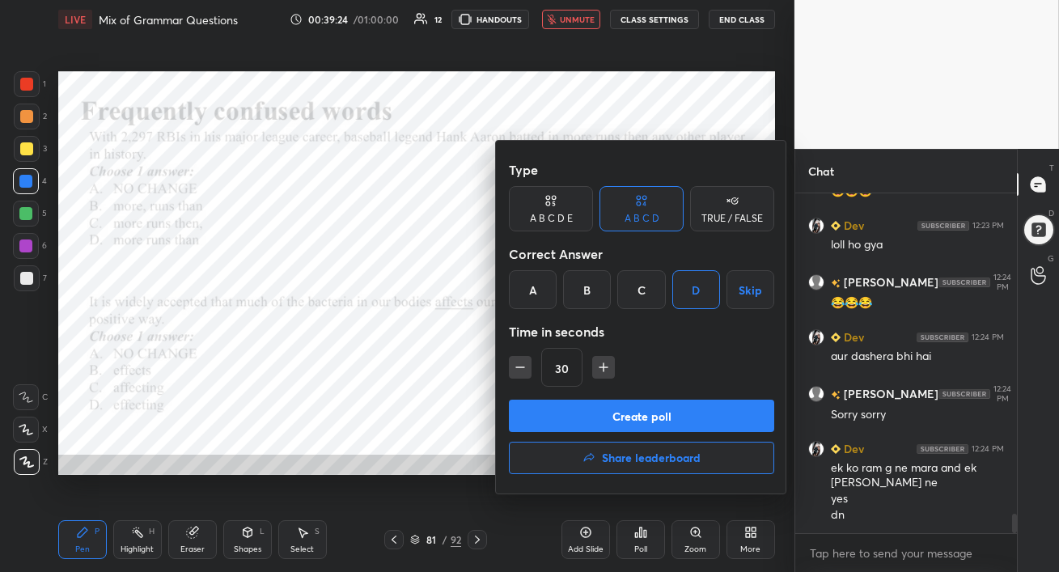
click at [647, 429] on div "Create poll Share leaderboard" at bounding box center [641, 440] width 265 height 81
click at [655, 420] on button "Create poll" at bounding box center [641, 416] width 265 height 32
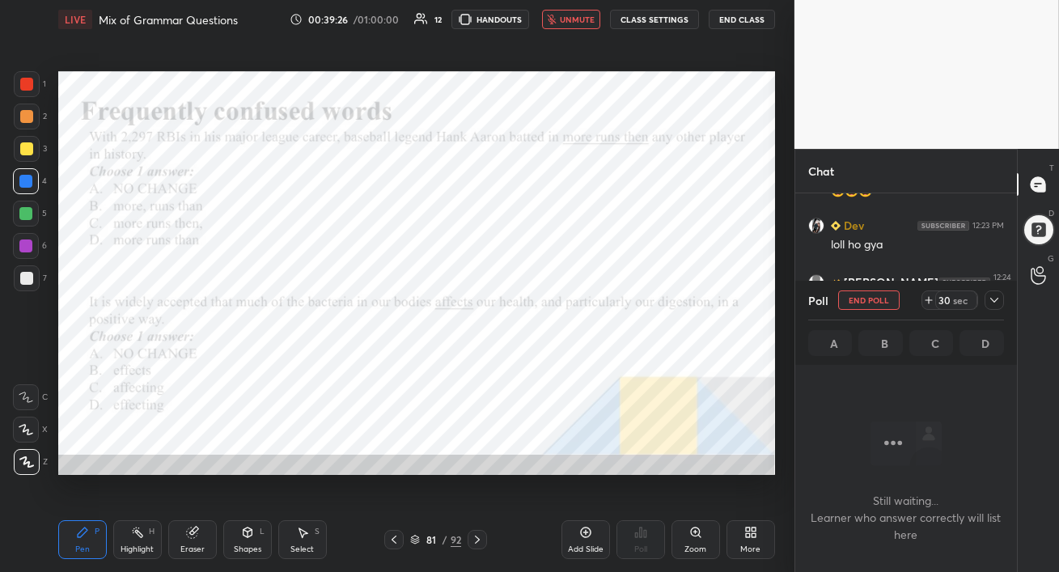
scroll to position [5, 5]
click at [570, 18] on span "unmute" at bounding box center [577, 19] width 35 height 11
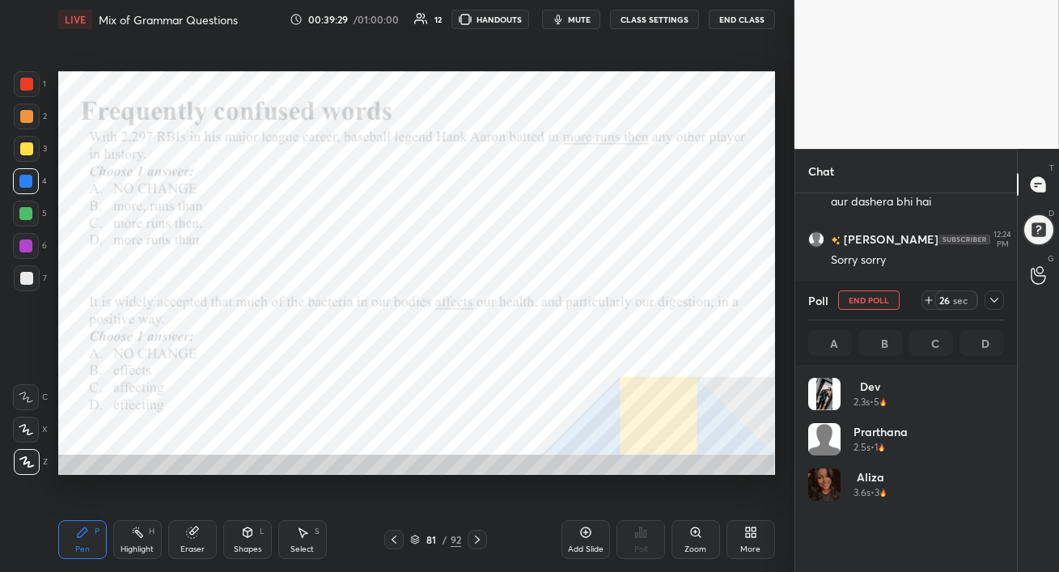
scroll to position [189, 191]
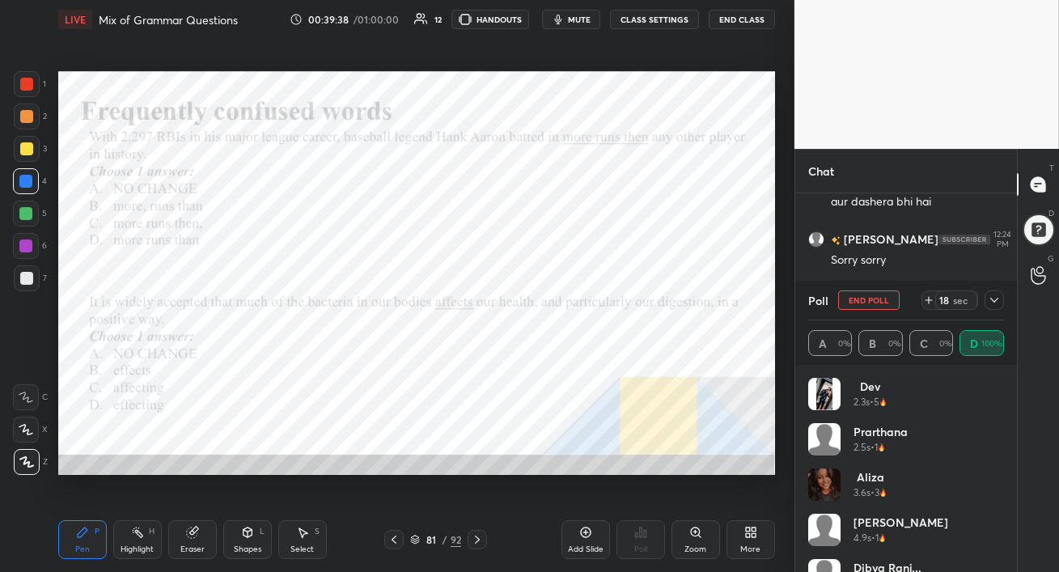
click at [23, 92] on div at bounding box center [27, 84] width 26 height 26
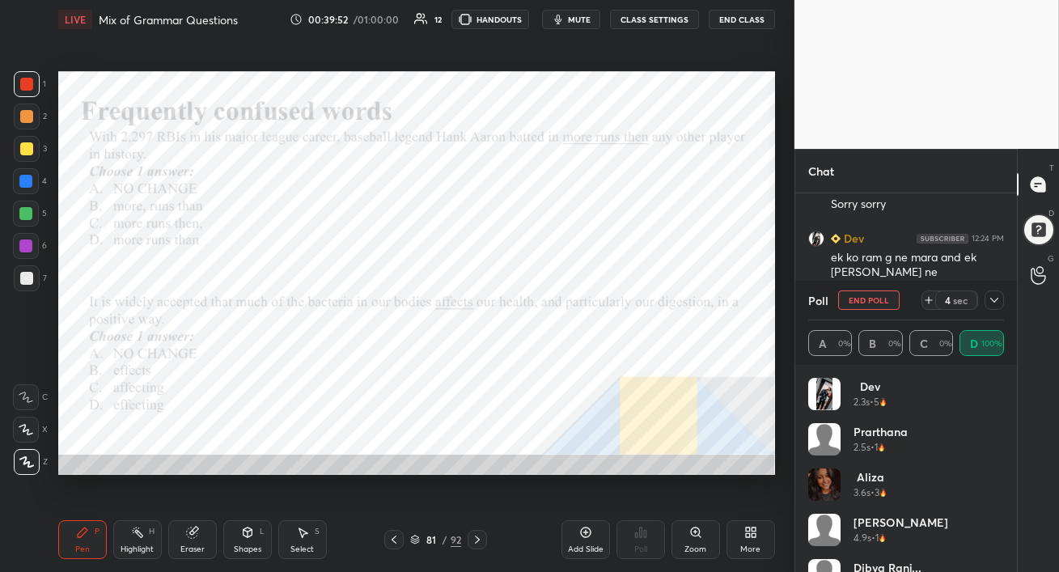
click at [863, 301] on button "End Poll" at bounding box center [868, 299] width 61 height 19
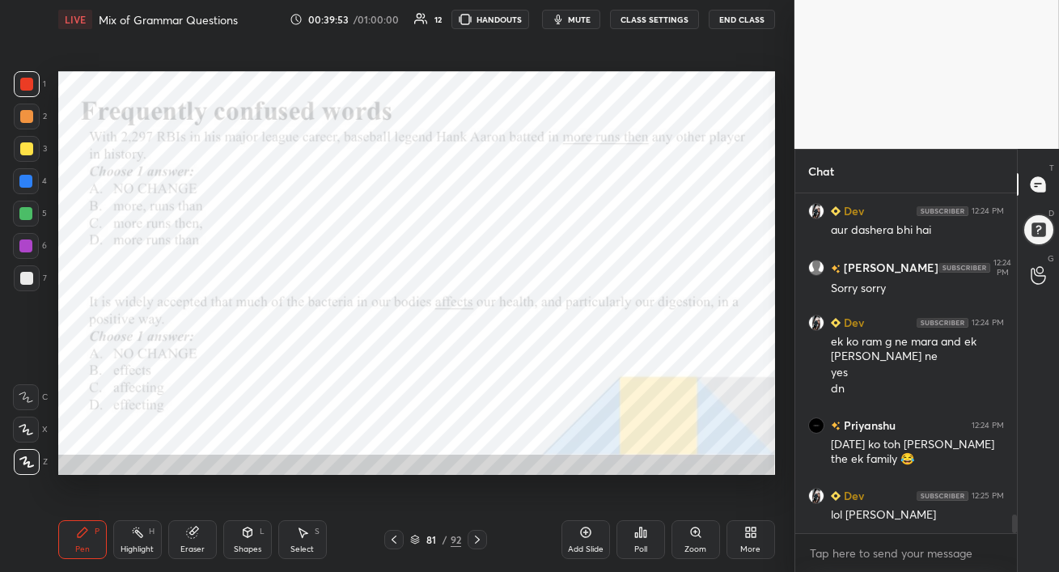
scroll to position [335, 217]
click at [23, 248] on div at bounding box center [25, 245] width 13 height 13
click at [26, 211] on div at bounding box center [25, 213] width 13 height 13
click at [645, 532] on icon at bounding box center [640, 532] width 13 height 13
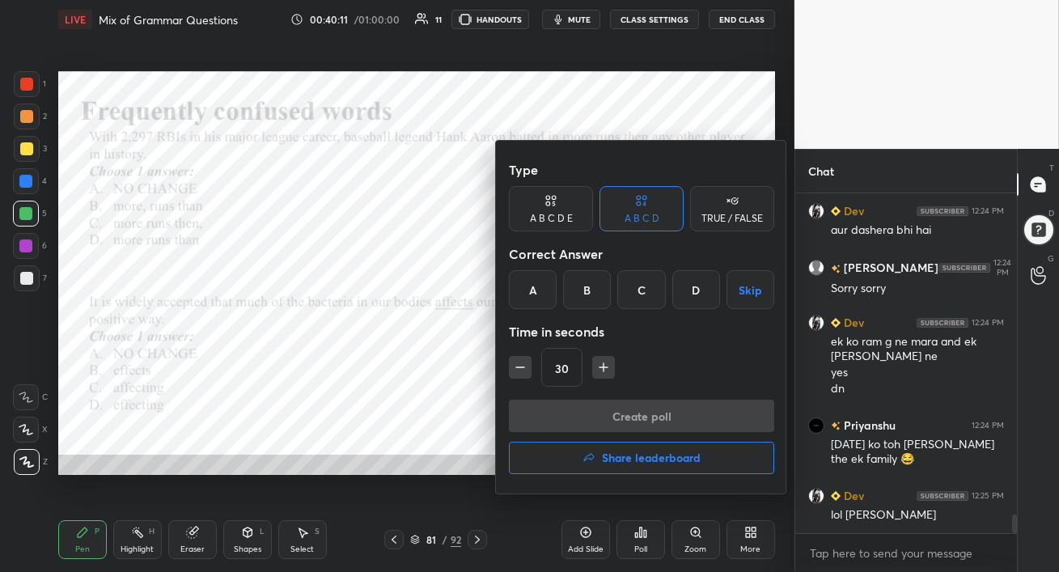
click at [539, 286] on div "A" at bounding box center [533, 289] width 48 height 39
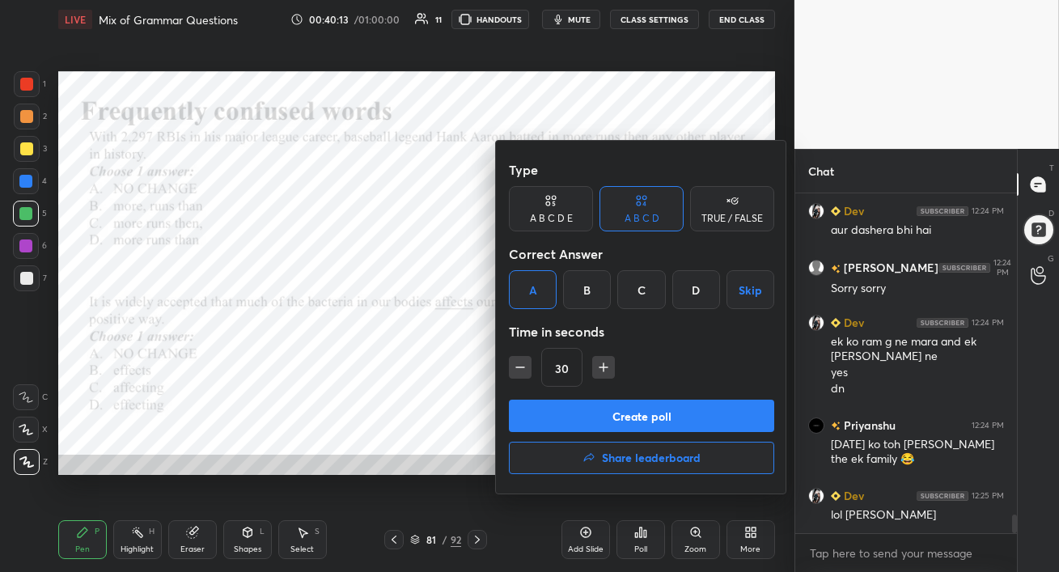
click at [669, 423] on button "Create poll" at bounding box center [641, 416] width 265 height 32
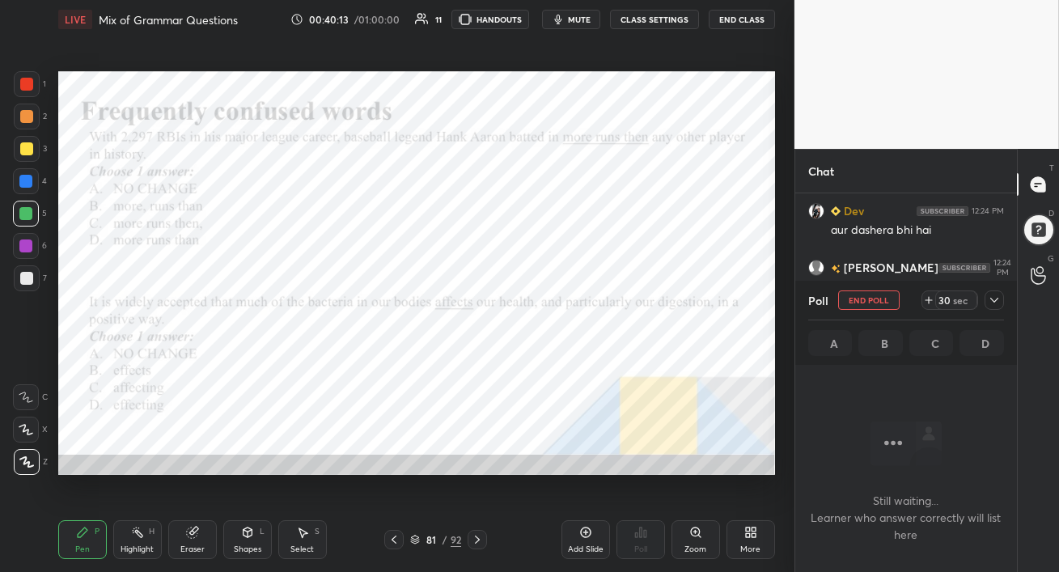
scroll to position [255, 217]
click at [583, 24] on span "mute" at bounding box center [579, 19] width 23 height 11
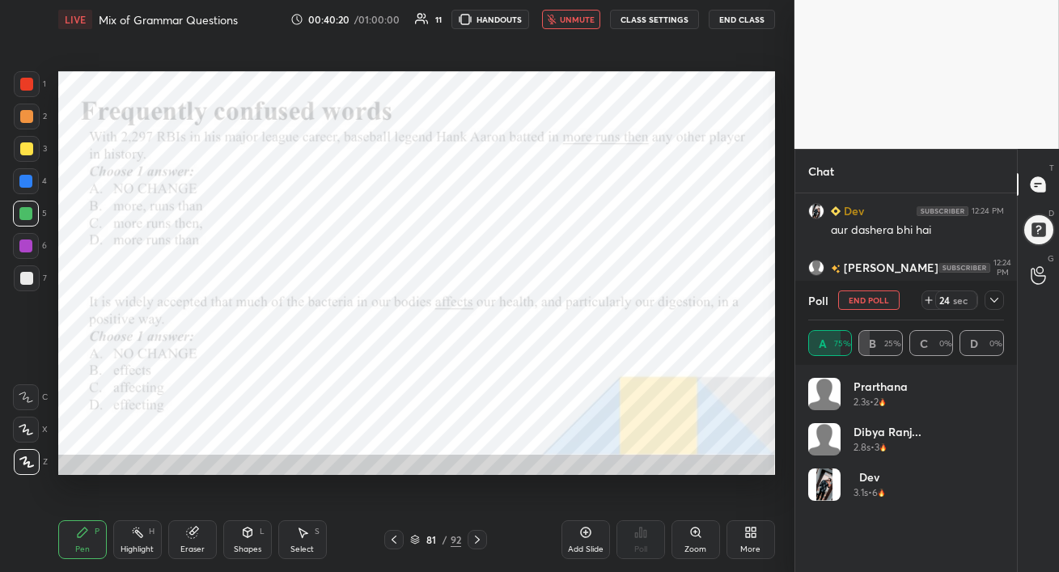
click at [577, 23] on span "unmute" at bounding box center [577, 19] width 35 height 11
click at [994, 303] on icon at bounding box center [994, 300] width 13 height 13
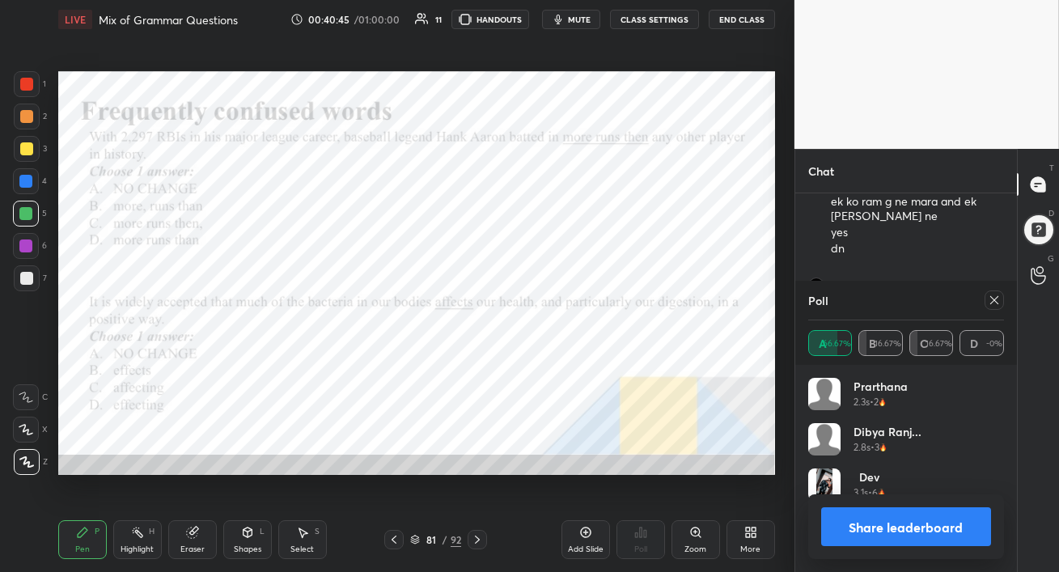
click at [992, 299] on icon at bounding box center [994, 300] width 8 height 8
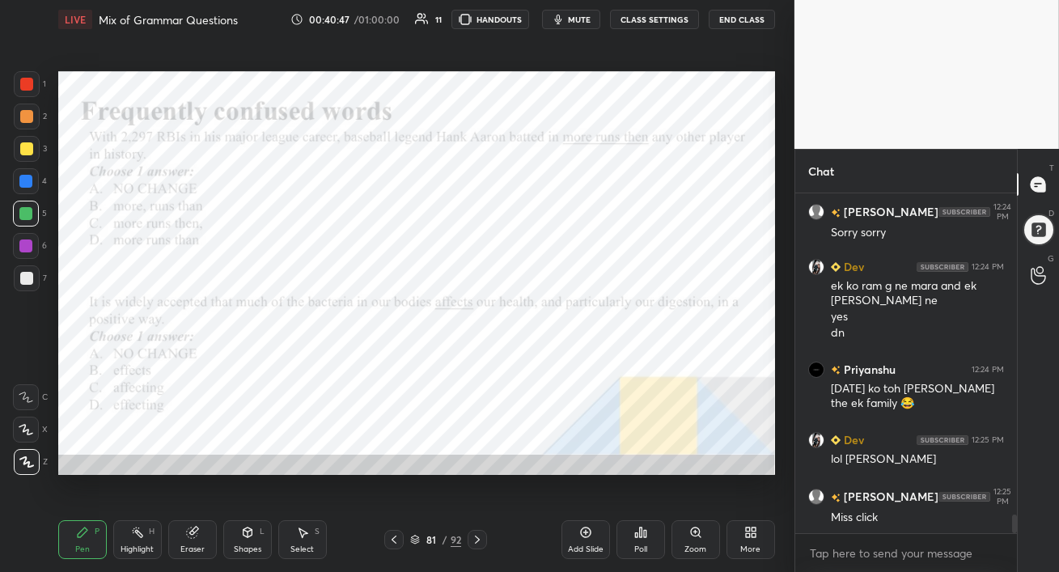
click at [40, 241] on div "6" at bounding box center [30, 246] width 34 height 26
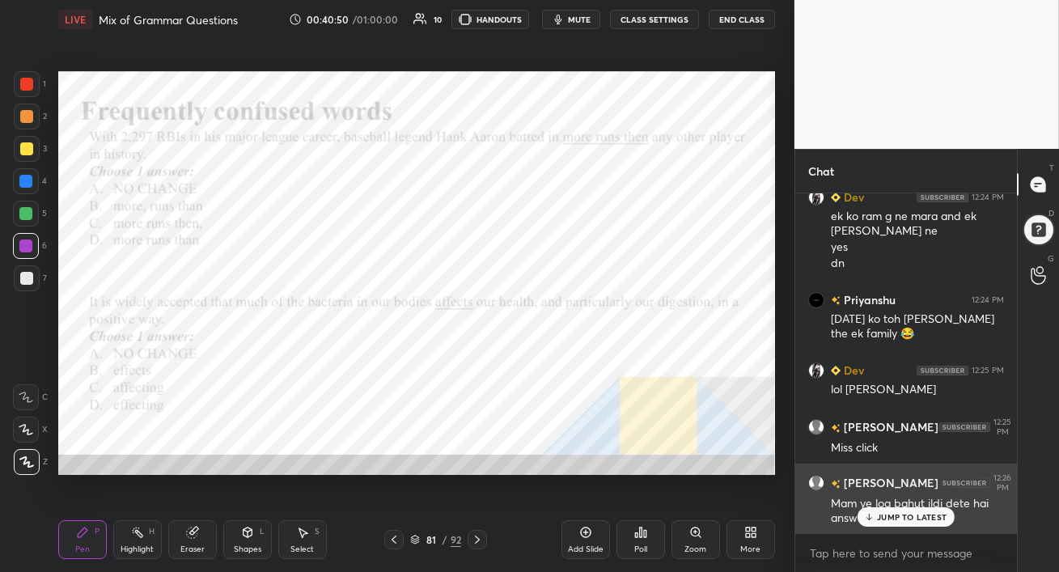
click at [891, 519] on p "JUMP TO LATEST" at bounding box center [912, 517] width 70 height 10
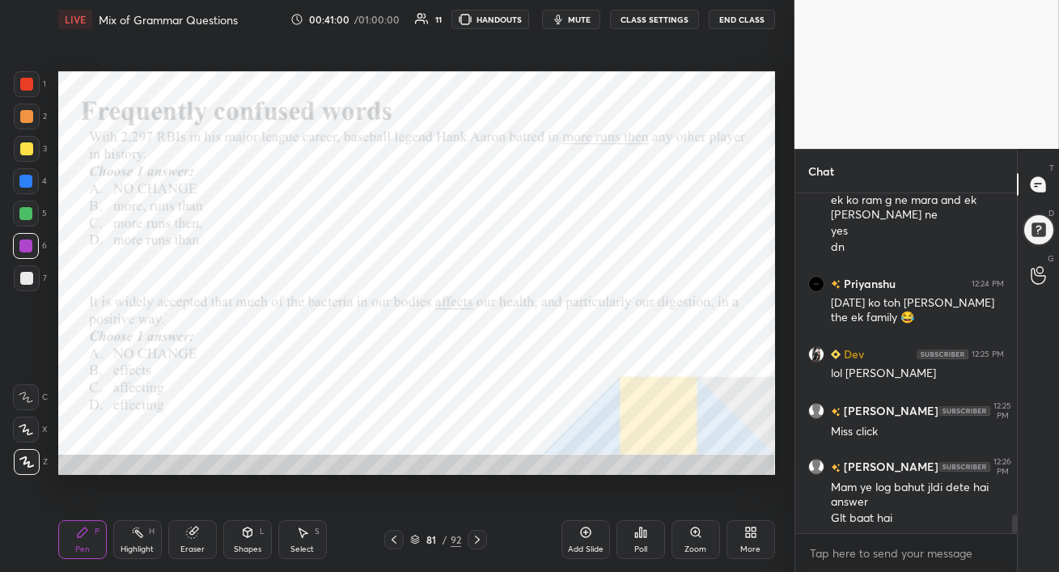
click at [190, 536] on icon at bounding box center [192, 532] width 11 height 11
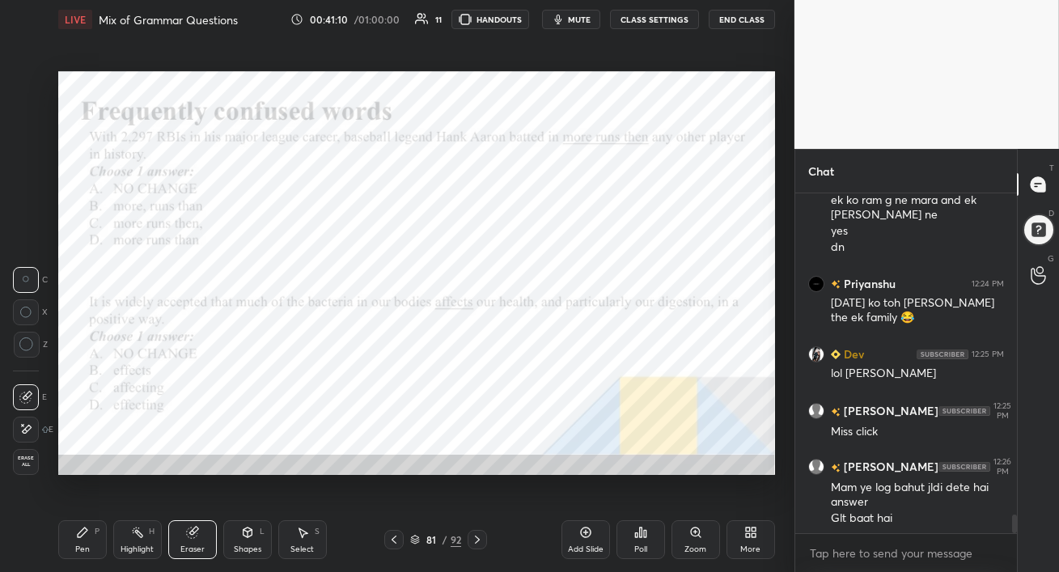
click at [67, 554] on div "Pen P" at bounding box center [82, 539] width 49 height 39
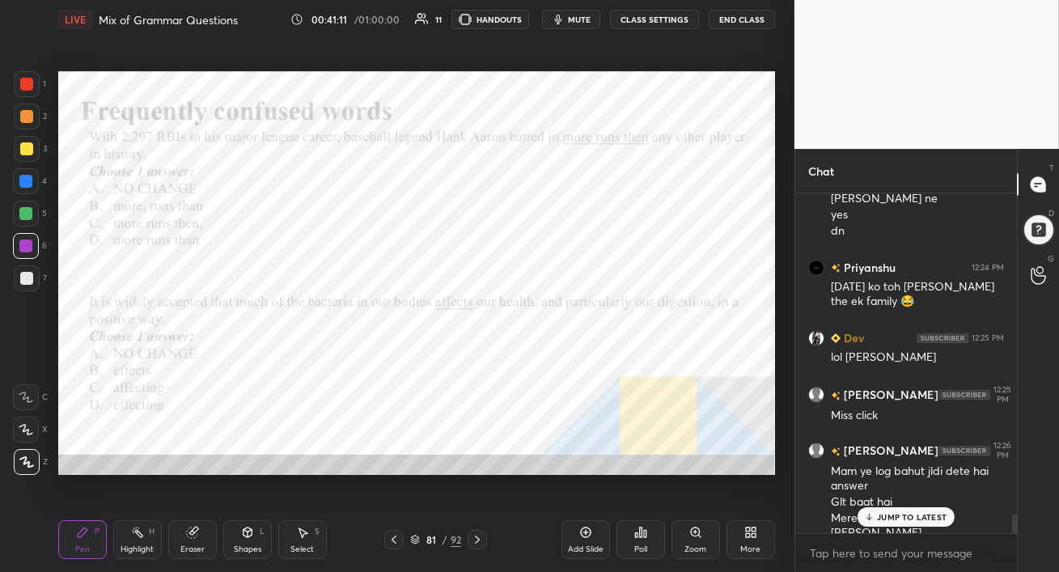
click at [23, 203] on div at bounding box center [26, 214] width 26 height 26
drag, startPoint x: 898, startPoint y: 518, endPoint x: 908, endPoint y: 541, distance: 25.4
click at [897, 518] on p "JUMP TO LATEST" at bounding box center [912, 517] width 70 height 10
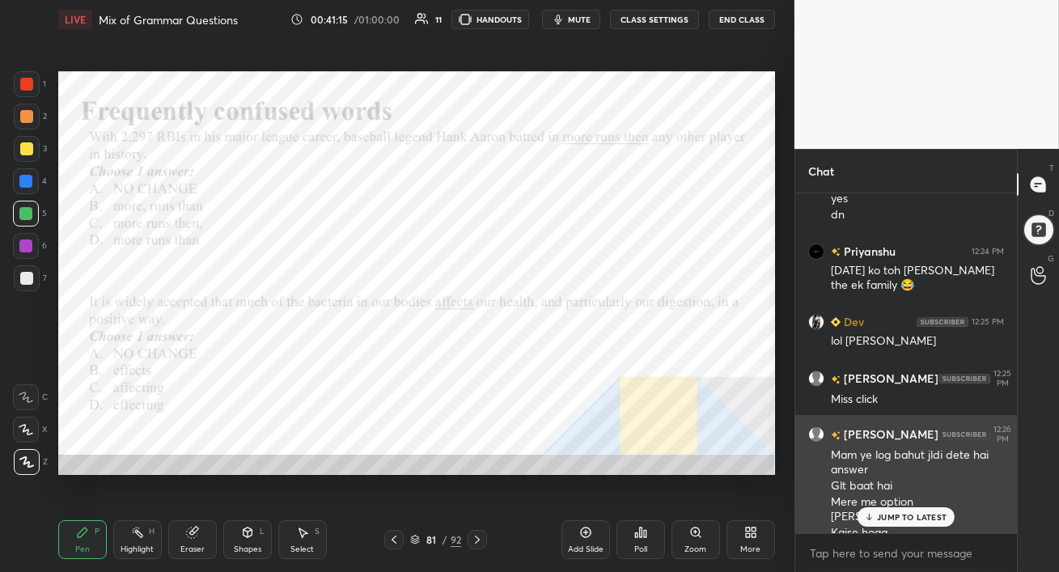
click at [898, 512] on p "JUMP TO LATEST" at bounding box center [912, 517] width 70 height 10
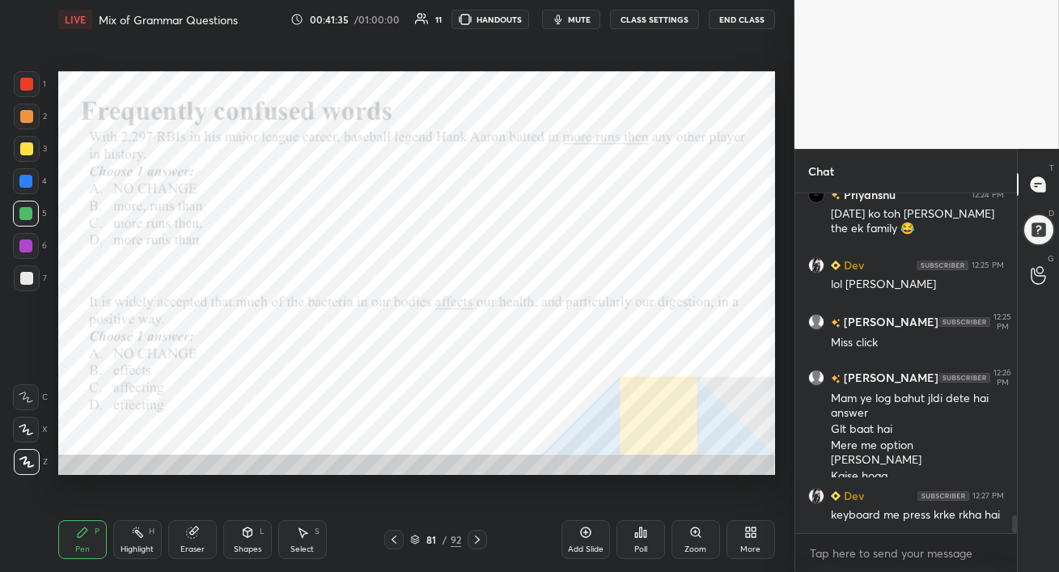
scroll to position [6051, 0]
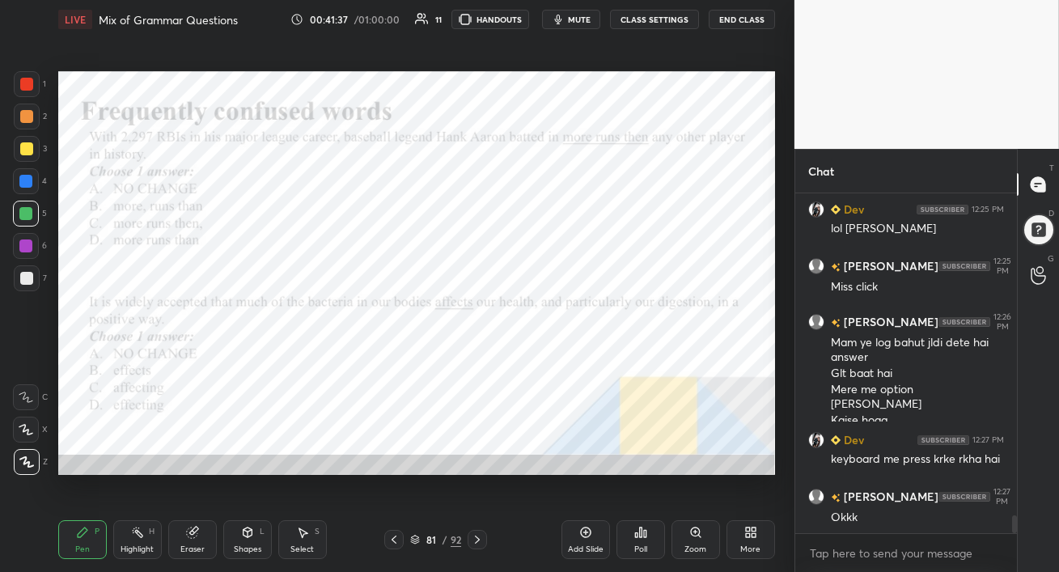
click at [25, 180] on div at bounding box center [25, 181] width 13 height 13
click at [25, 250] on div at bounding box center [25, 245] width 13 height 13
click at [15, 210] on div at bounding box center [26, 214] width 26 height 26
click at [394, 540] on icon at bounding box center [394, 539] width 13 height 13
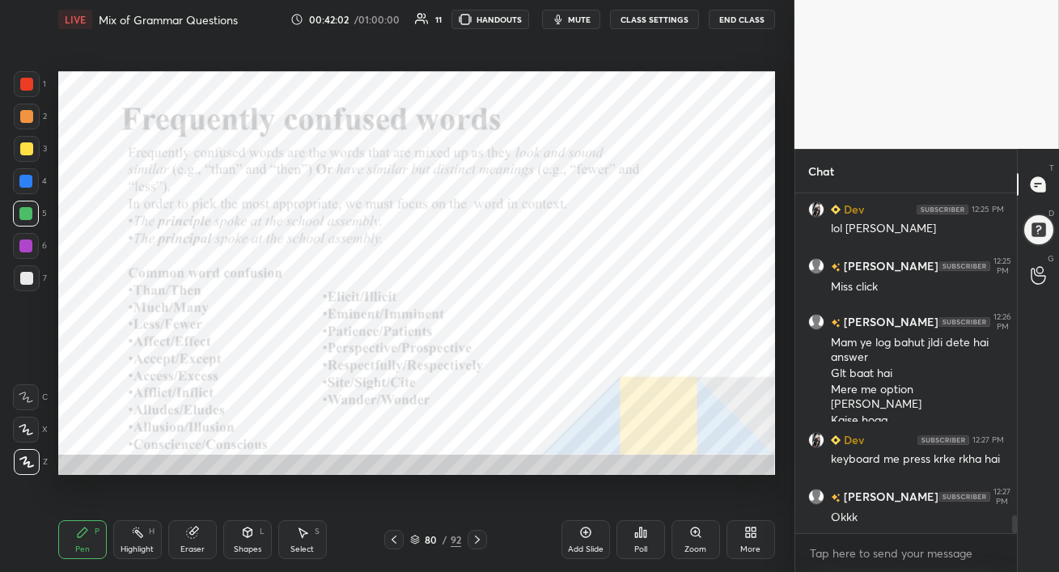
click at [479, 538] on icon at bounding box center [477, 539] width 13 height 13
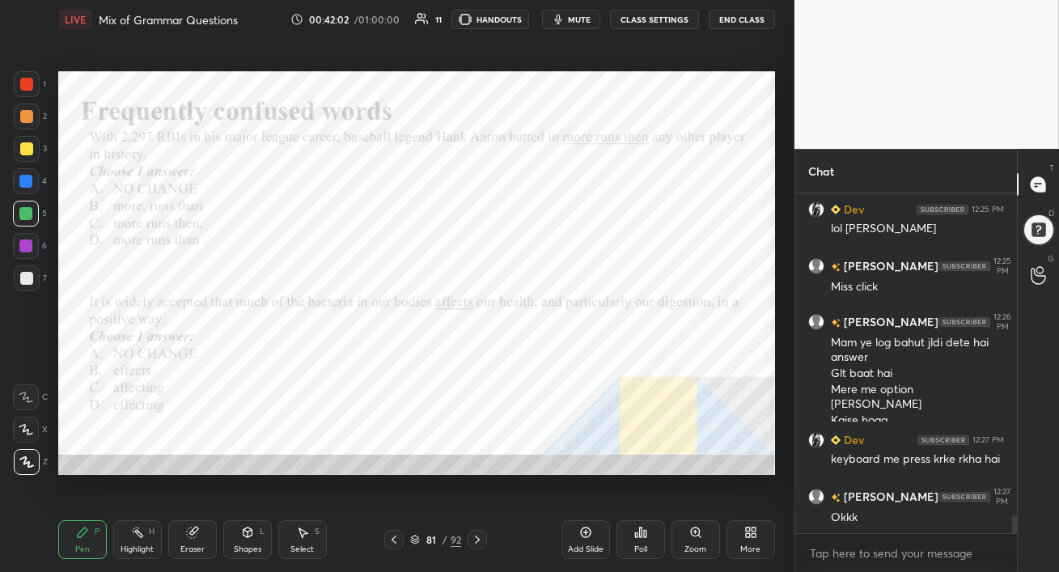
click at [477, 540] on icon at bounding box center [477, 539] width 13 height 13
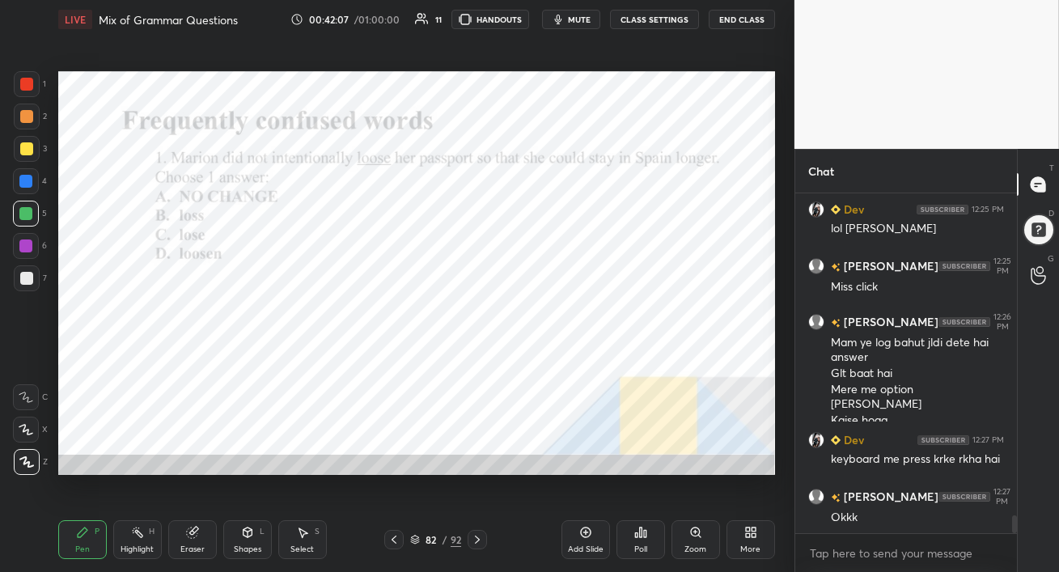
click at [577, 20] on span "mute" at bounding box center [579, 19] width 23 height 11
click at [567, 15] on span "unmute" at bounding box center [577, 19] width 35 height 11
click at [641, 538] on div "Poll" at bounding box center [640, 539] width 49 height 39
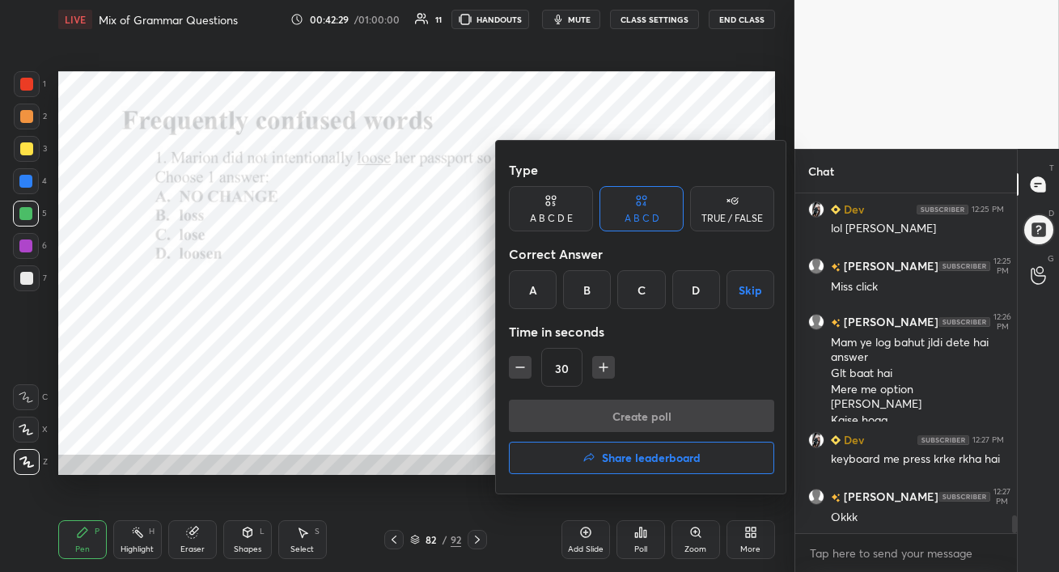
click at [642, 289] on div "C" at bounding box center [641, 289] width 48 height 39
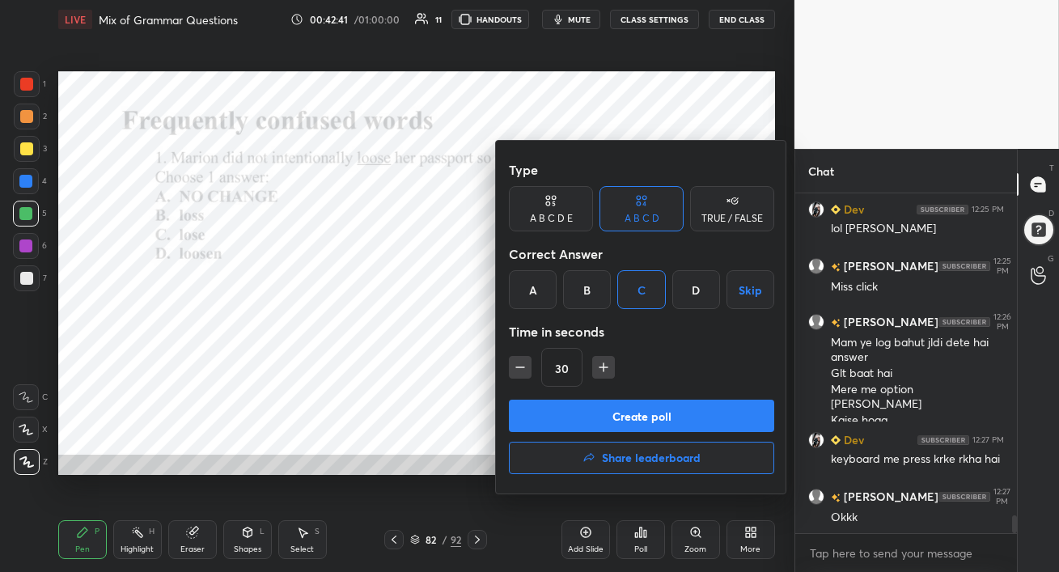
drag, startPoint x: 712, startPoint y: 423, endPoint x: 704, endPoint y: 422, distance: 8.1
click at [712, 424] on button "Create poll" at bounding box center [641, 416] width 265 height 32
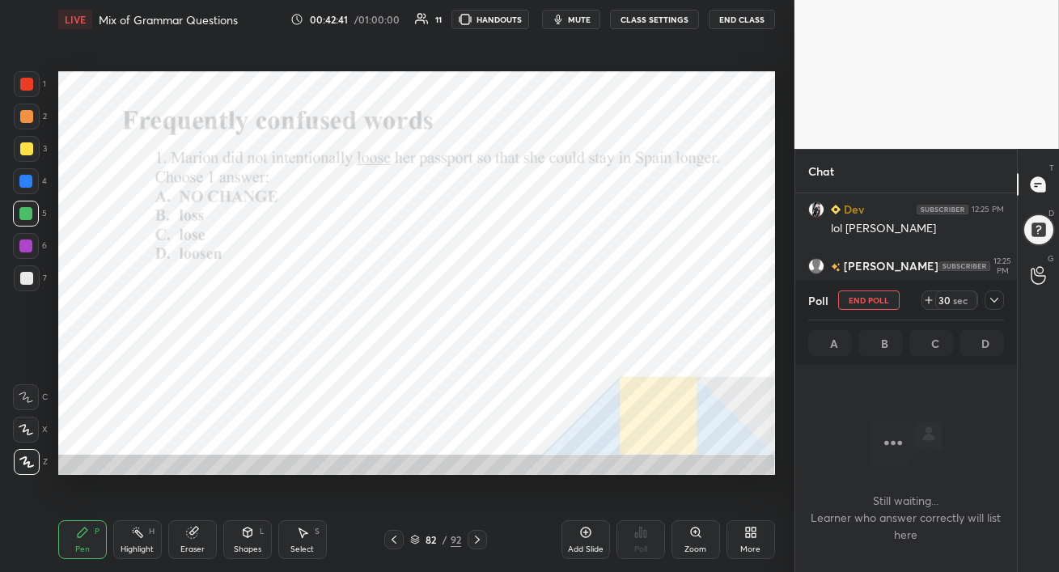
scroll to position [251, 217]
click at [565, 18] on icon "button" at bounding box center [558, 19] width 13 height 13
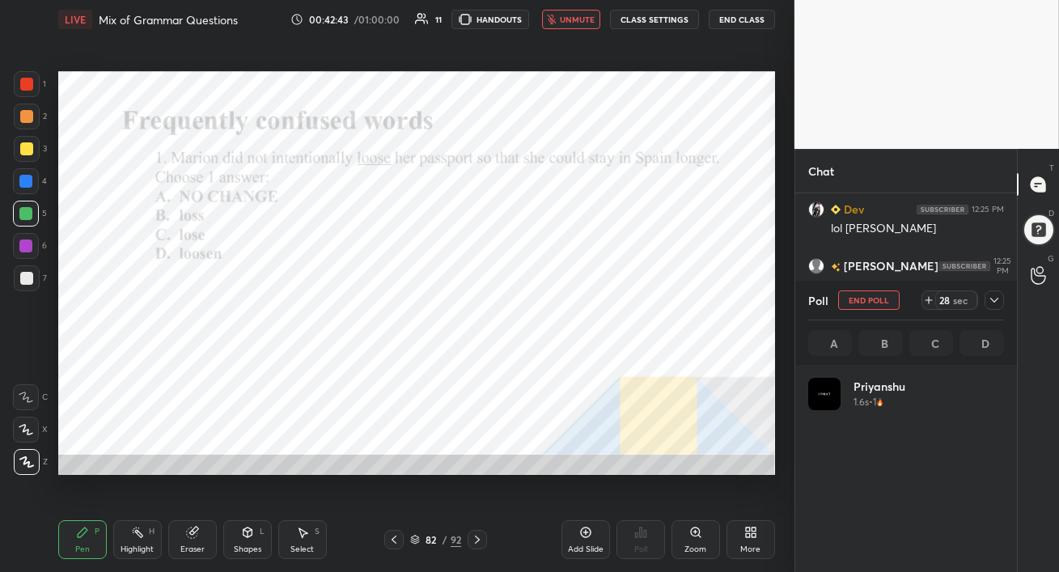
scroll to position [189, 191]
click at [21, 83] on div at bounding box center [26, 84] width 13 height 13
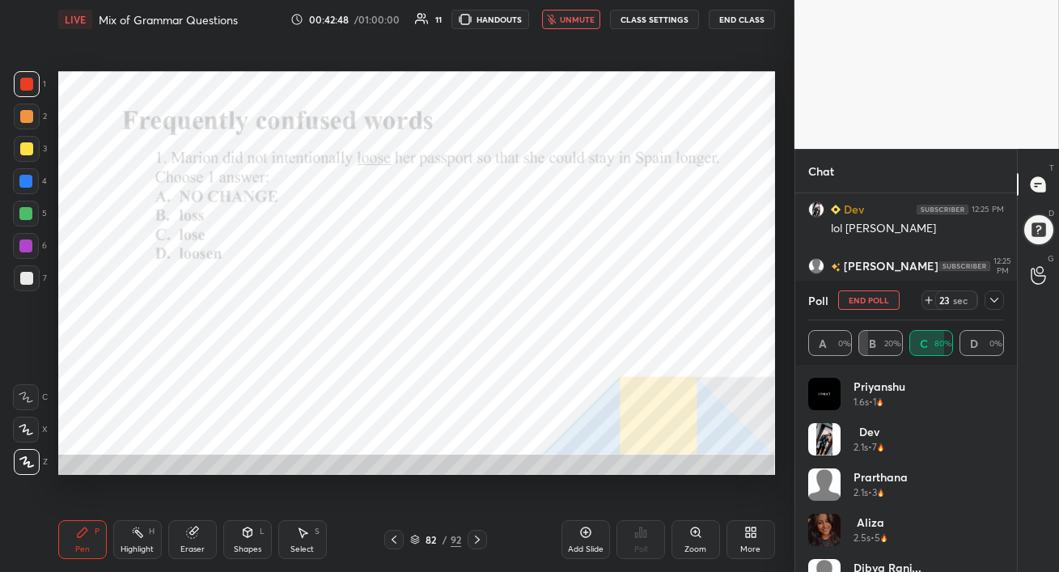
click at [568, 17] on span "unmute" at bounding box center [577, 19] width 35 height 11
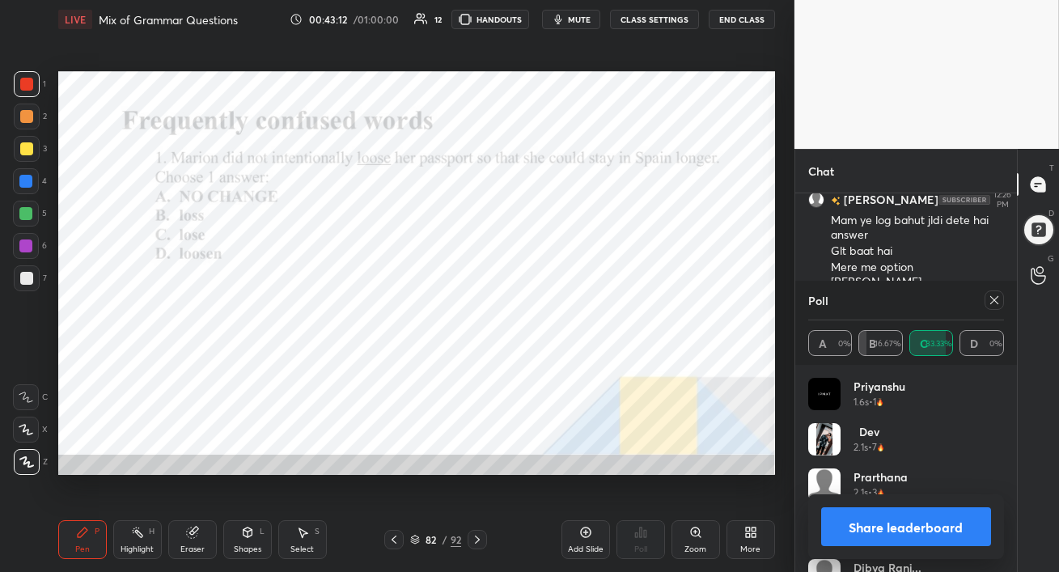
click at [993, 300] on icon at bounding box center [994, 300] width 13 height 13
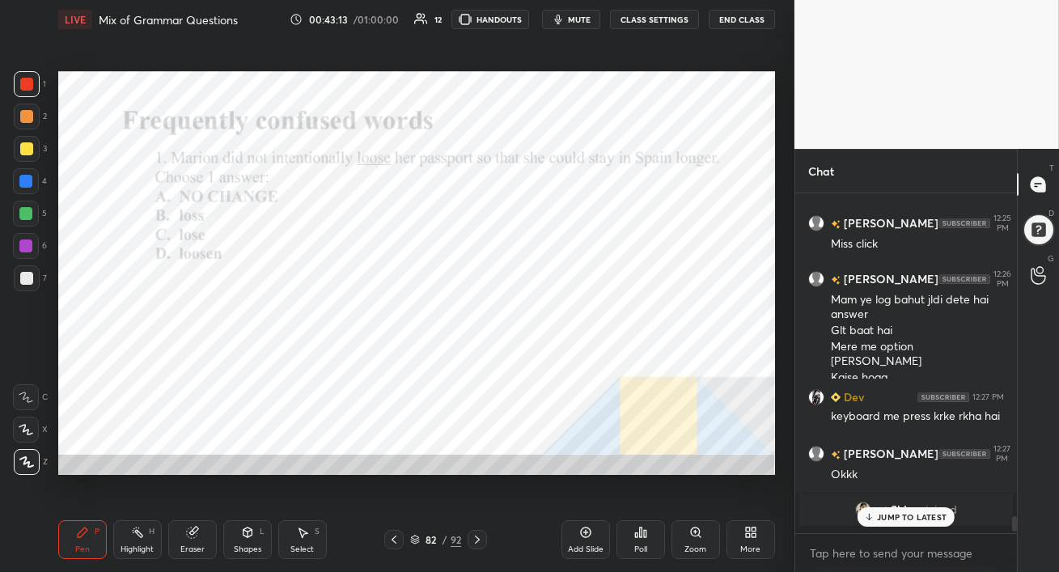
scroll to position [6089, 0]
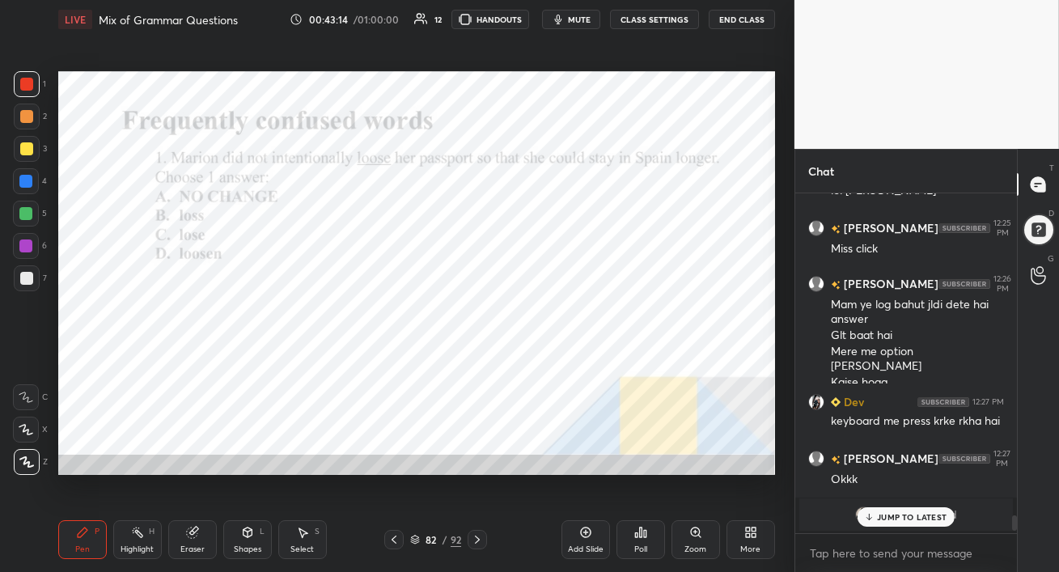
click at [888, 515] on p "JUMP TO LATEST" at bounding box center [912, 517] width 70 height 10
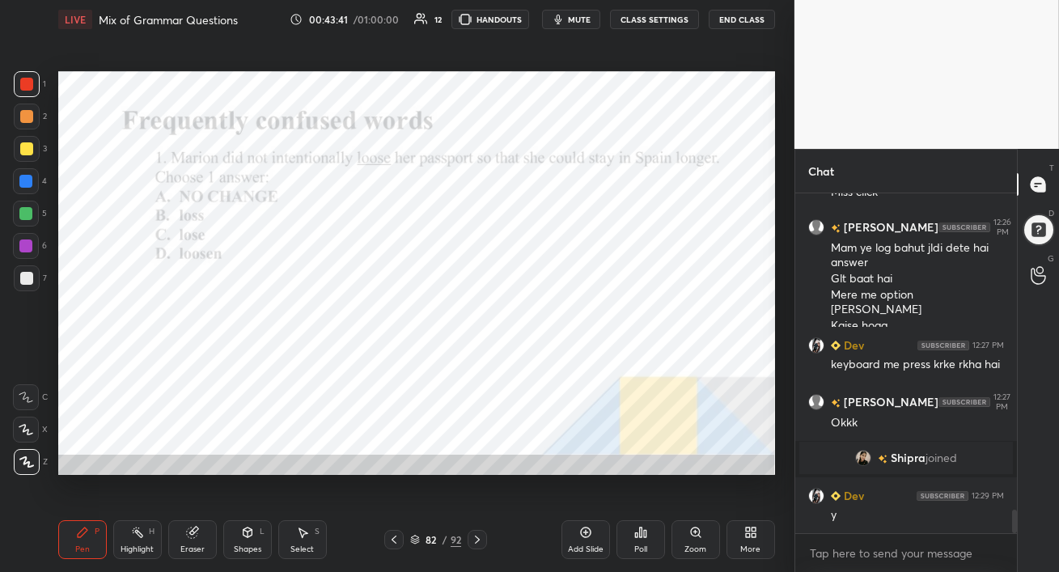
scroll to position [4551, 0]
click at [23, 193] on div at bounding box center [26, 181] width 26 height 26
drag, startPoint x: 478, startPoint y: 539, endPoint x: 479, endPoint y: 572, distance: 33.2
click at [479, 571] on div "Pen P Highlight H Eraser Shapes L Select S 82 / 92 Add Slide Poll Zoom More" at bounding box center [416, 539] width 717 height 65
click at [887, 461] on div "grid" at bounding box center [884, 458] width 13 height 17
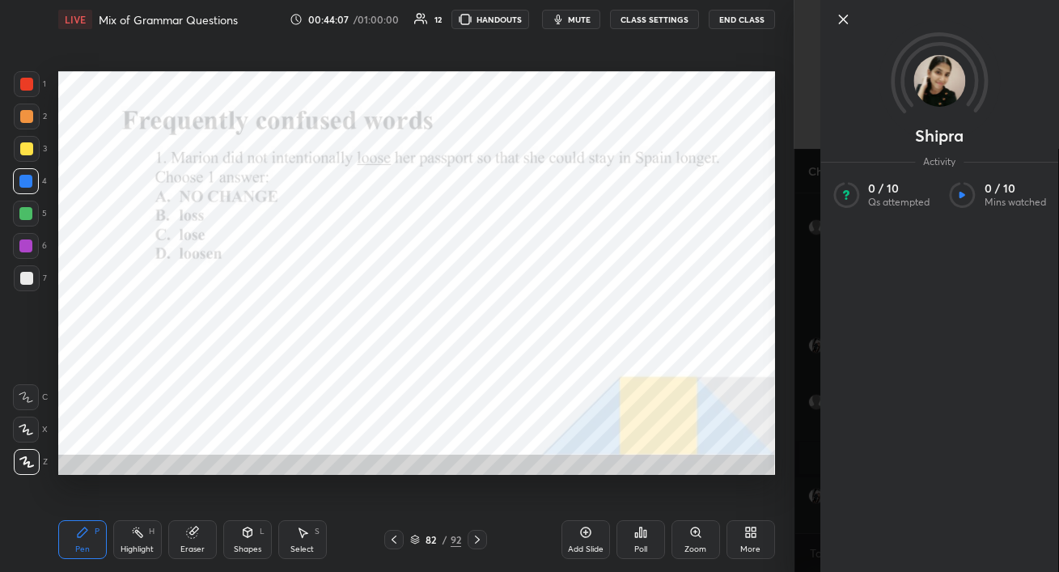
click at [843, 17] on icon at bounding box center [842, 19] width 19 height 19
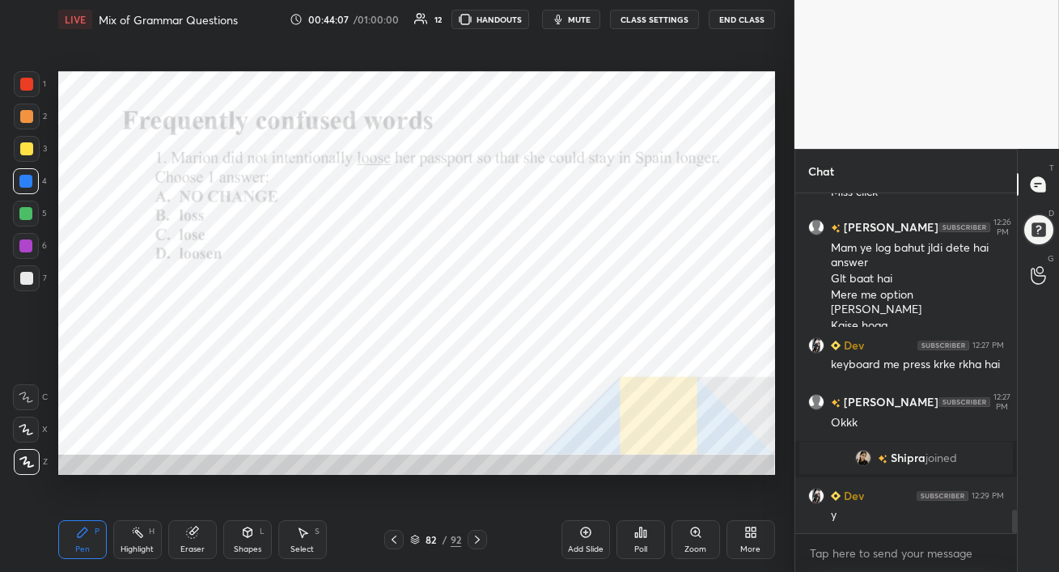
scroll to position [4567, 0]
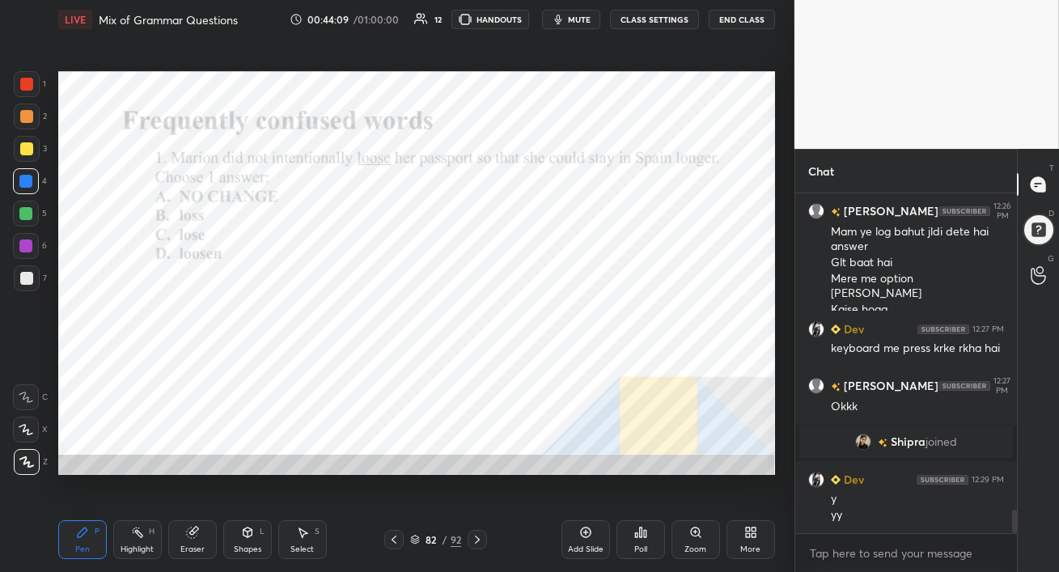
click at [478, 540] on icon at bounding box center [477, 539] width 13 height 13
click at [643, 537] on icon at bounding box center [640, 532] width 13 height 13
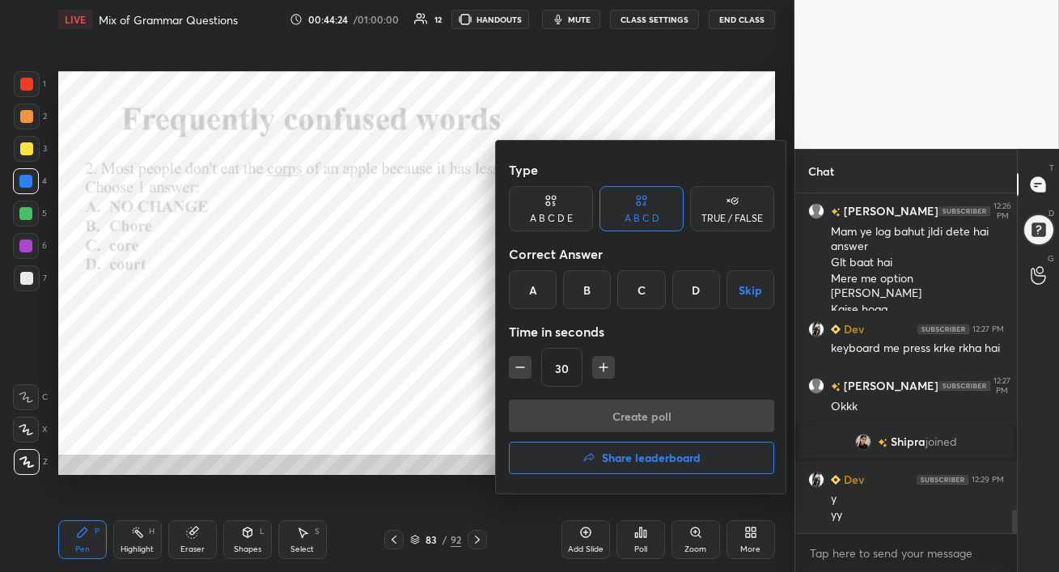
click at [644, 292] on div "C" at bounding box center [641, 289] width 48 height 39
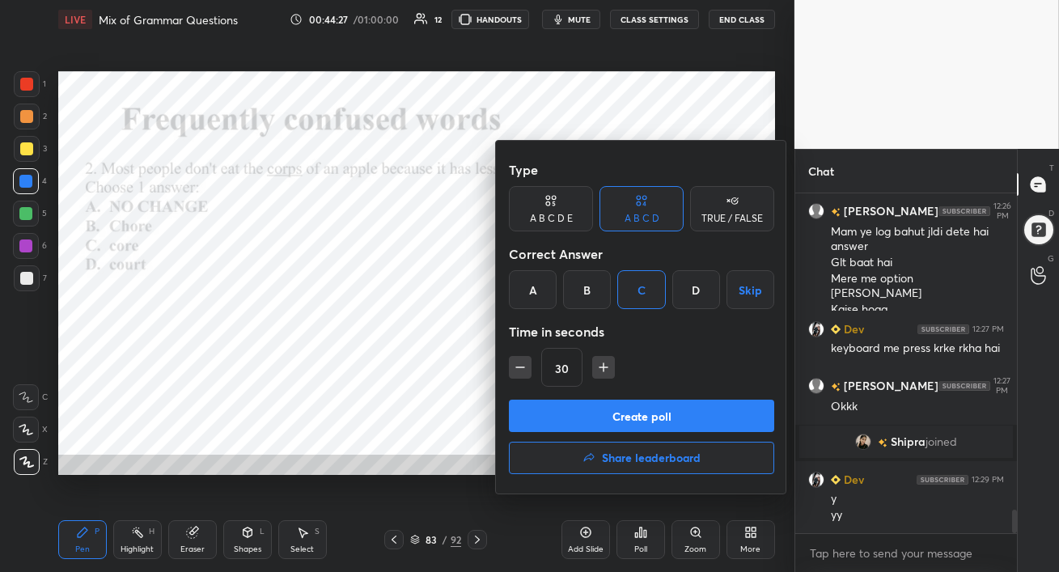
click at [625, 413] on button "Create poll" at bounding box center [641, 416] width 265 height 32
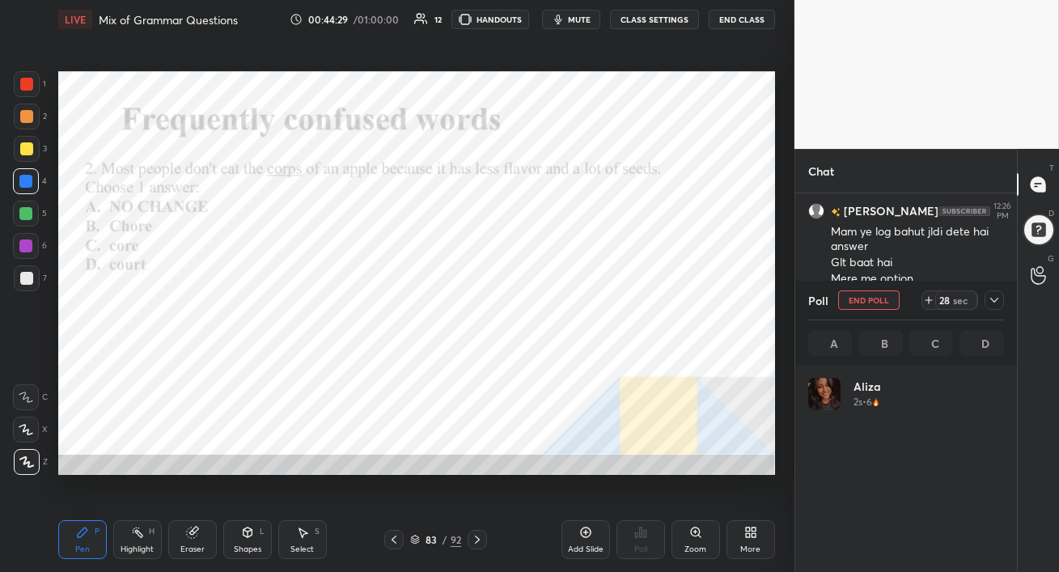
scroll to position [189, 191]
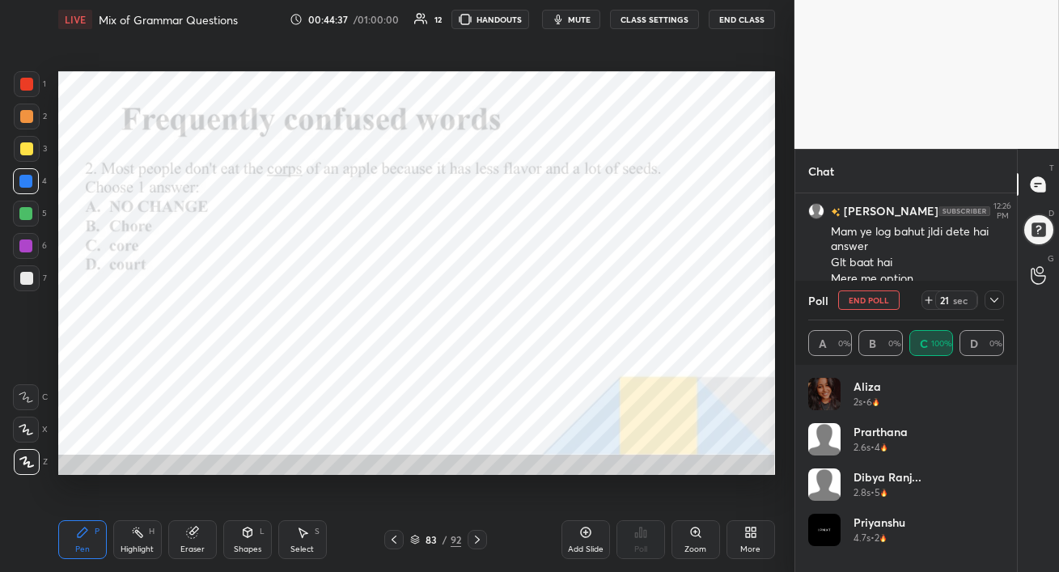
click at [28, 250] on div at bounding box center [25, 245] width 13 height 13
click at [992, 298] on icon at bounding box center [994, 300] width 13 height 13
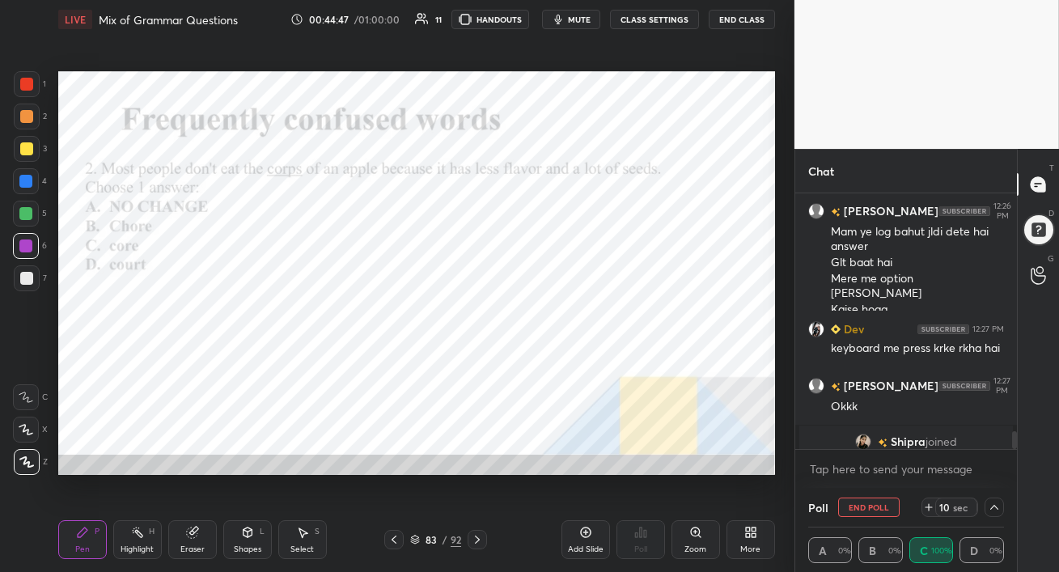
scroll to position [0, 0]
click at [996, 506] on icon at bounding box center [994, 507] width 13 height 13
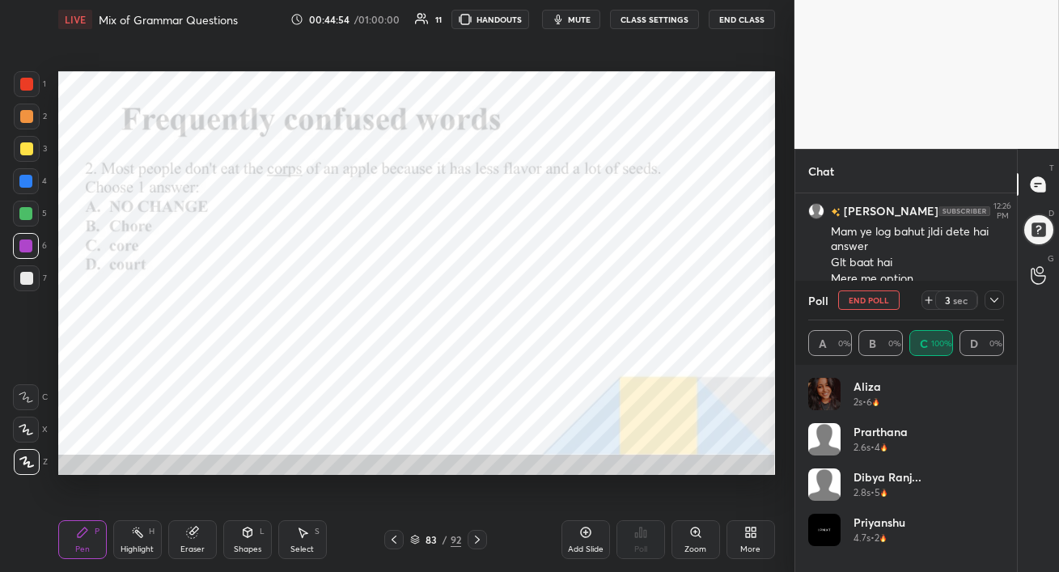
scroll to position [189, 191]
click at [879, 302] on button "End Poll" at bounding box center [868, 299] width 61 height 19
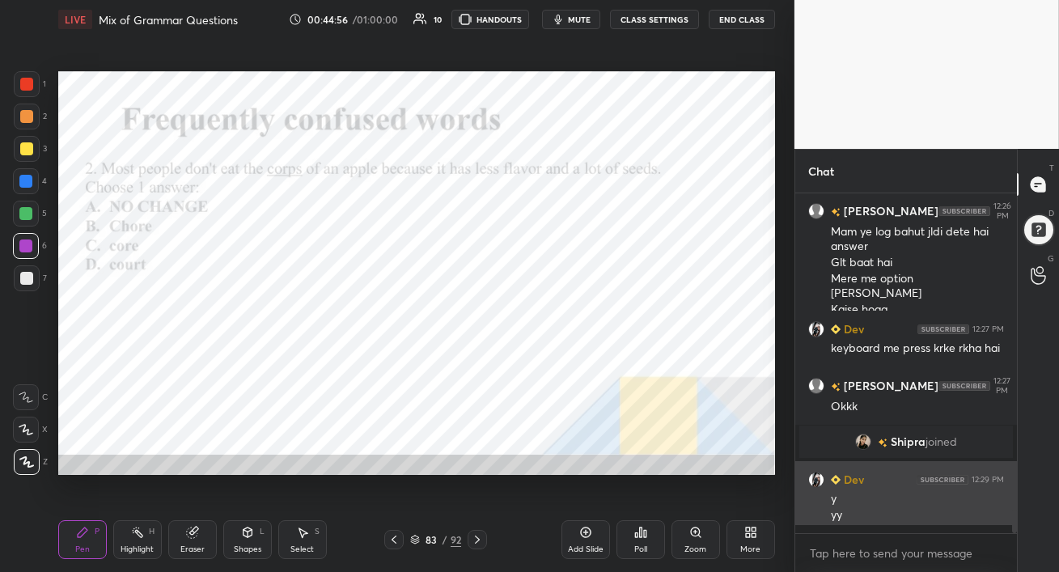
scroll to position [335, 217]
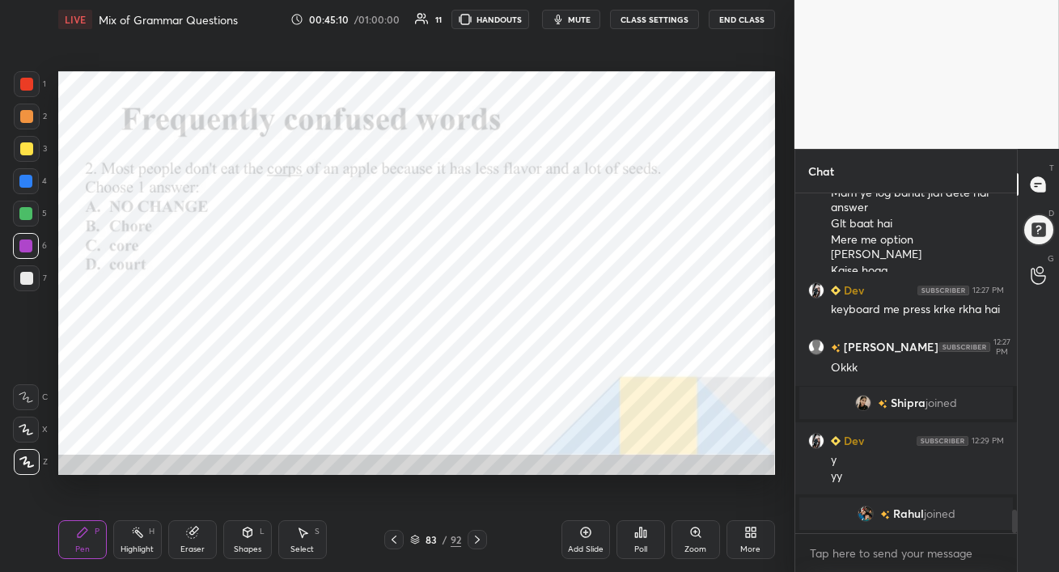
click at [478, 539] on icon at bounding box center [477, 540] width 5 height 8
click at [584, 20] on span "mute" at bounding box center [579, 19] width 23 height 11
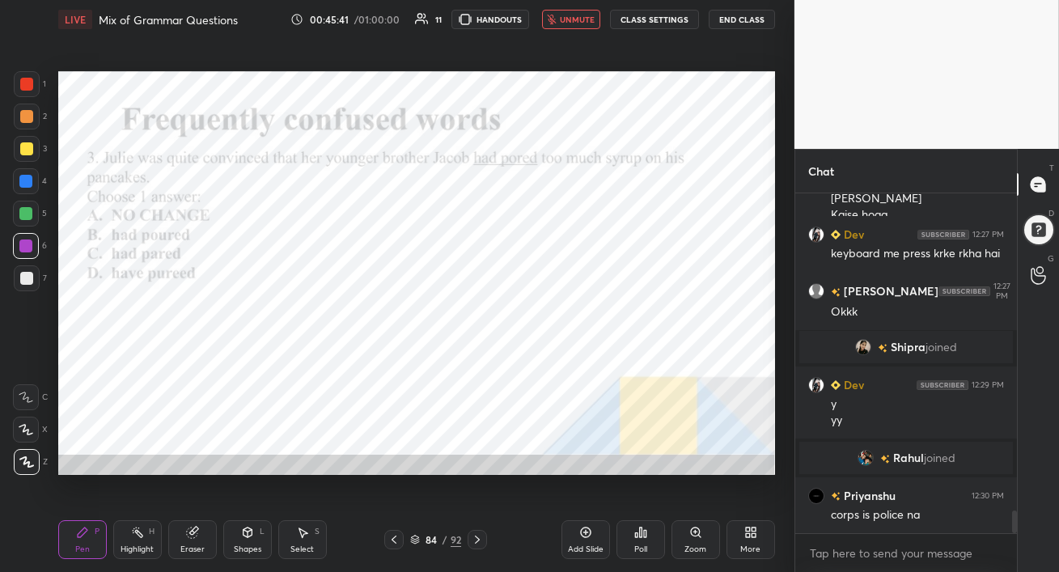
click at [579, 20] on span "unmute" at bounding box center [577, 19] width 35 height 11
click at [631, 525] on div "Poll" at bounding box center [640, 539] width 49 height 39
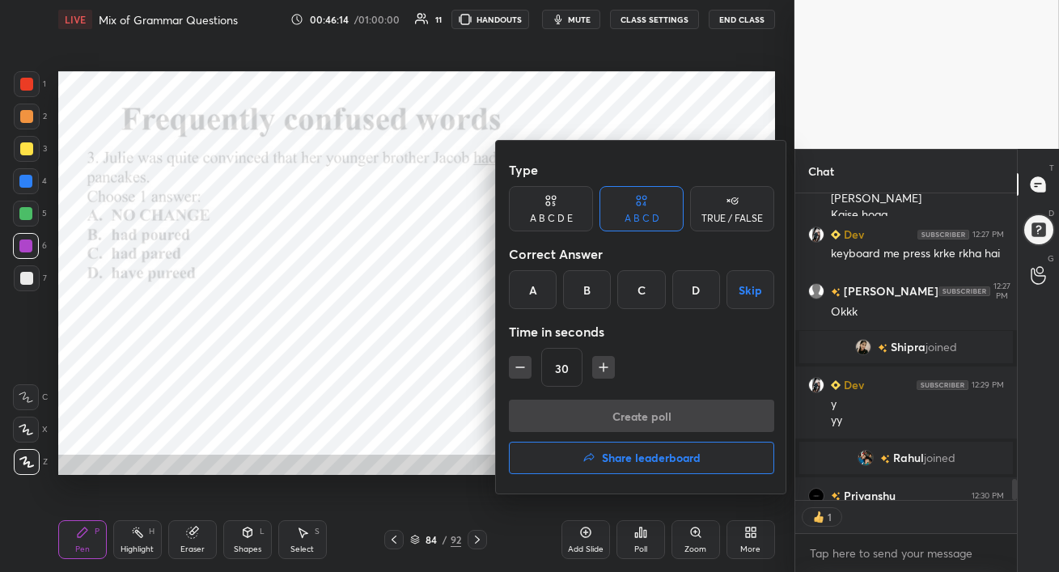
click at [581, 286] on div "B" at bounding box center [587, 289] width 48 height 39
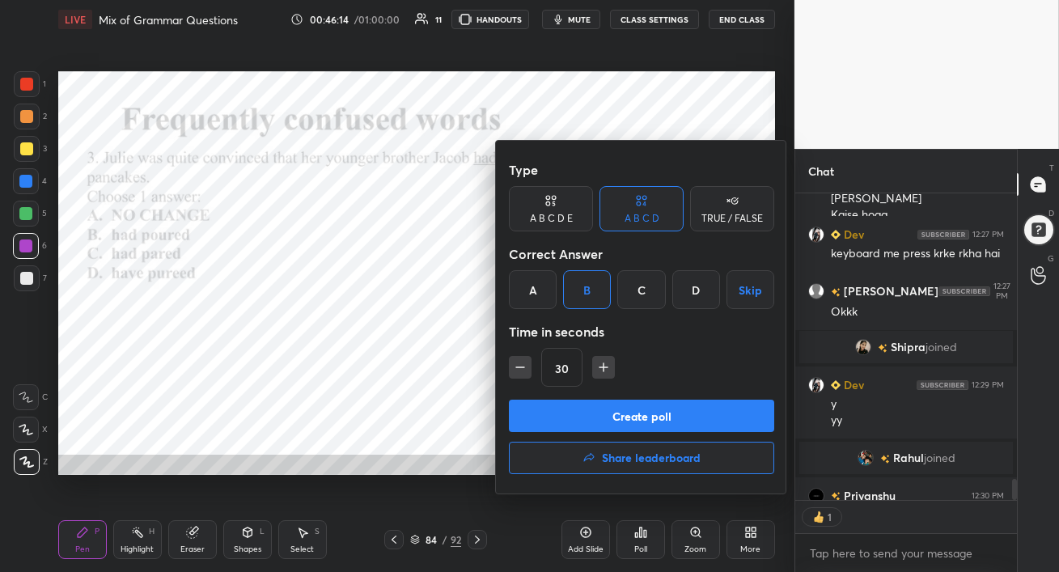
click at [589, 410] on button "Create poll" at bounding box center [641, 416] width 265 height 32
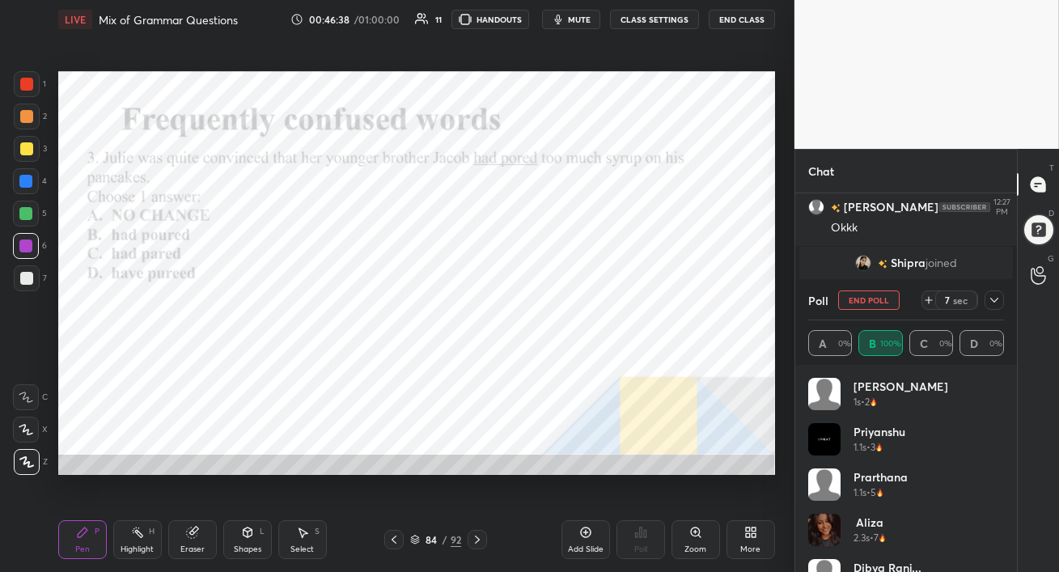
scroll to position [4831, 0]
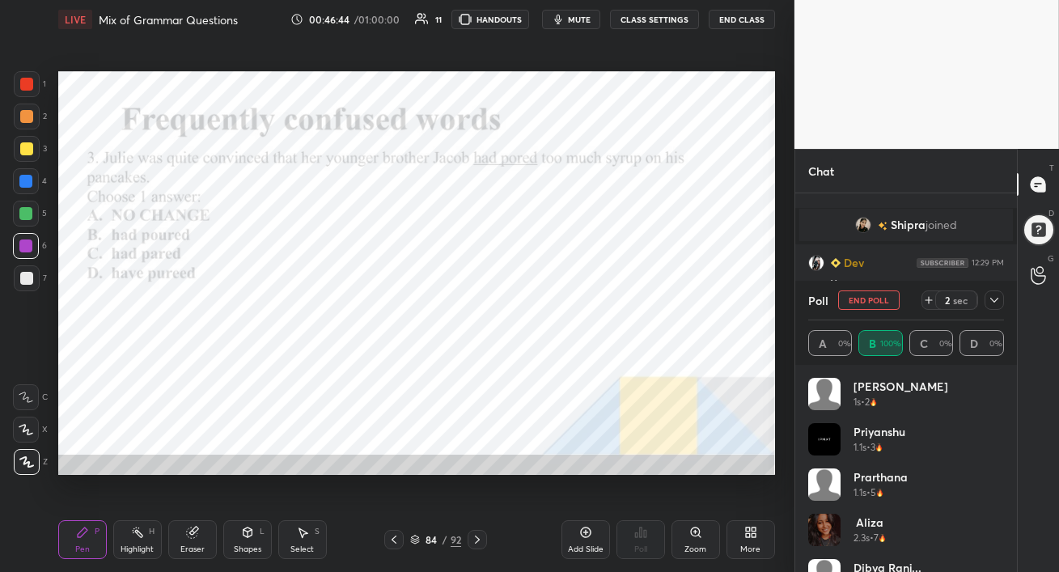
click at [993, 302] on icon at bounding box center [994, 300] width 8 height 5
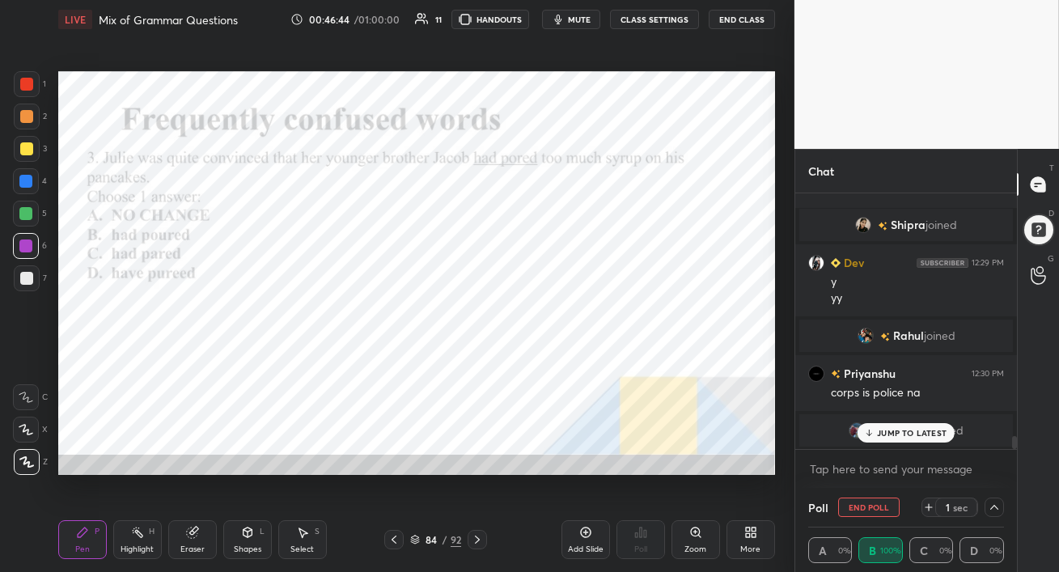
scroll to position [0, 5]
click at [896, 430] on p "JUMP TO LATEST" at bounding box center [912, 433] width 70 height 10
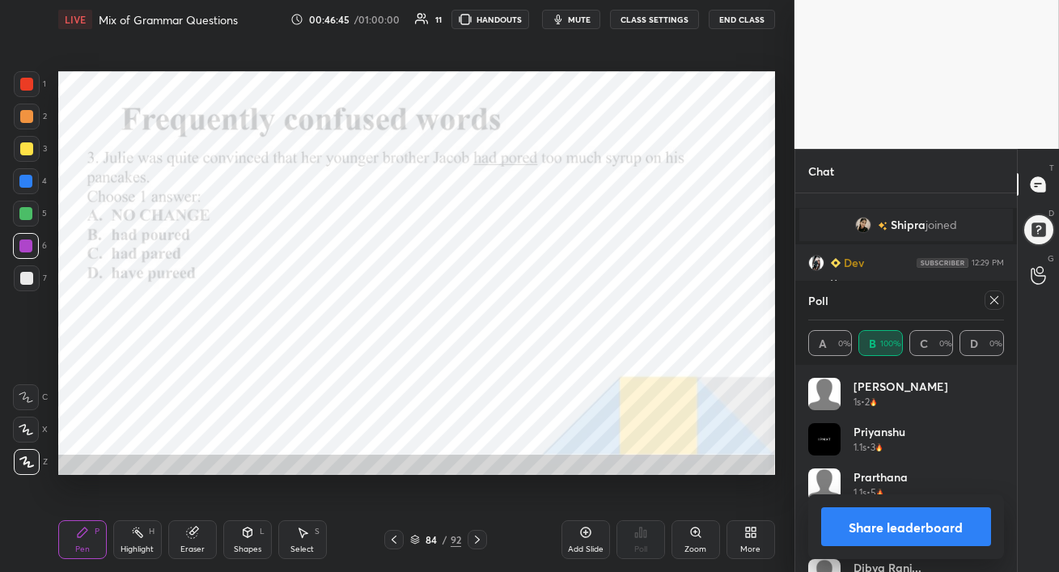
scroll to position [189, 191]
click at [995, 303] on icon at bounding box center [994, 300] width 13 height 13
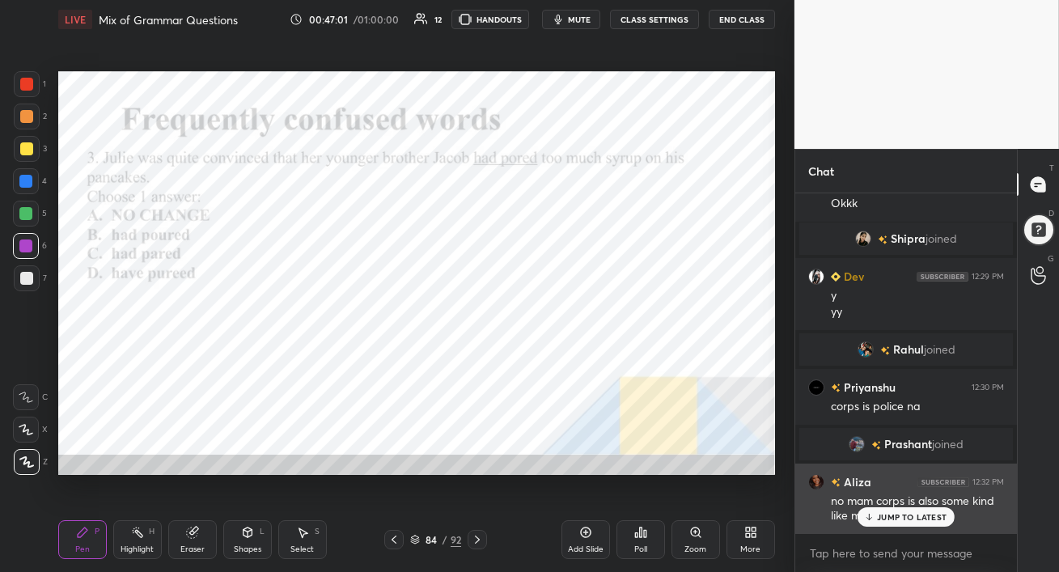
click at [891, 518] on p "JUMP TO LATEST" at bounding box center [912, 517] width 70 height 10
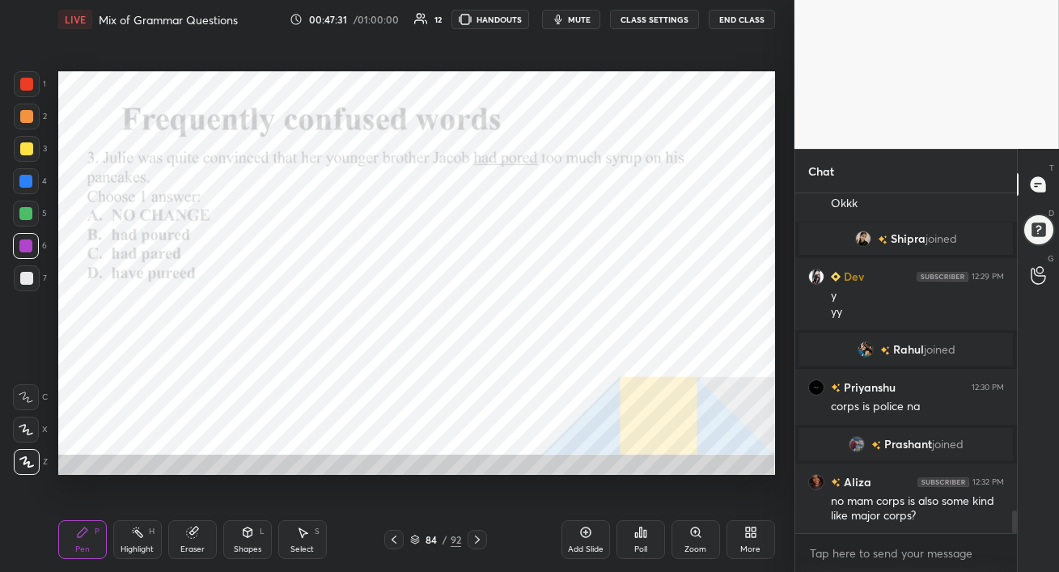
click at [32, 216] on div at bounding box center [26, 214] width 26 height 26
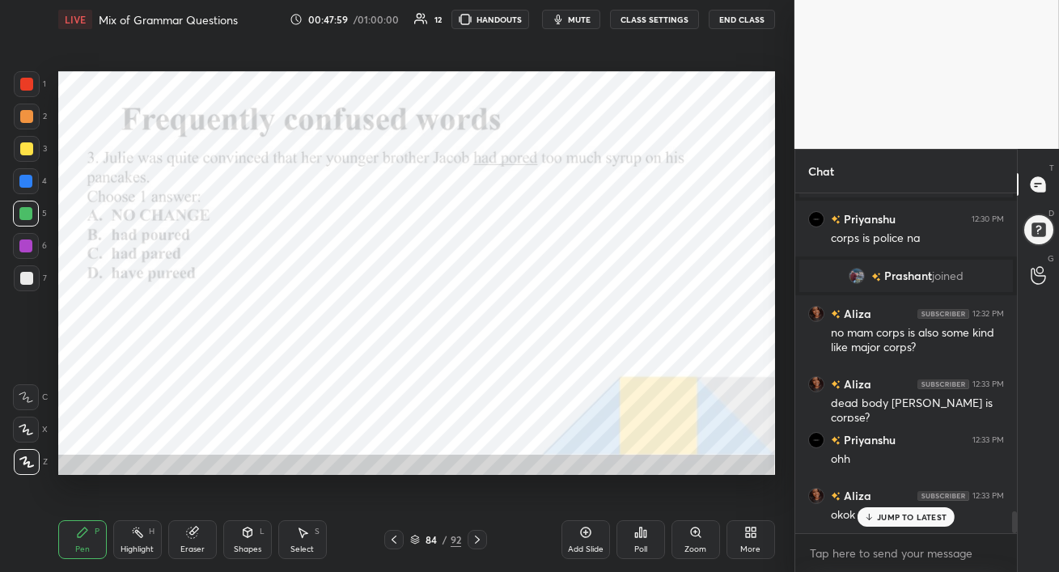
scroll to position [4948, 0]
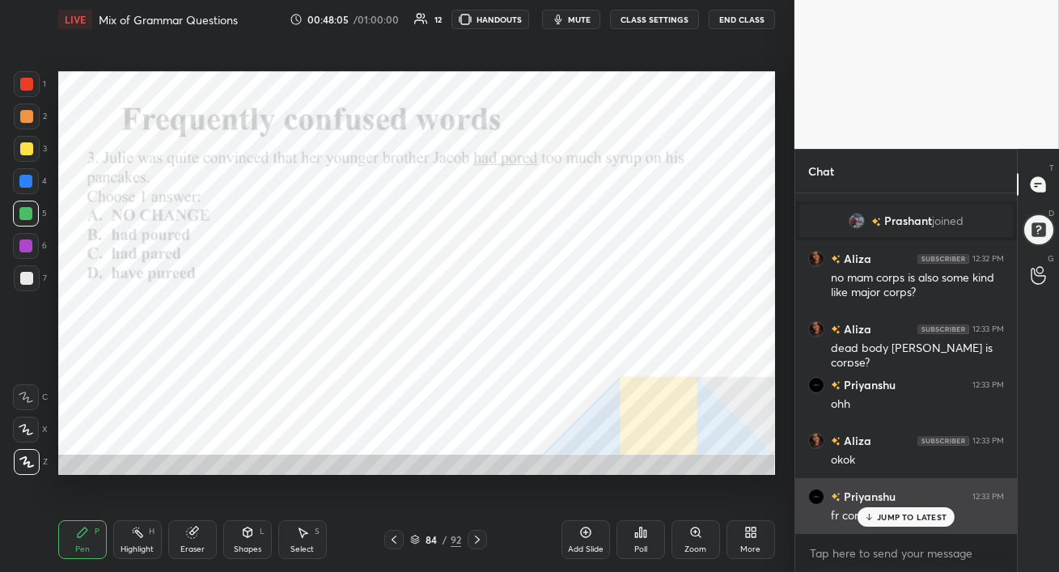
click at [904, 516] on p "JUMP TO LATEST" at bounding box center [912, 517] width 70 height 10
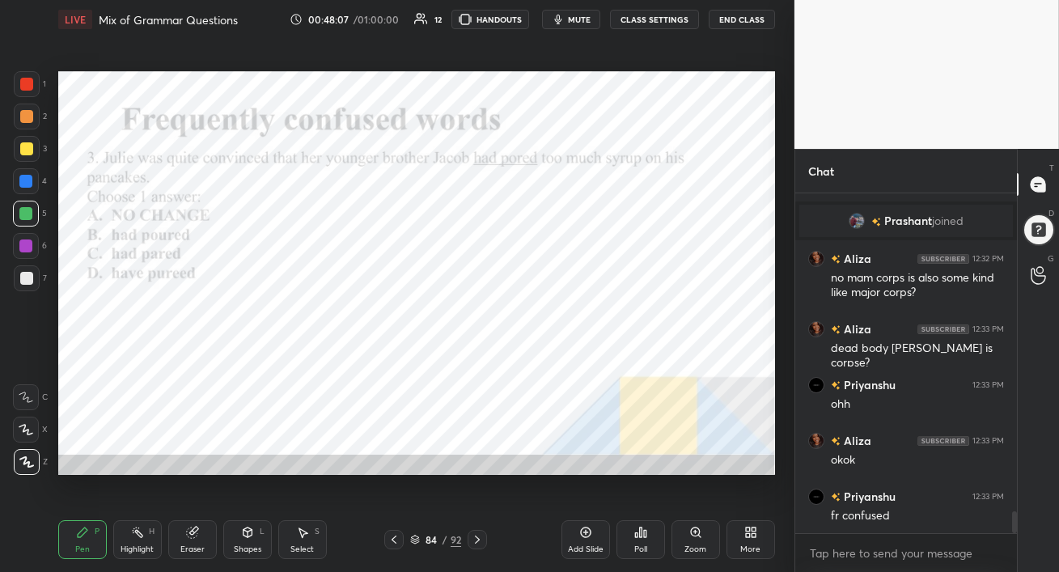
click at [16, 178] on div at bounding box center [26, 181] width 26 height 26
drag, startPoint x: 23, startPoint y: 248, endPoint x: 36, endPoint y: 272, distance: 27.9
click at [23, 247] on div at bounding box center [25, 245] width 13 height 13
click at [477, 538] on icon at bounding box center [477, 540] width 5 height 8
drag, startPoint x: 20, startPoint y: 184, endPoint x: 46, endPoint y: 174, distance: 27.6
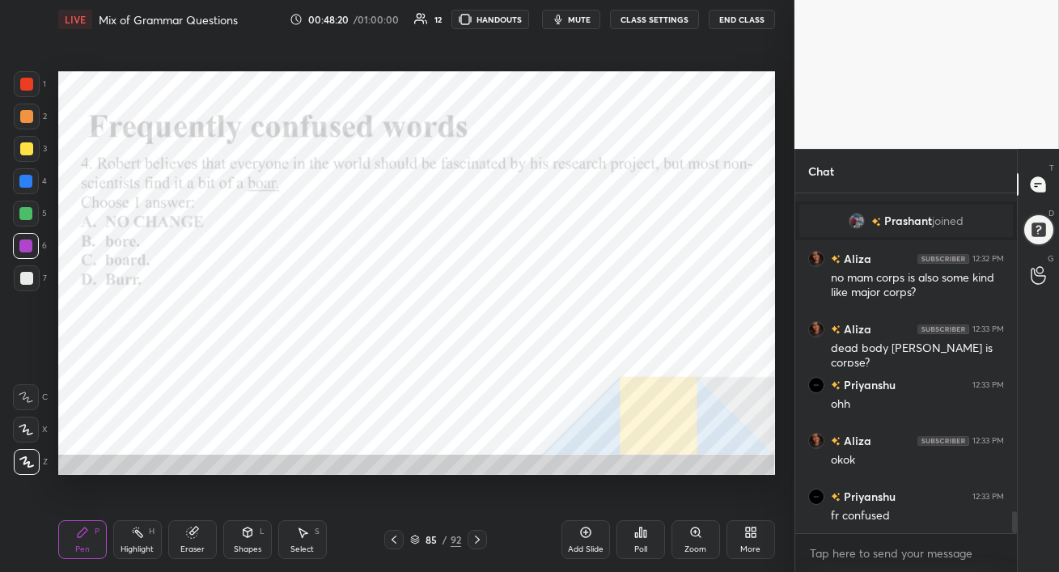
click at [19, 183] on div at bounding box center [25, 181] width 13 height 13
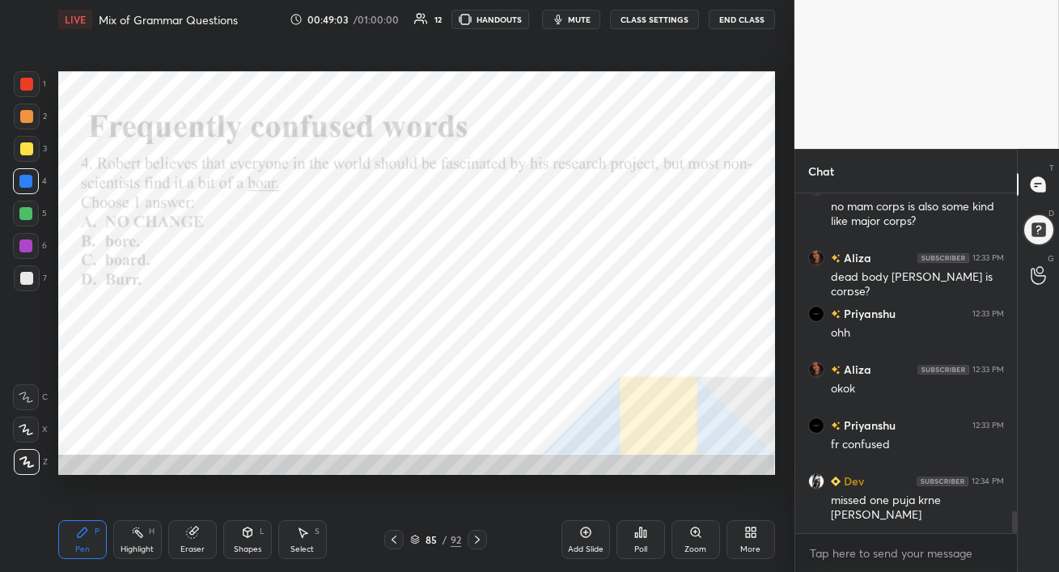
click at [639, 536] on icon at bounding box center [640, 532] width 2 height 10
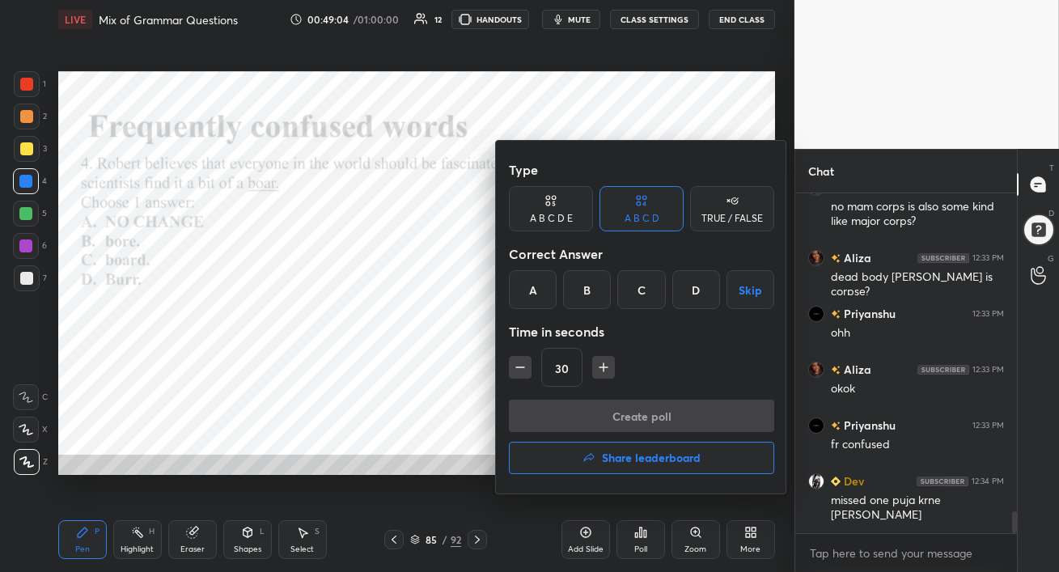
drag, startPoint x: 586, startPoint y: 289, endPoint x: 591, endPoint y: 339, distance: 50.4
click at [586, 290] on div "B" at bounding box center [587, 289] width 48 height 39
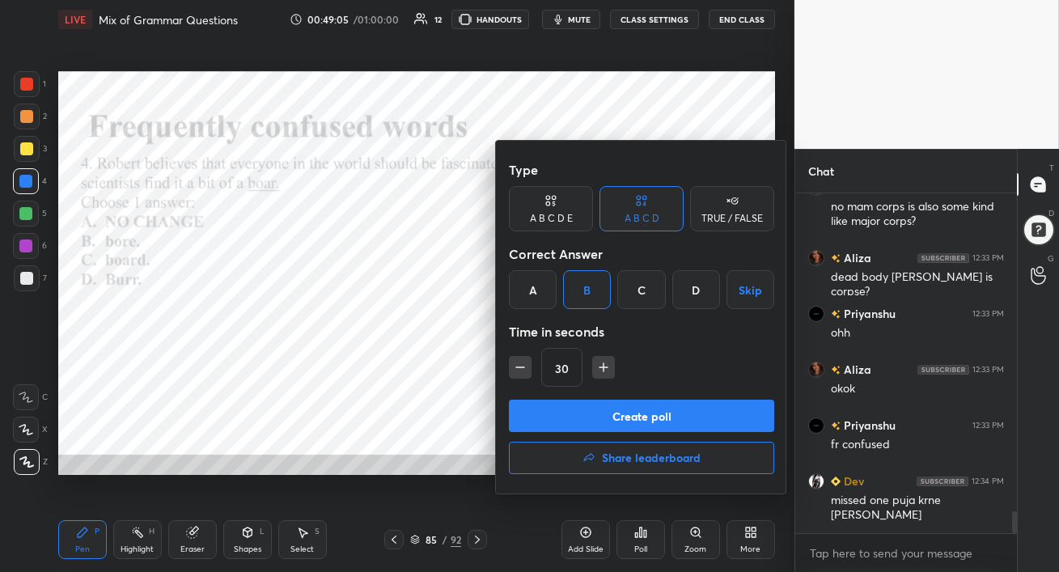
click at [594, 423] on button "Create poll" at bounding box center [641, 416] width 265 height 32
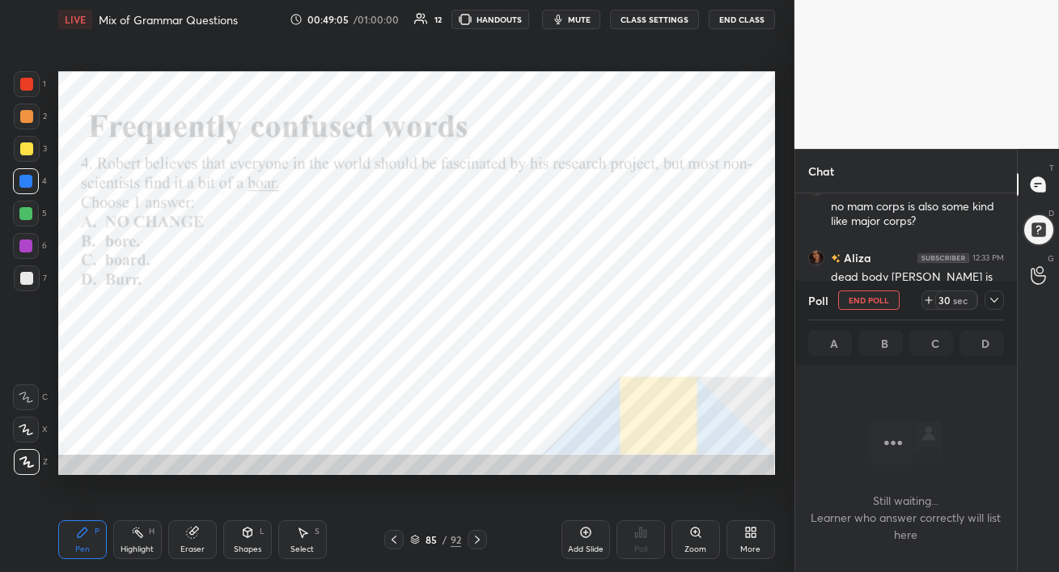
scroll to position [6, 5]
click at [570, 21] on button "mute" at bounding box center [571, 19] width 58 height 19
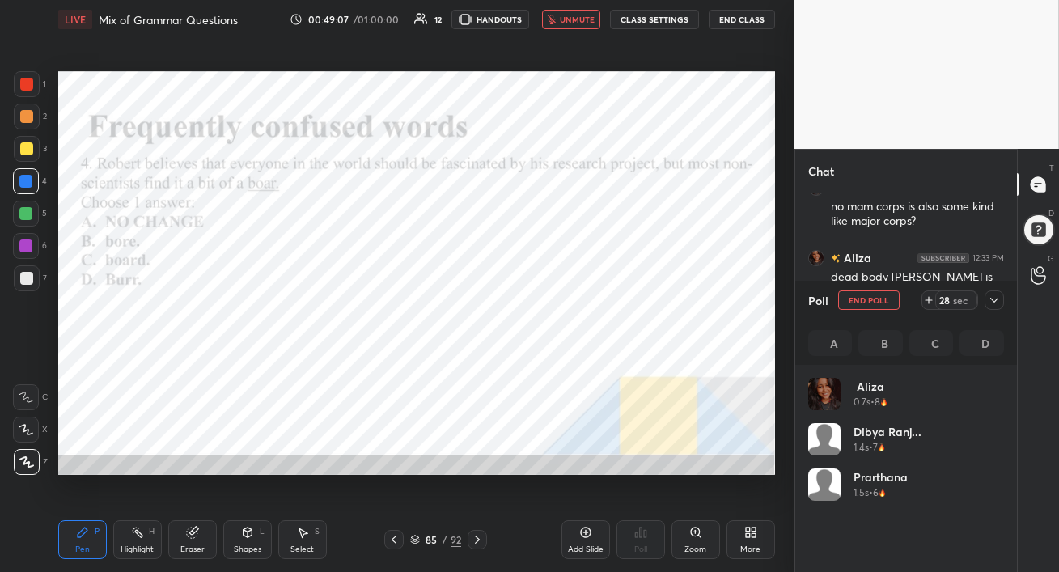
click at [569, 23] on span "unmute" at bounding box center [577, 19] width 35 height 11
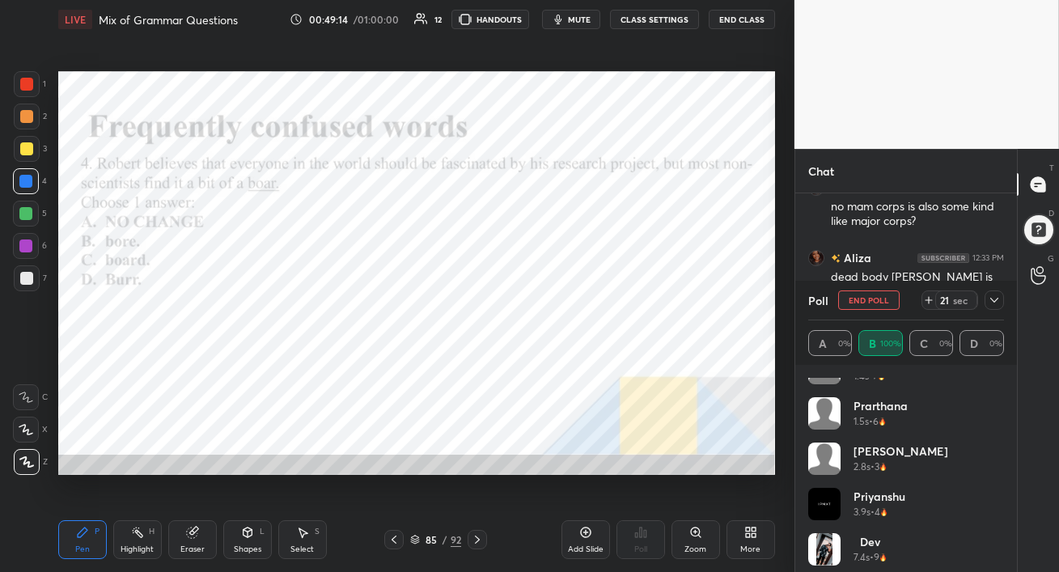
scroll to position [77, 0]
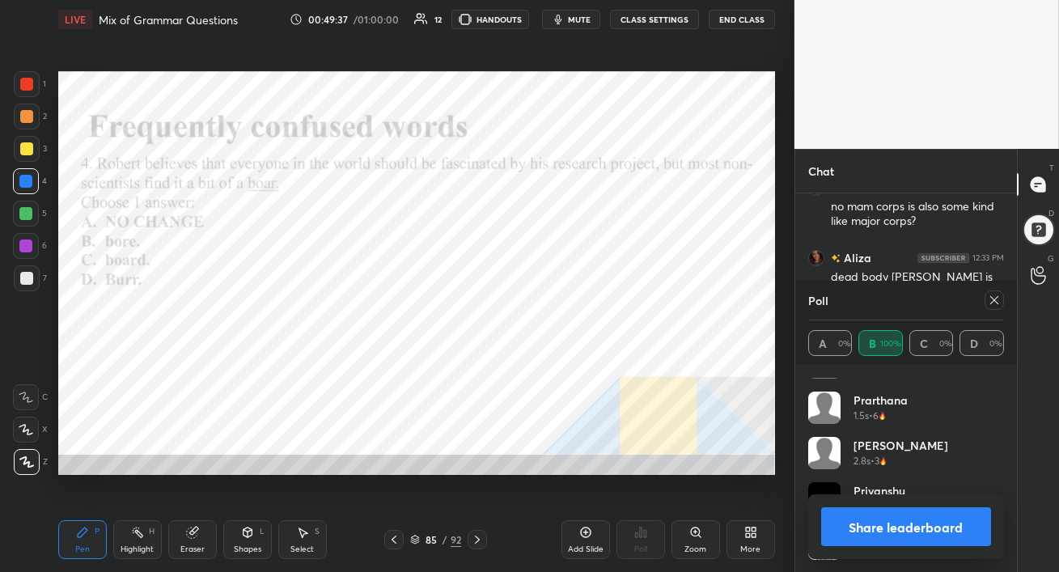
click at [998, 303] on icon at bounding box center [994, 300] width 13 height 13
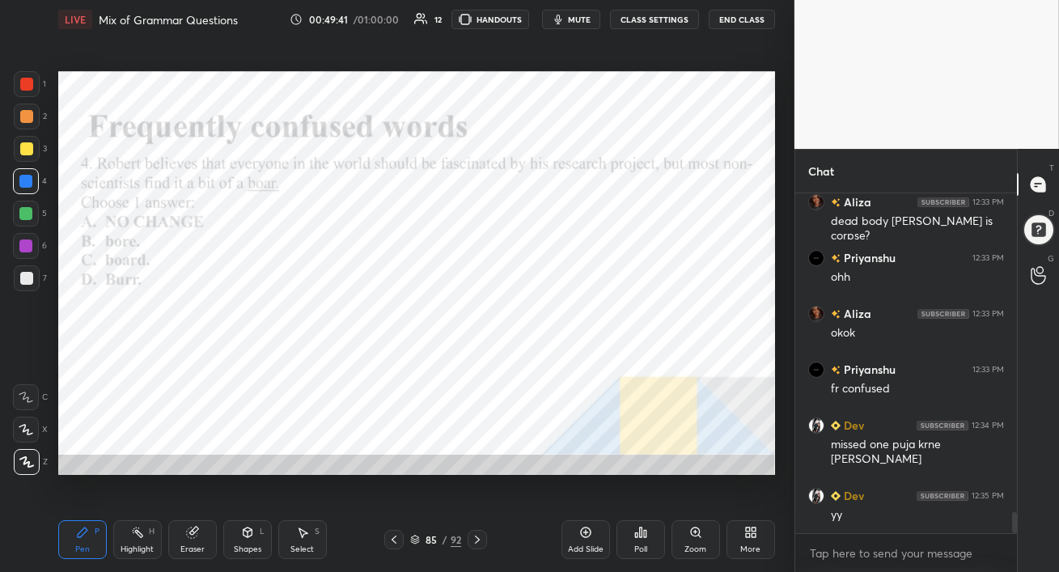
scroll to position [5145, 0]
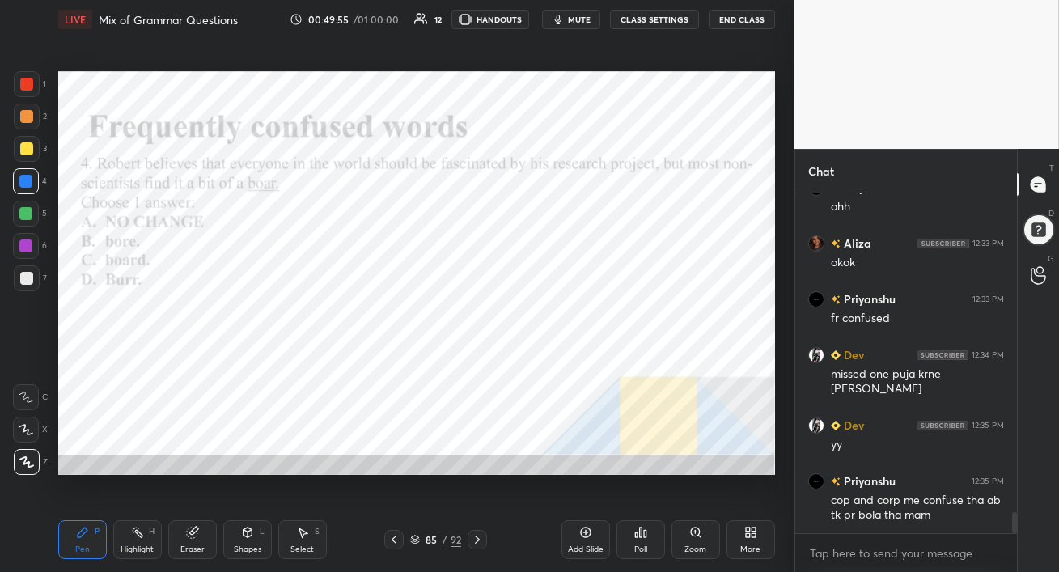
click at [478, 541] on icon at bounding box center [477, 539] width 13 height 13
click at [646, 542] on div "Poll" at bounding box center [640, 539] width 49 height 39
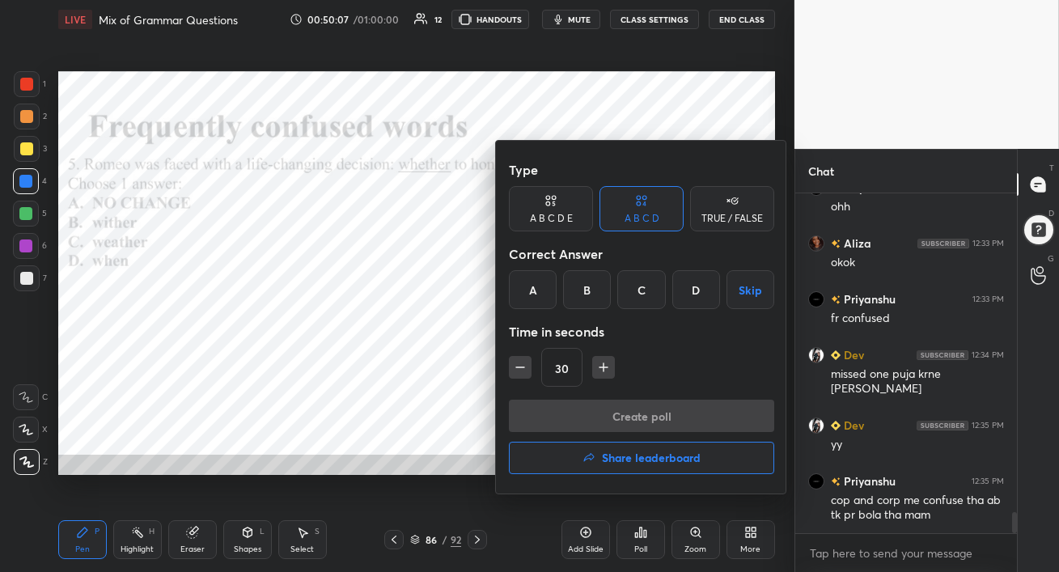
click at [539, 293] on div "A" at bounding box center [533, 289] width 48 height 39
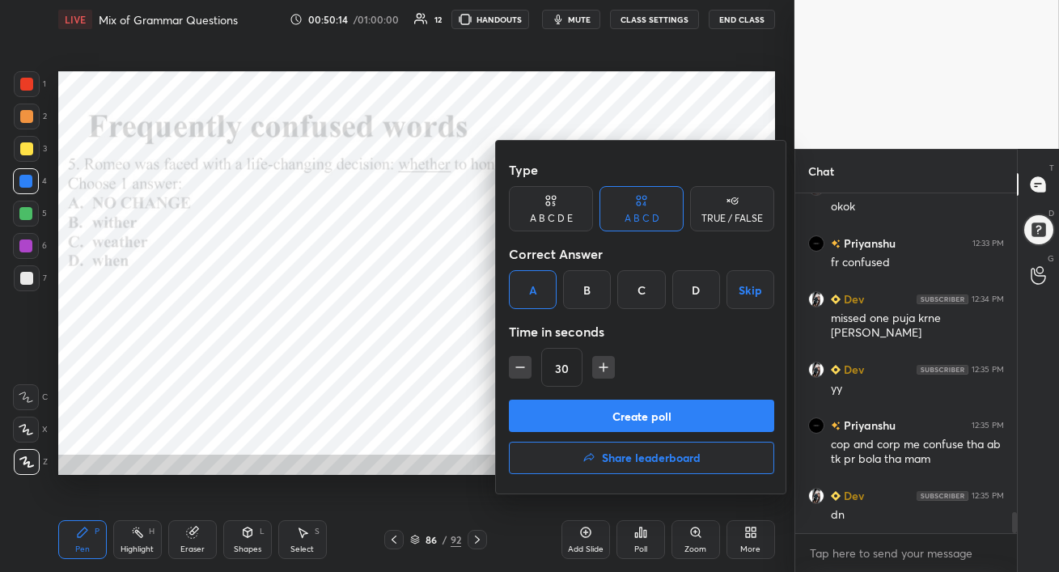
scroll to position [5217, 0]
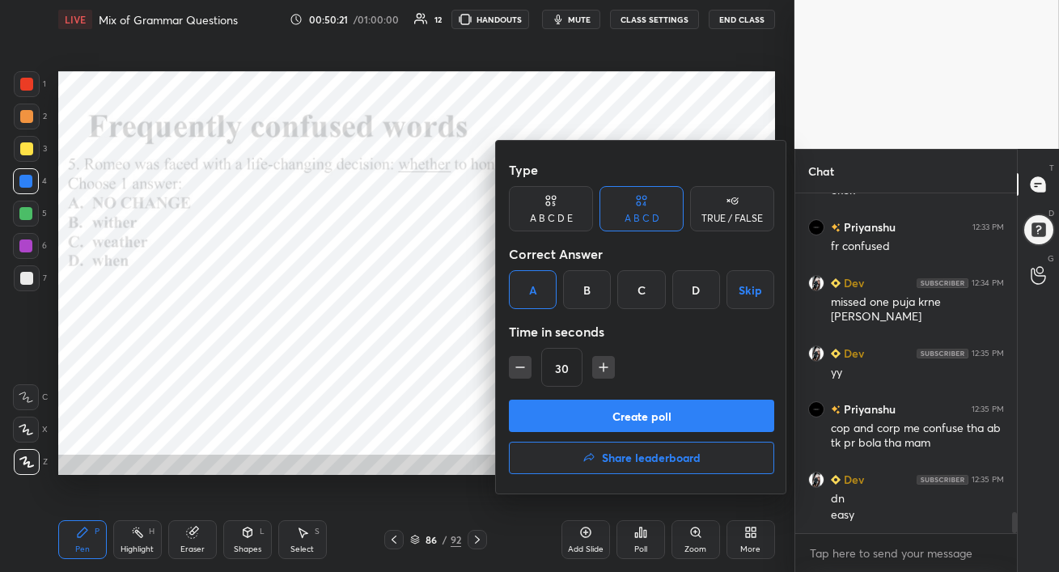
click at [647, 420] on button "Create poll" at bounding box center [641, 416] width 265 height 32
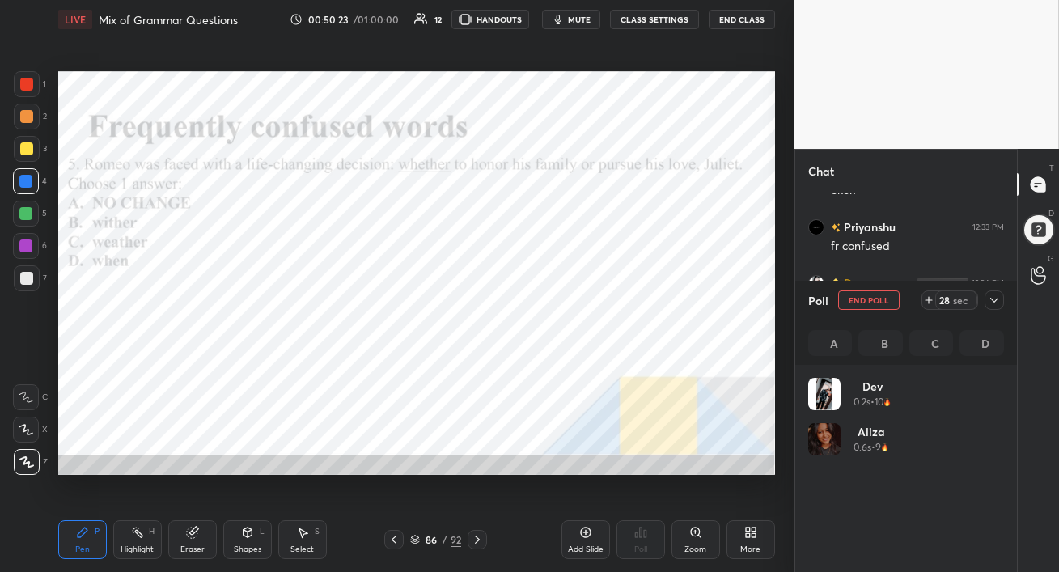
scroll to position [189, 191]
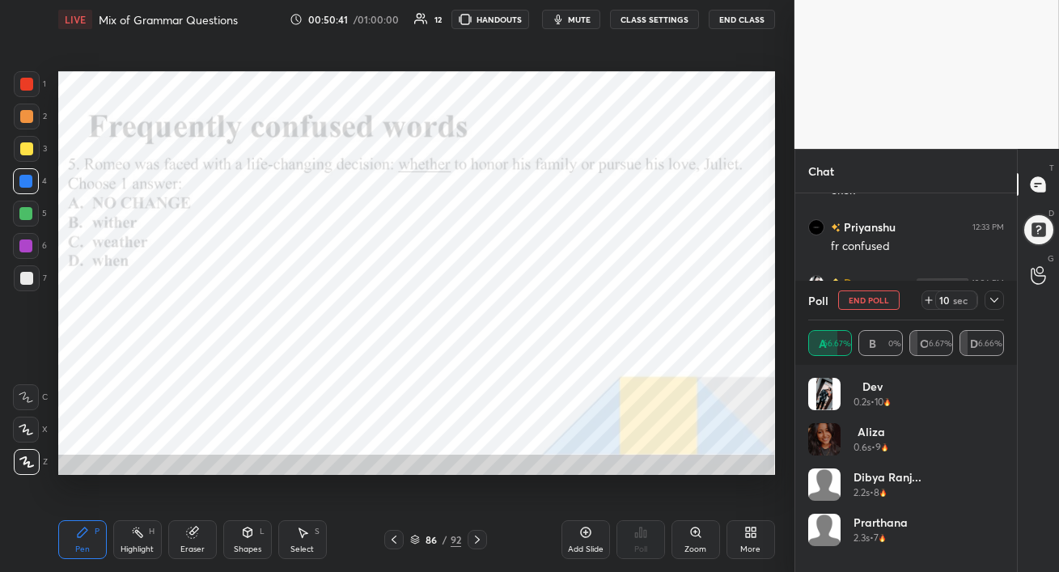
click at [994, 305] on icon at bounding box center [994, 300] width 13 height 13
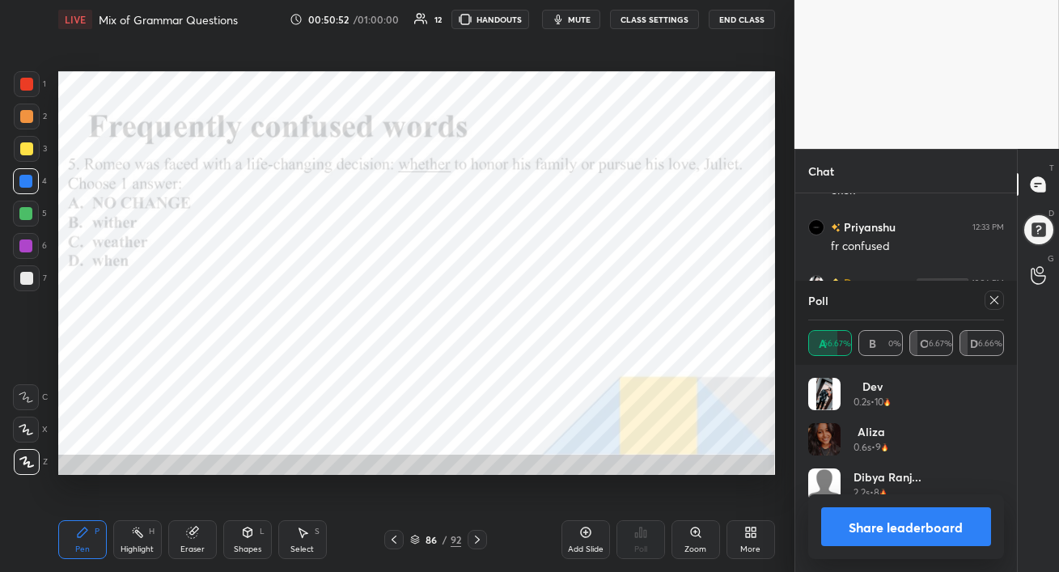
click at [991, 308] on div "Poll" at bounding box center [906, 300] width 196 height 39
click at [995, 300] on icon at bounding box center [994, 300] width 13 height 13
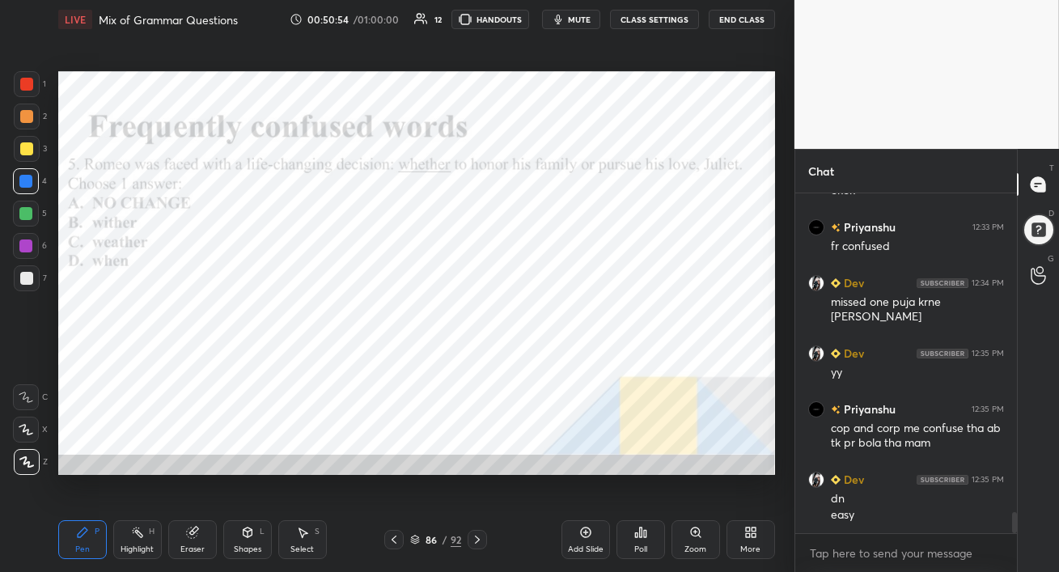
scroll to position [6, 5]
click at [31, 241] on div at bounding box center [25, 245] width 13 height 13
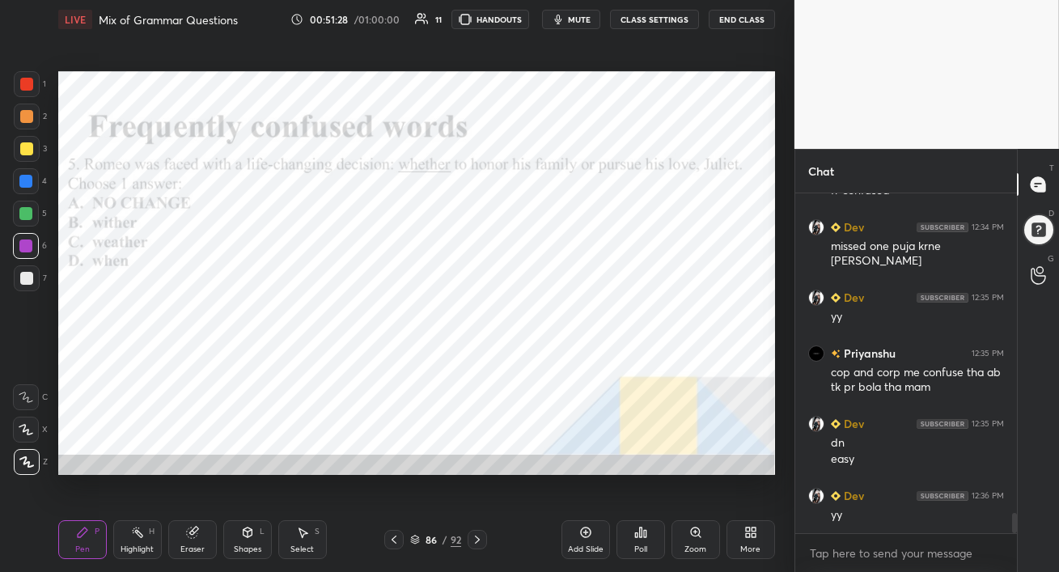
click at [478, 541] on icon at bounding box center [477, 539] width 13 height 13
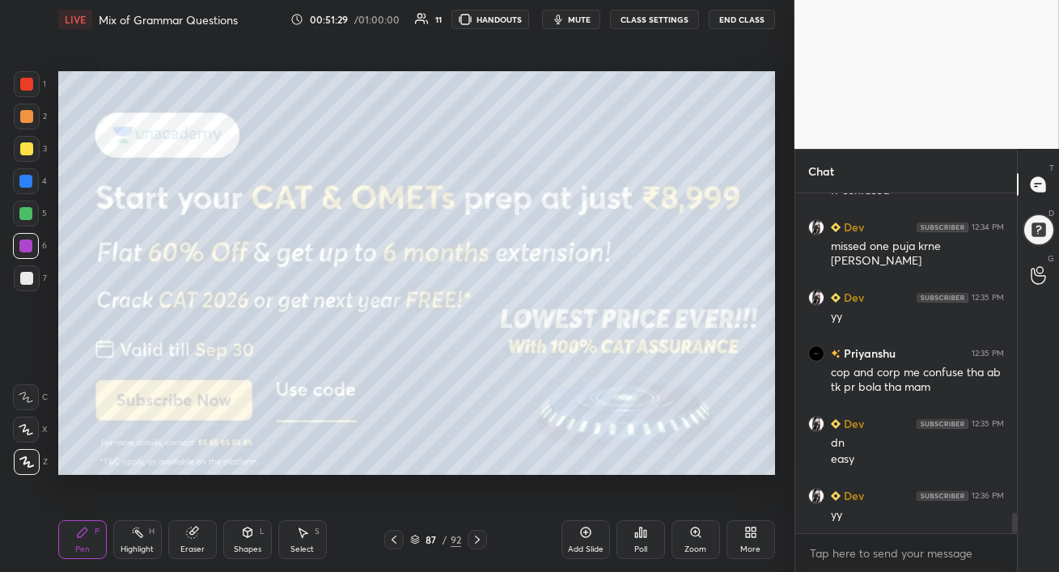
click at [394, 541] on icon at bounding box center [394, 539] width 13 height 13
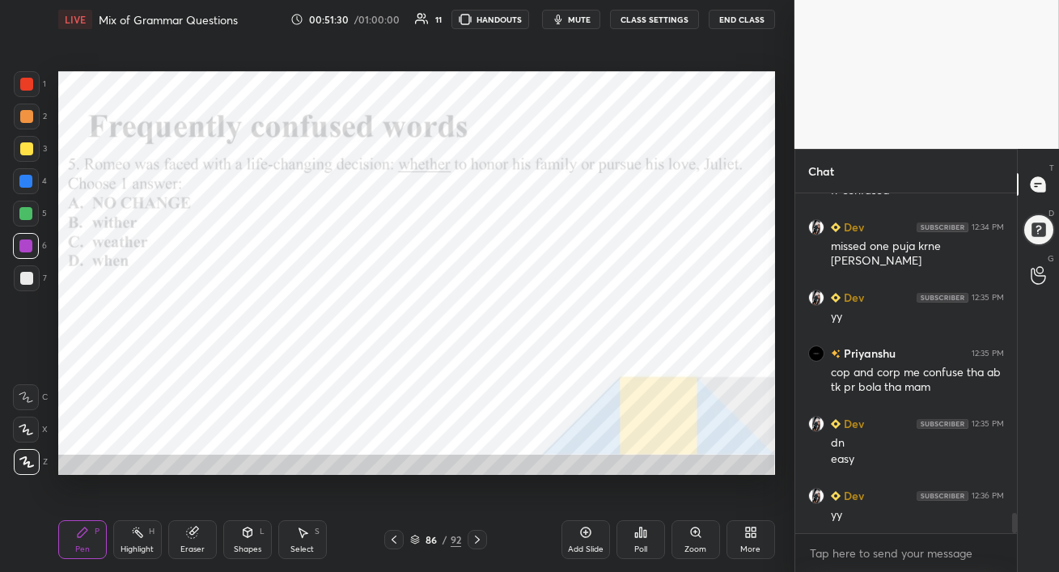
click at [394, 542] on icon at bounding box center [394, 539] width 13 height 13
click at [396, 543] on icon at bounding box center [394, 539] width 13 height 13
click at [395, 542] on icon at bounding box center [394, 539] width 13 height 13
click at [395, 541] on icon at bounding box center [394, 539] width 13 height 13
click at [396, 541] on icon at bounding box center [394, 539] width 13 height 13
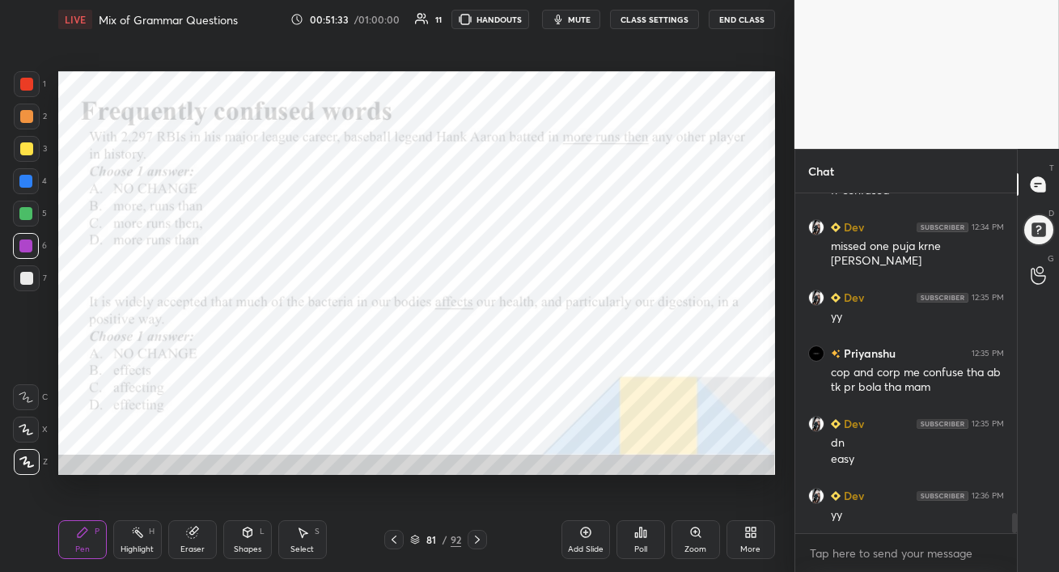
click at [396, 541] on icon at bounding box center [394, 539] width 13 height 13
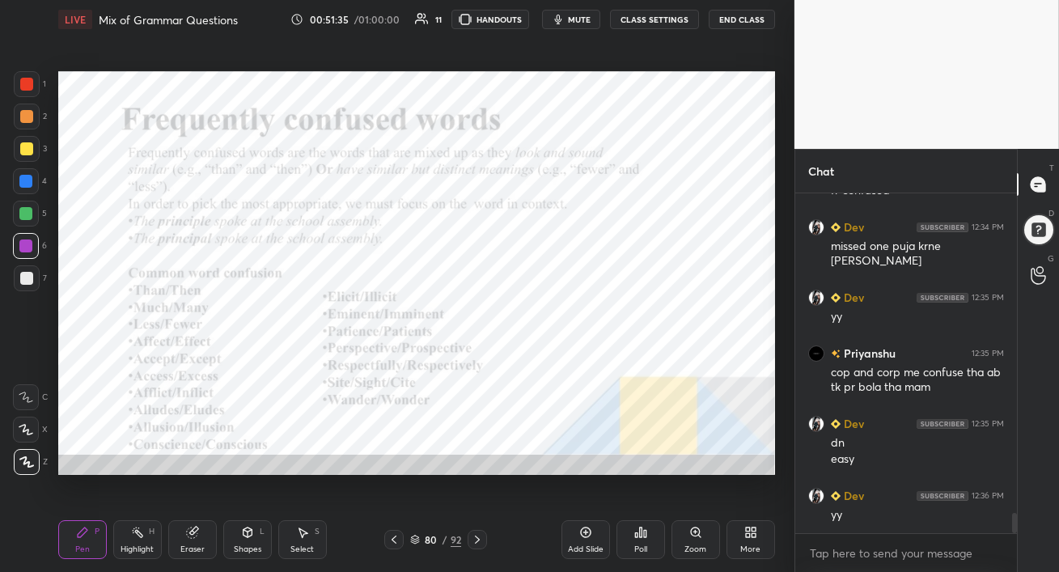
click at [19, 180] on div at bounding box center [25, 181] width 13 height 13
click at [269, 485] on div "Setting up your live class Poll for secs No correct answer Start poll" at bounding box center [417, 273] width 730 height 468
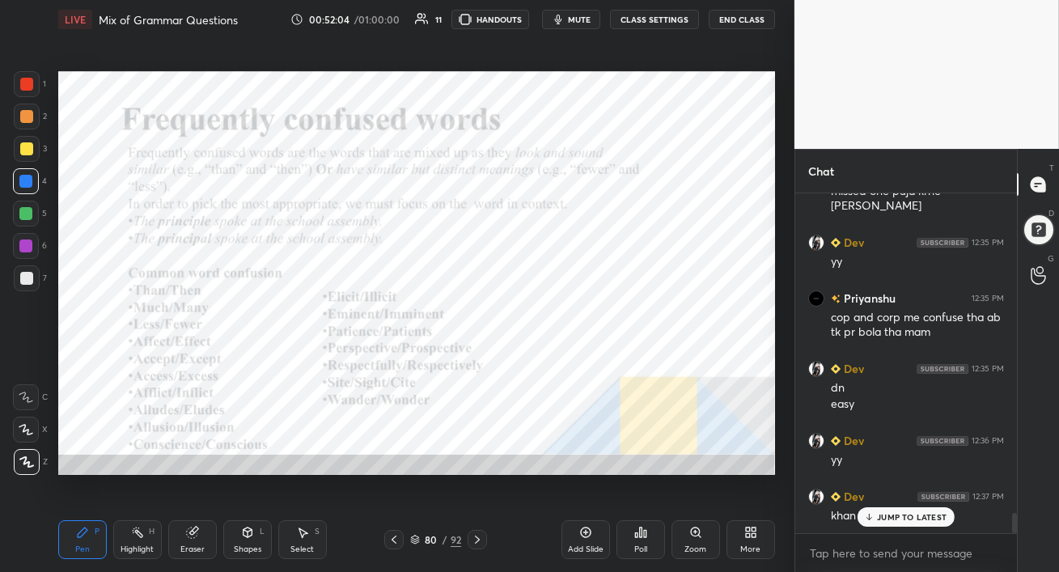
click at [898, 516] on p "JUMP TO LATEST" at bounding box center [912, 517] width 70 height 10
click at [25, 243] on div at bounding box center [25, 245] width 13 height 13
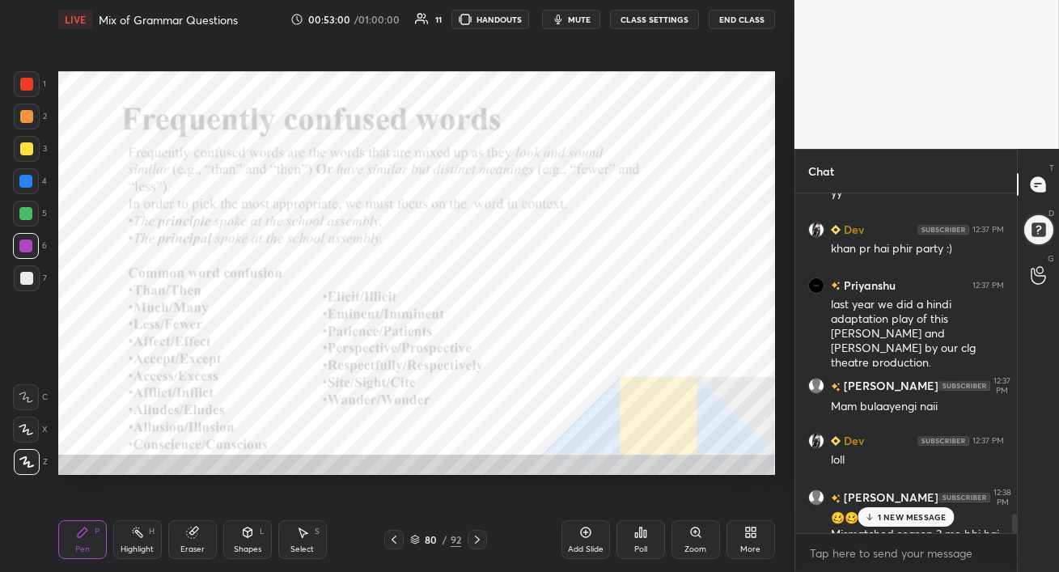
scroll to position [5627, 0]
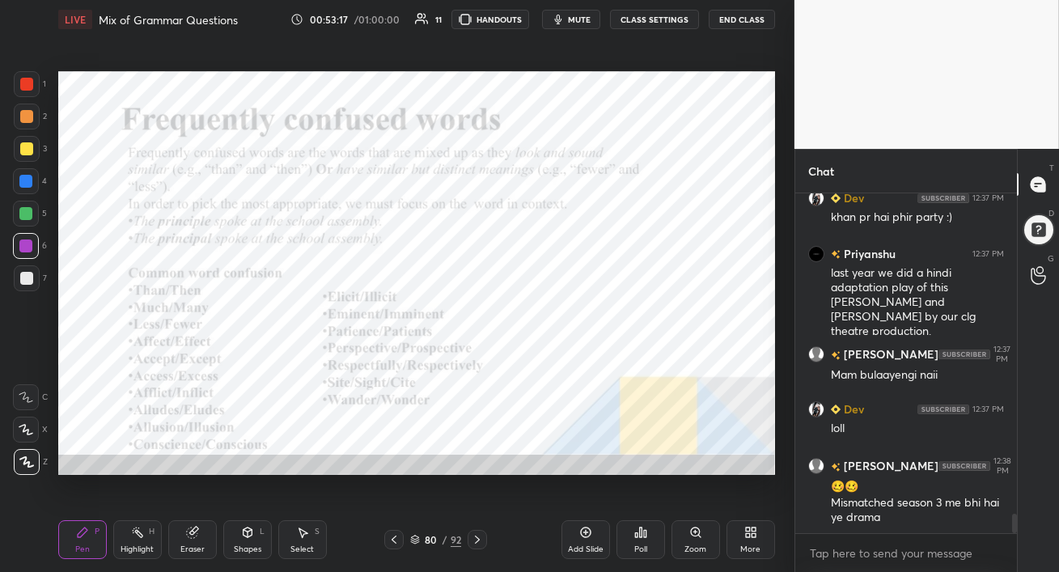
click at [19, 216] on div at bounding box center [25, 213] width 13 height 13
click at [23, 172] on div at bounding box center [26, 181] width 26 height 26
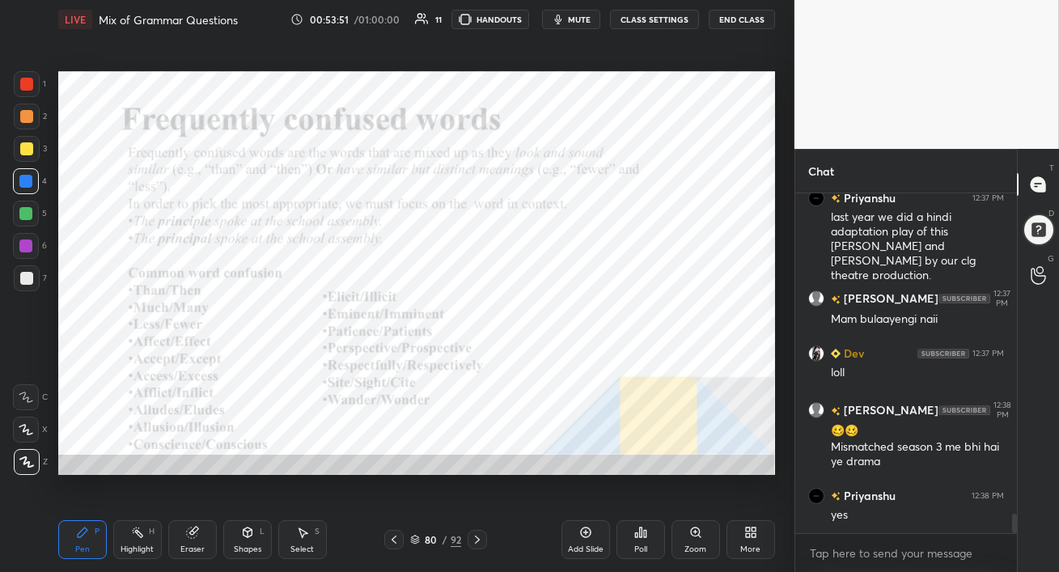
drag, startPoint x: 204, startPoint y: 543, endPoint x: 191, endPoint y: 535, distance: 15.3
click at [202, 543] on div "Eraser" at bounding box center [192, 539] width 49 height 39
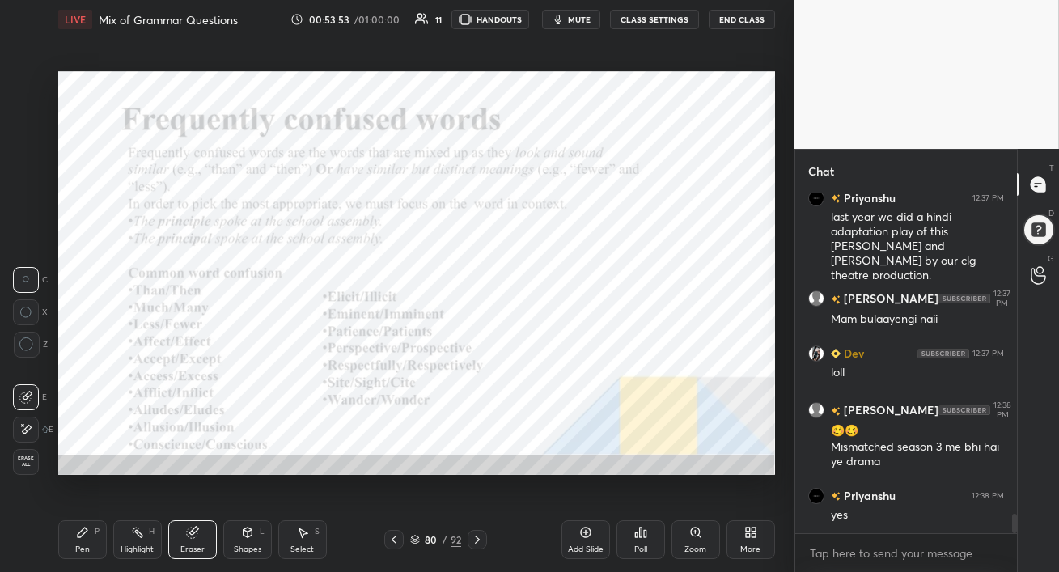
click at [88, 542] on div "Pen P" at bounding box center [82, 539] width 49 height 39
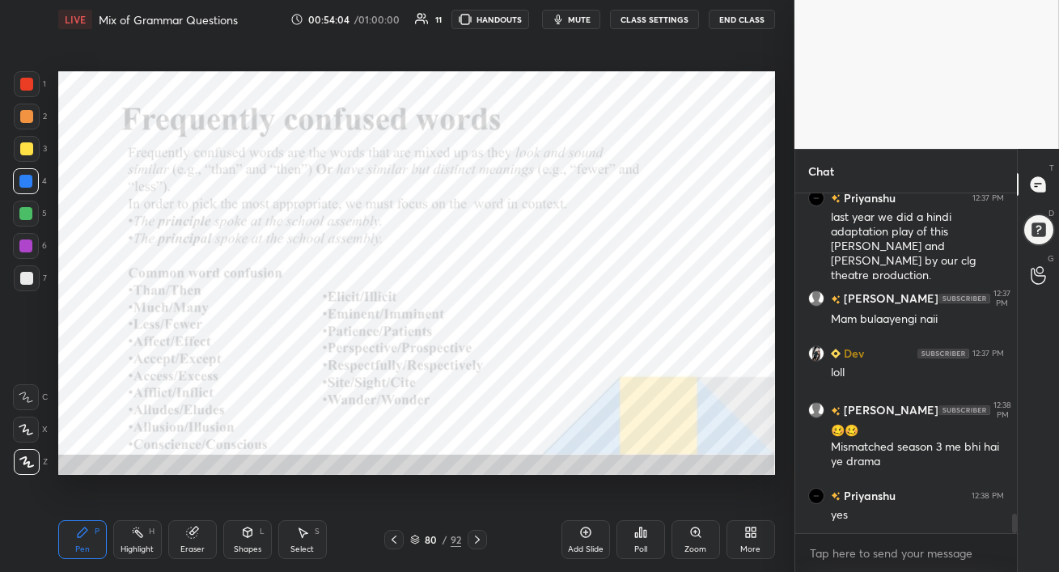
scroll to position [5752, 0]
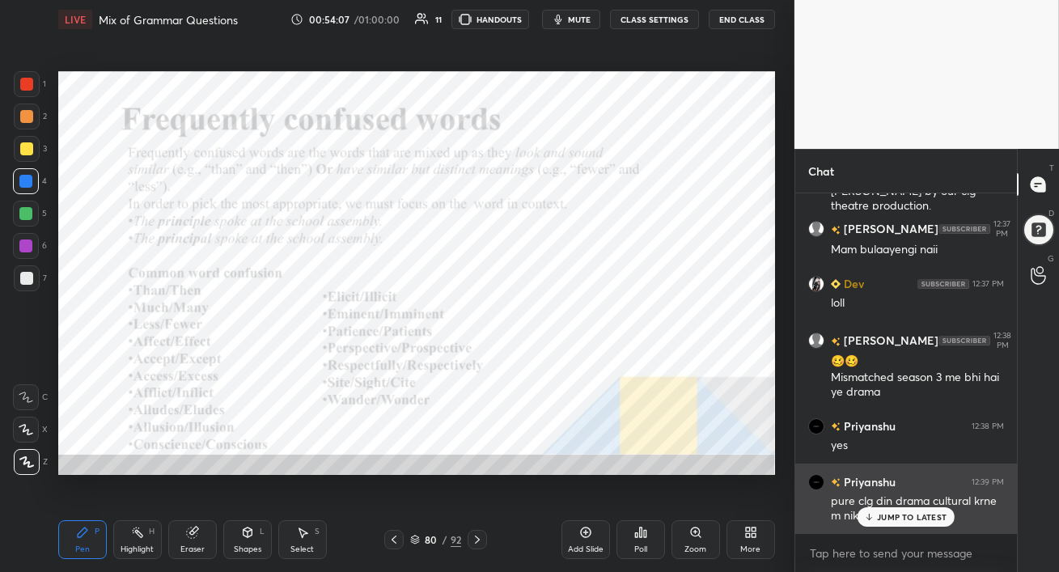
click at [900, 521] on p "JUMP TO LATEST" at bounding box center [912, 517] width 70 height 10
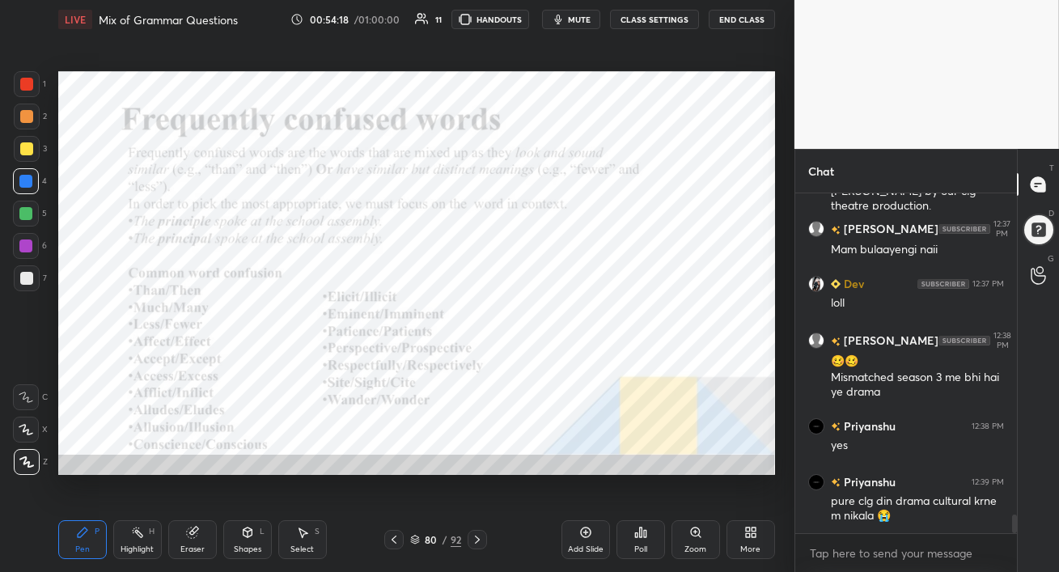
drag, startPoint x: 25, startPoint y: 244, endPoint x: 27, endPoint y: 252, distance: 9.0
click at [24, 244] on div at bounding box center [25, 245] width 13 height 13
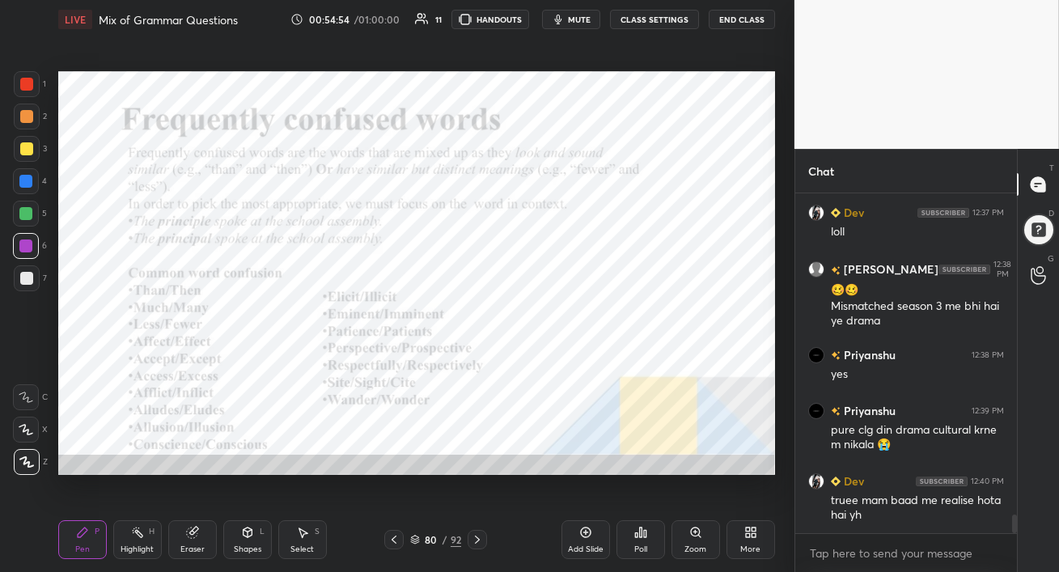
click at [25, 219] on div at bounding box center [26, 214] width 26 height 26
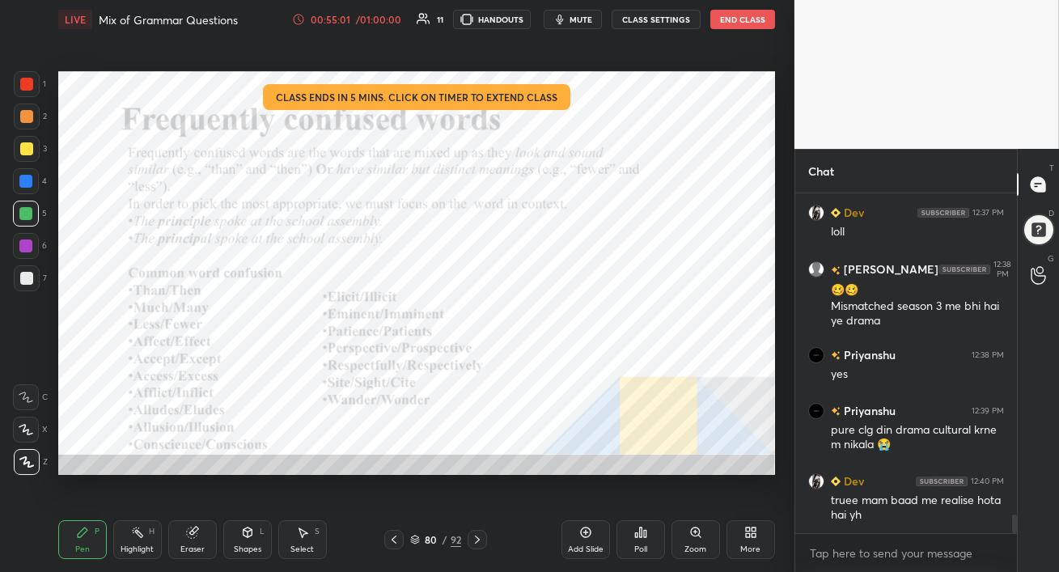
click at [377, 15] on div "/ 01:00:00" at bounding box center [379, 20] width 50 height 10
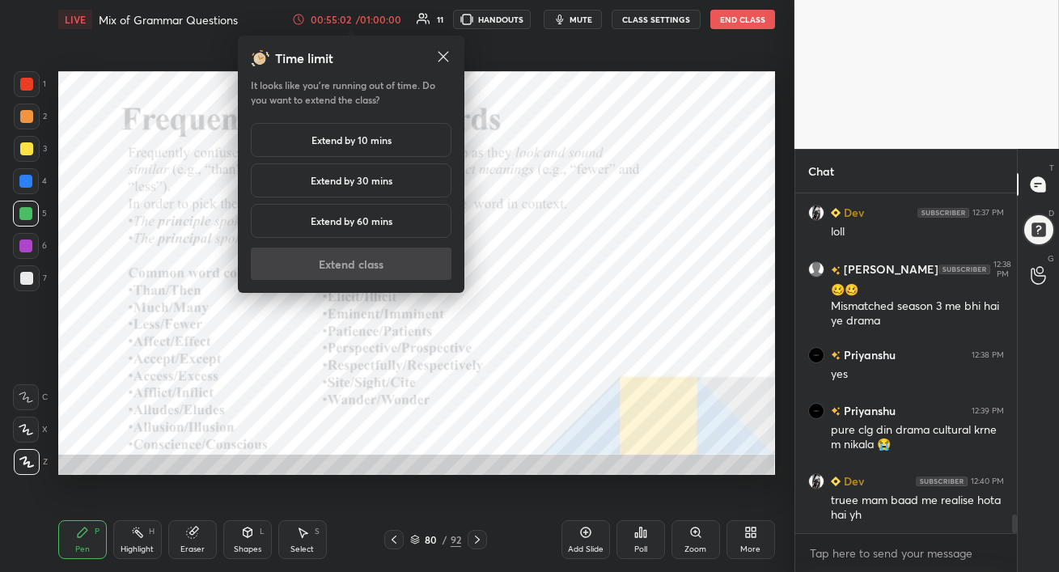
click at [372, 142] on h5 "Extend by 10 mins" at bounding box center [351, 140] width 80 height 15
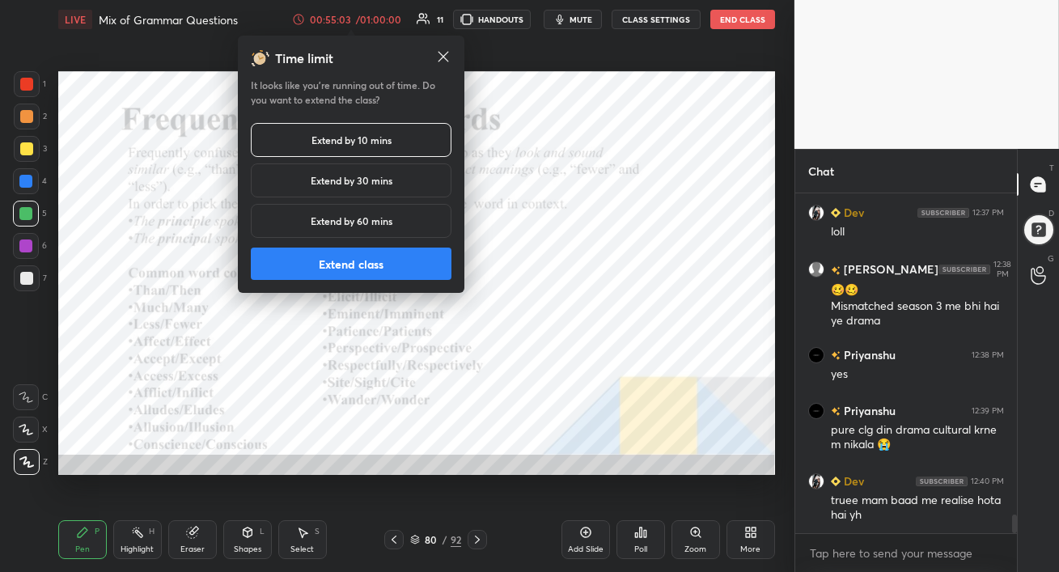
click at [368, 258] on button "Extend class" at bounding box center [351, 264] width 201 height 32
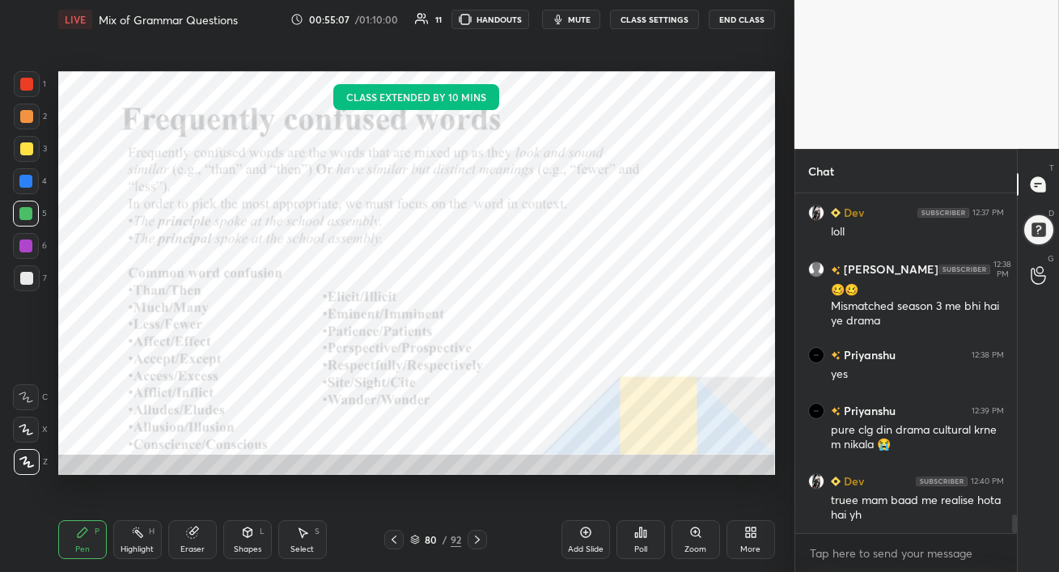
click at [29, 248] on div at bounding box center [25, 245] width 13 height 13
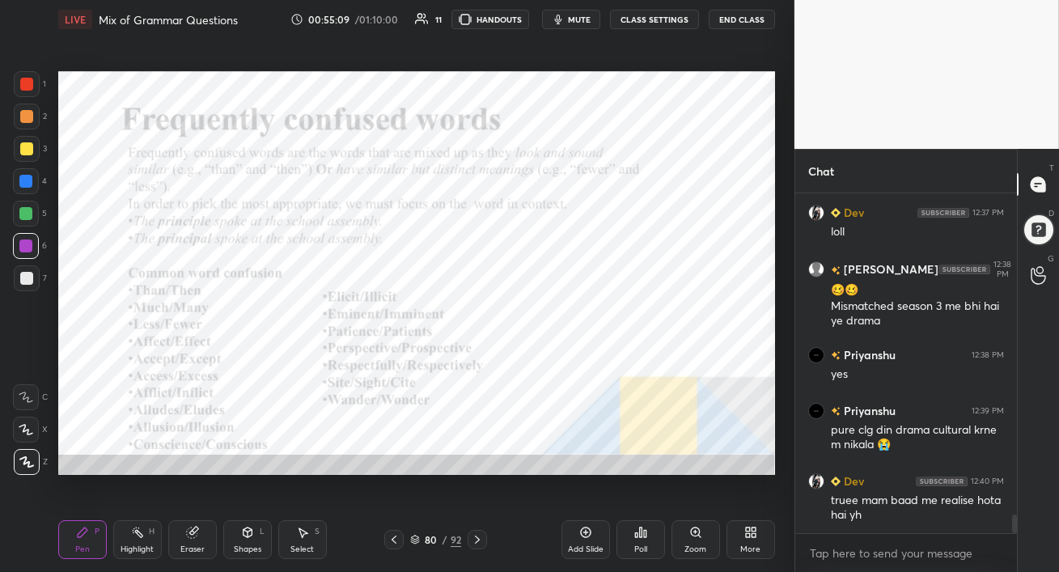
click at [22, 122] on div at bounding box center [27, 117] width 26 height 26
click at [24, 91] on div at bounding box center [27, 84] width 26 height 26
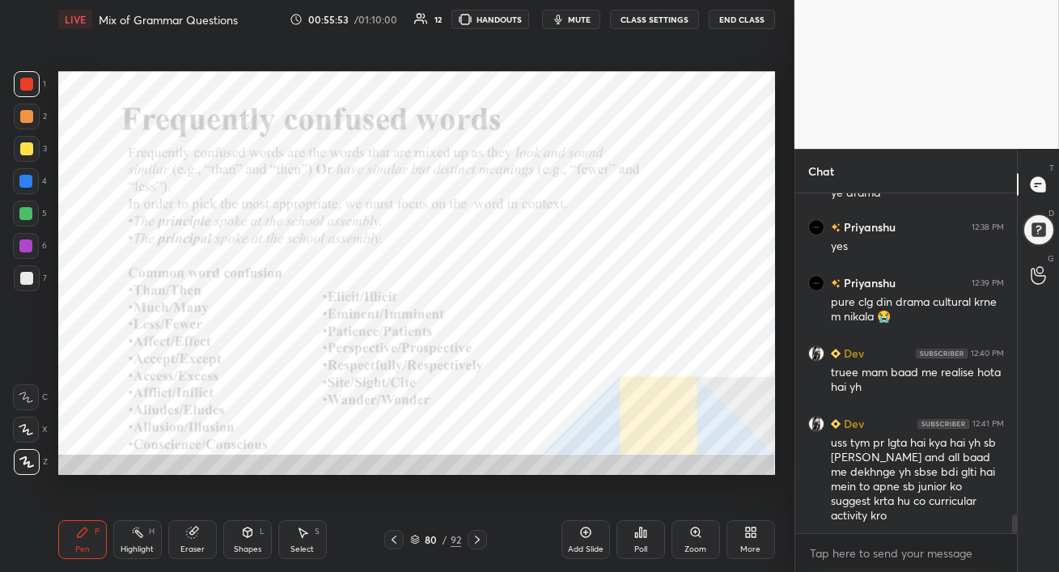
scroll to position [5991, 0]
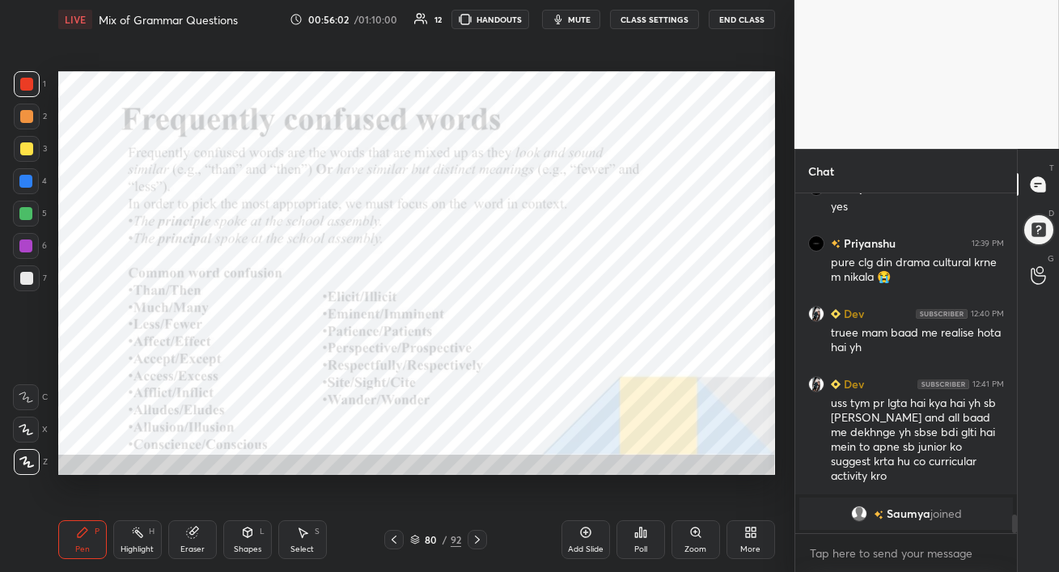
click at [177, 543] on div "Eraser" at bounding box center [192, 539] width 49 height 39
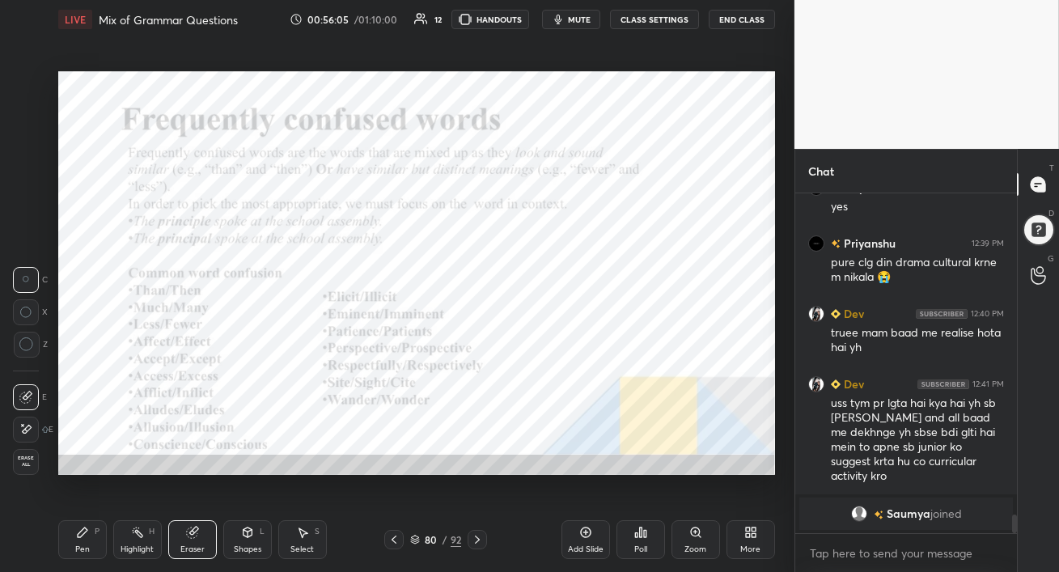
click at [65, 536] on div "Pen P" at bounding box center [82, 539] width 49 height 39
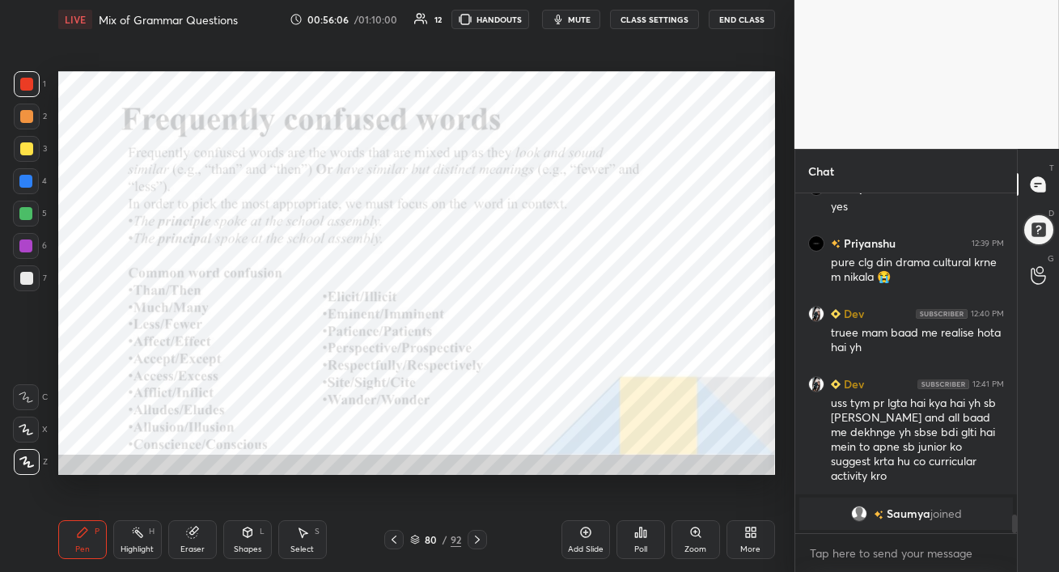
click at [24, 212] on div at bounding box center [25, 213] width 13 height 13
click at [26, 180] on div at bounding box center [25, 181] width 13 height 13
click at [20, 244] on div at bounding box center [25, 245] width 13 height 13
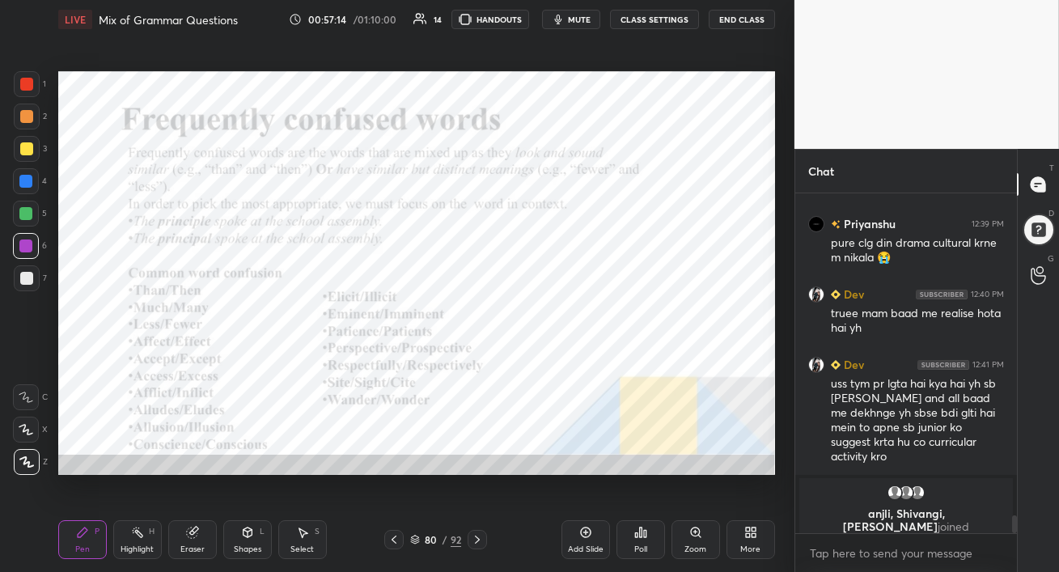
scroll to position [5666, 0]
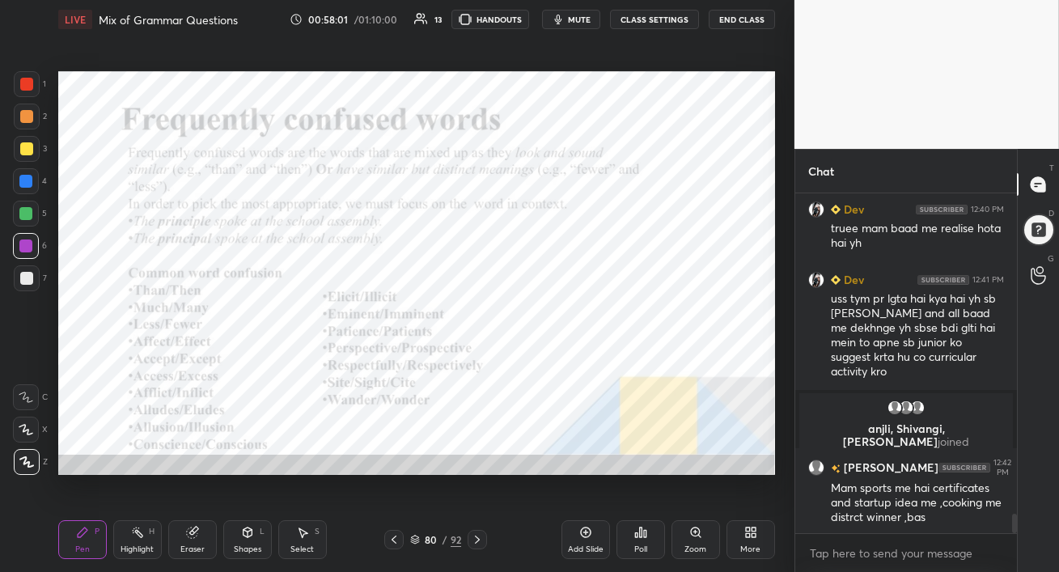
click at [24, 211] on div at bounding box center [25, 213] width 13 height 13
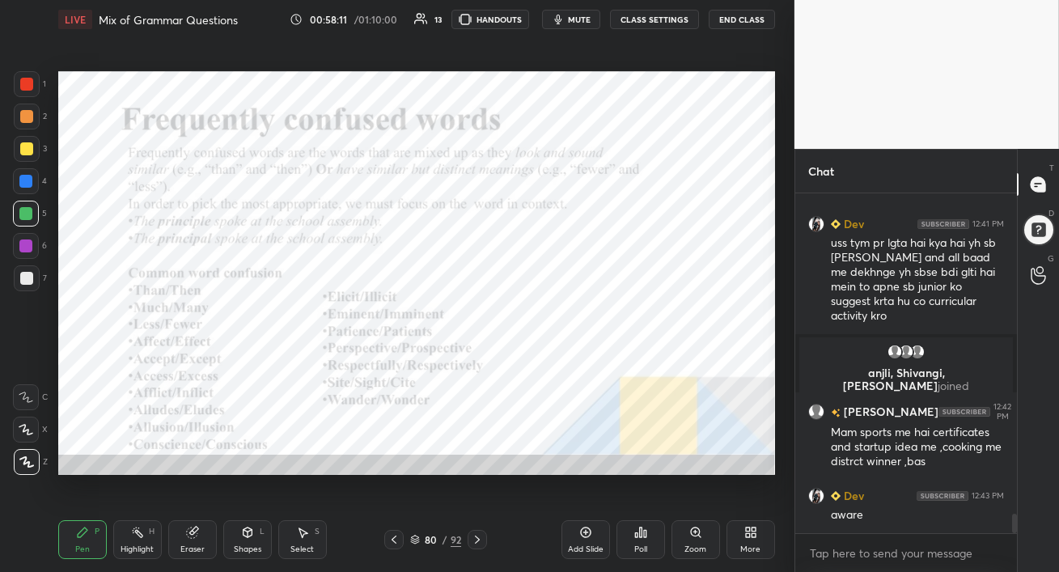
drag, startPoint x: 192, startPoint y: 538, endPoint x: 241, endPoint y: 519, distance: 52.7
click at [190, 539] on div "Eraser" at bounding box center [192, 539] width 49 height 39
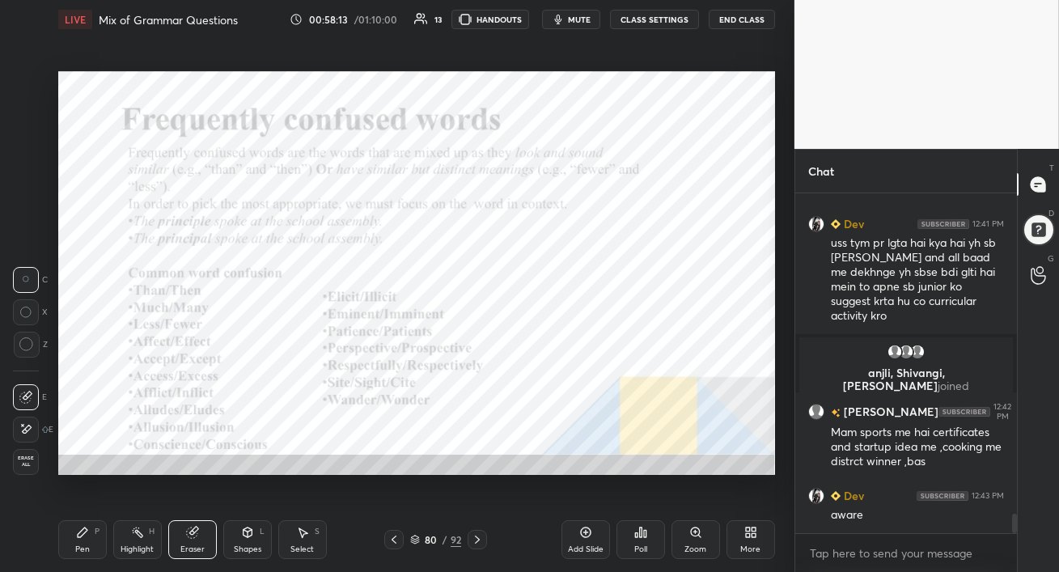
click at [61, 545] on div "LIVE Mix of Grammar Questions 00:58:13 / 01:10:00 13 HANDOUTS mute CLASS SETTIN…" at bounding box center [417, 286] width 730 height 572
click at [80, 541] on div "Pen P" at bounding box center [82, 539] width 49 height 39
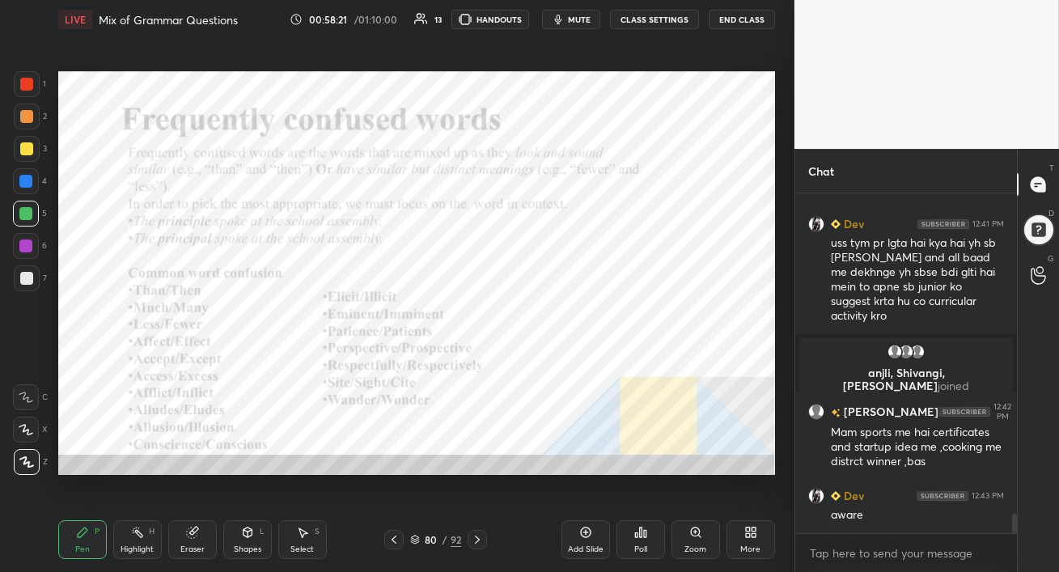
drag, startPoint x: 30, startPoint y: 247, endPoint x: 42, endPoint y: 290, distance: 45.3
click at [29, 247] on div at bounding box center [25, 245] width 13 height 13
click at [23, 206] on div at bounding box center [26, 214] width 26 height 26
click at [32, 180] on div at bounding box center [26, 181] width 26 height 26
click at [584, 528] on icon at bounding box center [585, 532] width 13 height 13
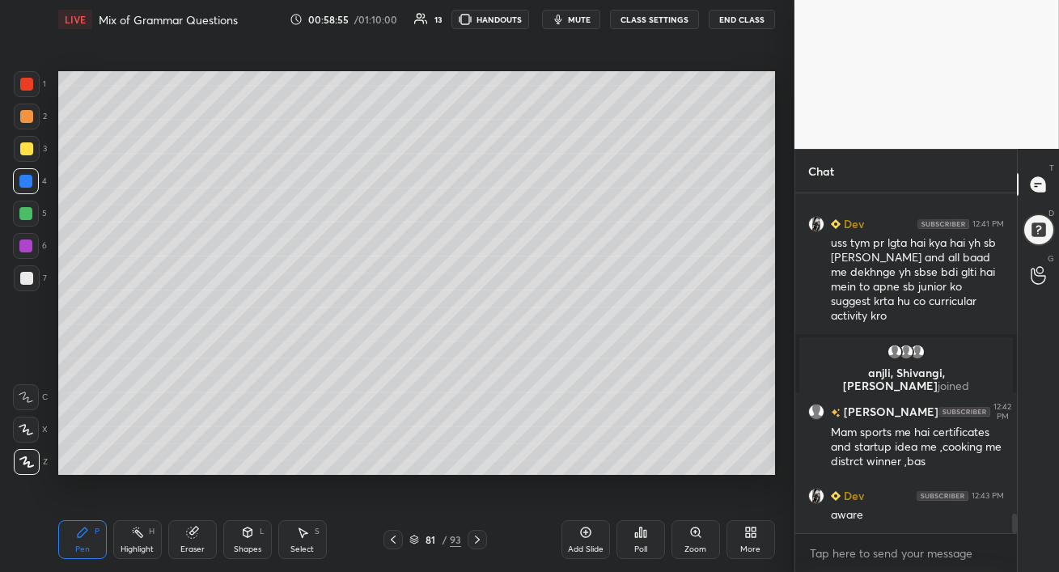
click at [25, 88] on div at bounding box center [26, 84] width 13 height 13
click at [642, 531] on icon at bounding box center [640, 532] width 13 height 13
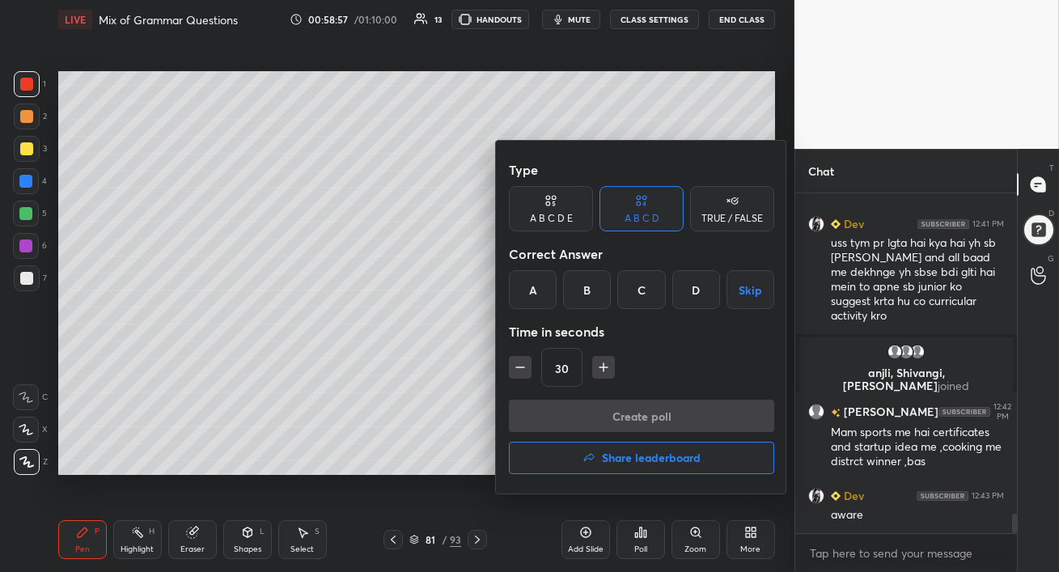
click at [609, 452] on h4 "Share leaderboard" at bounding box center [651, 457] width 99 height 11
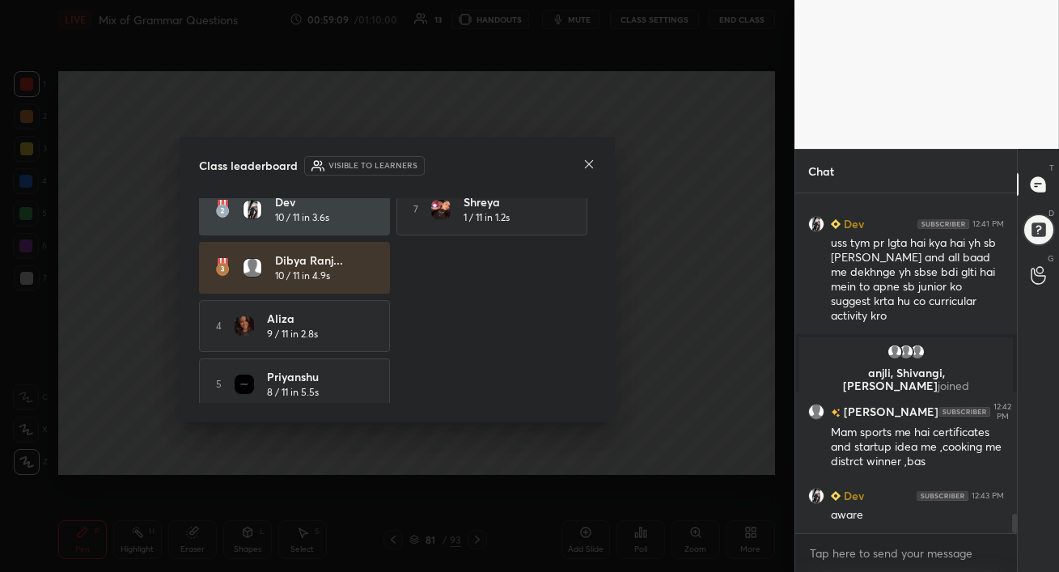
scroll to position [84, 0]
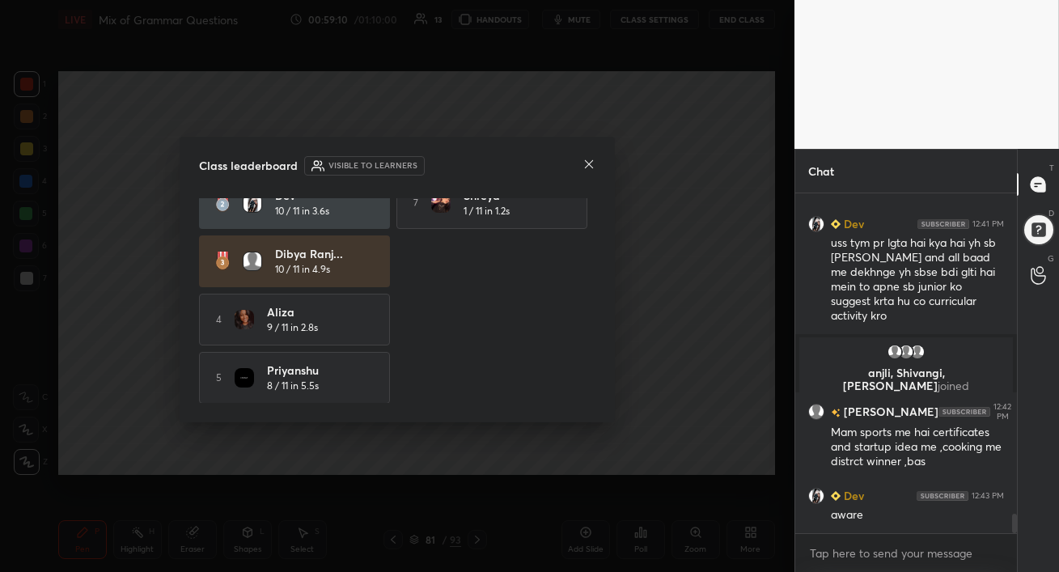
click at [587, 164] on icon at bounding box center [588, 164] width 13 height 13
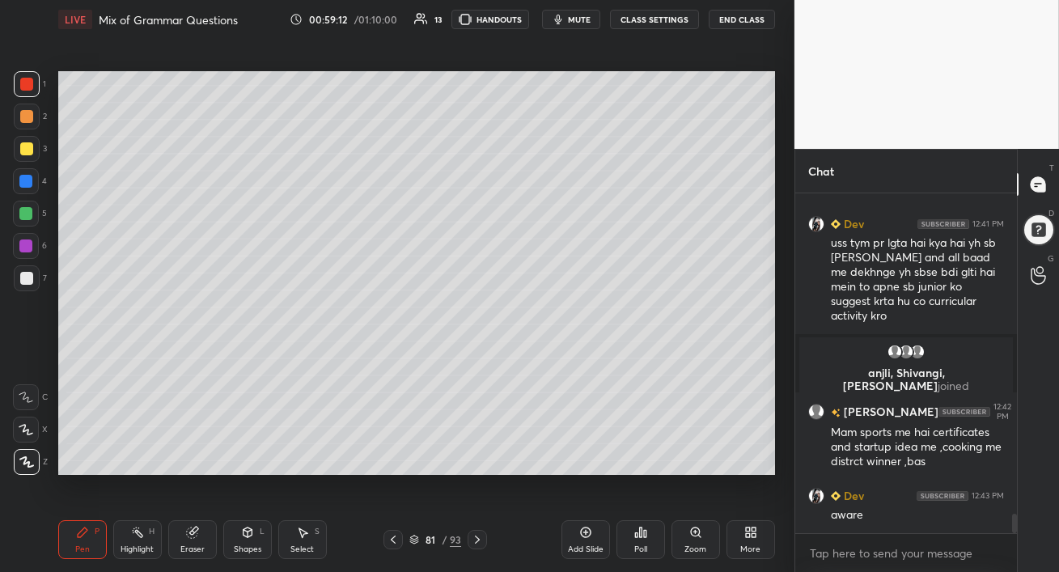
click at [25, 113] on div at bounding box center [26, 116] width 13 height 13
click at [24, 175] on div at bounding box center [25, 181] width 13 height 13
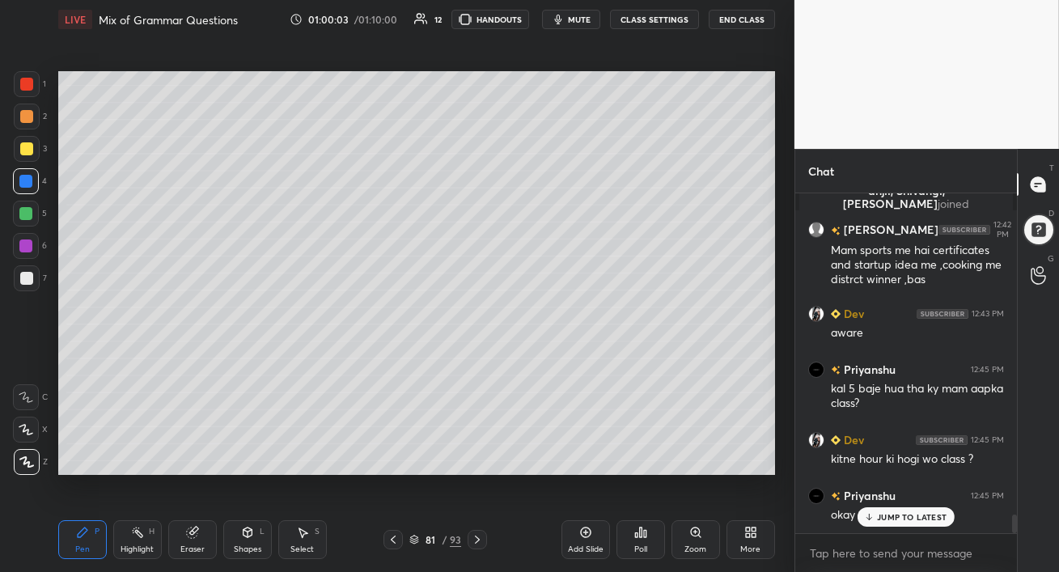
scroll to position [5959, 0]
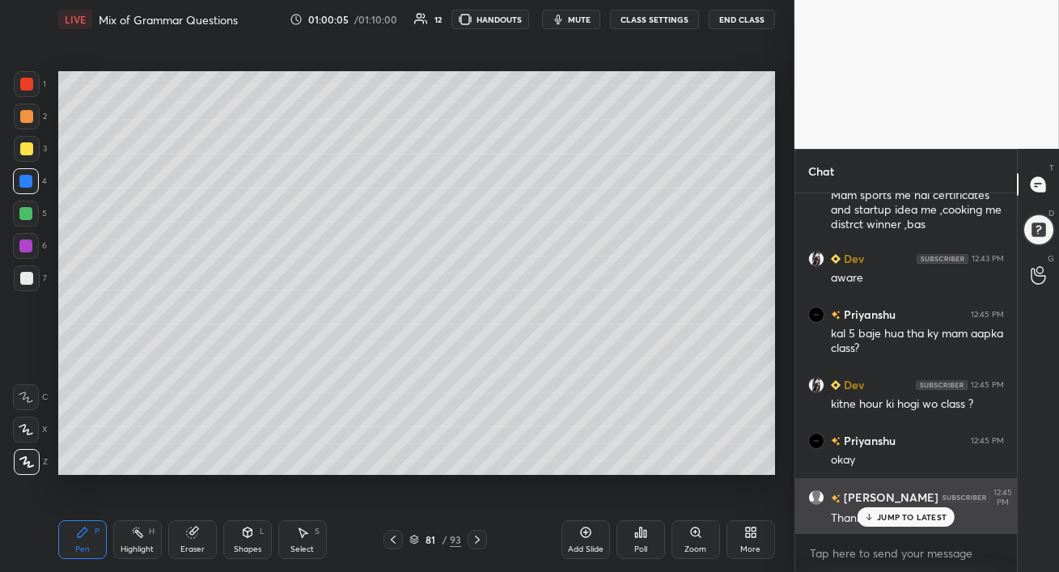
click at [870, 516] on icon at bounding box center [869, 517] width 11 height 10
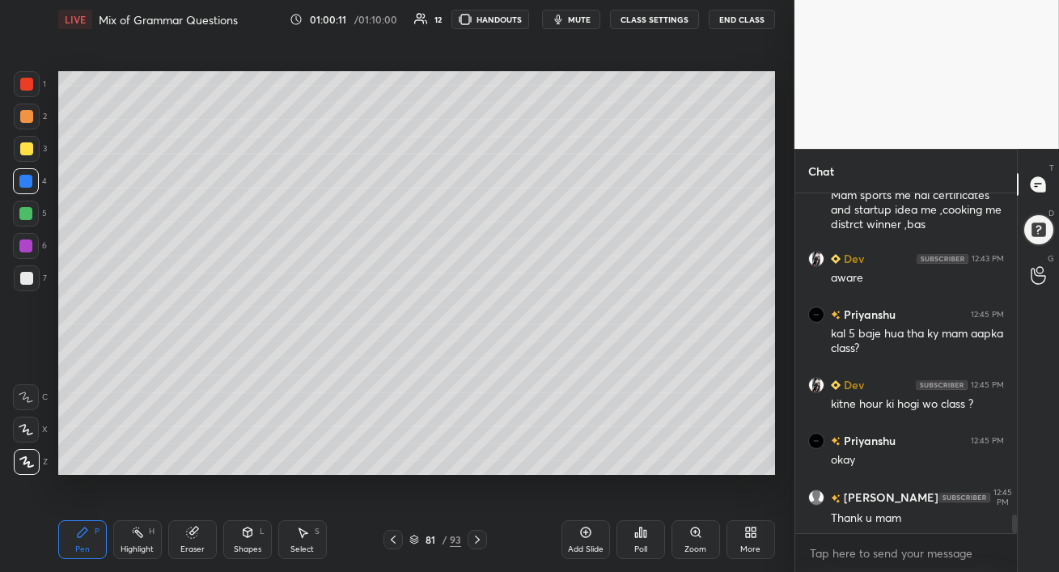
click at [28, 218] on div at bounding box center [25, 213] width 13 height 13
click at [28, 251] on div at bounding box center [25, 245] width 13 height 13
drag, startPoint x: 28, startPoint y: 148, endPoint x: 31, endPoint y: 126, distance: 22.0
click at [28, 147] on div at bounding box center [26, 148] width 13 height 13
click at [27, 118] on div at bounding box center [26, 116] width 13 height 13
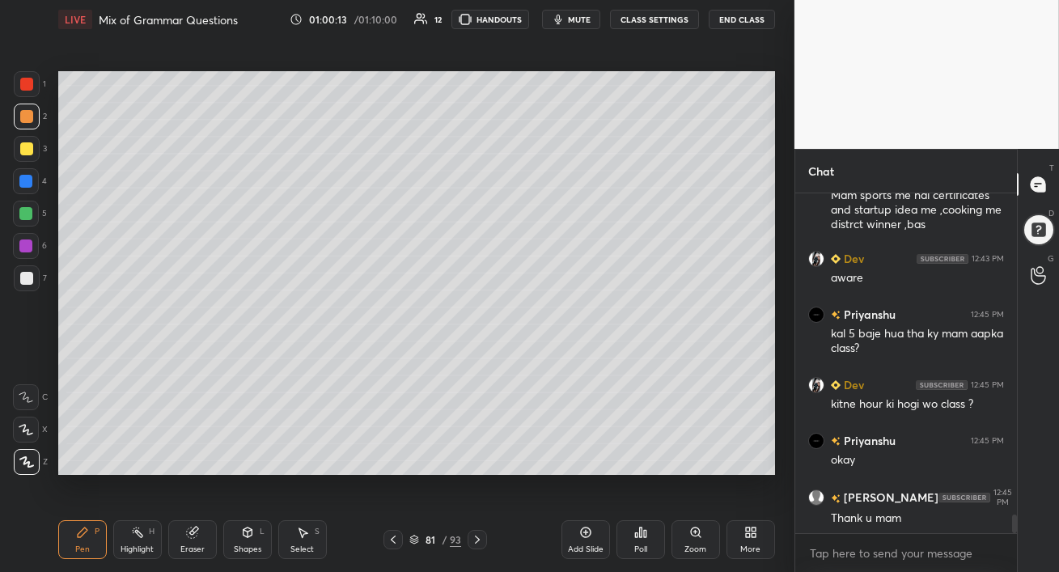
click at [27, 91] on div at bounding box center [27, 84] width 26 height 26
click at [29, 251] on div at bounding box center [25, 245] width 13 height 13
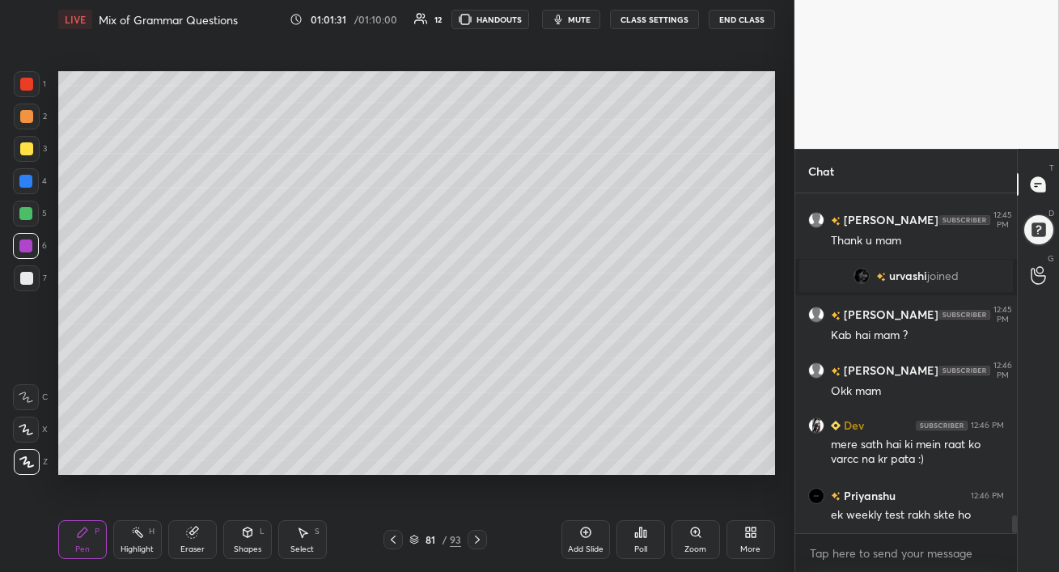
scroll to position [6230, 0]
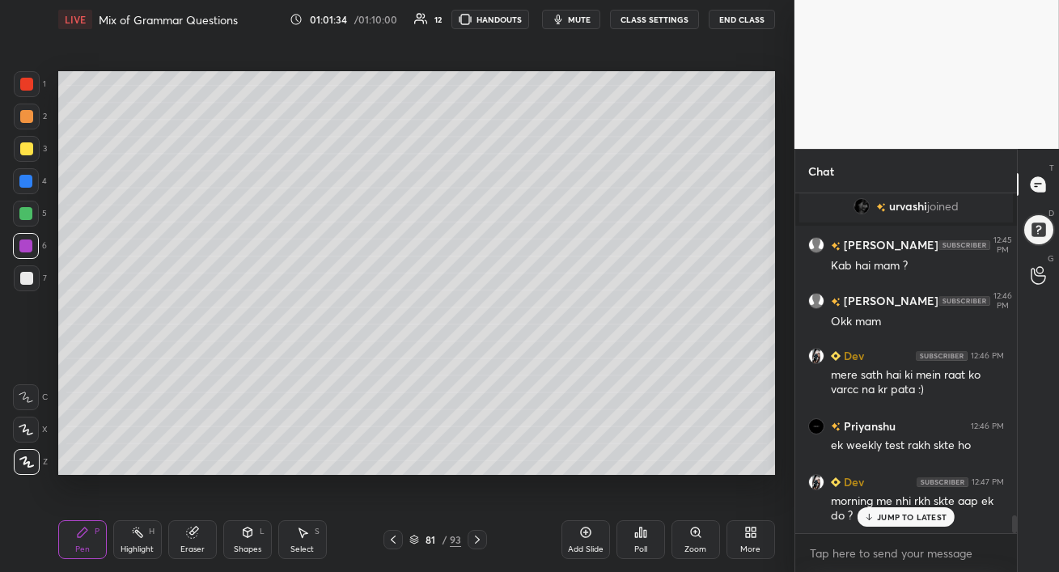
click at [916, 521] on p "JUMP TO LATEST" at bounding box center [912, 517] width 70 height 10
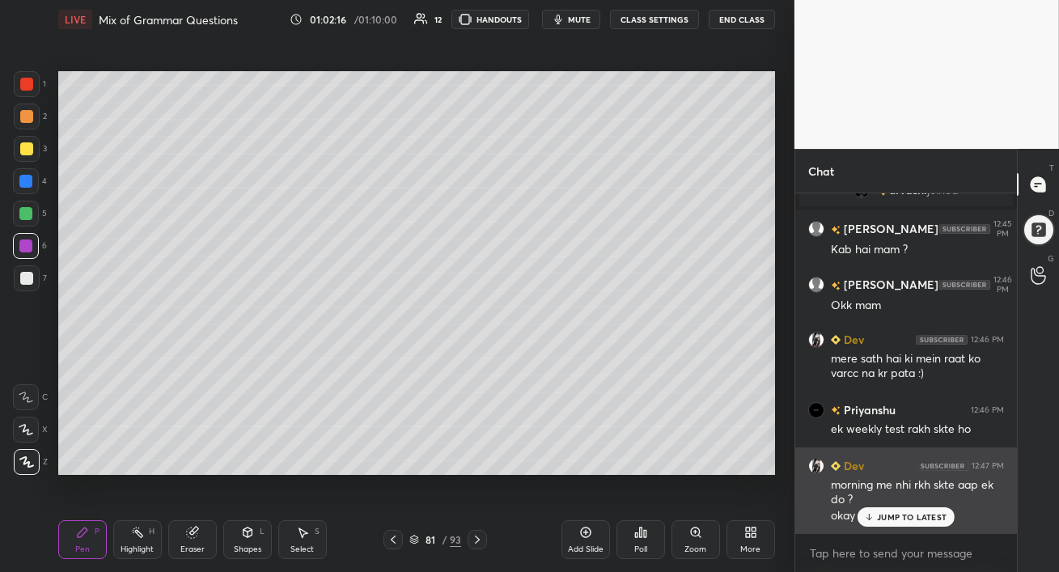
click at [912, 519] on p "JUMP TO LATEST" at bounding box center [912, 517] width 70 height 10
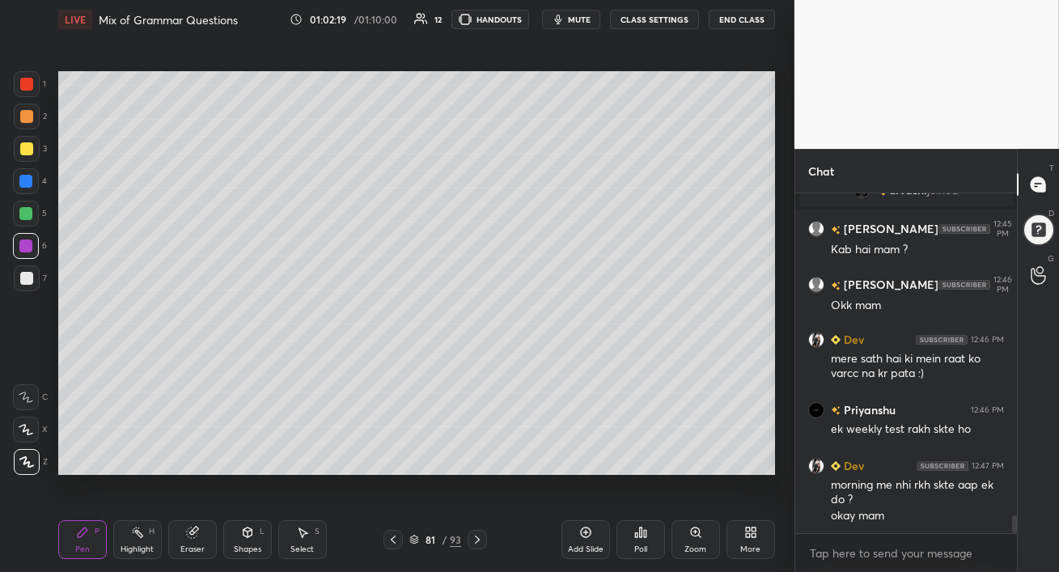
click at [29, 184] on div at bounding box center [25, 181] width 13 height 13
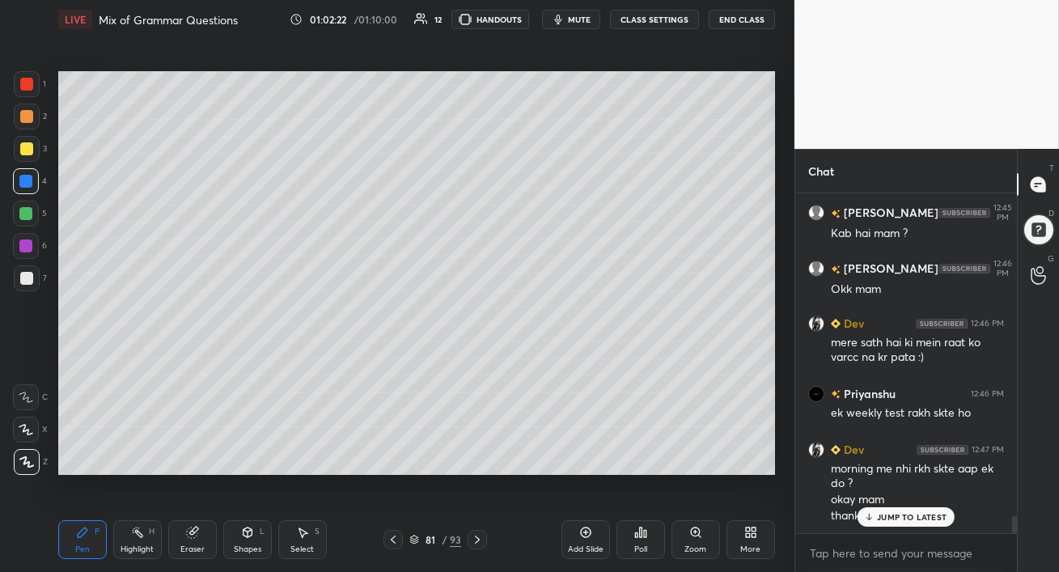
scroll to position [6318, 0]
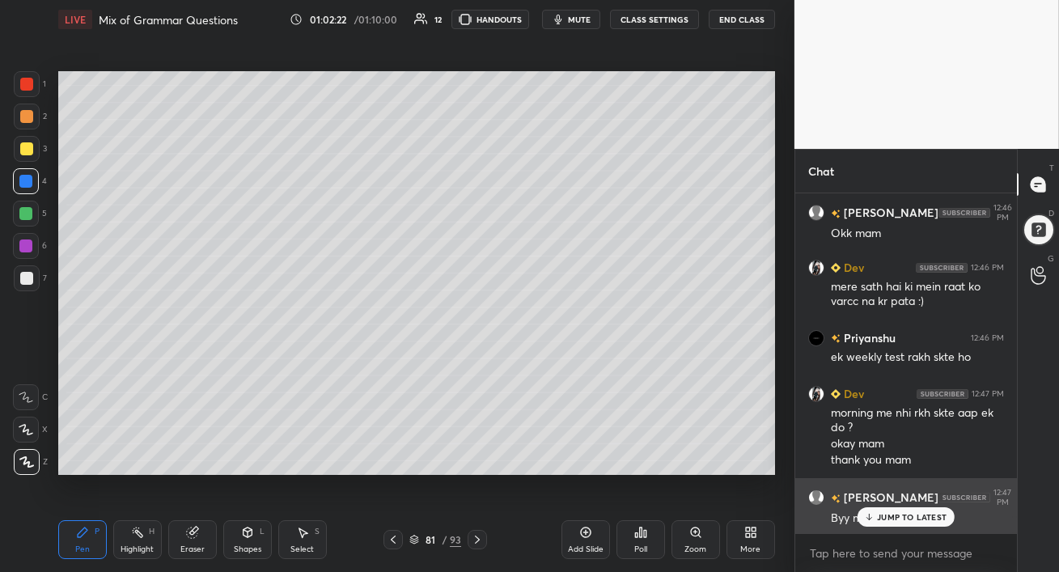
click at [869, 518] on icon at bounding box center [869, 517] width 11 height 10
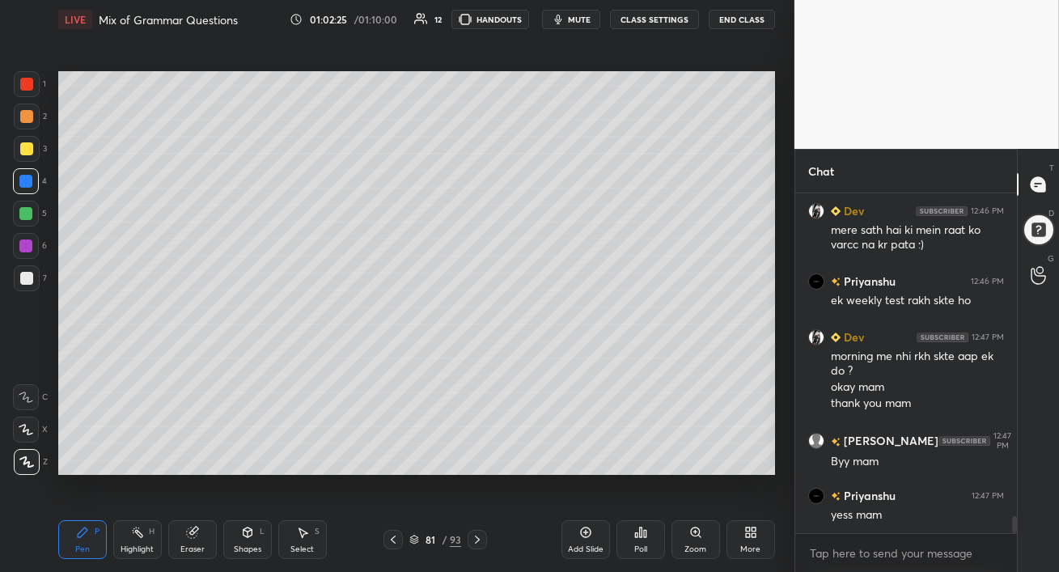
scroll to position [6391, 0]
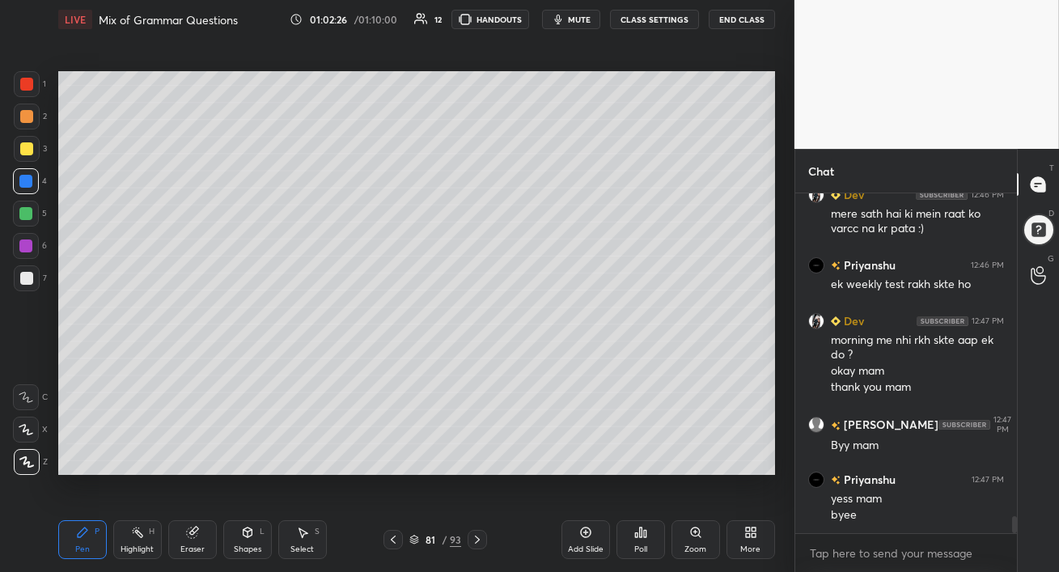
click at [748, 21] on button "End Class" at bounding box center [742, 19] width 66 height 19
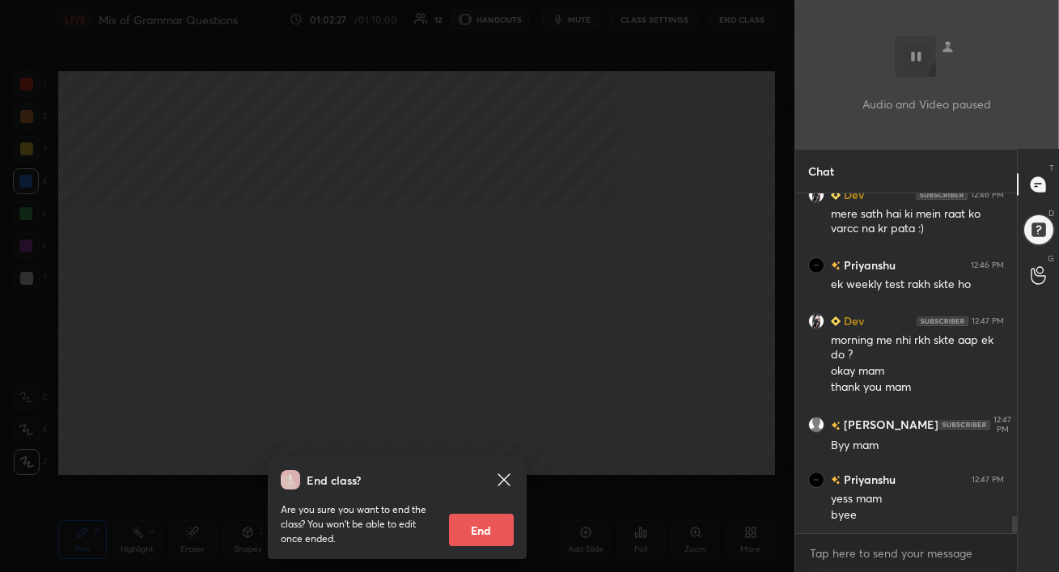
click at [495, 533] on button "End" at bounding box center [481, 530] width 65 height 32
type textarea "x"
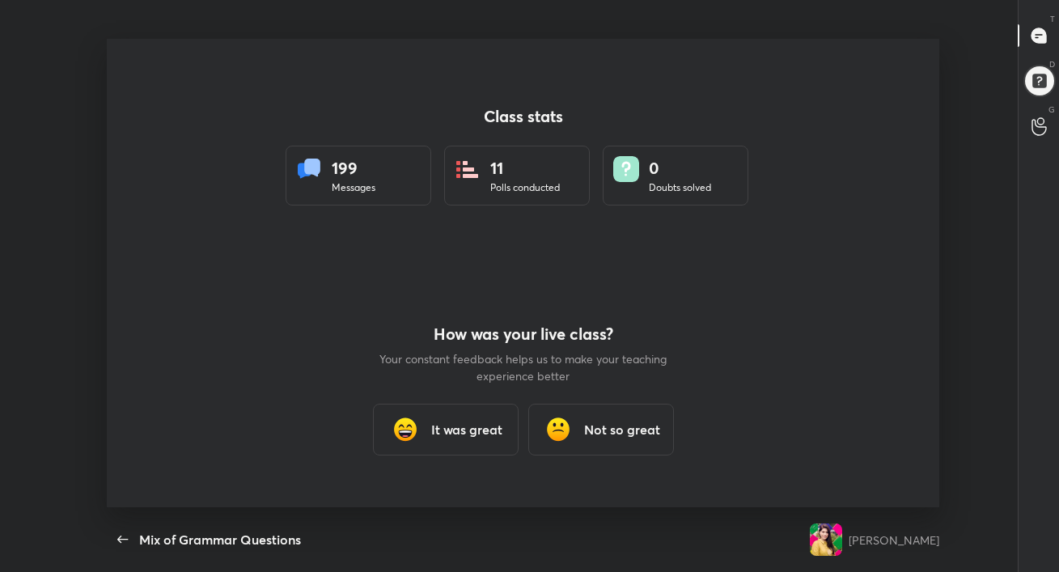
scroll to position [0, 0]
click at [445, 422] on h3 "It was great" at bounding box center [466, 429] width 71 height 19
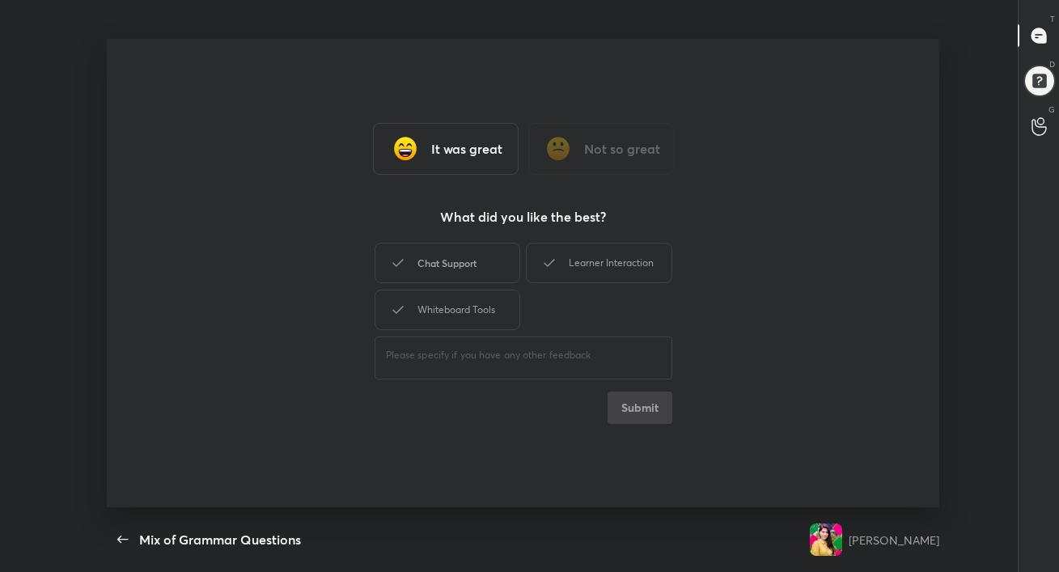
click at [440, 261] on div "Chat Support" at bounding box center [448, 263] width 146 height 40
drag, startPoint x: 567, startPoint y: 248, endPoint x: 556, endPoint y: 264, distance: 19.8
click at [566, 248] on div "Learner Interaction" at bounding box center [599, 263] width 146 height 40
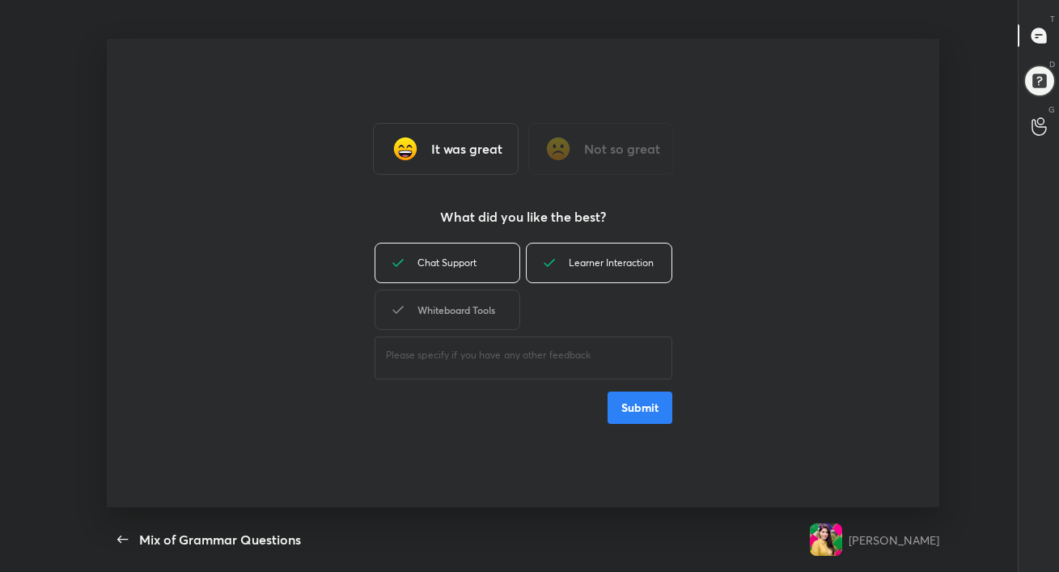
click at [471, 313] on div "Whiteboard Tools" at bounding box center [448, 310] width 146 height 40
